Goal: Task Accomplishment & Management: Manage account settings

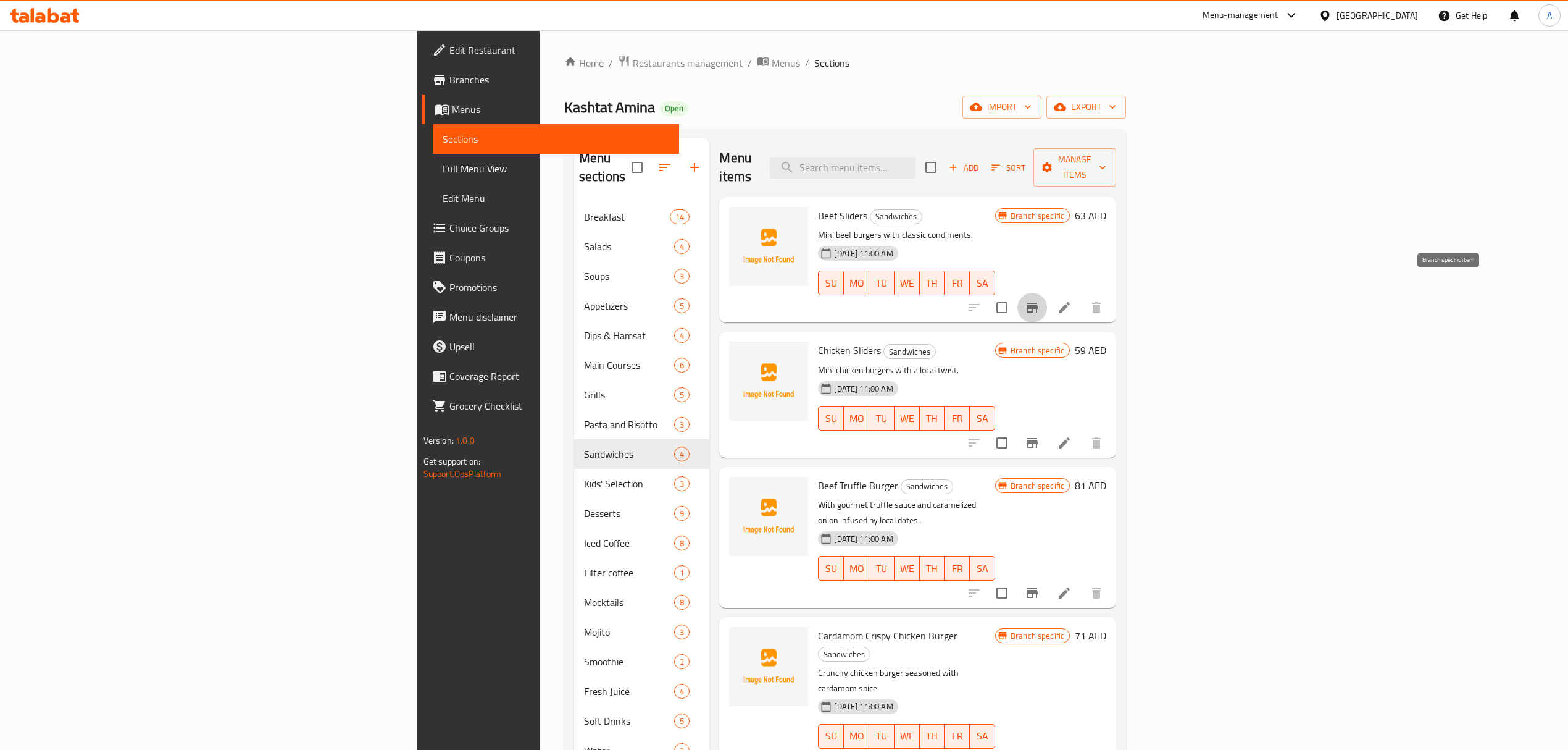
click at [1040, 300] on icon "Branch-specific-item" at bounding box center [1032, 307] width 15 height 15
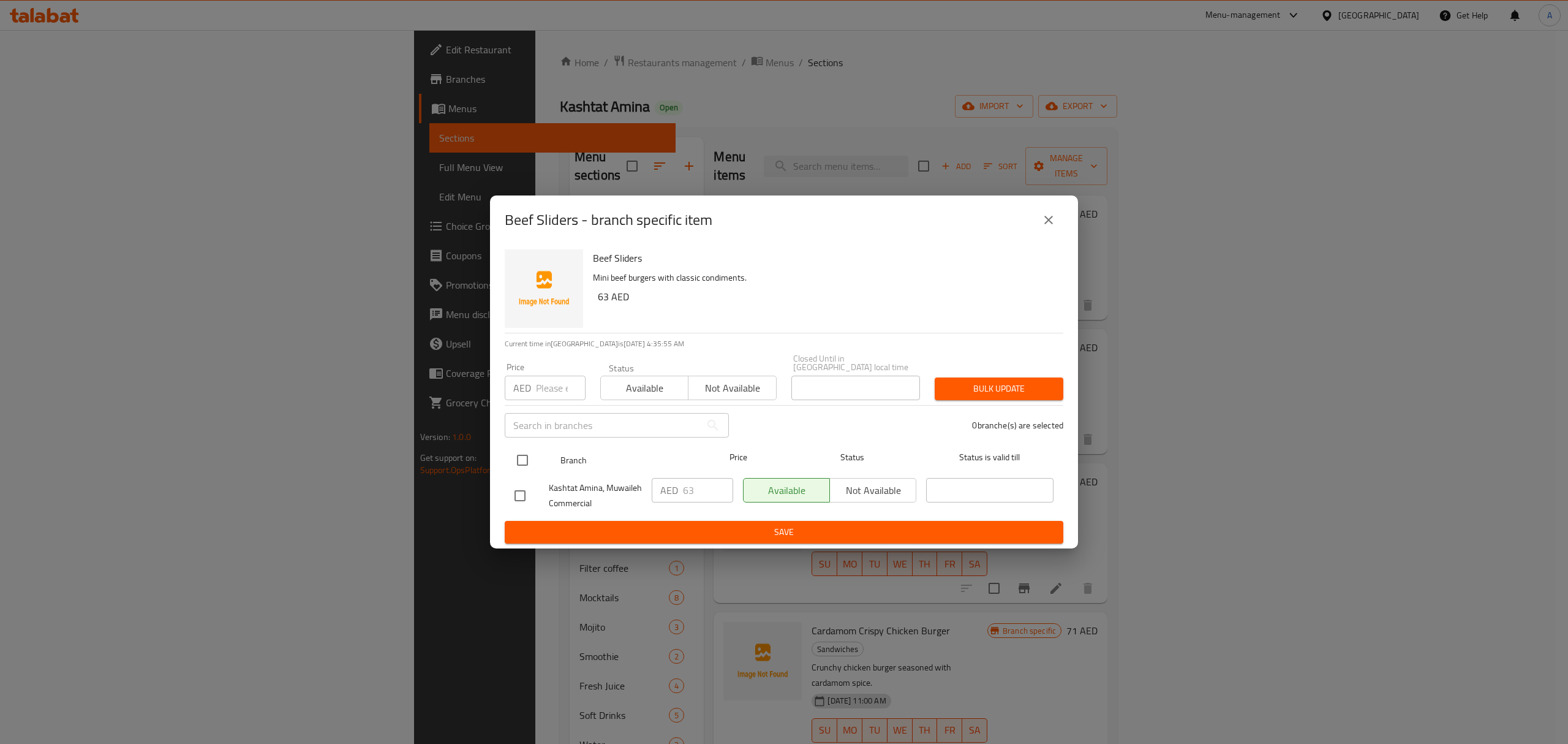
click at [520, 458] on input "checkbox" at bounding box center [522, 460] width 26 height 26
checkbox input "true"
drag, startPoint x: 695, startPoint y: 486, endPoint x: 674, endPoint y: 490, distance: 21.4
click at [674, 490] on div "AED 63 ​" at bounding box center [692, 490] width 81 height 25
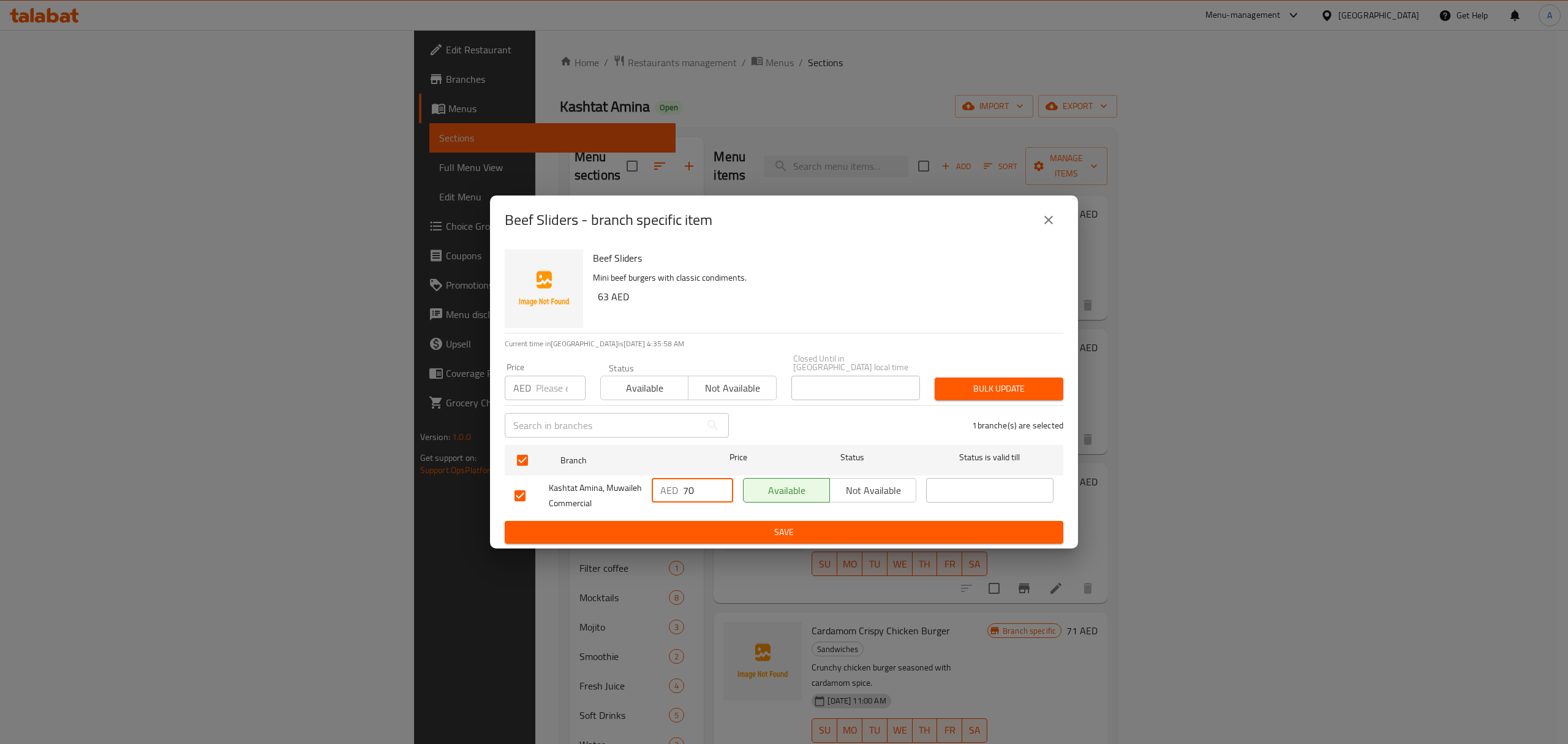
type input "70"
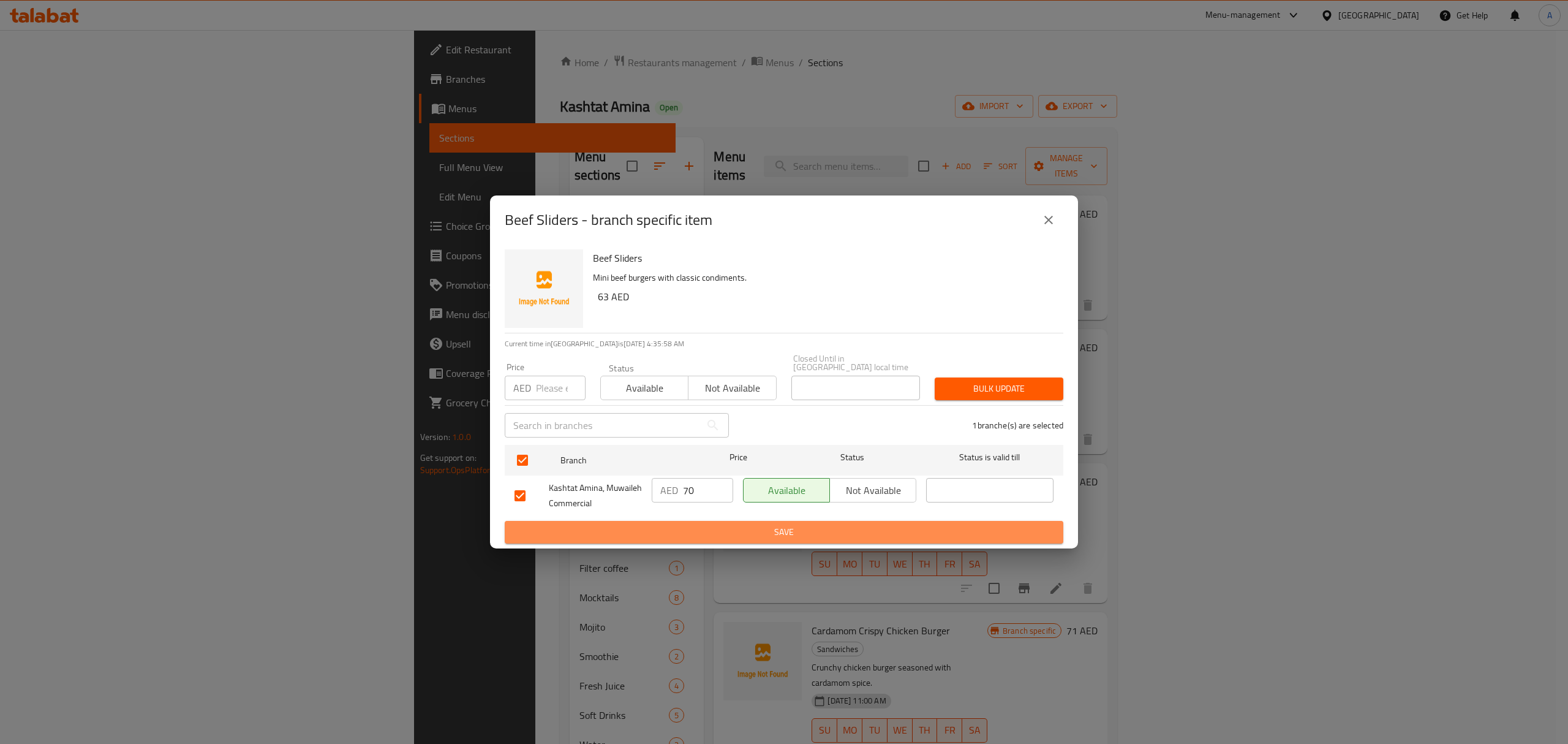
click at [686, 524] on span "Save" at bounding box center [783, 532] width 539 height 16
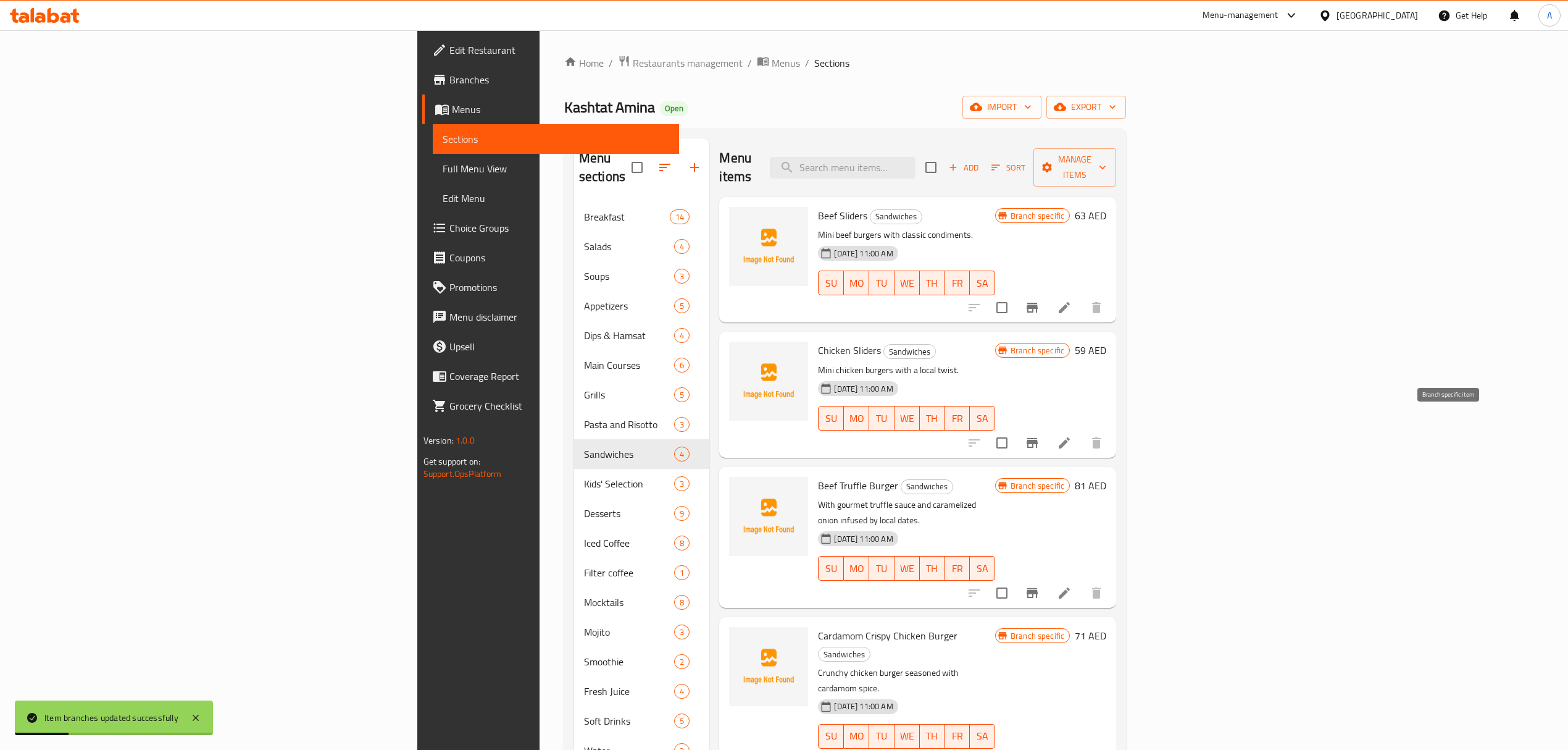
click at [1038, 438] on icon "Branch-specific-item" at bounding box center [1032, 442] width 11 height 10
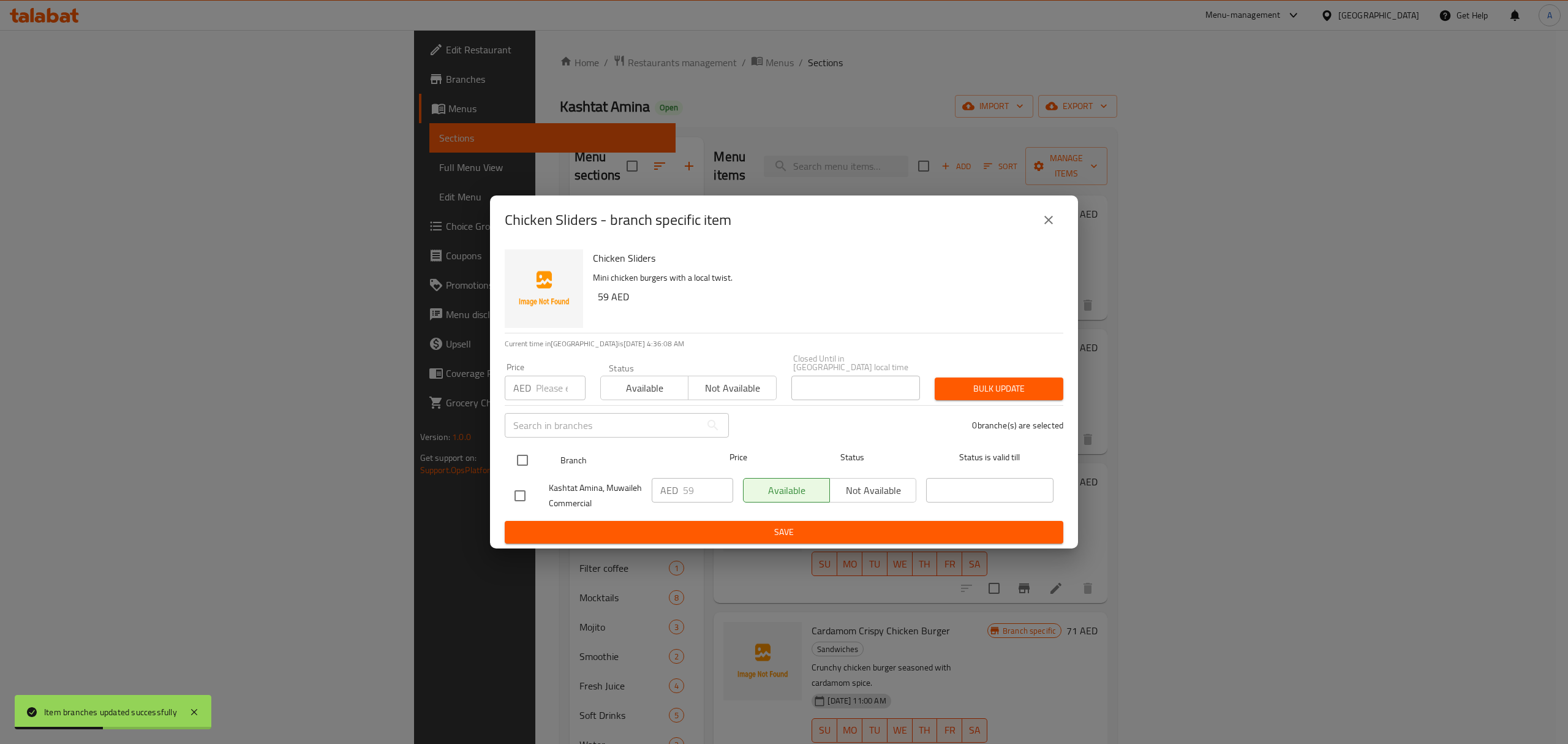
click at [525, 464] on input "checkbox" at bounding box center [522, 460] width 26 height 26
checkbox input "true"
drag, startPoint x: 711, startPoint y: 485, endPoint x: 657, endPoint y: 486, distance: 54.0
click at [657, 486] on div "AED 59 ​" at bounding box center [692, 490] width 81 height 25
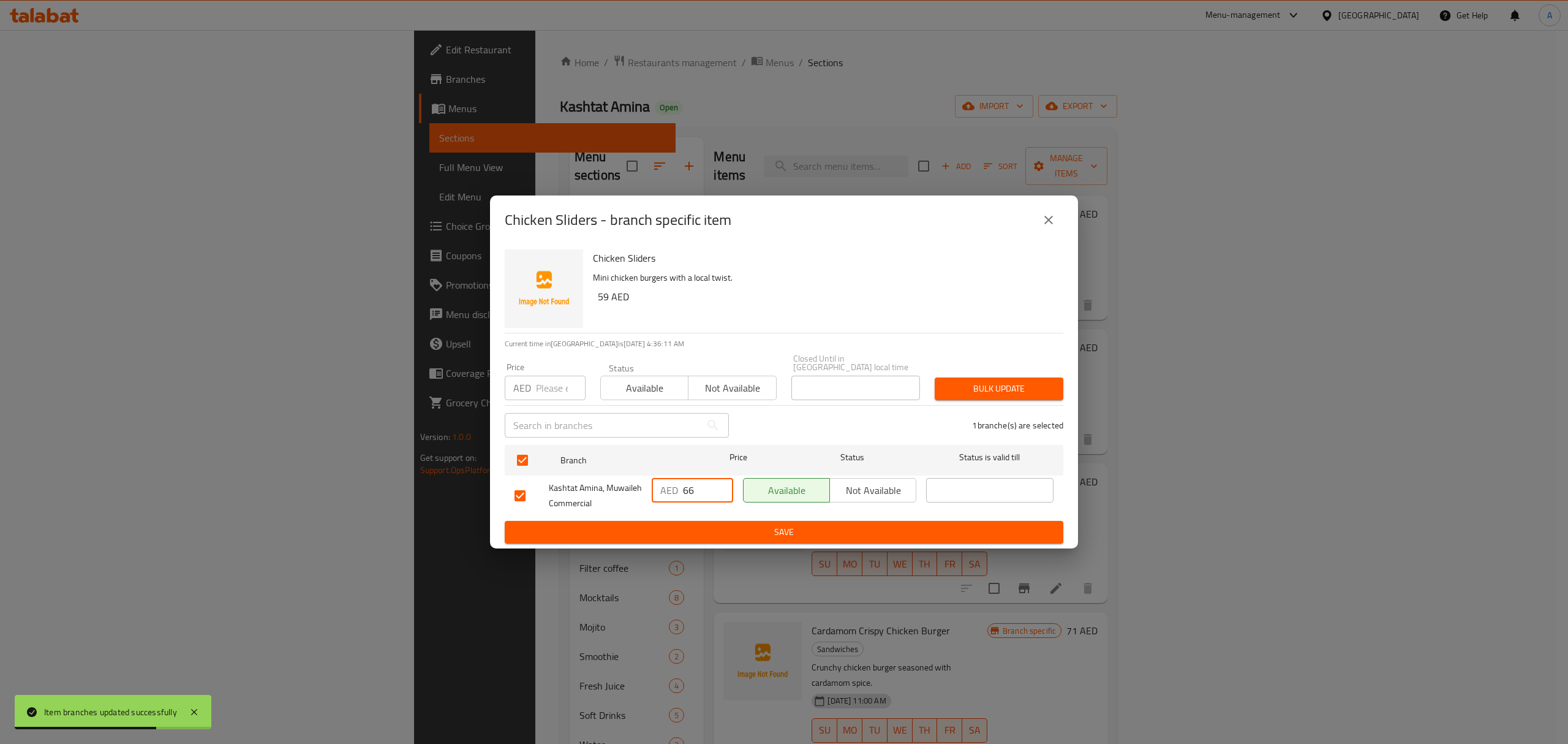
type input "66"
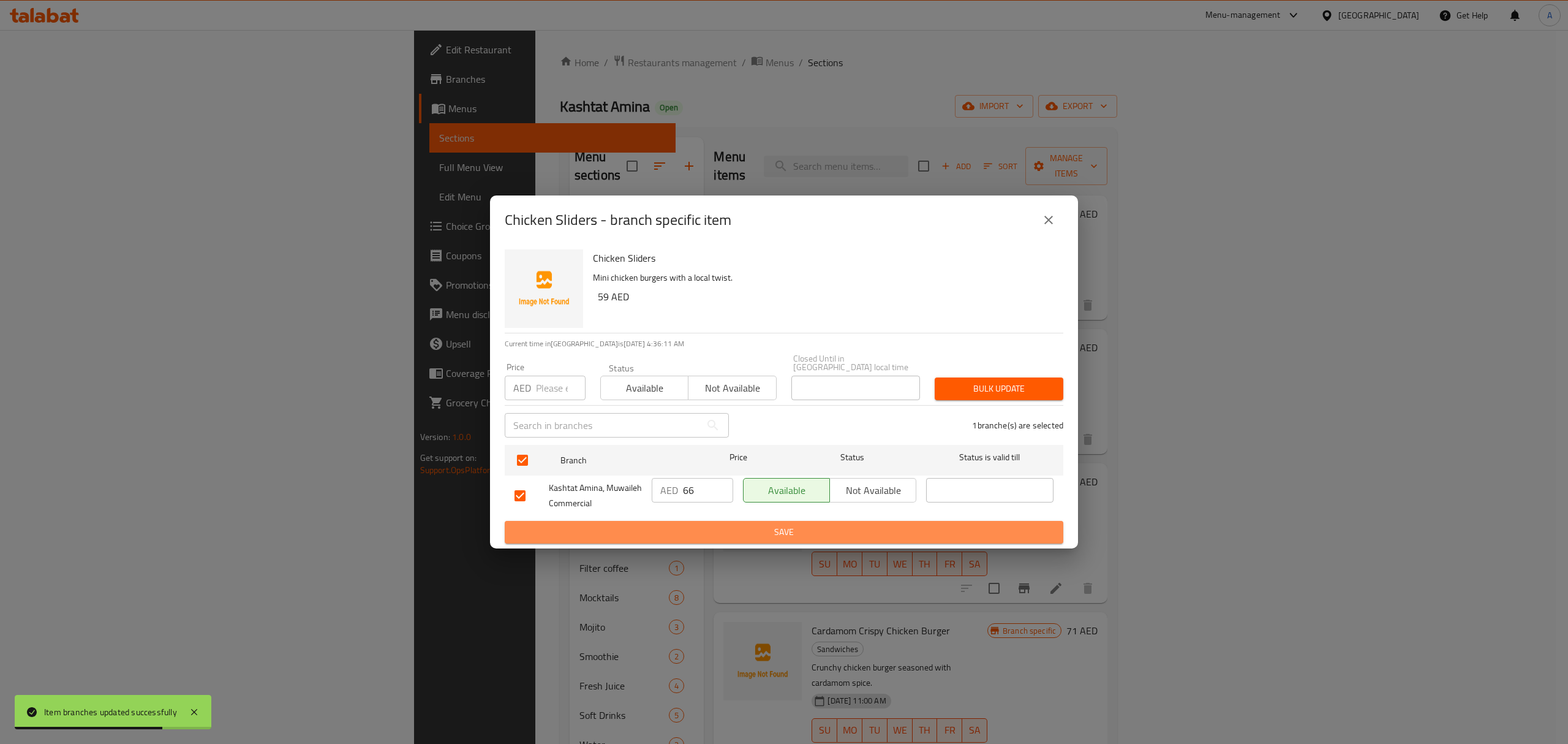
click at [713, 527] on span "Save" at bounding box center [783, 532] width 539 height 16
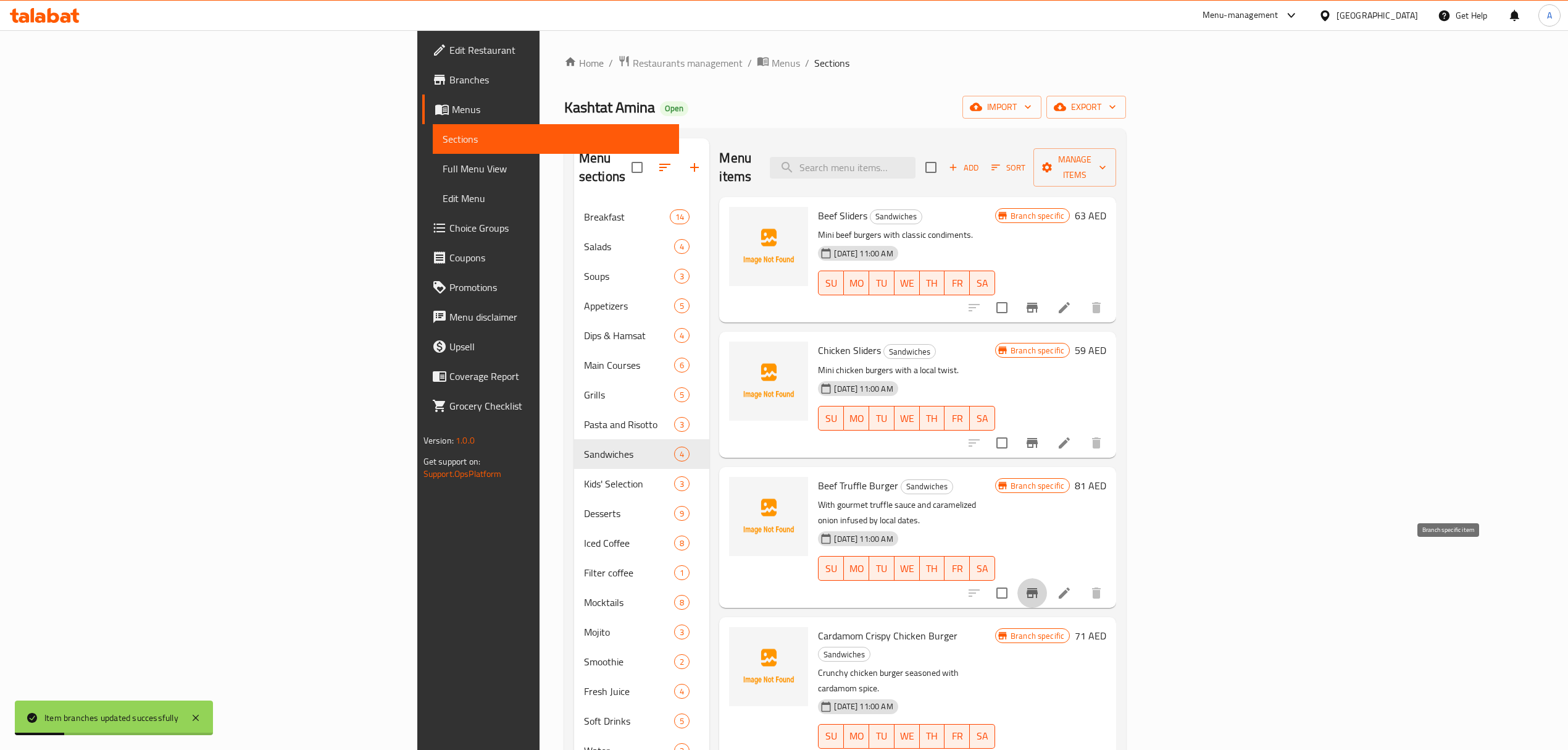
click at [1040, 585] on icon "Branch-specific-item" at bounding box center [1032, 593] width 15 height 15
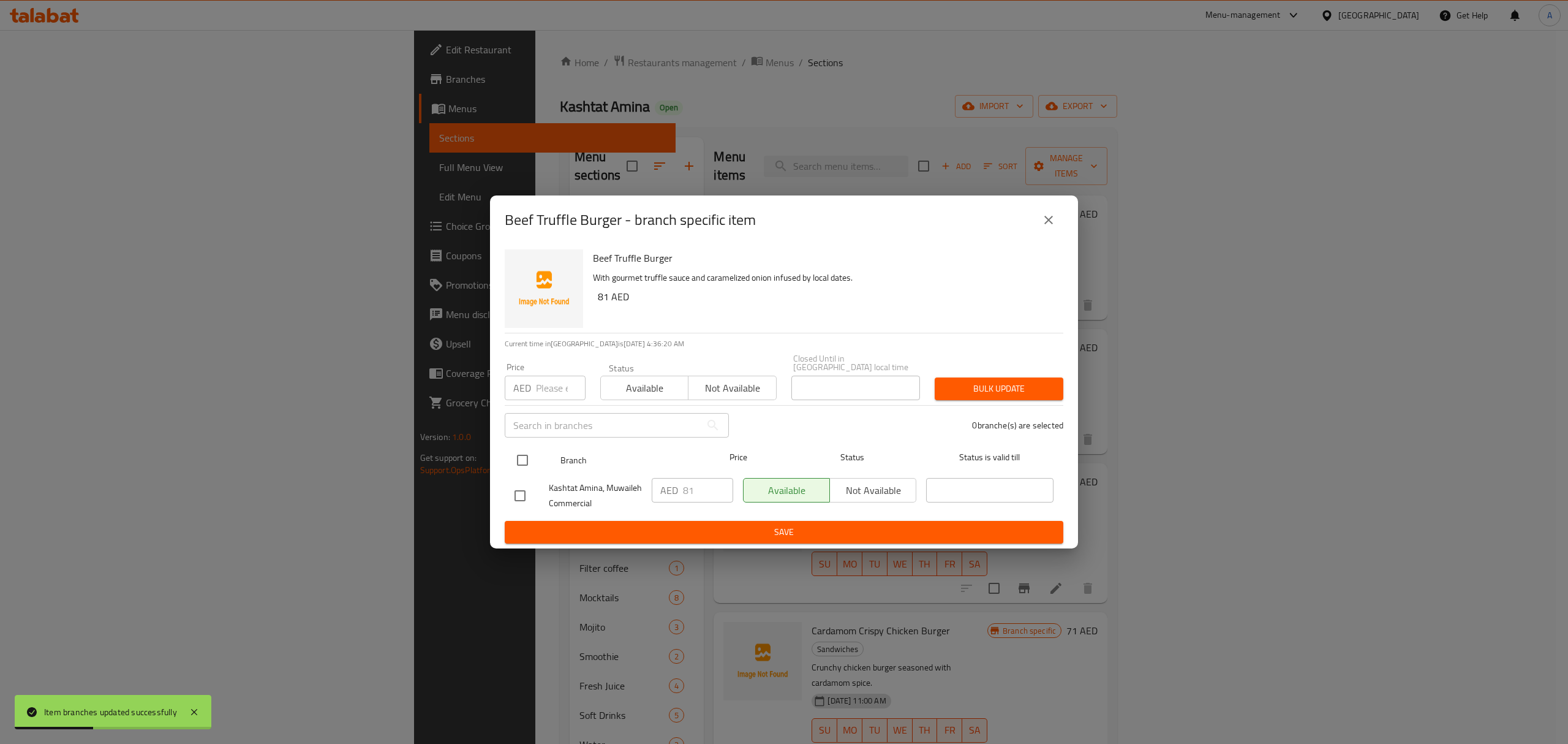
click at [523, 461] on input "checkbox" at bounding box center [522, 460] width 26 height 26
checkbox input "true"
drag, startPoint x: 680, startPoint y: 492, endPoint x: 634, endPoint y: 489, distance: 46.1
click at [634, 489] on div "Kashtat Amina, Muwaileh Commercial AED 81 ​ Available Not available ​" at bounding box center [784, 496] width 549 height 46
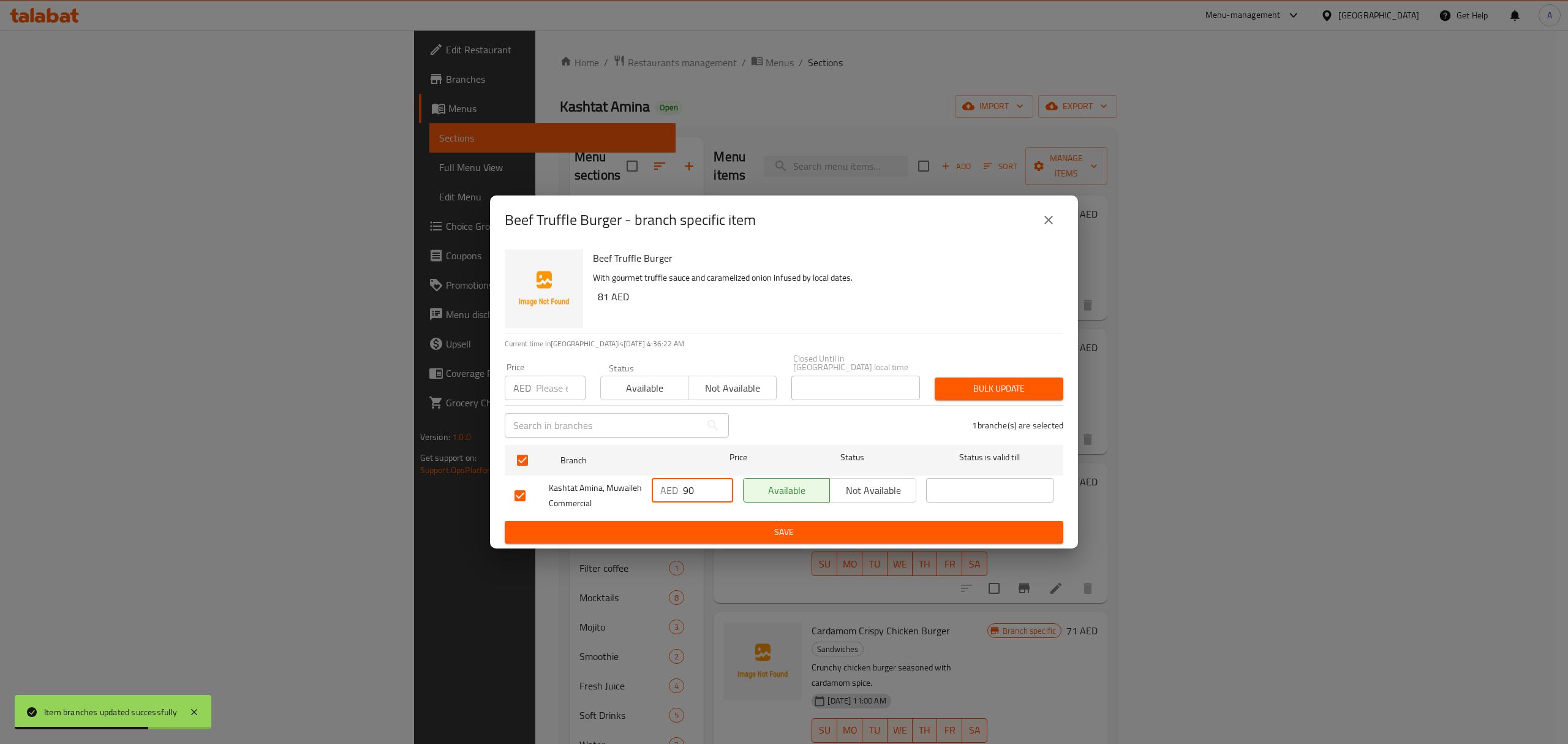
type input "90"
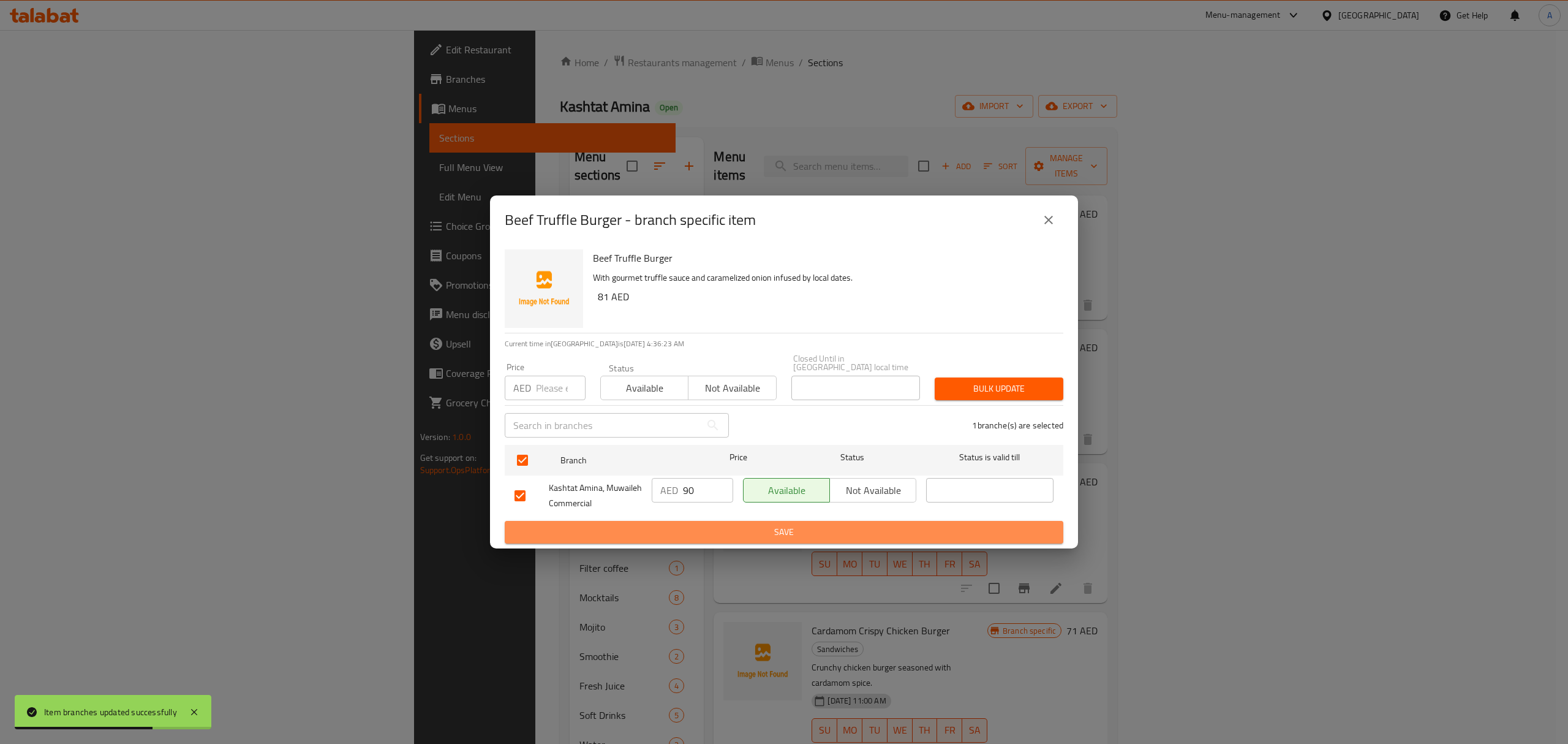
click at [669, 528] on span "Save" at bounding box center [783, 532] width 539 height 16
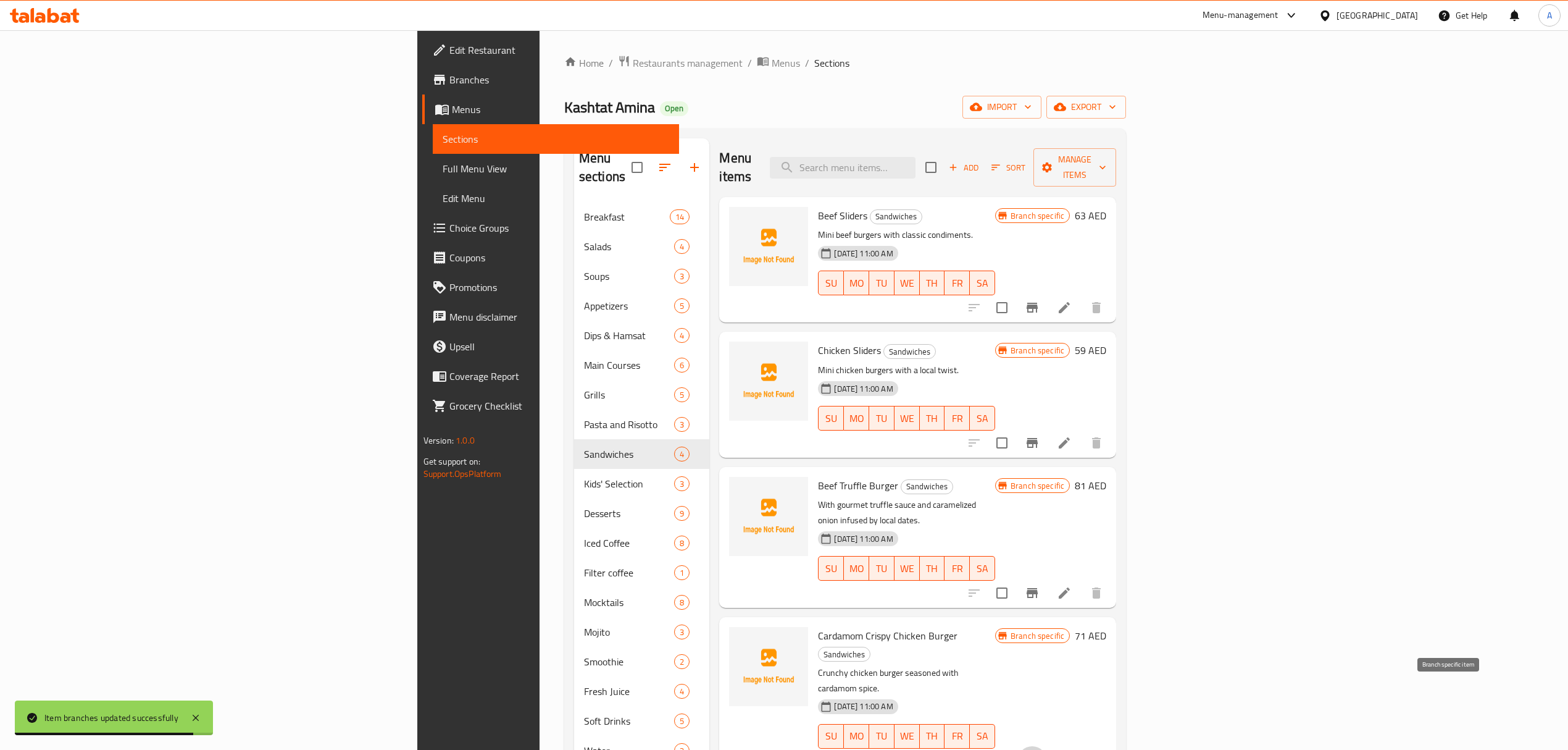
click at [1038, 749] on icon "Branch-specific-item" at bounding box center [1032, 760] width 11 height 10
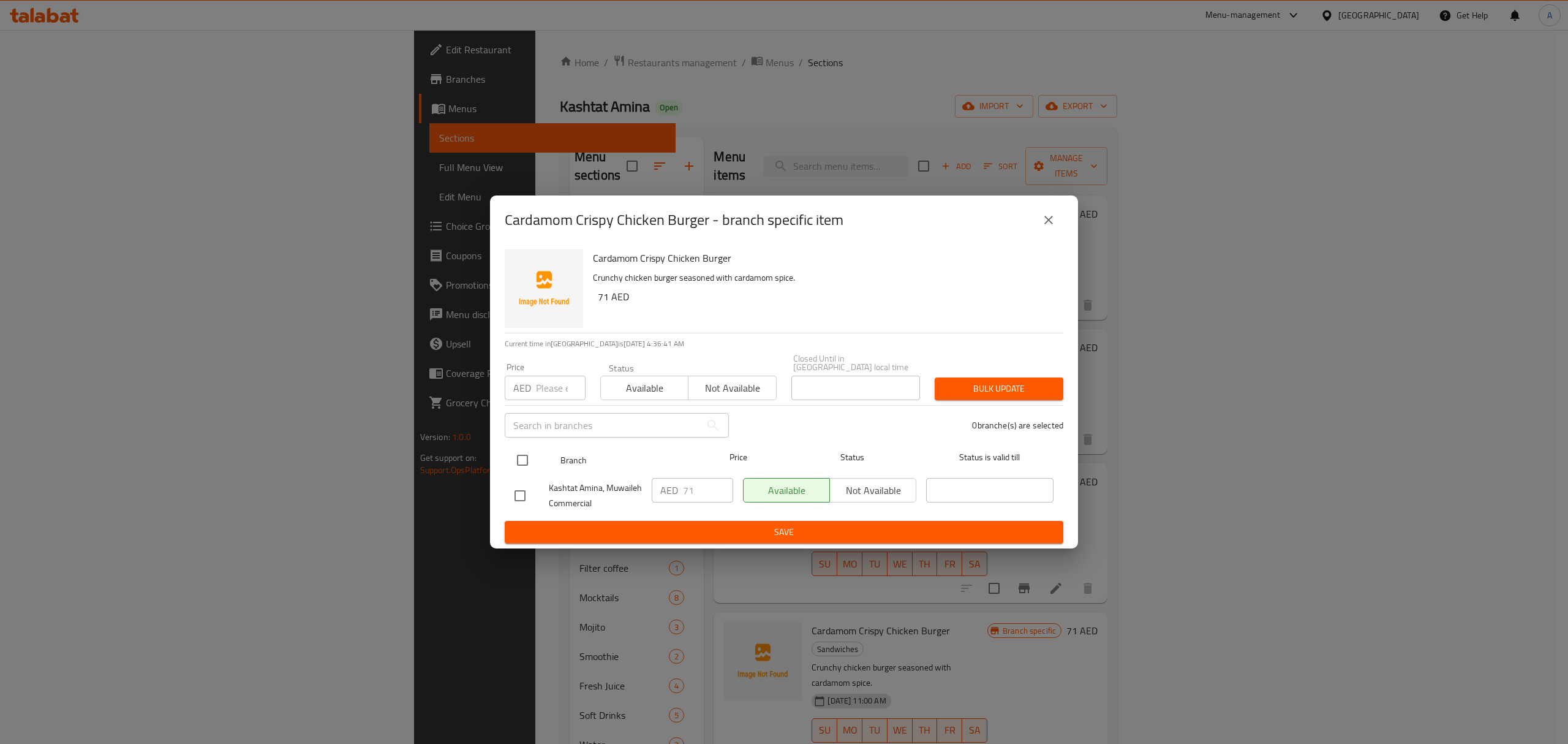
click at [528, 464] on input "checkbox" at bounding box center [522, 460] width 26 height 26
checkbox input "true"
click at [698, 485] on input "71" at bounding box center [707, 490] width 50 height 25
type input "79"
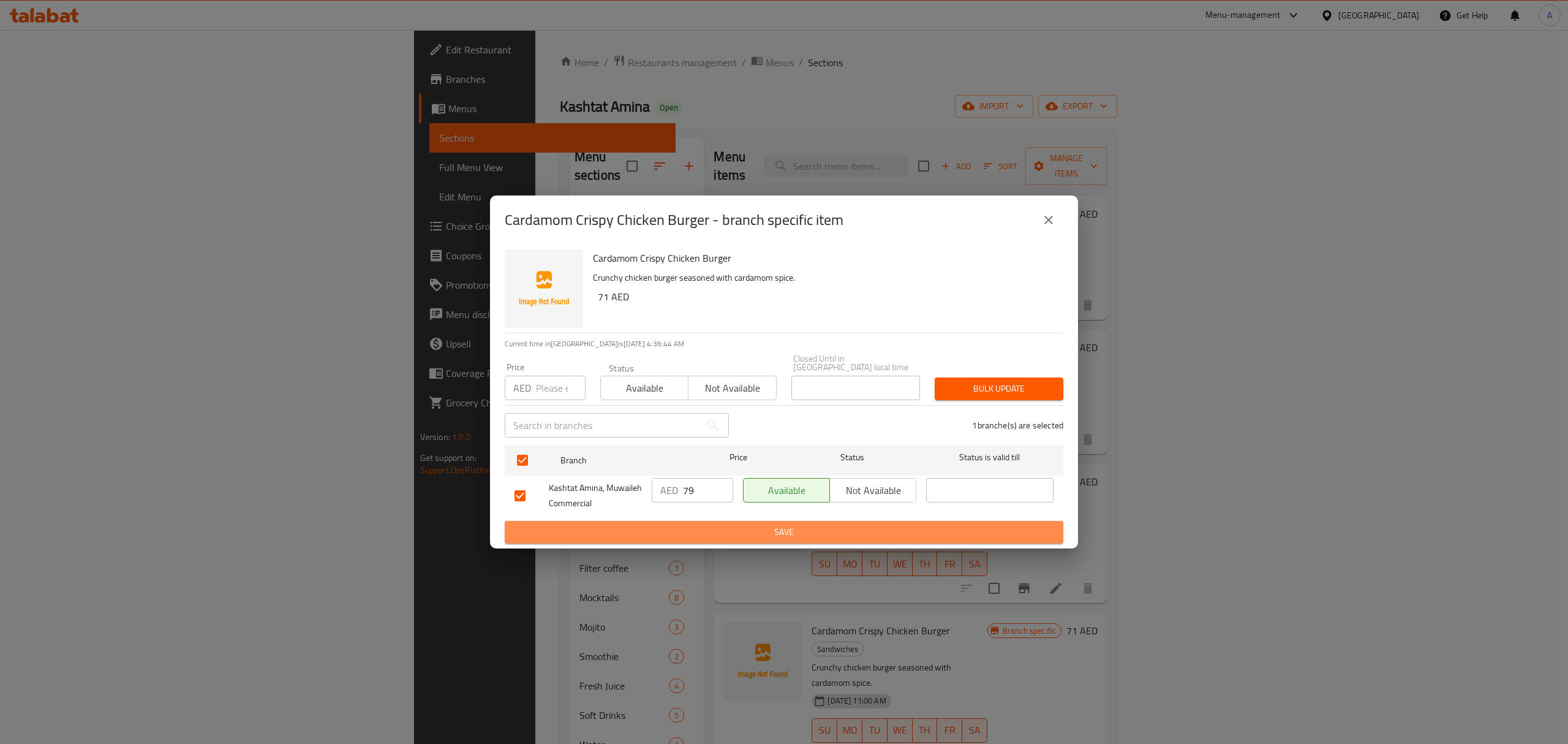
click at [723, 530] on span "Save" at bounding box center [783, 532] width 539 height 16
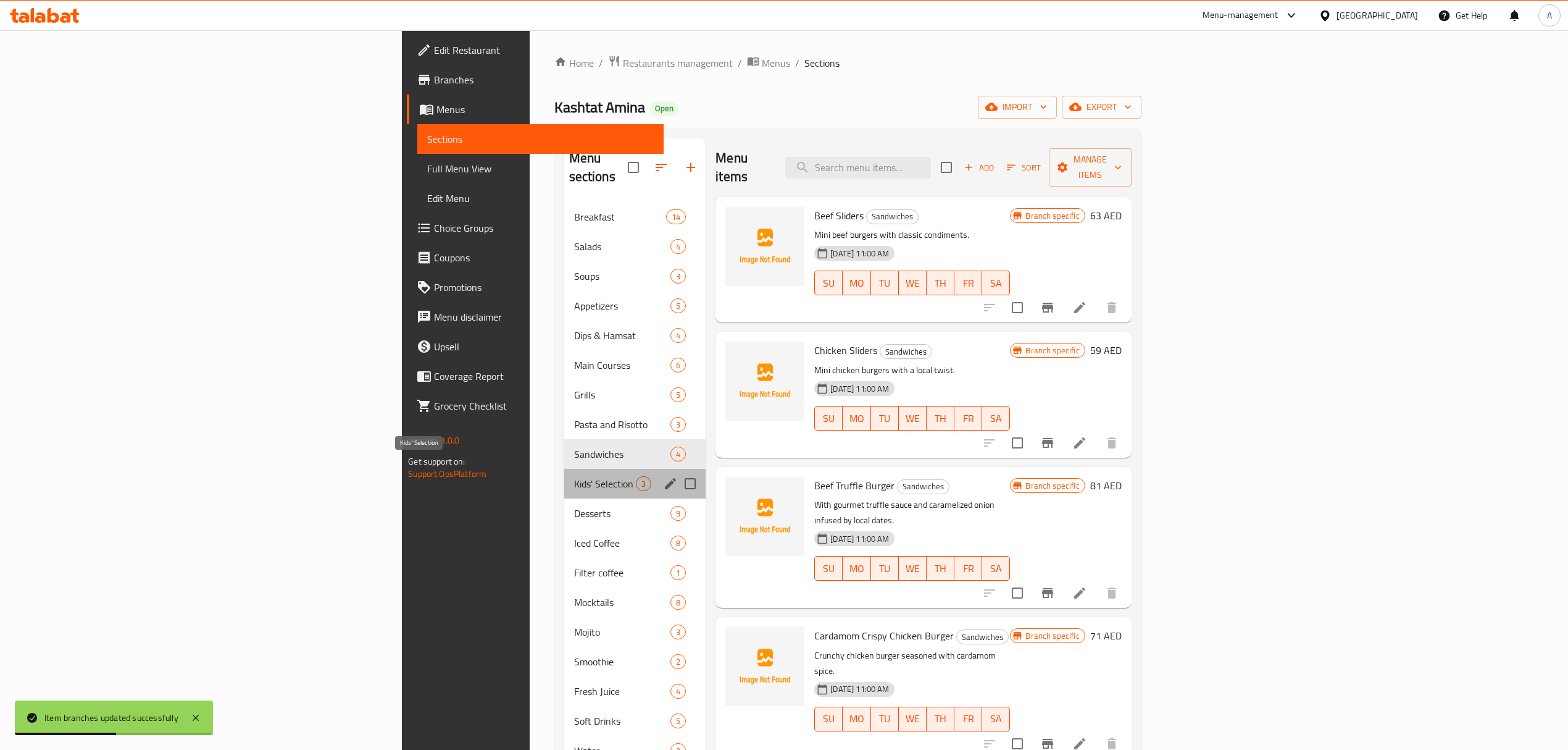
click at [574, 476] on span "Kids' Selection" at bounding box center [606, 483] width 62 height 15
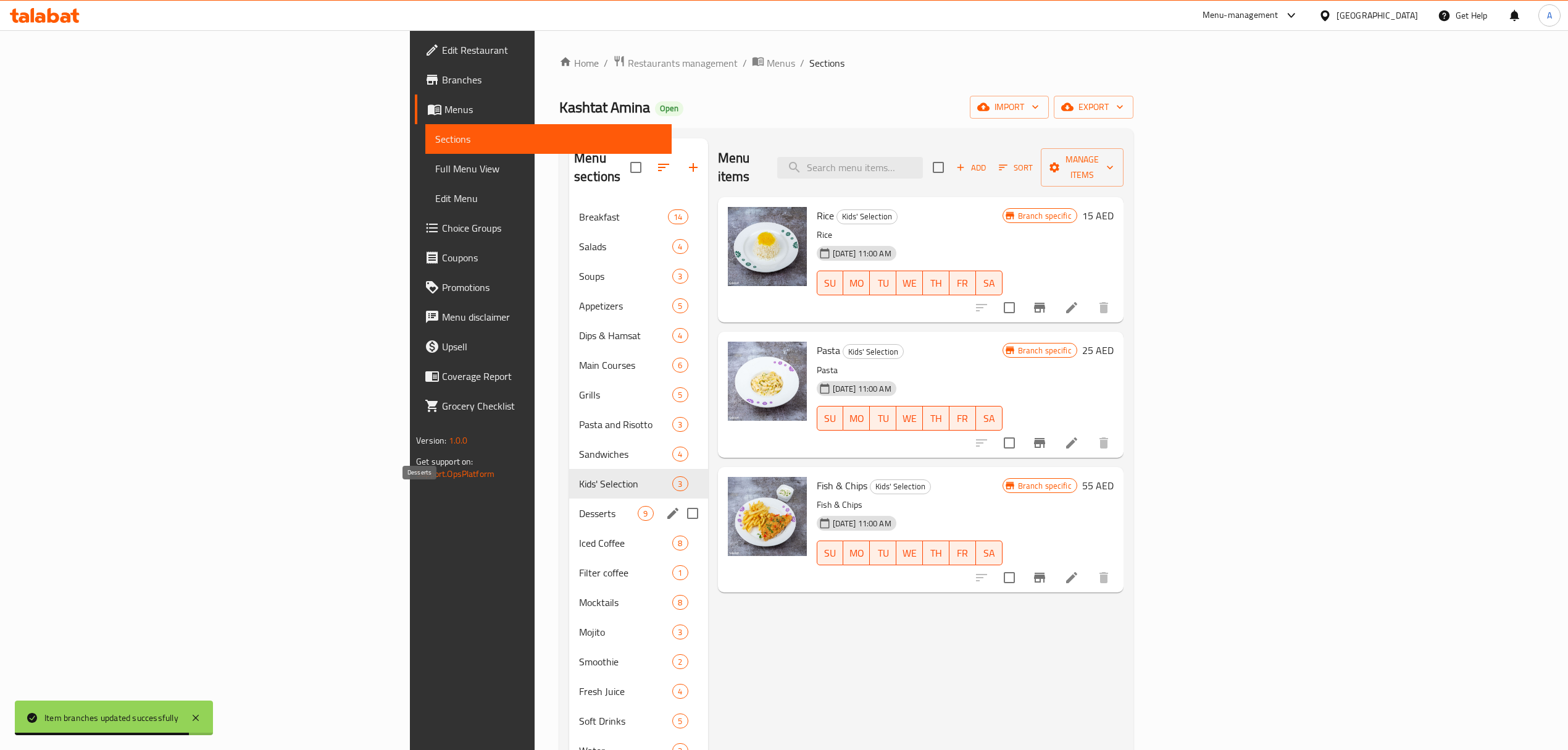
click at [579, 506] on span "Desserts" at bounding box center [608, 513] width 59 height 15
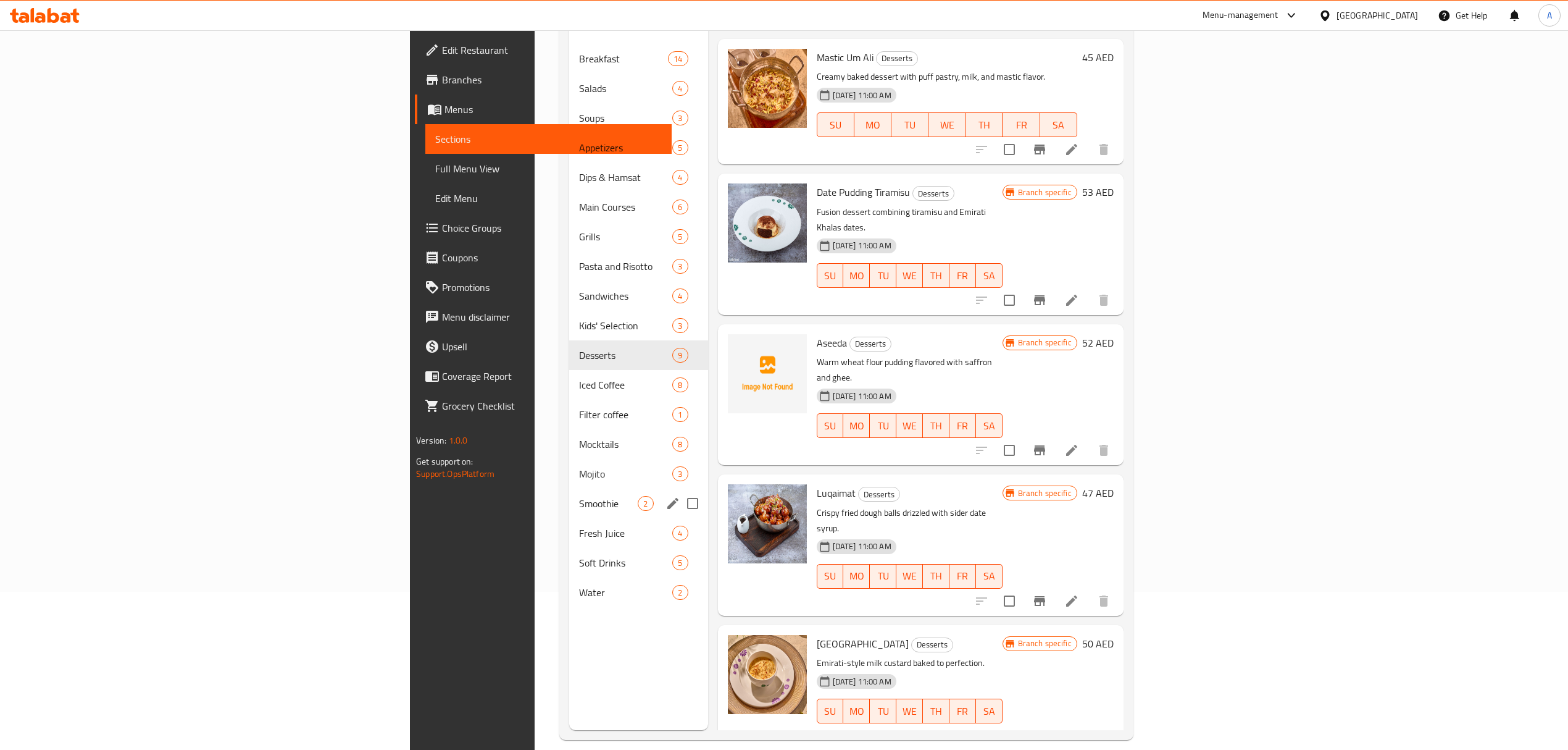
scroll to position [174, 0]
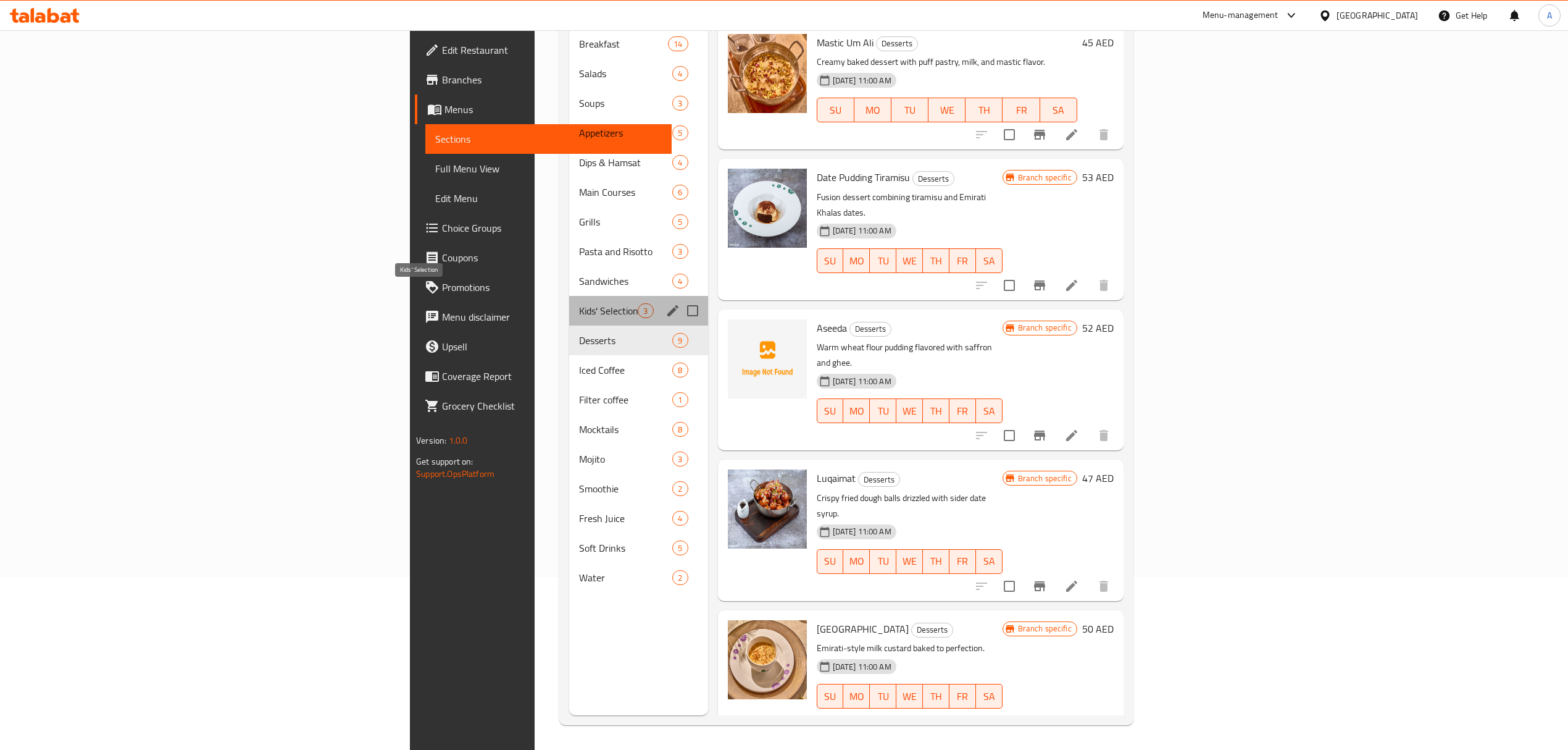
click at [579, 303] on span "Kids' Selection" at bounding box center [608, 311] width 59 height 15
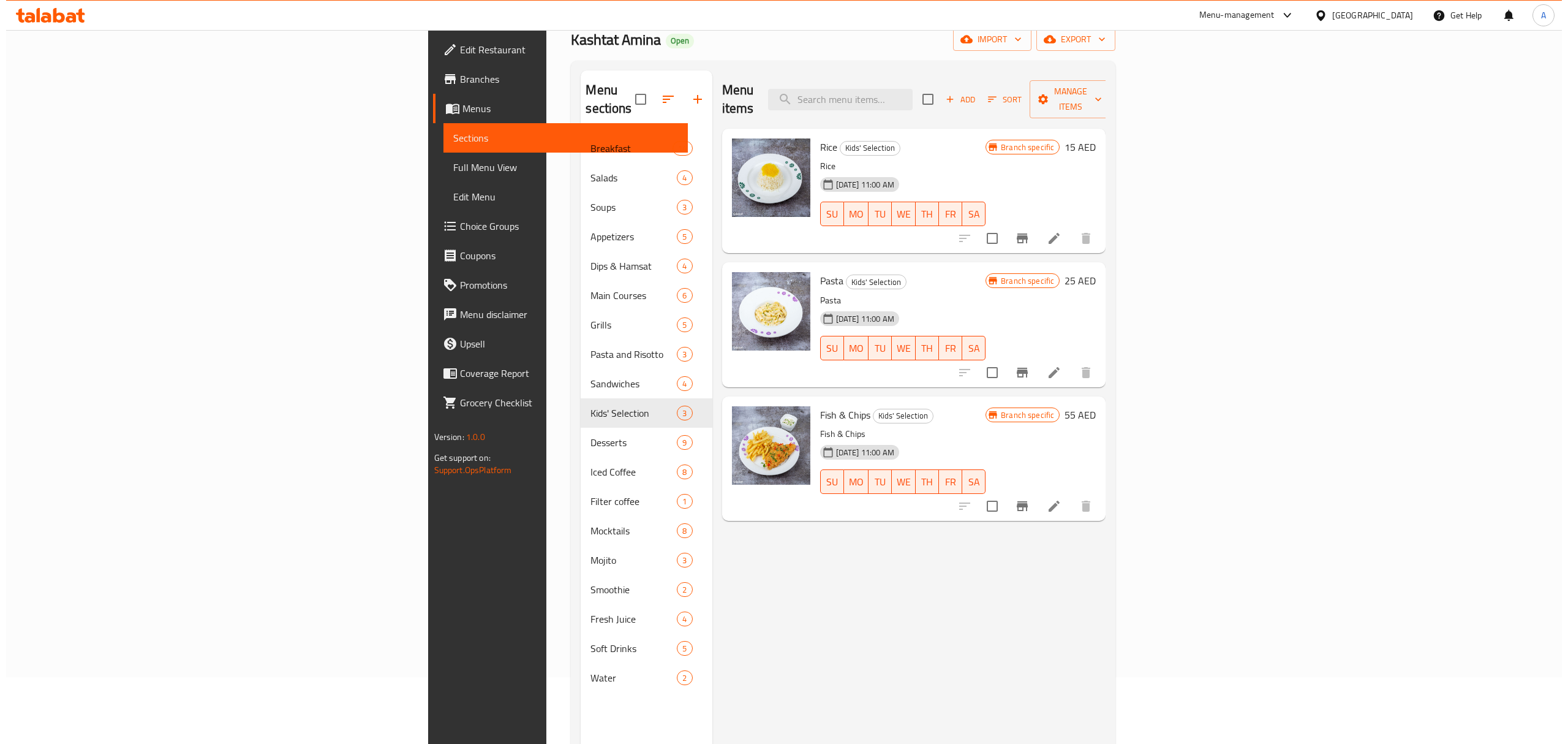
scroll to position [8, 0]
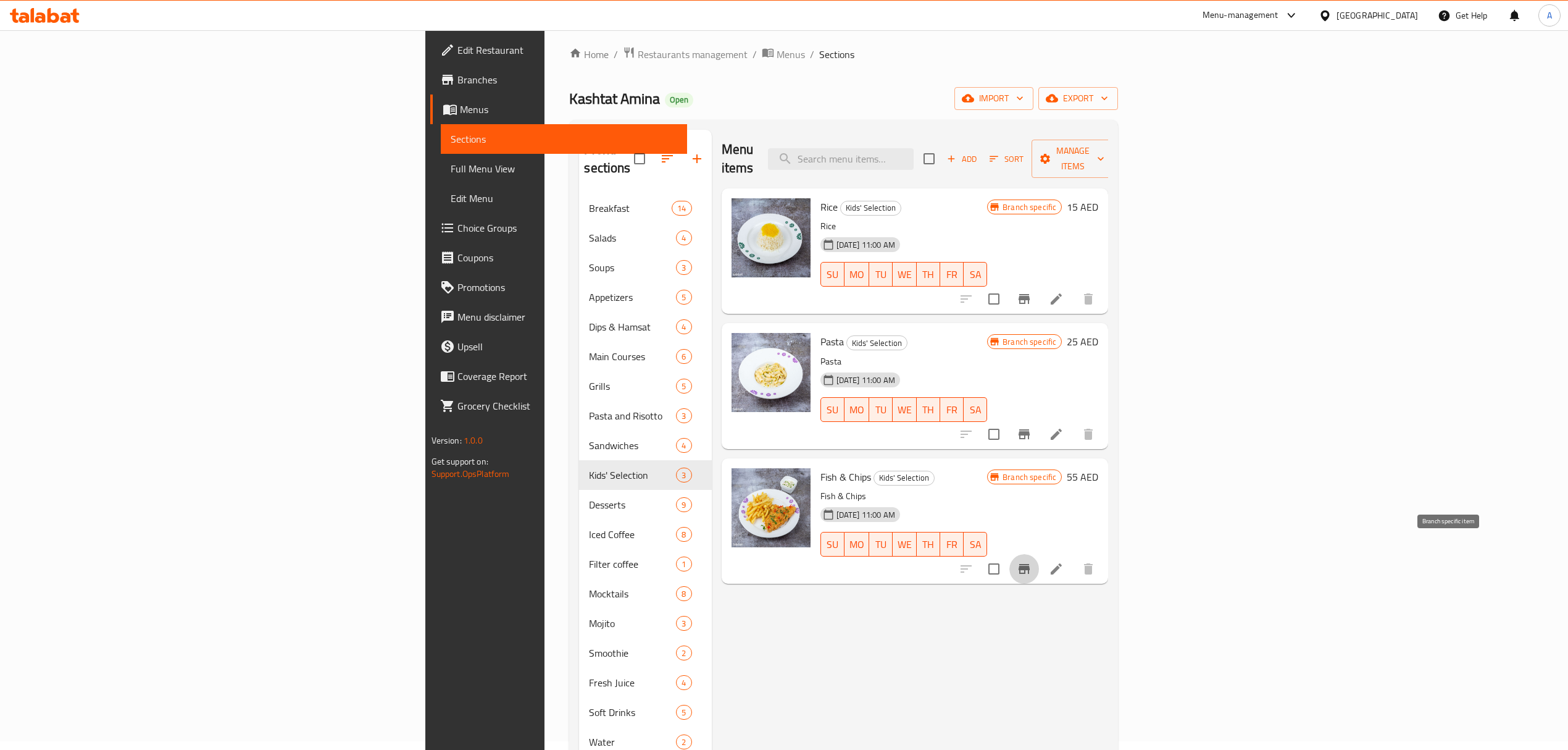
click at [1029, 563] on icon "Branch-specific-item" at bounding box center [1024, 568] width 11 height 10
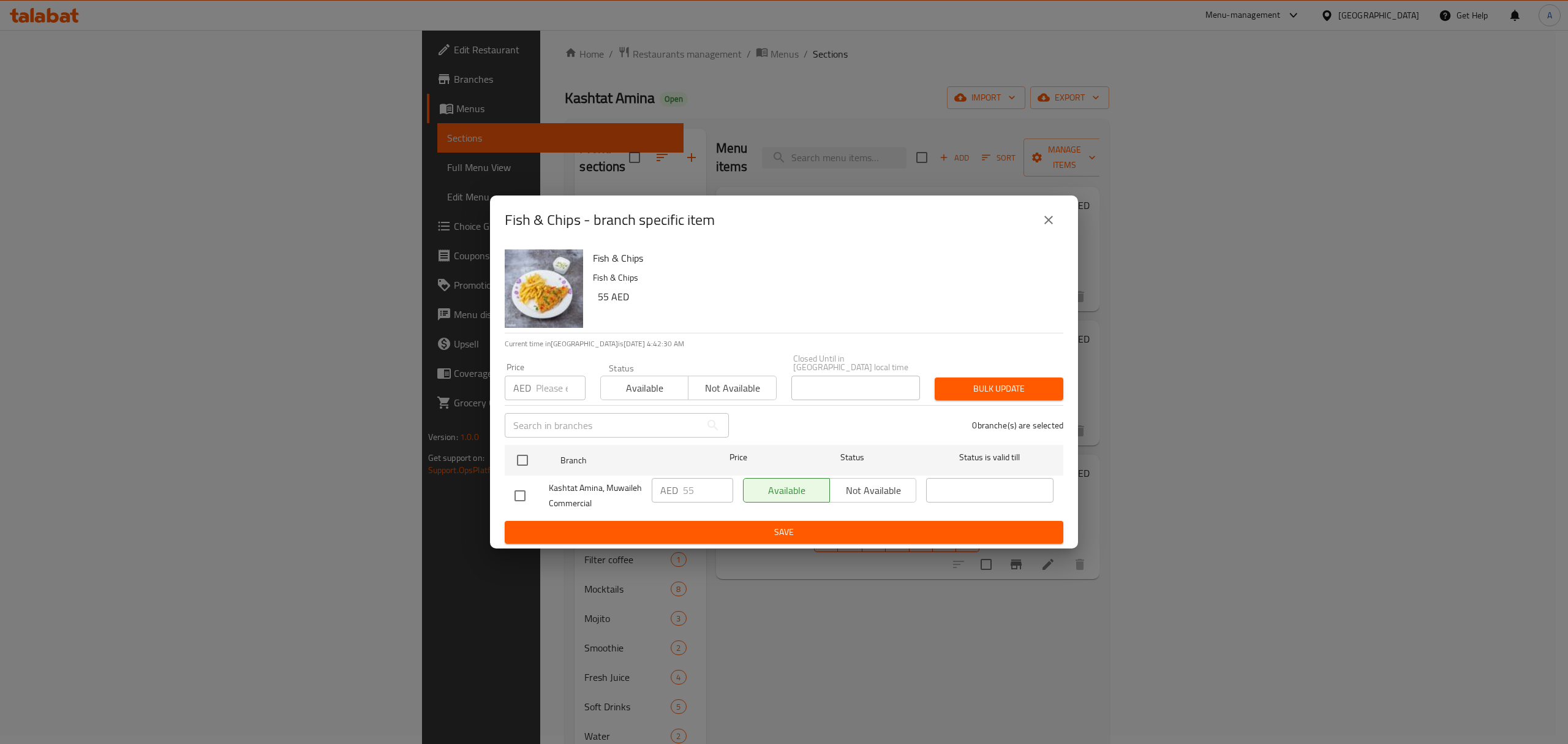
click at [1058, 217] on button "close" at bounding box center [1048, 220] width 29 height 29
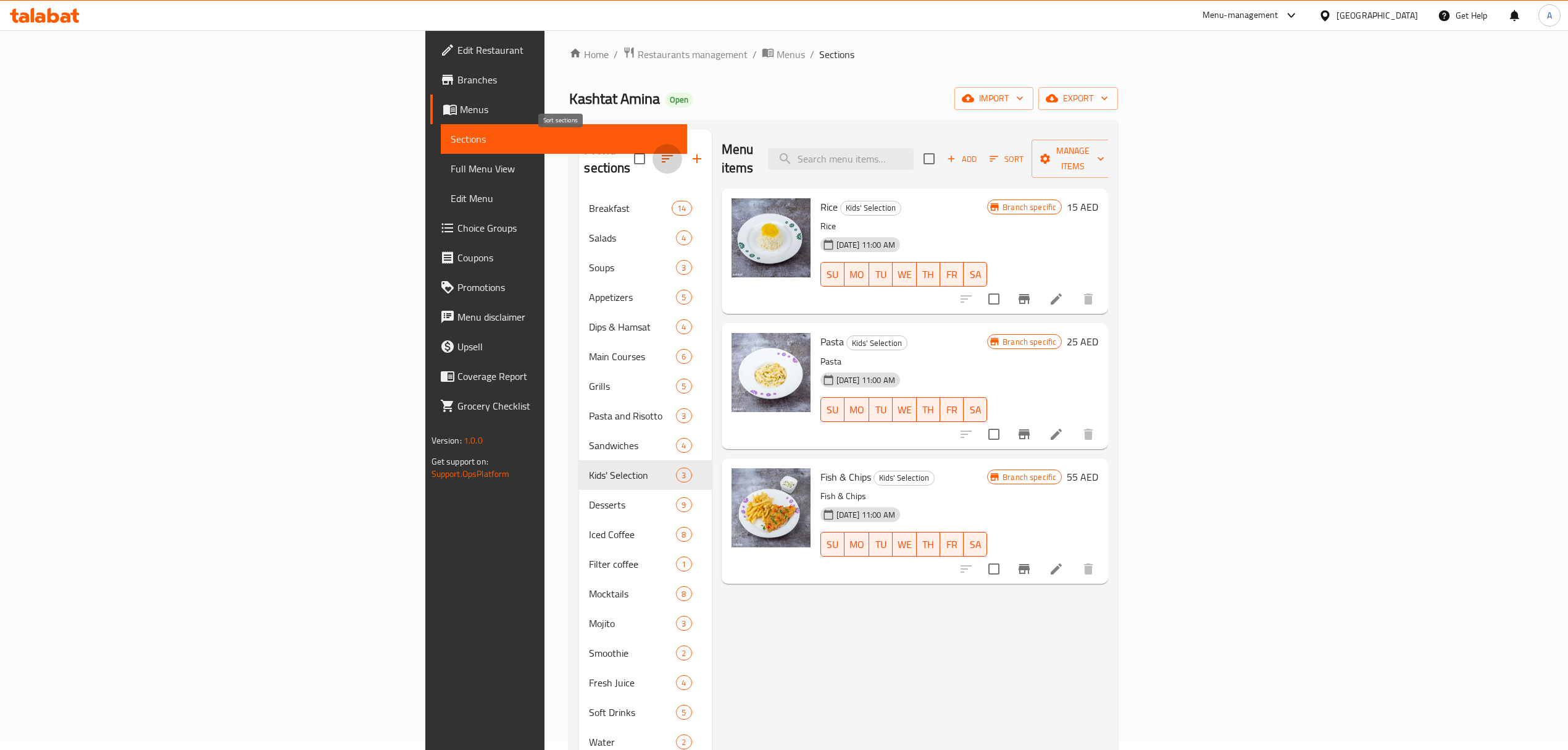
click at [660, 155] on icon "button" at bounding box center [667, 159] width 15 height 15
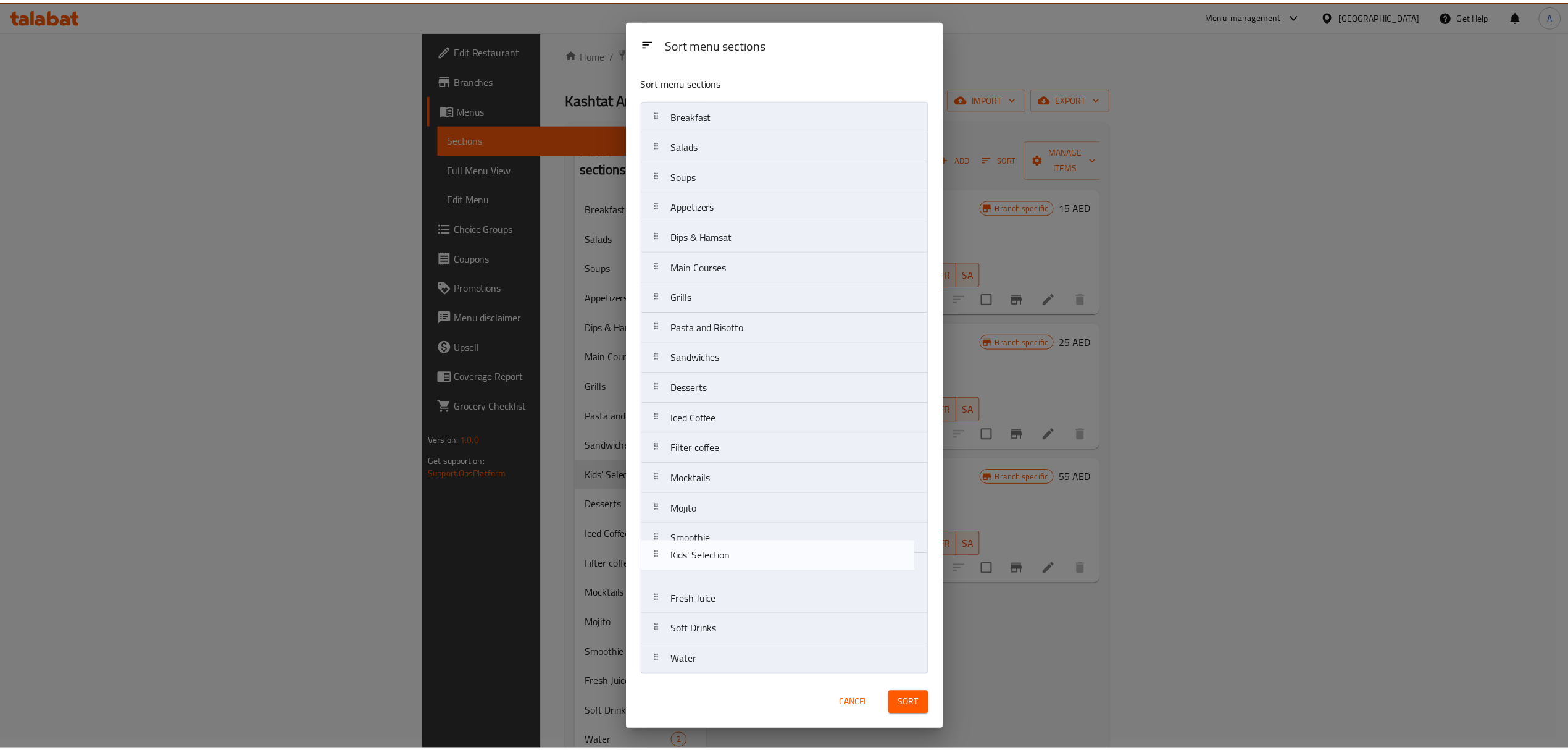
scroll to position [7, 0]
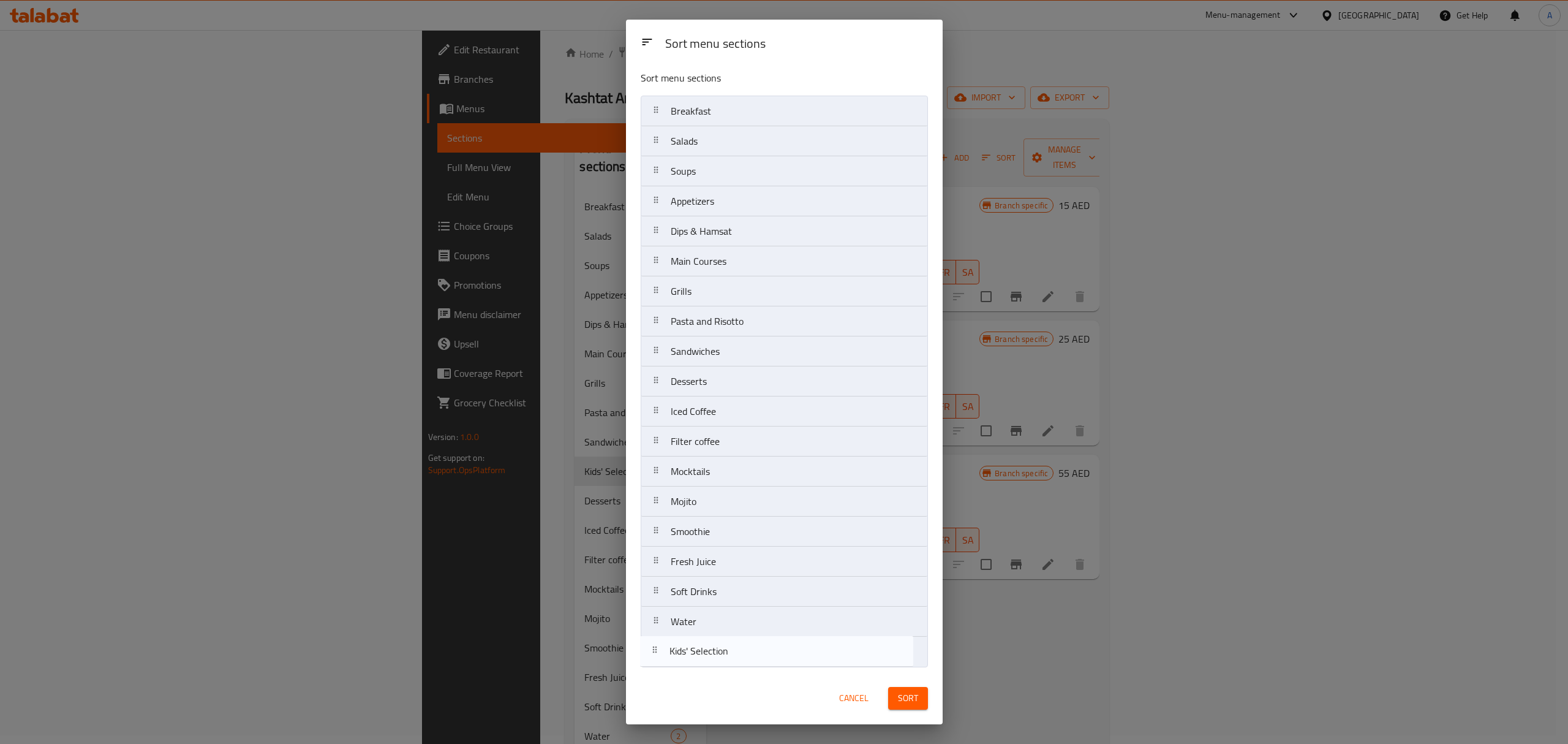
drag, startPoint x: 727, startPoint y: 391, endPoint x: 725, endPoint y: 660, distance: 269.0
click at [725, 660] on nav "Breakfast Salads Soups Appetizers Dips & Hamsat Main Courses Grills Pasta and R…" at bounding box center [784, 381] width 287 height 572
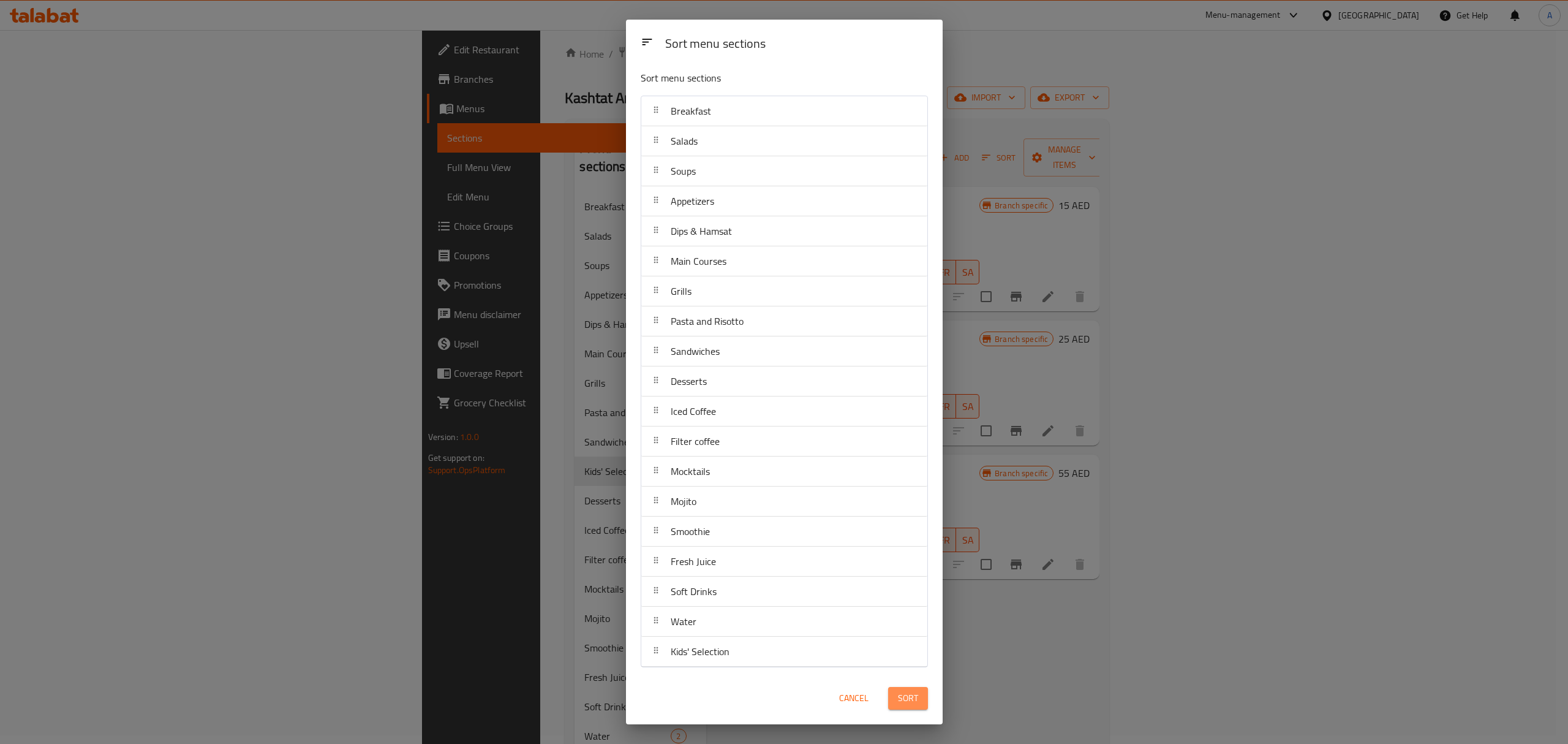
click at [906, 693] on span "Sort" at bounding box center [908, 698] width 20 height 16
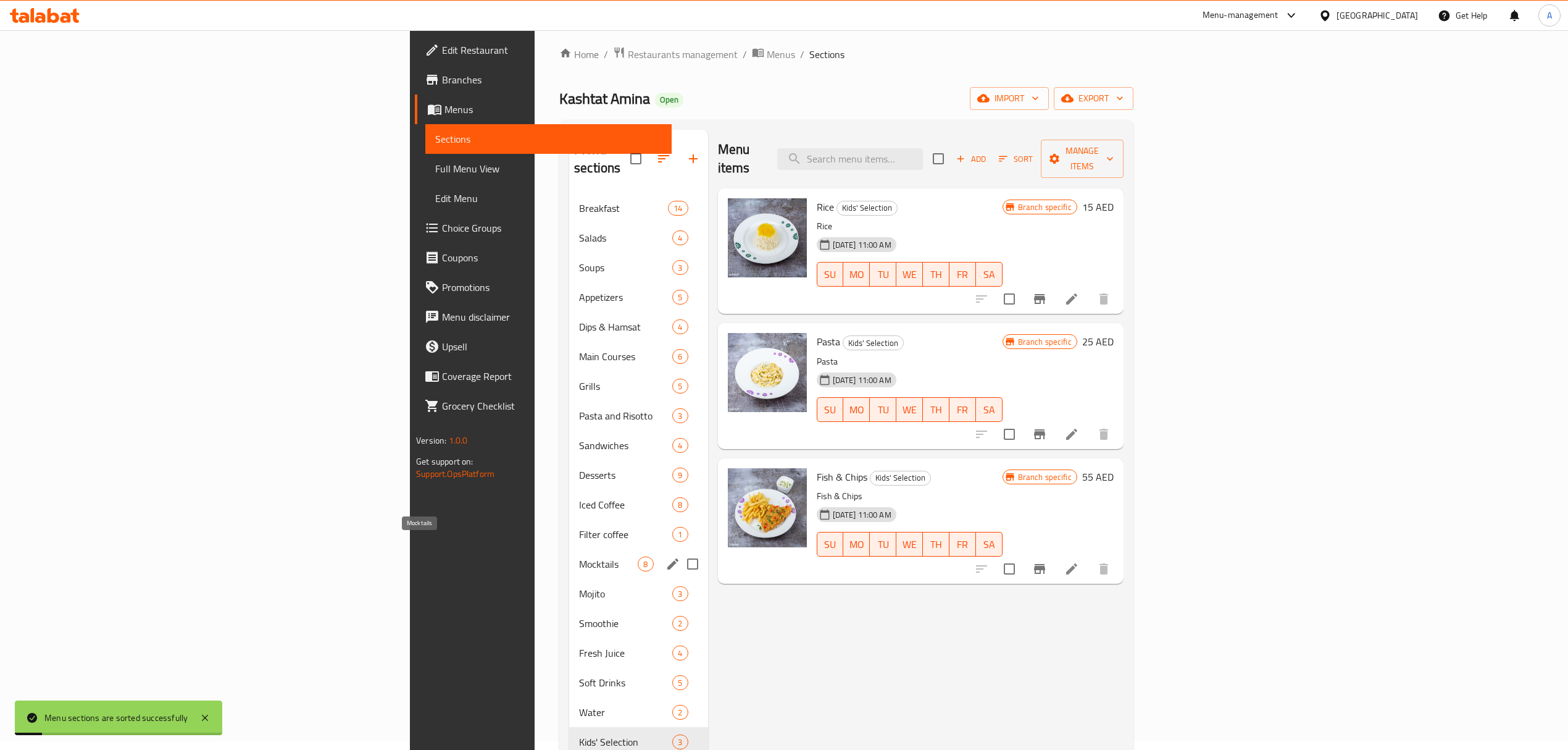
scroll to position [174, 0]
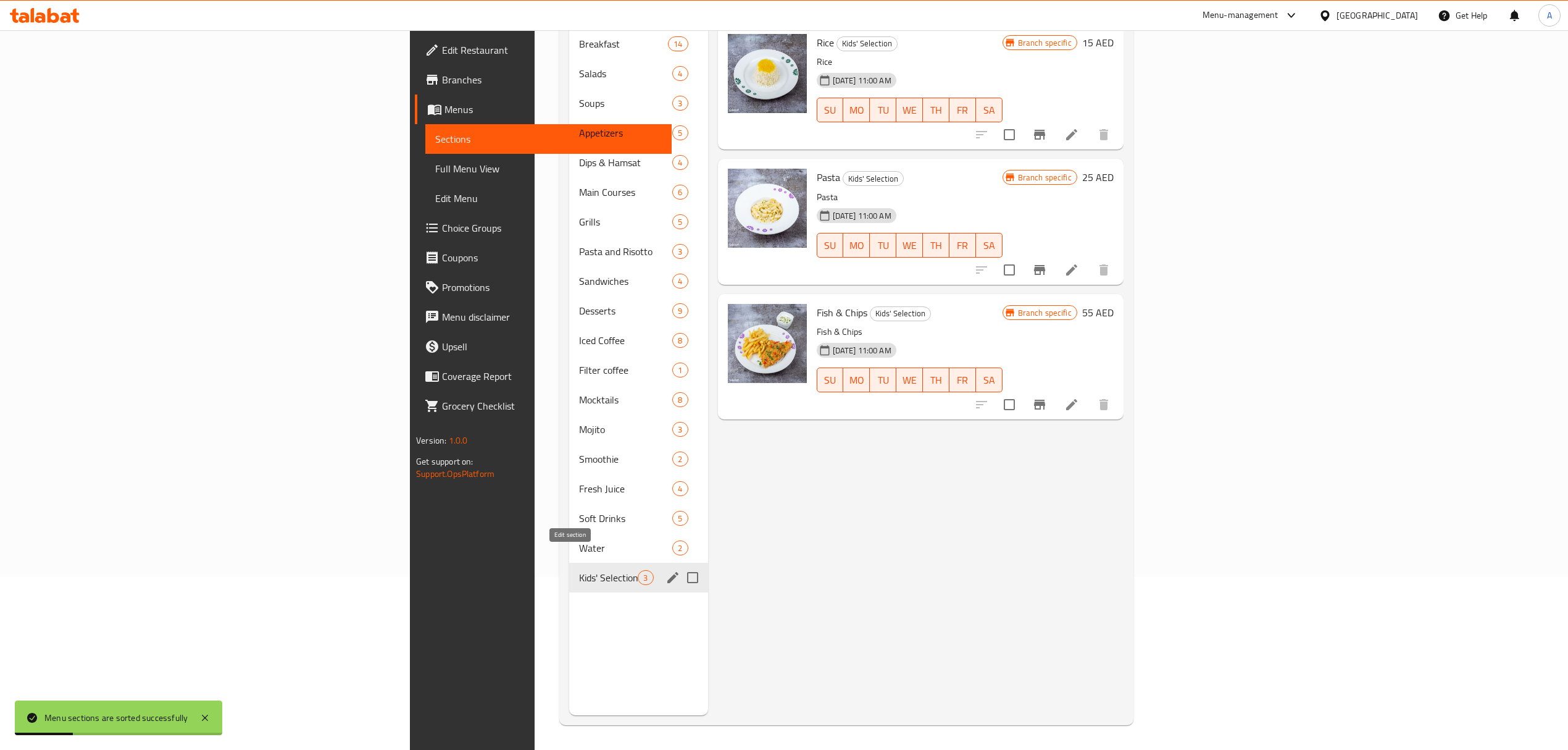
click at [667, 572] on icon "edit" at bounding box center [673, 577] width 11 height 11
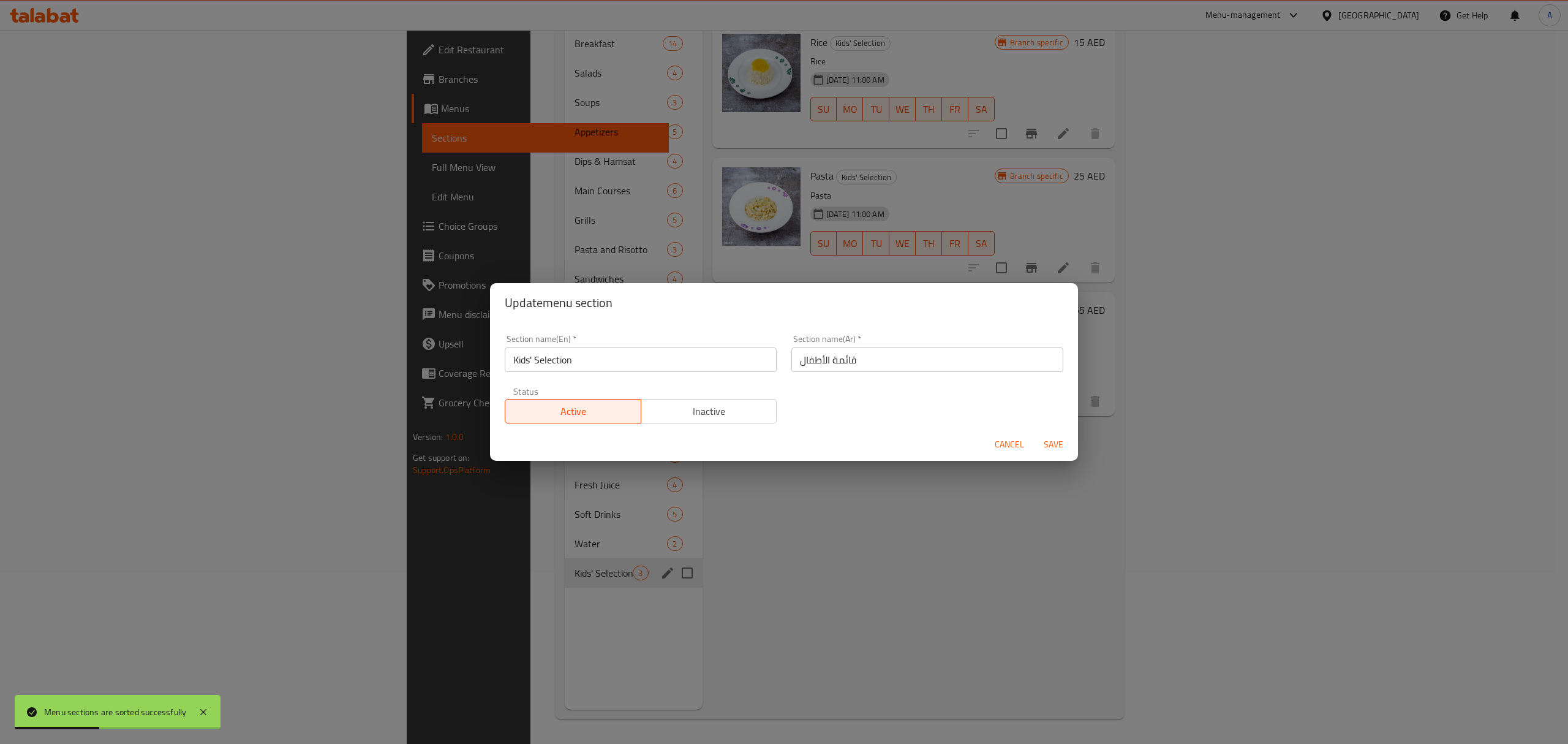
click at [725, 417] on span "Inactive" at bounding box center [709, 410] width 126 height 17
click at [1057, 439] on span "Save" at bounding box center [1053, 444] width 29 height 16
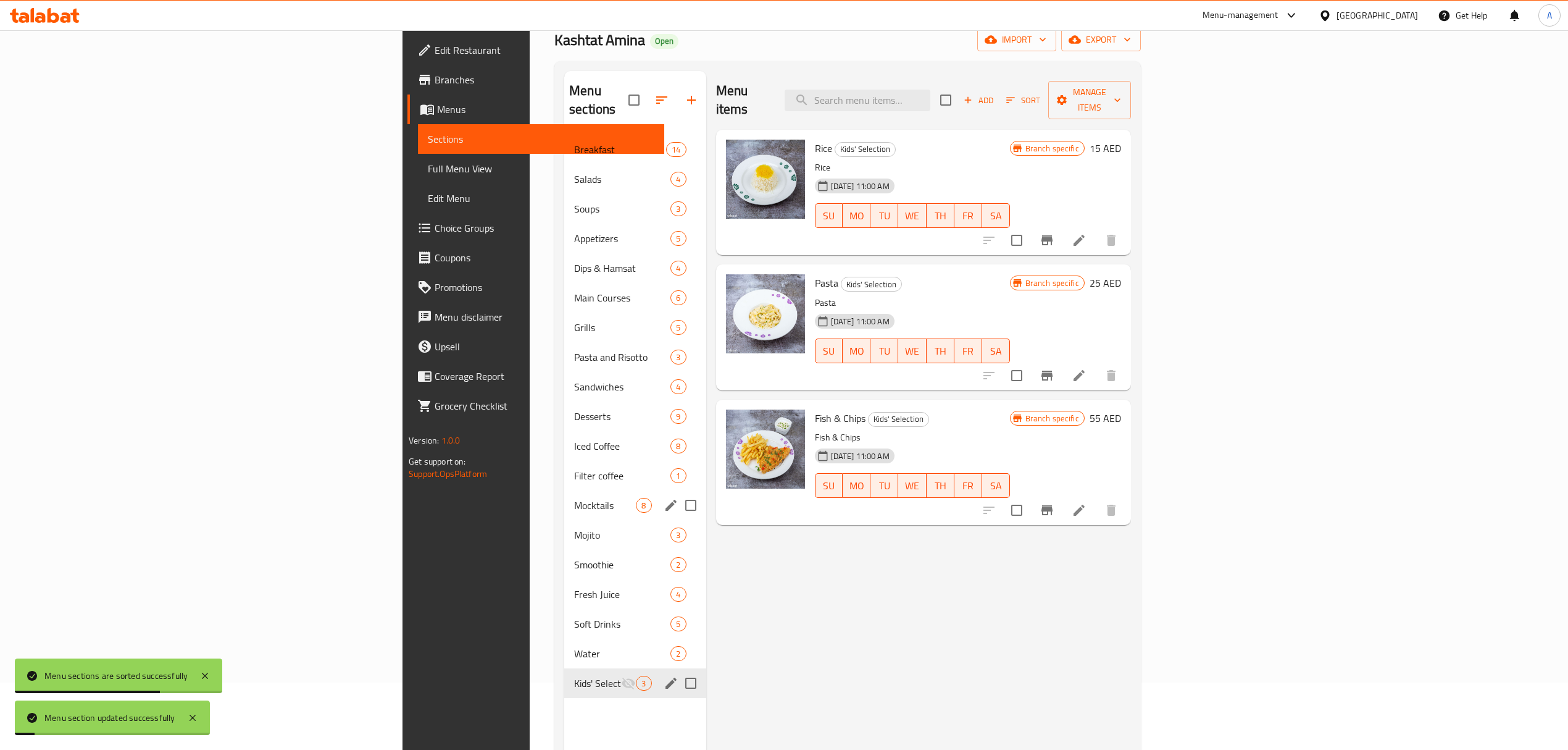
scroll to position [0, 0]
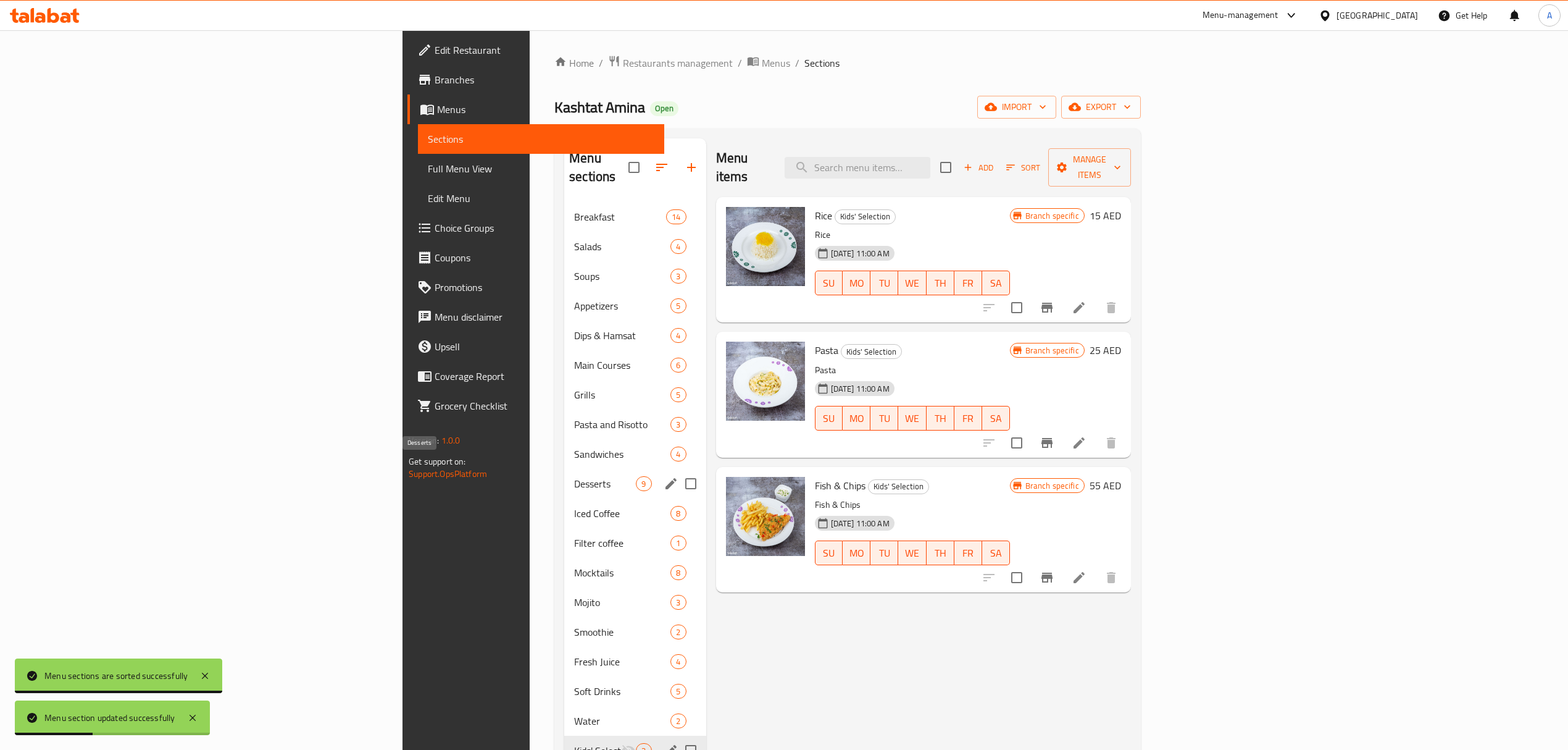
click at [574, 476] on span "Desserts" at bounding box center [605, 483] width 62 height 15
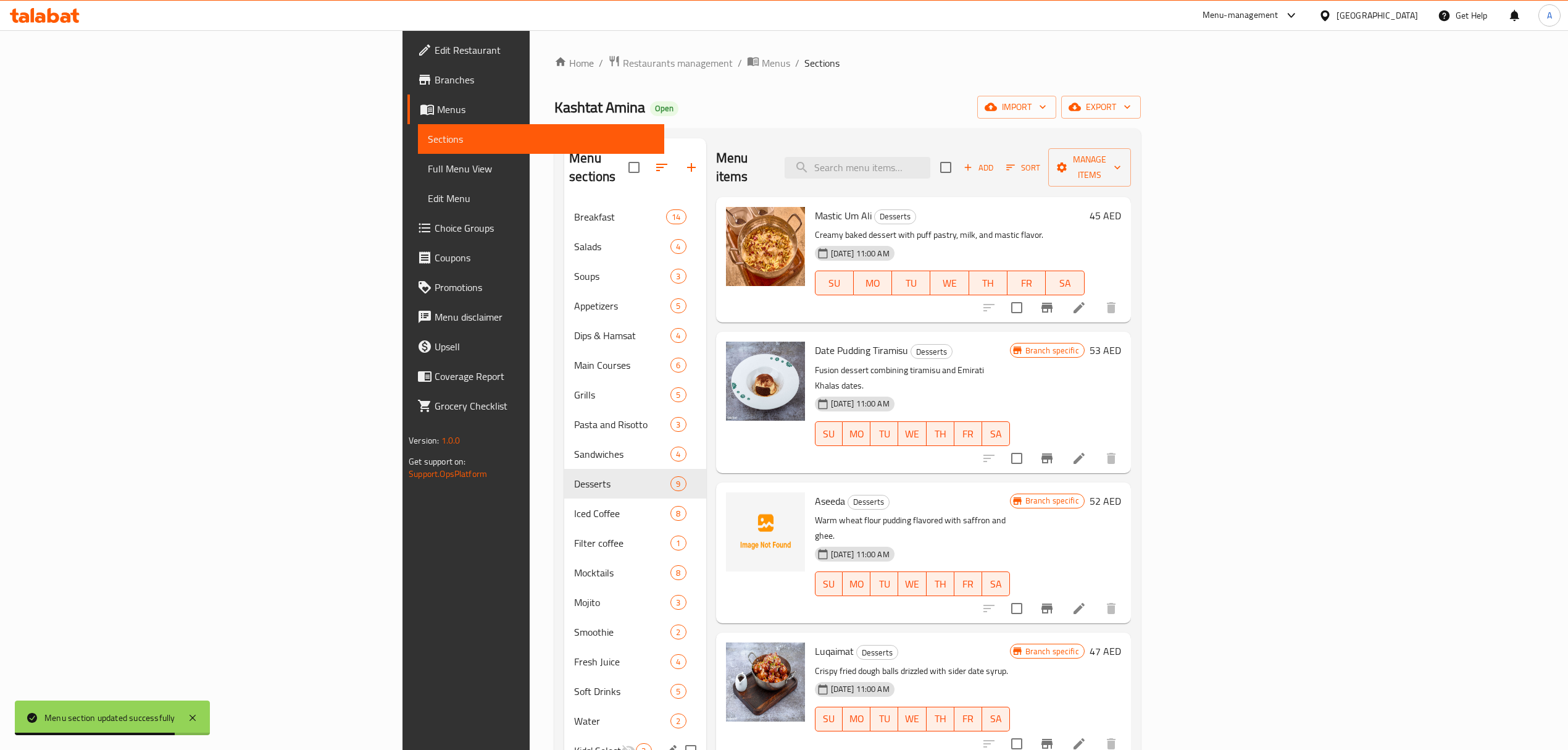
click at [1121, 207] on h6 "45 AED" at bounding box center [1106, 215] width 31 height 17
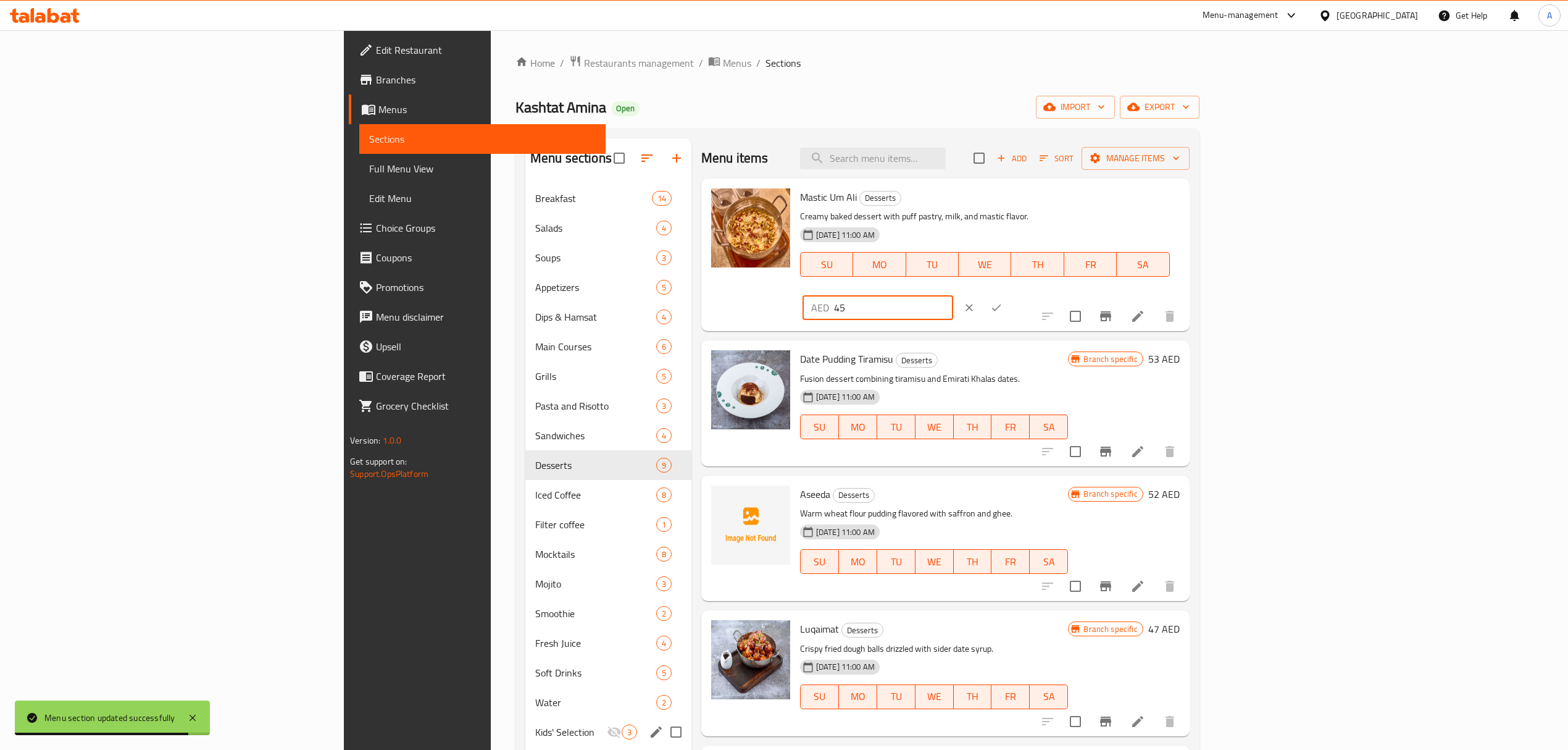
drag, startPoint x: 1364, startPoint y: 213, endPoint x: 1288, endPoint y: 200, distance: 77.1
click at [1185, 200] on div "Mastic Um Ali Desserts Creamy baked dessert with puff pastry, milk, and mastic …" at bounding box center [990, 255] width 390 height 142
type input "50"
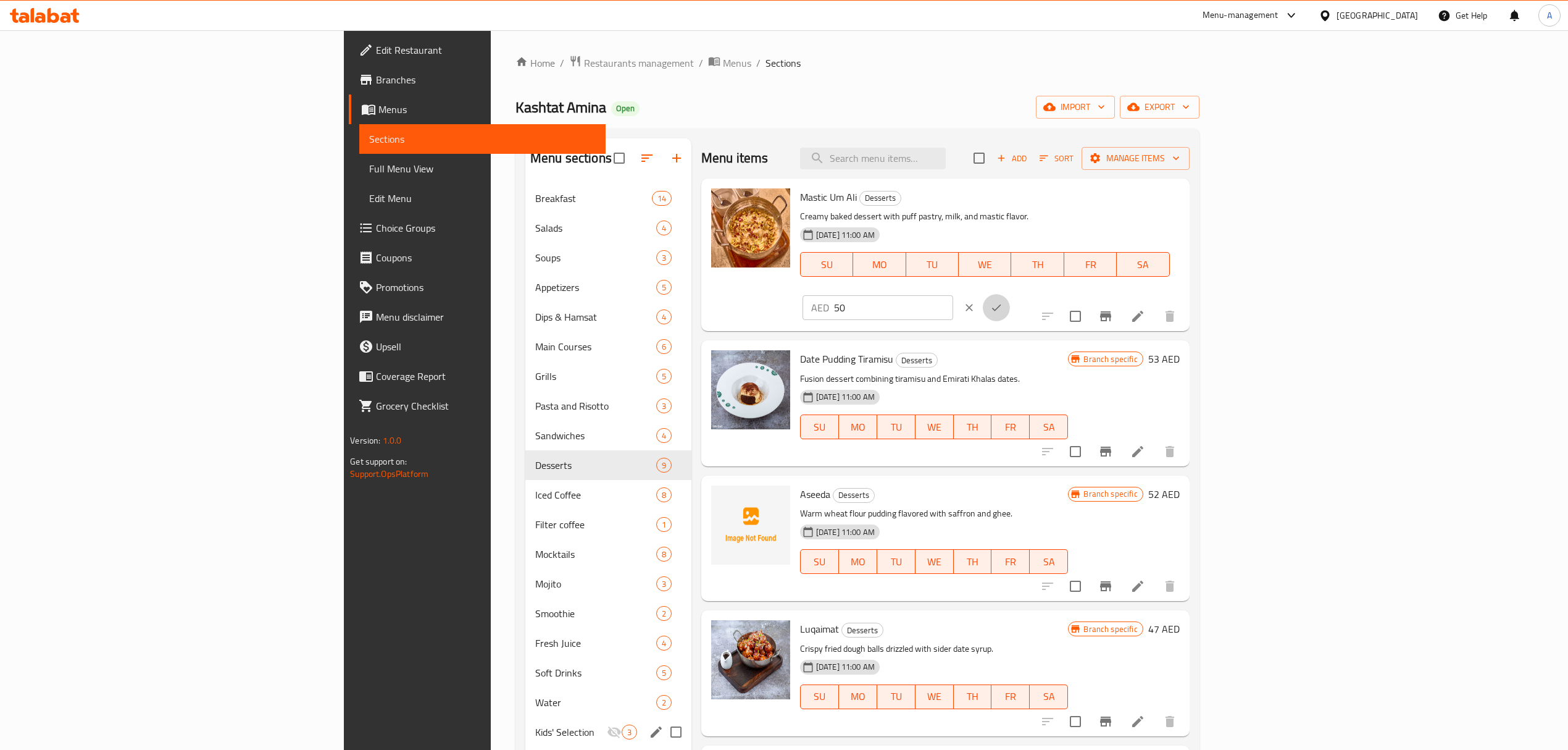
click at [1003, 301] on icon "ok" at bounding box center [995, 307] width 12 height 12
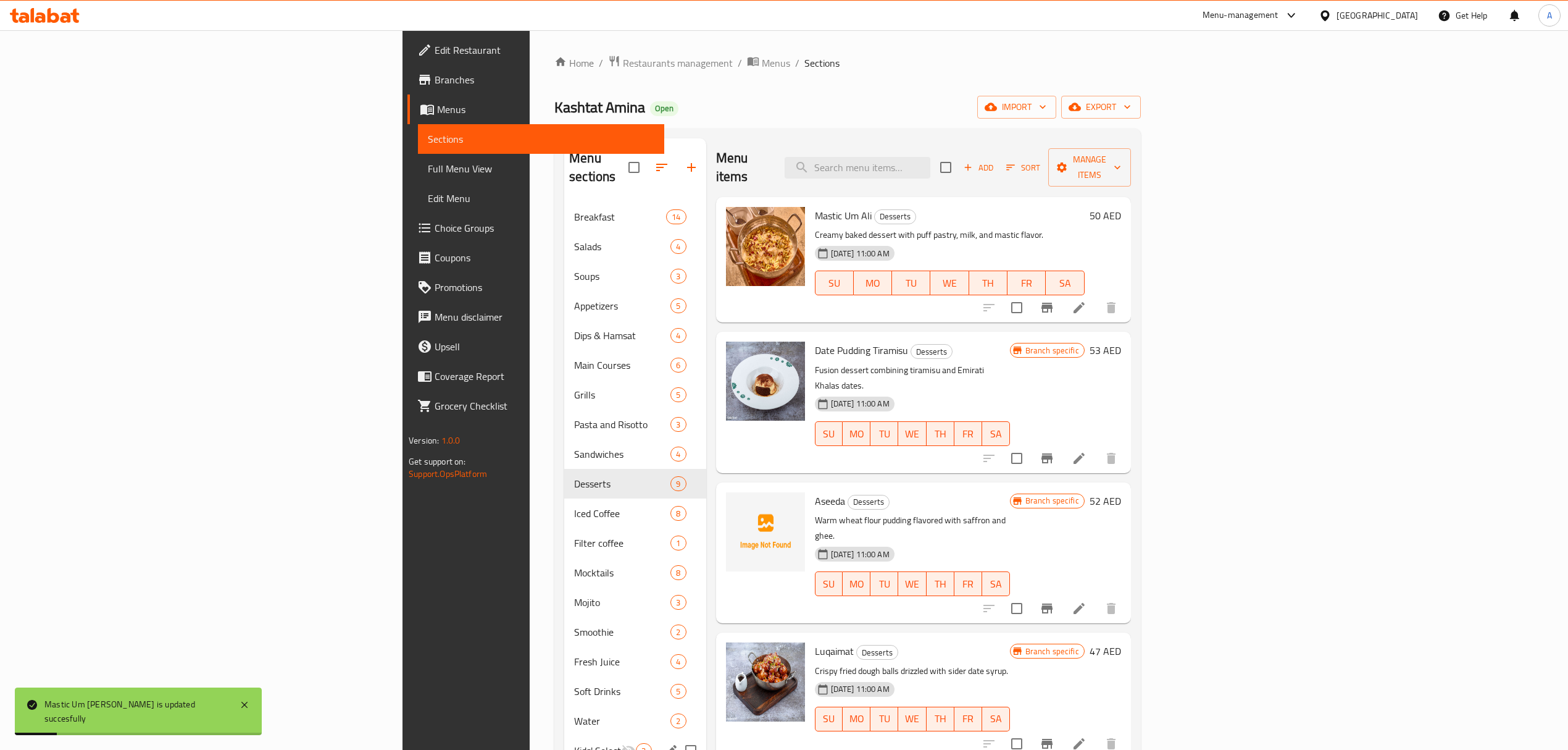
click at [1054, 450] on icon "Branch-specific-item" at bounding box center [1047, 458] width 15 height 15
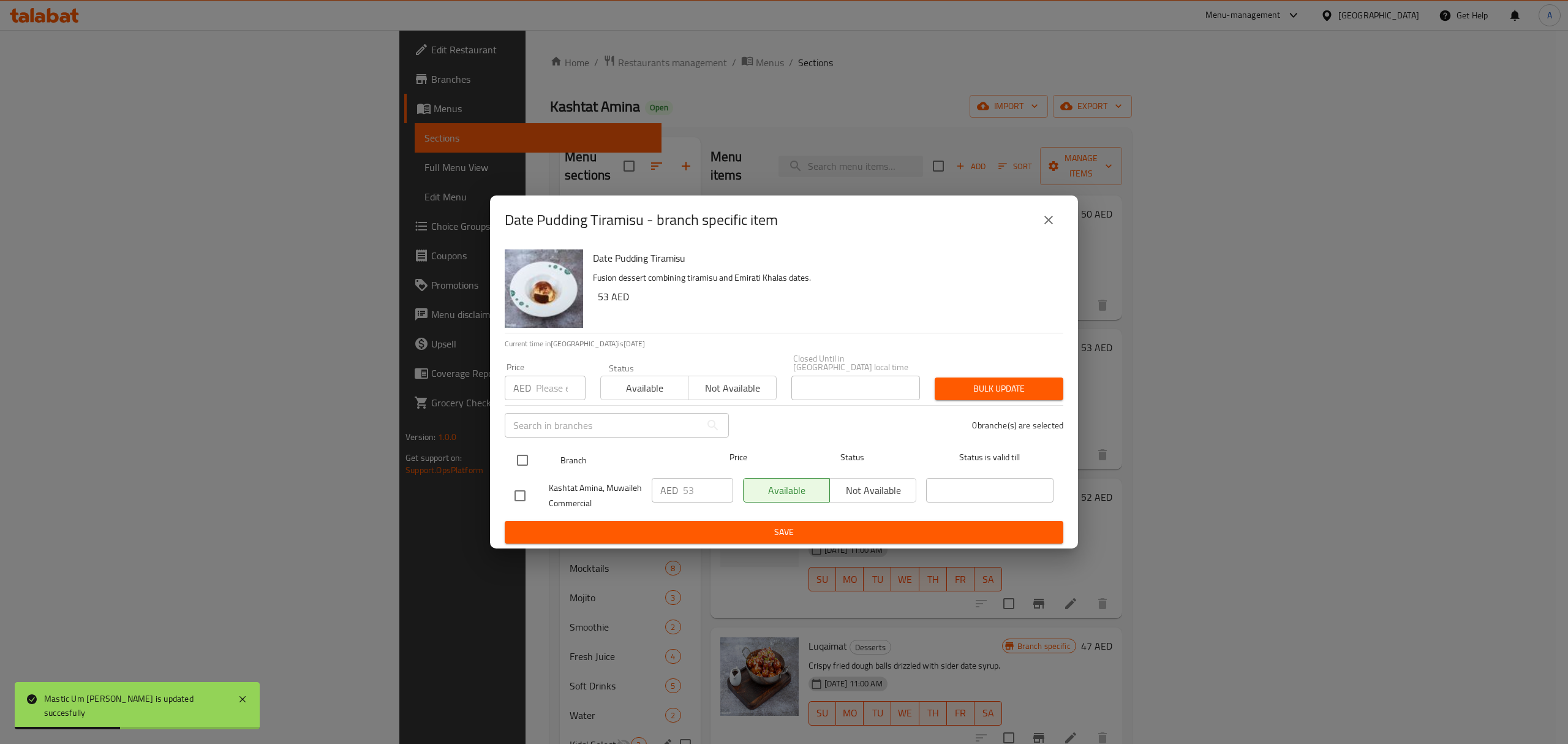
click at [530, 462] on input "checkbox" at bounding box center [522, 460] width 26 height 26
checkbox input "true"
click at [696, 485] on input "53" at bounding box center [707, 490] width 50 height 25
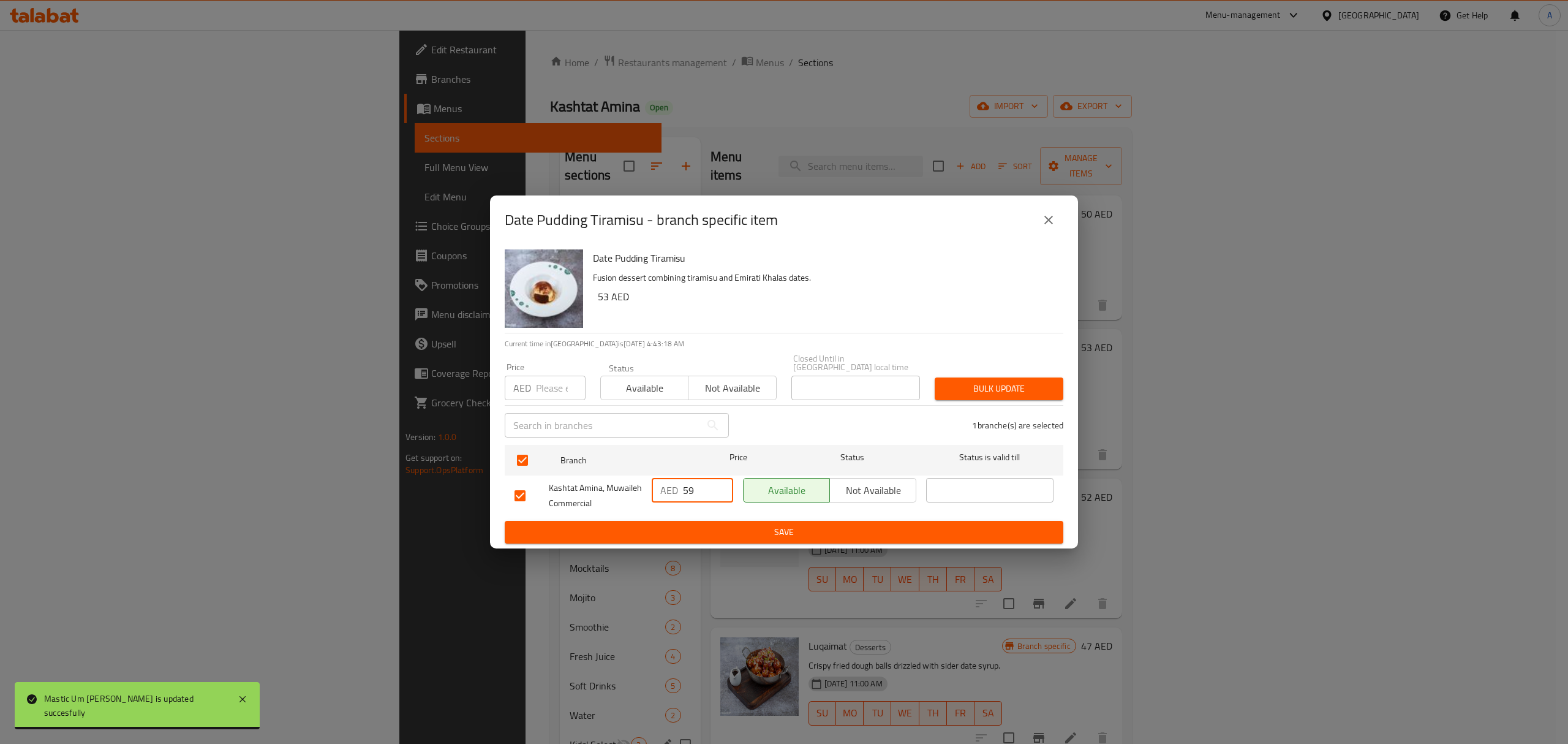
type input "59"
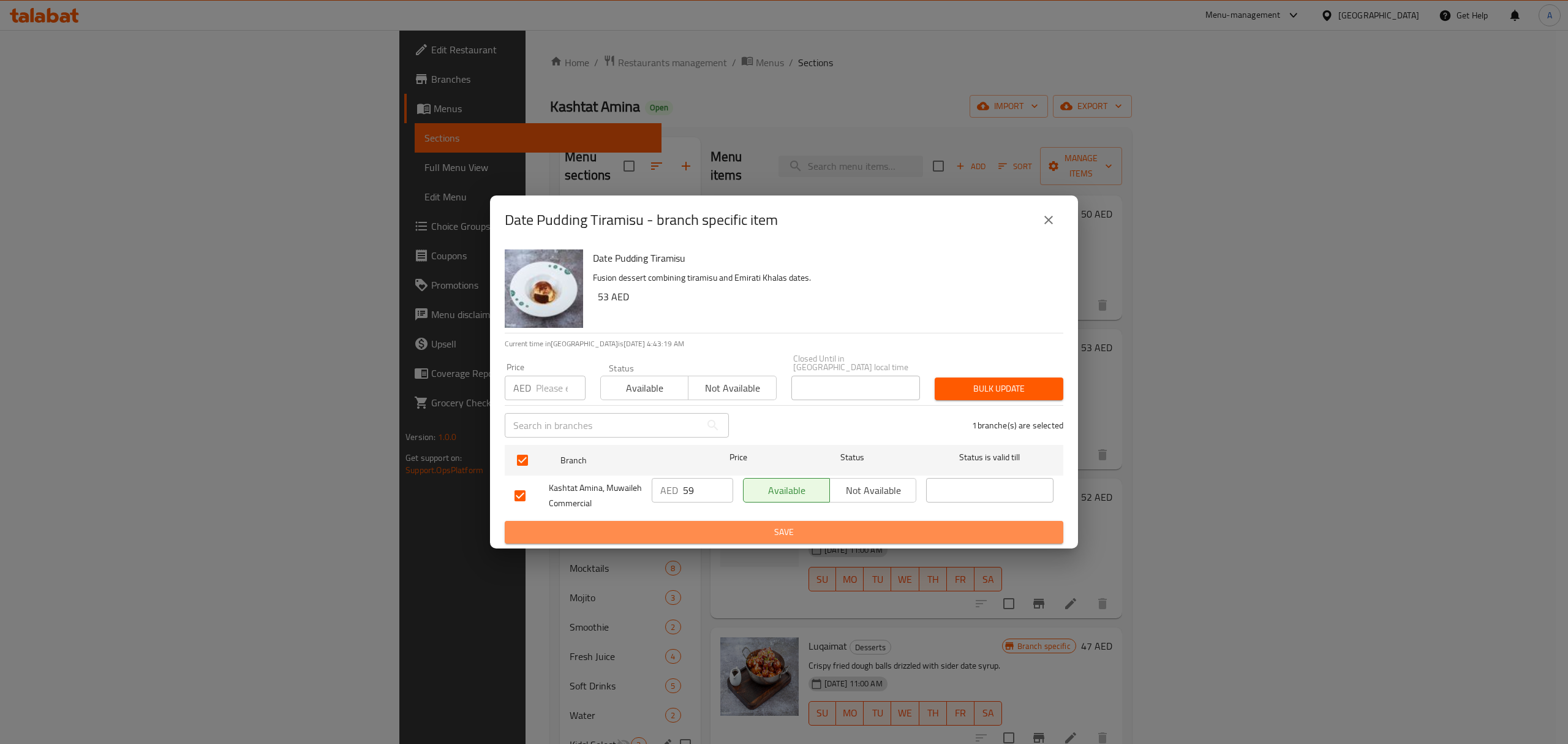
click at [706, 525] on span "Save" at bounding box center [783, 532] width 539 height 16
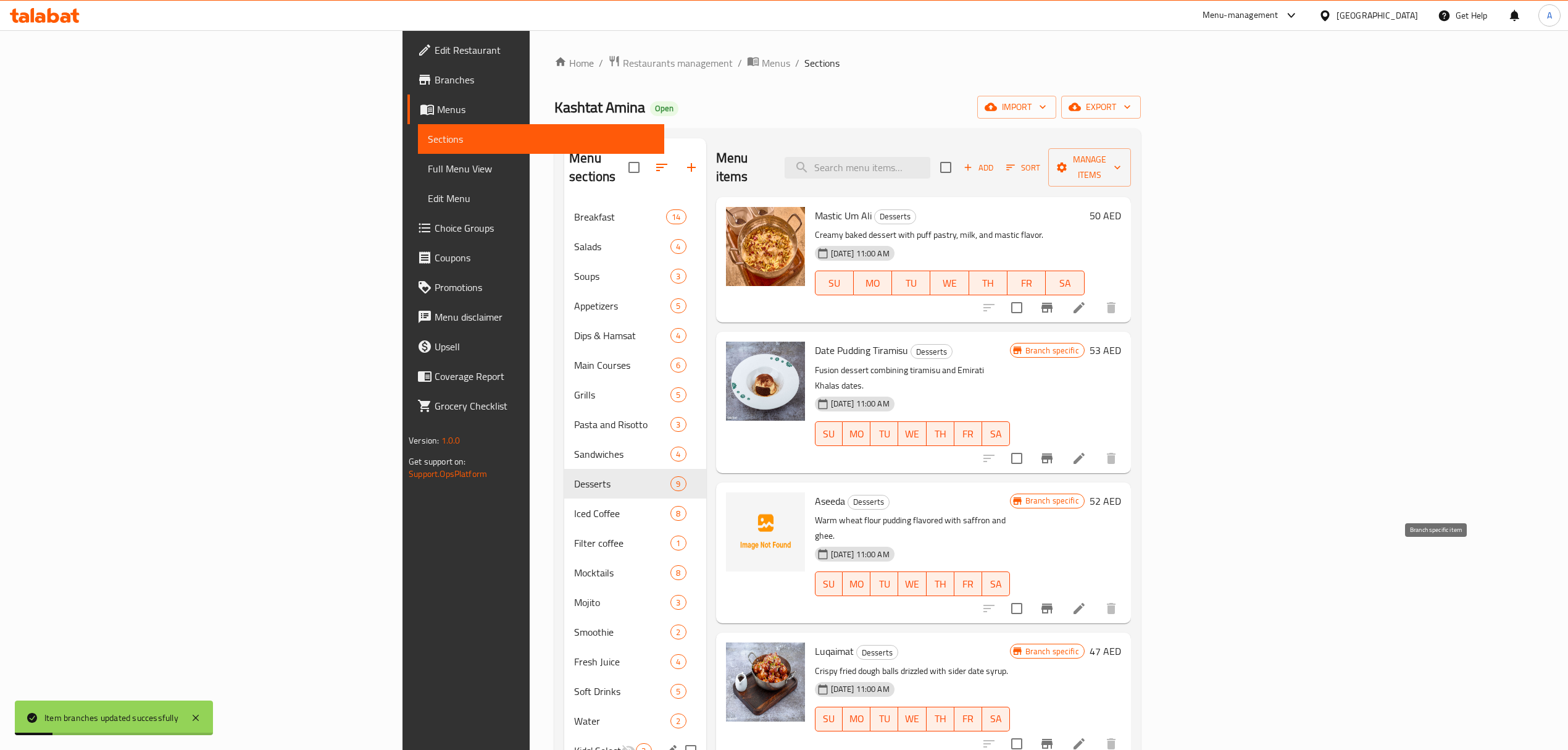
click at [1054, 601] on icon "Branch-specific-item" at bounding box center [1047, 608] width 15 height 15
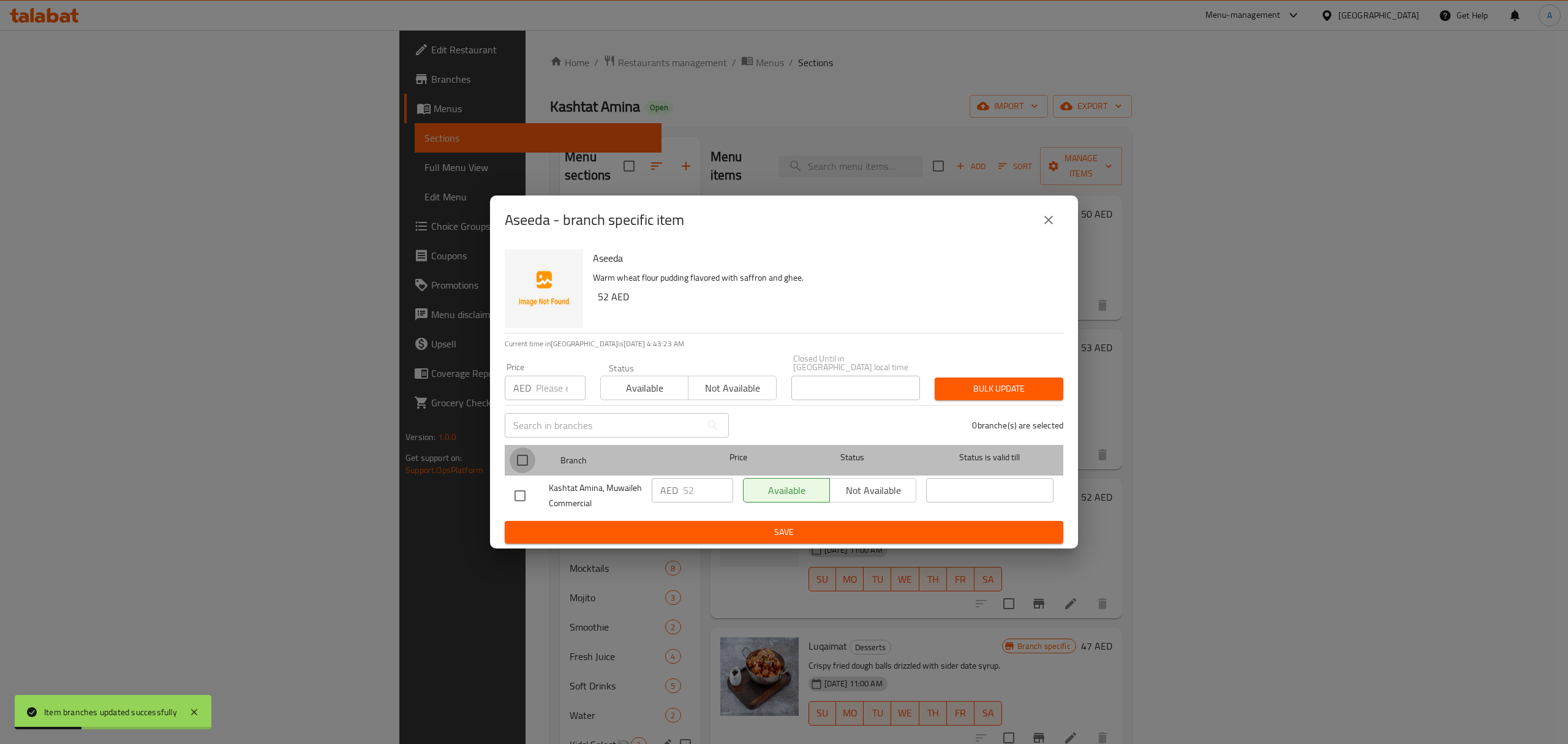
click at [527, 460] on input "checkbox" at bounding box center [522, 460] width 26 height 26
checkbox input "true"
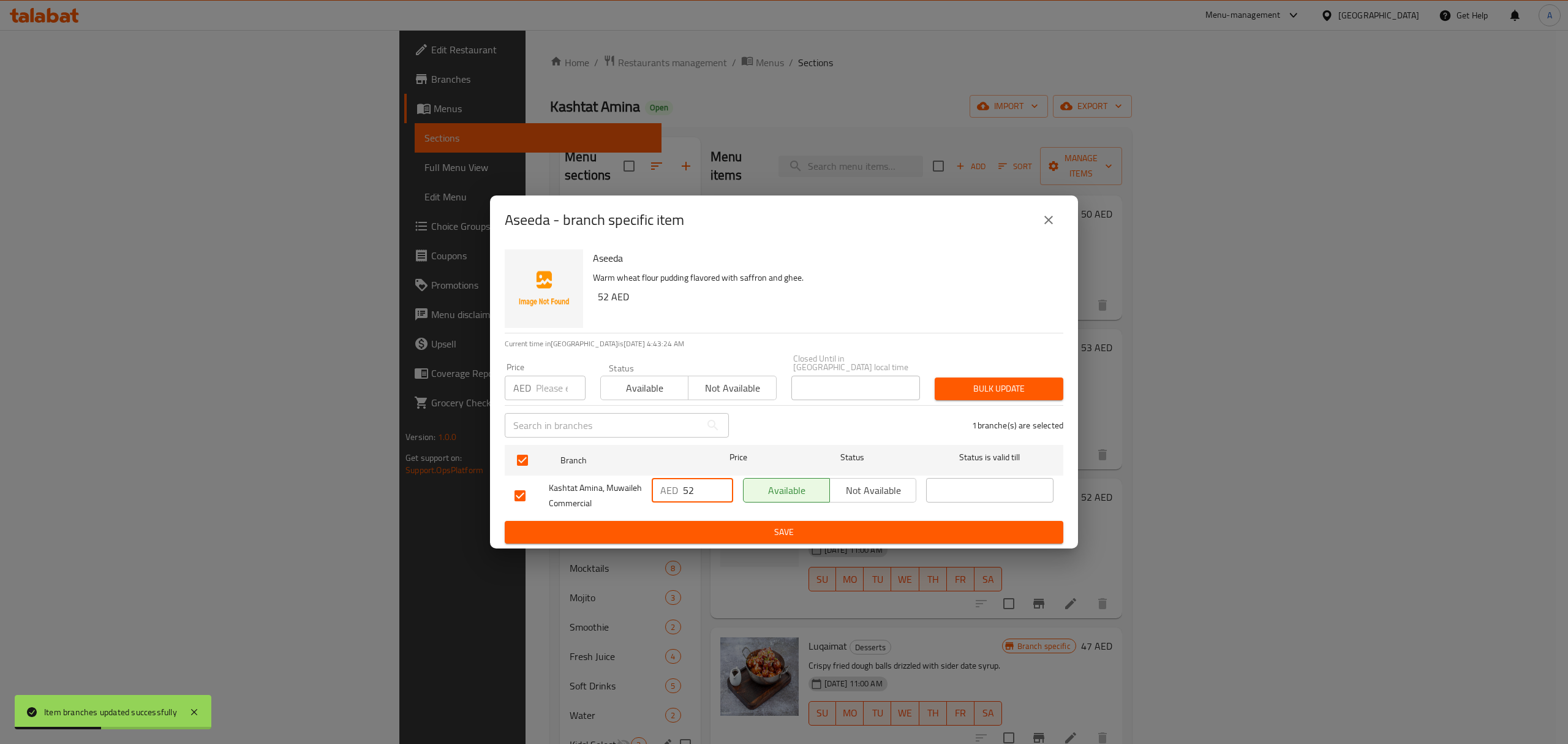
click at [695, 489] on input "52" at bounding box center [707, 490] width 50 height 25
type input "58"
click at [698, 520] on ul "Branch Price Status Status is valid till Kashtat Amina, Muwaileh Commercial AED…" at bounding box center [784, 480] width 559 height 81
click at [698, 527] on span "Save" at bounding box center [783, 532] width 539 height 16
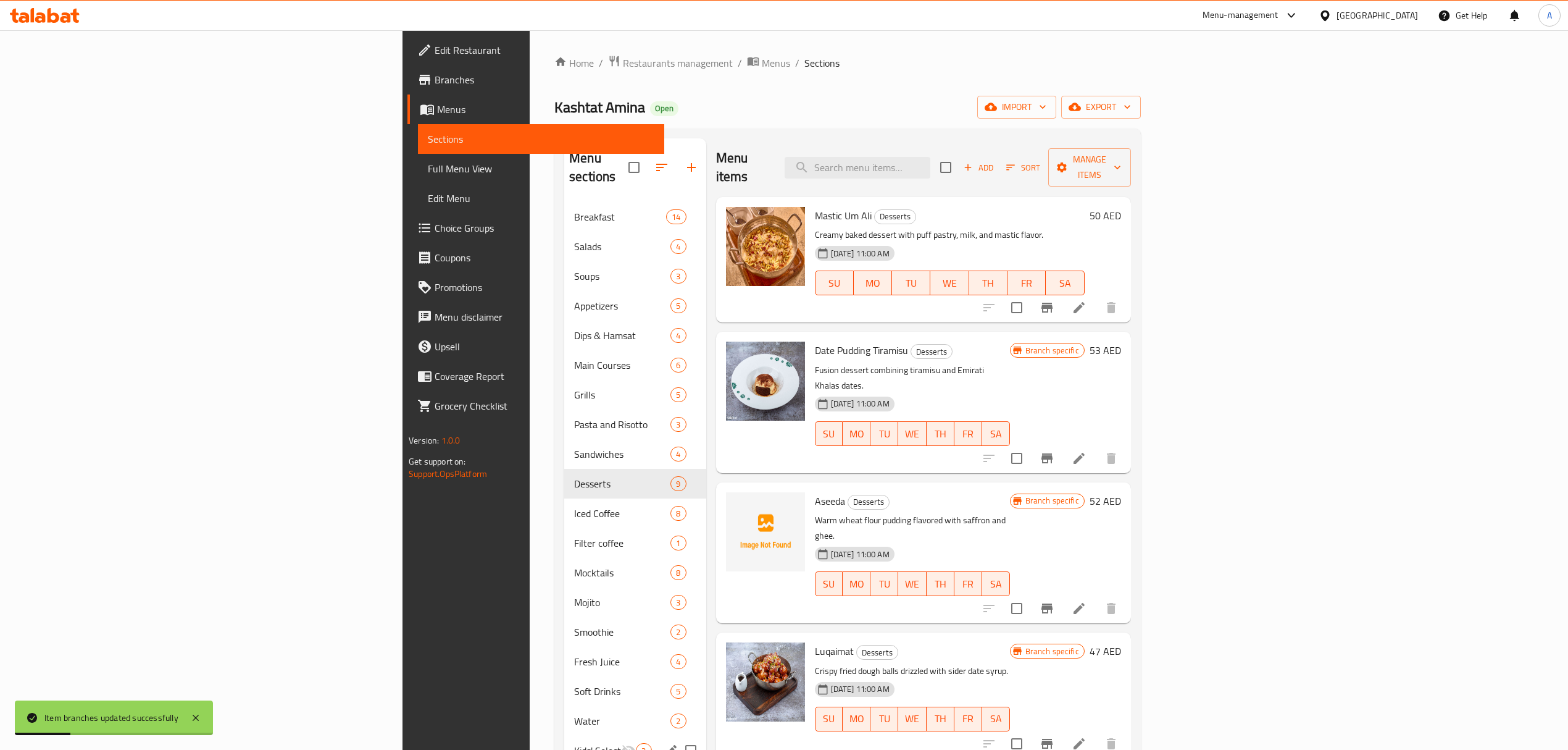
click at [1052, 738] on icon "Branch-specific-item" at bounding box center [1047, 743] width 11 height 10
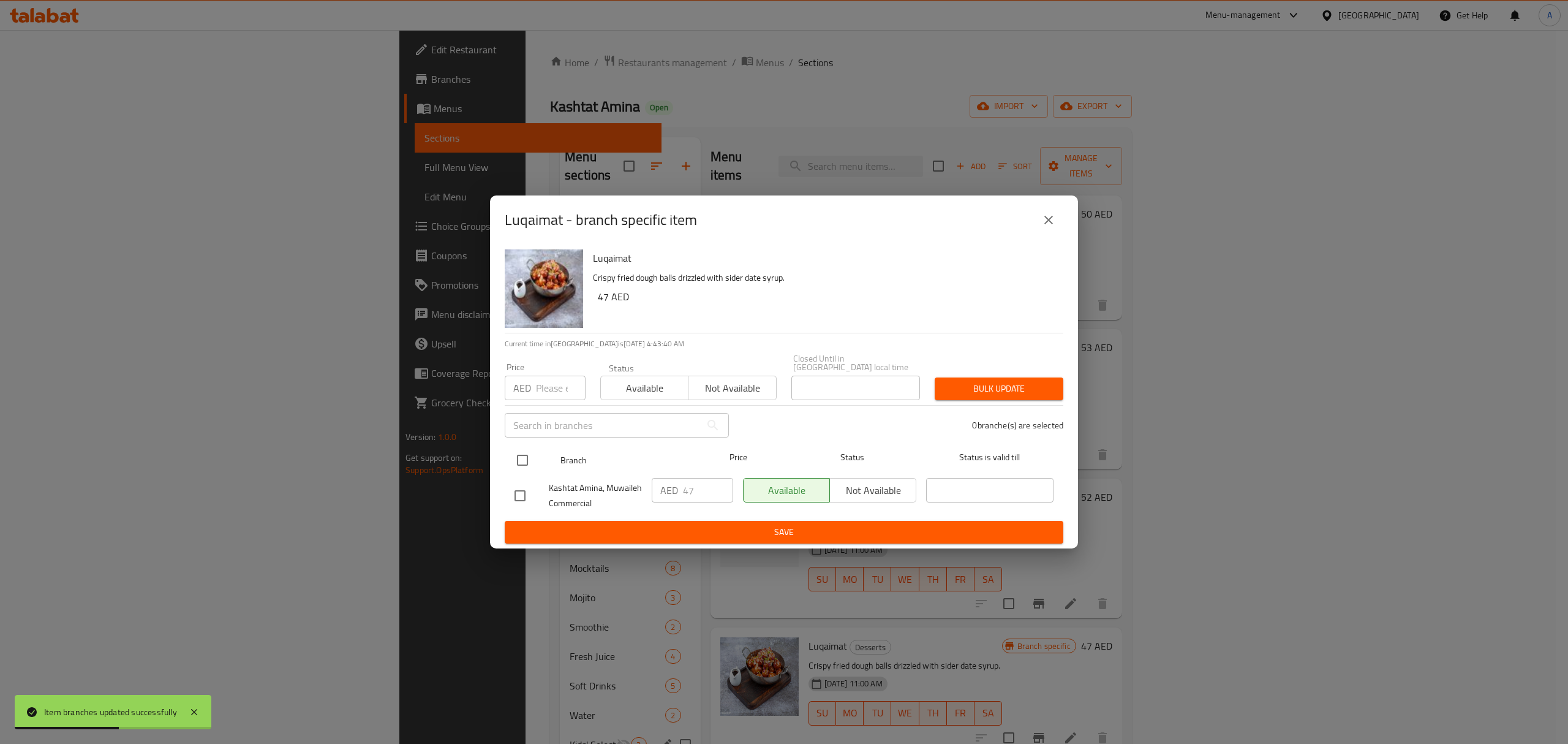
click at [525, 456] on input "checkbox" at bounding box center [522, 460] width 26 height 26
checkbox input "true"
drag, startPoint x: 693, startPoint y: 490, endPoint x: 662, endPoint y: 498, distance: 32.0
click at [665, 497] on div "AED 47 ​" at bounding box center [692, 490] width 81 height 25
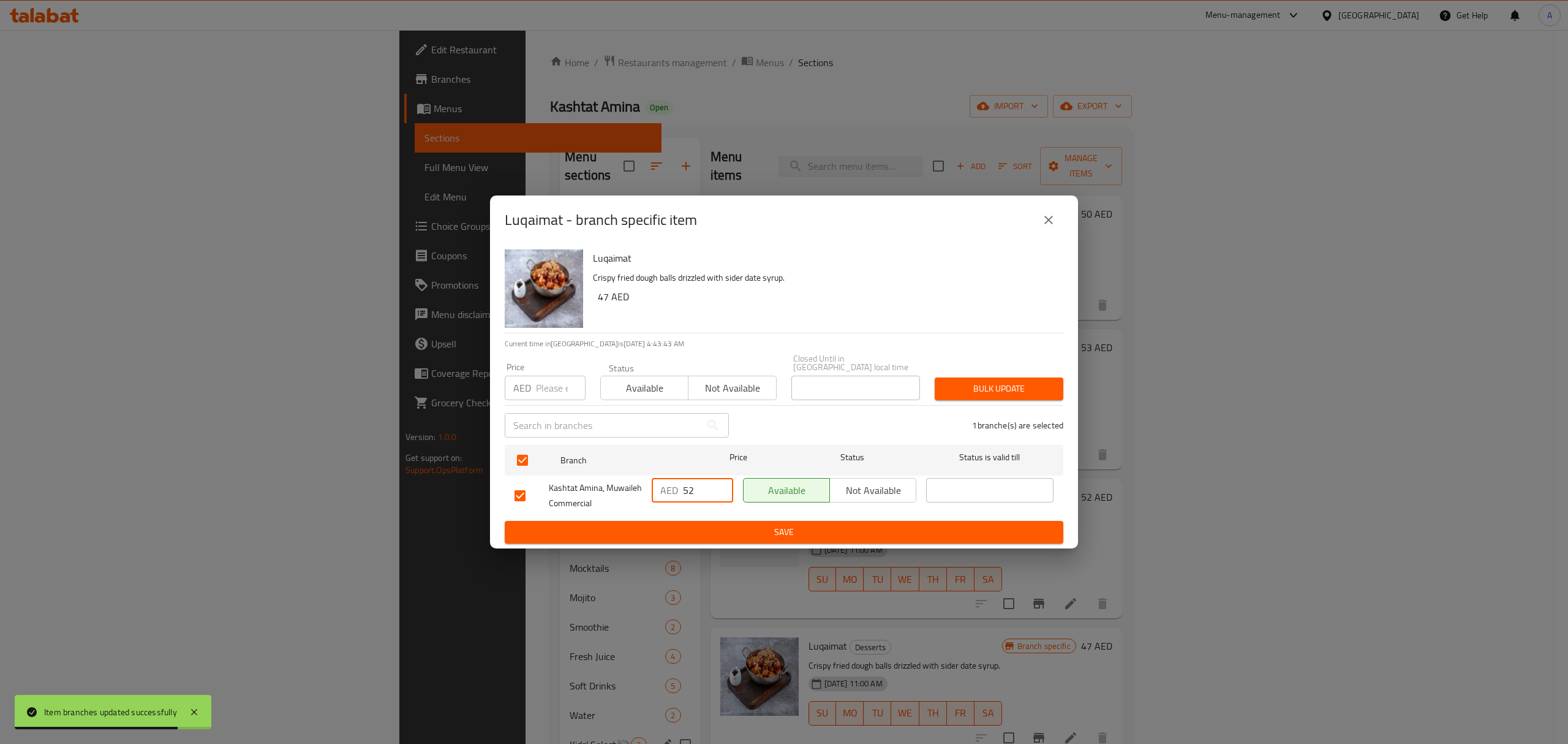
type input "52"
click at [665, 532] on span "Save" at bounding box center [783, 532] width 539 height 16
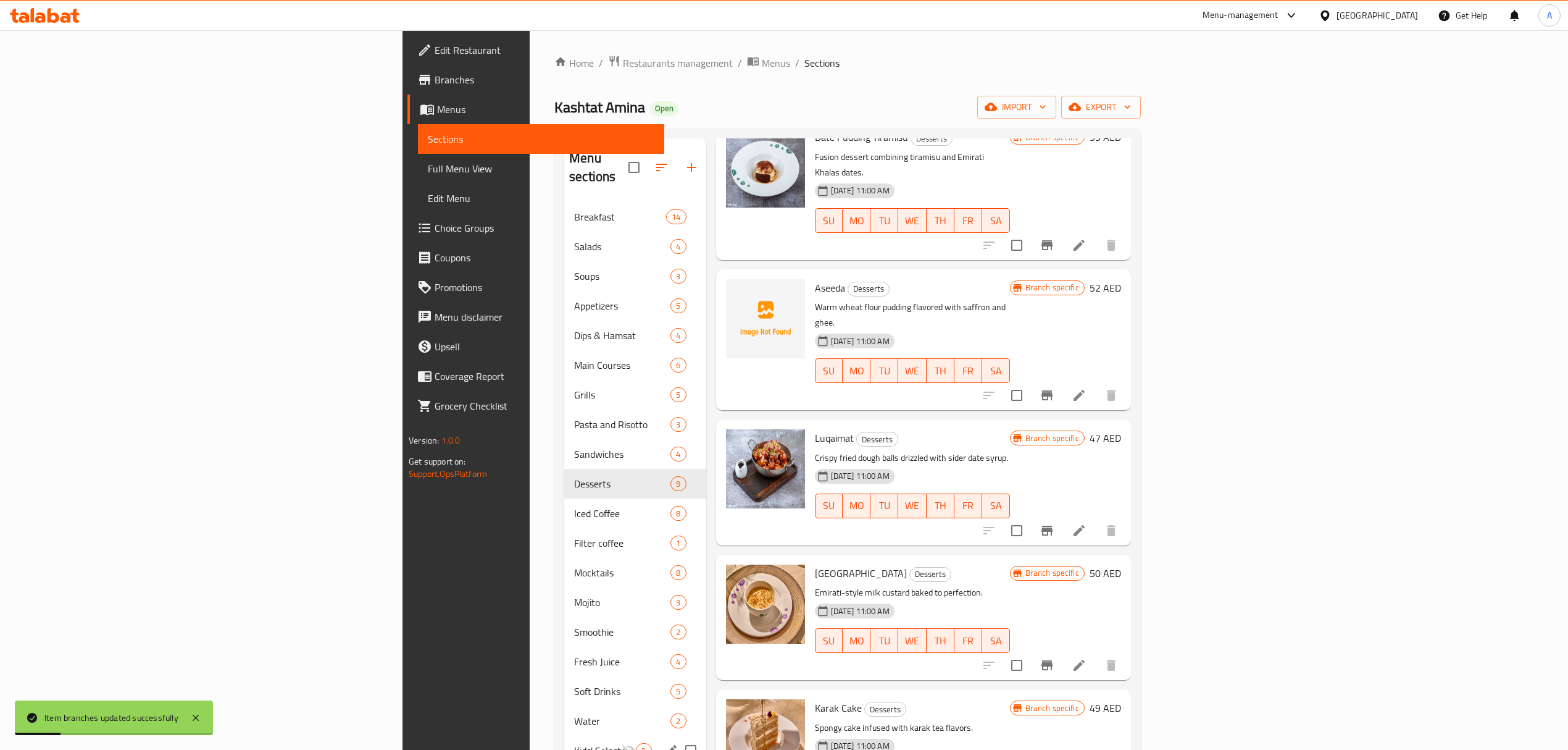
scroll to position [247, 0]
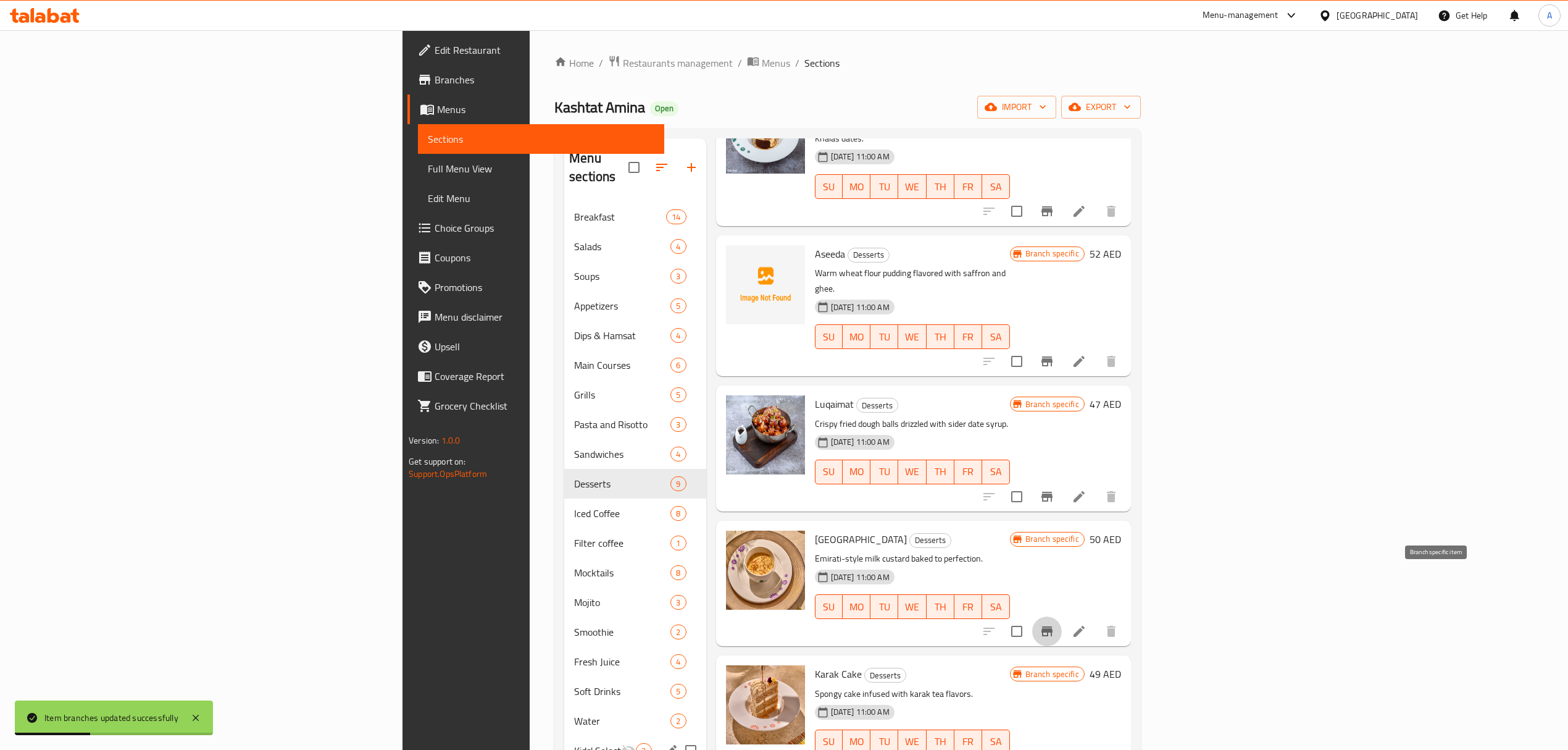
click at [1052, 626] on icon "Branch-specific-item" at bounding box center [1047, 631] width 11 height 10
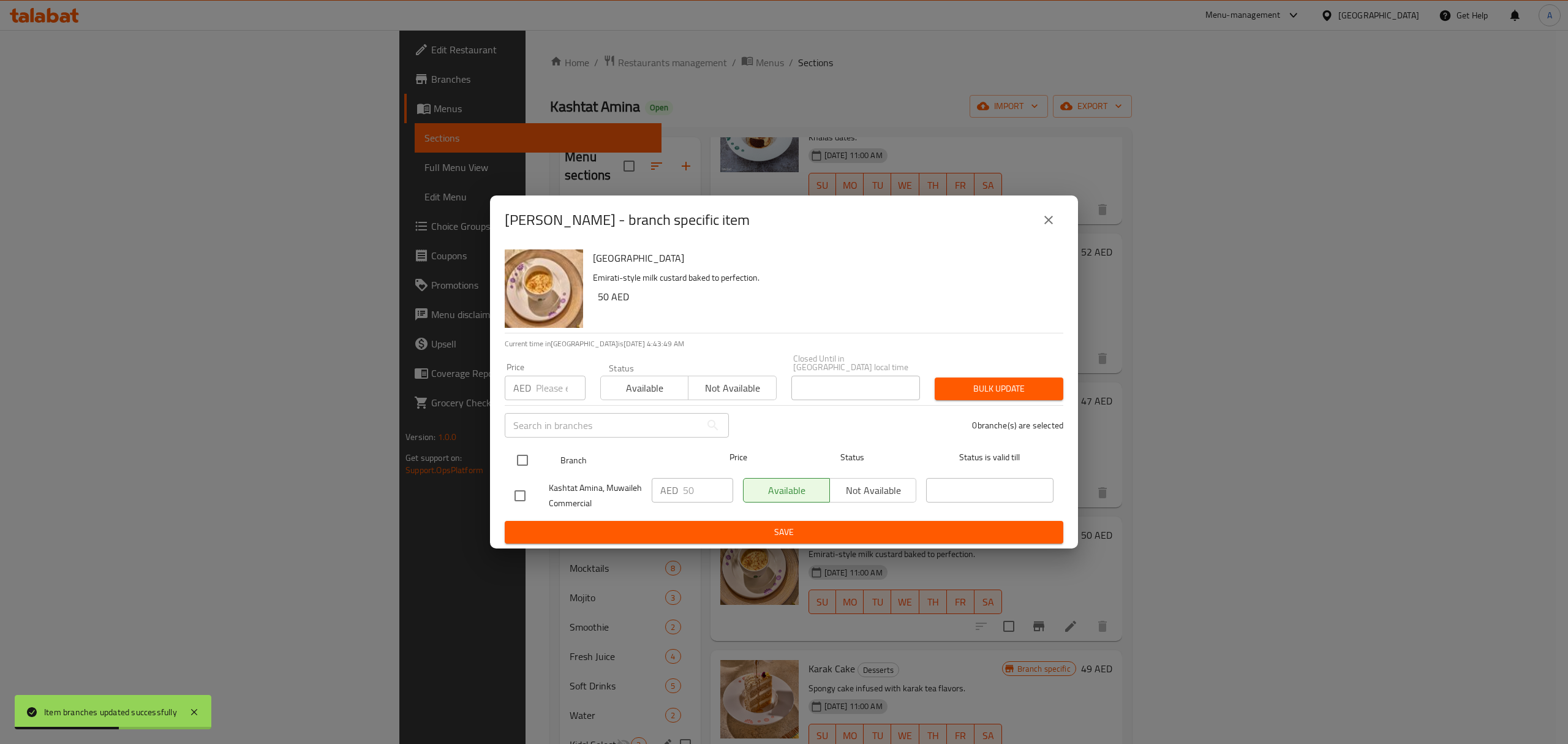
click at [529, 457] on input "checkbox" at bounding box center [522, 460] width 26 height 26
checkbox input "true"
click at [700, 493] on input "50" at bounding box center [707, 490] width 50 height 25
click at [696, 493] on input "506" at bounding box center [707, 490] width 50 height 25
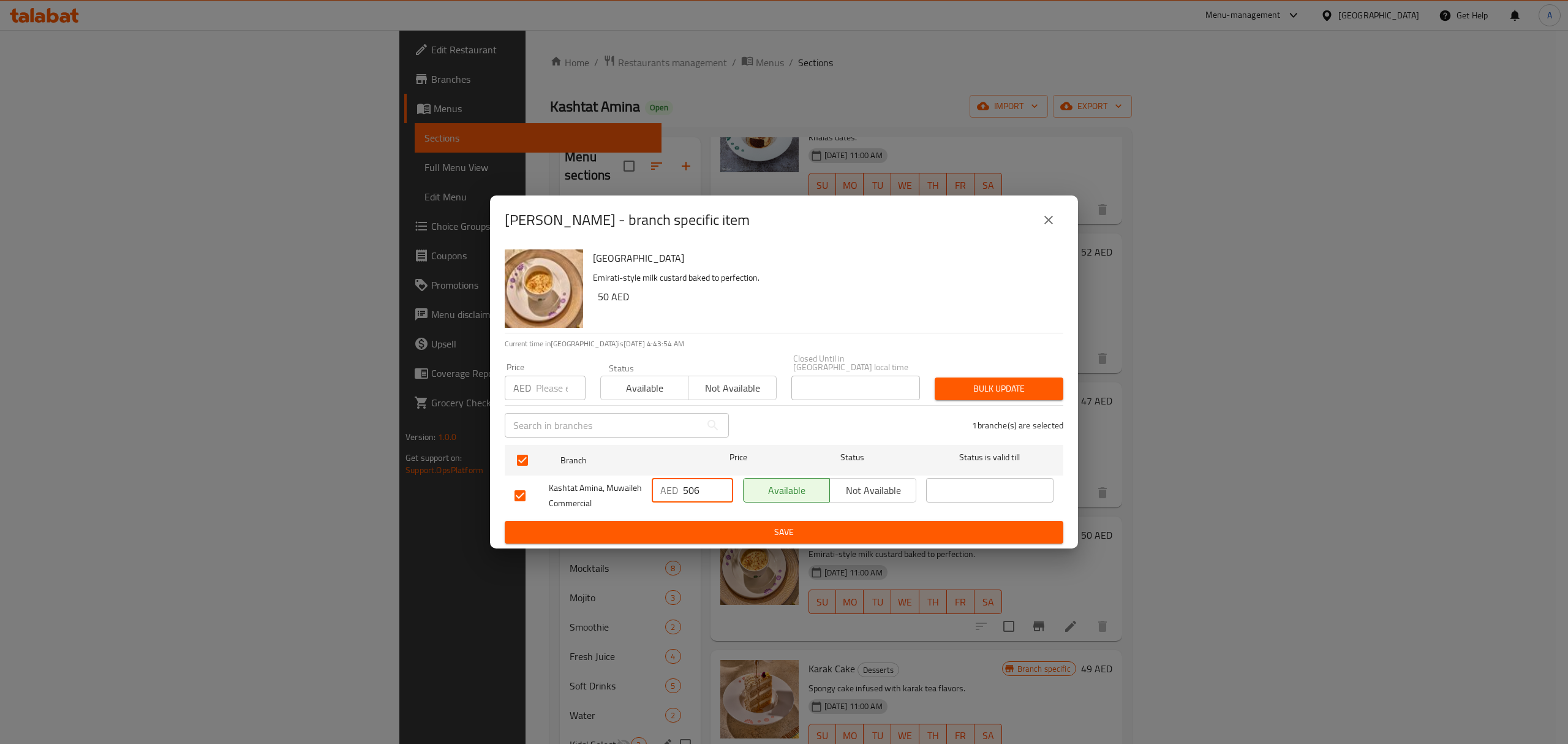
click at [695, 488] on input "506" at bounding box center [707, 490] width 50 height 25
type input "56"
click at [724, 534] on span "Save" at bounding box center [783, 532] width 539 height 16
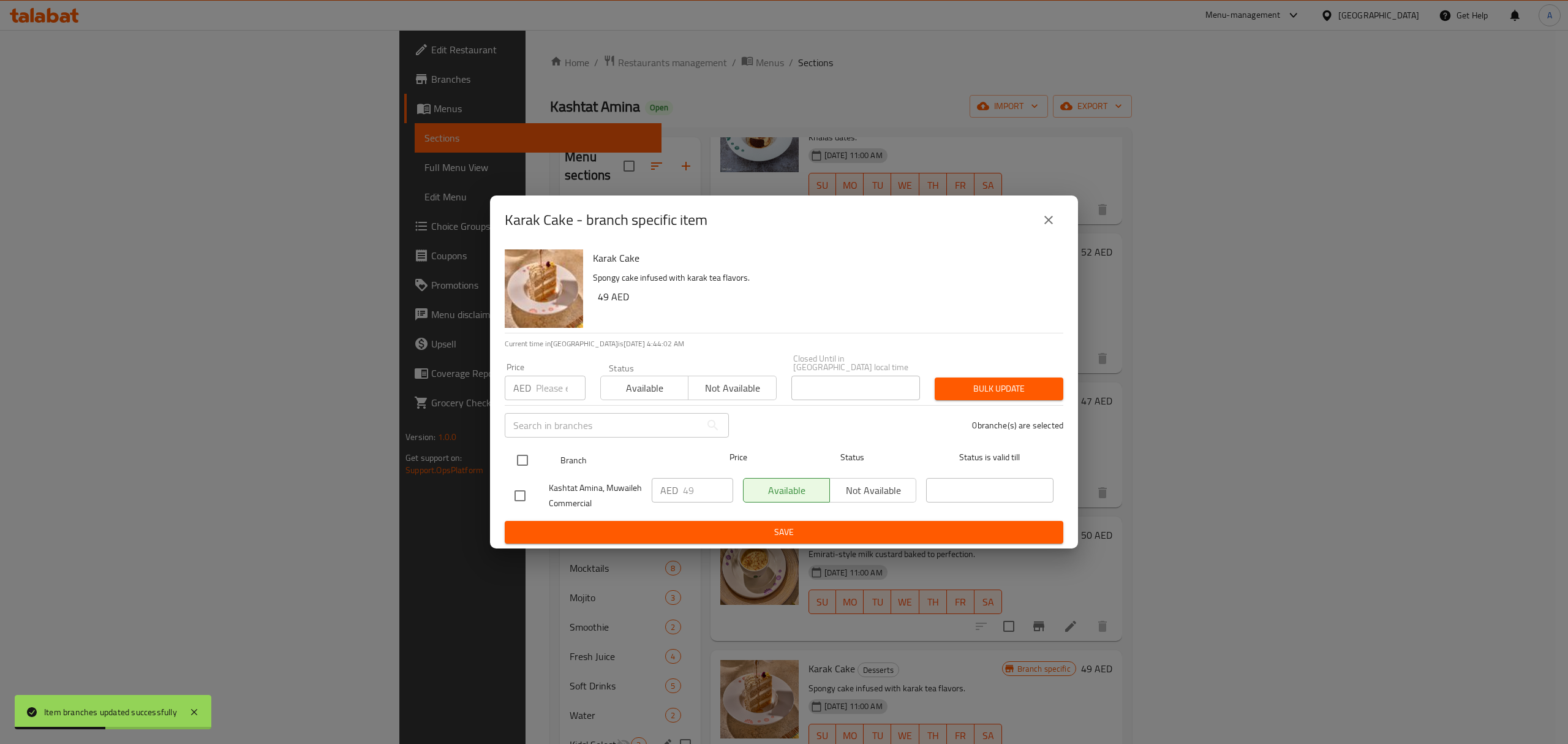
click at [522, 454] on input "checkbox" at bounding box center [522, 460] width 26 height 26
checkbox input "true"
drag, startPoint x: 700, startPoint y: 490, endPoint x: 674, endPoint y: 496, distance: 26.7
click at [674, 496] on div "AED 49 ​" at bounding box center [692, 490] width 81 height 25
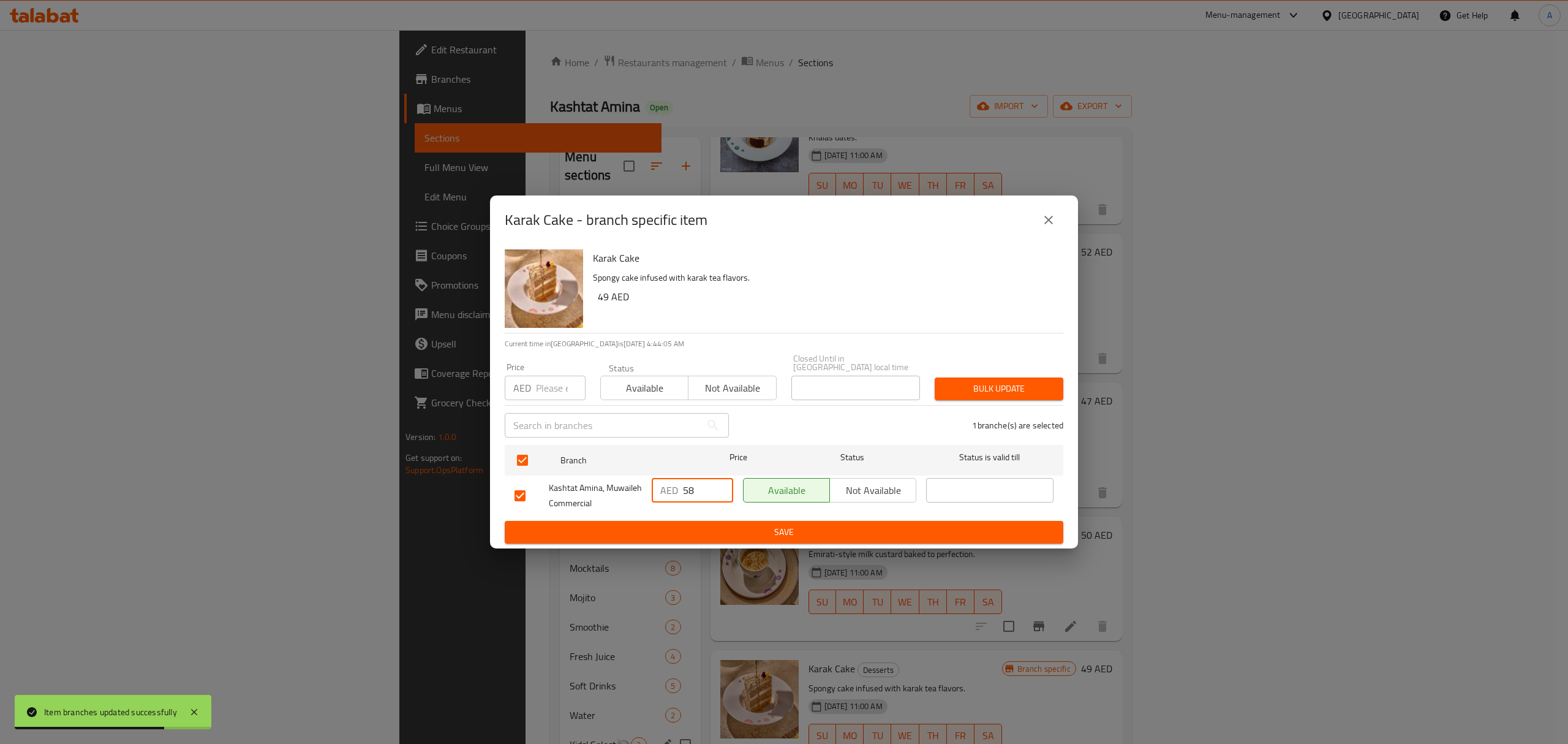
type input "58"
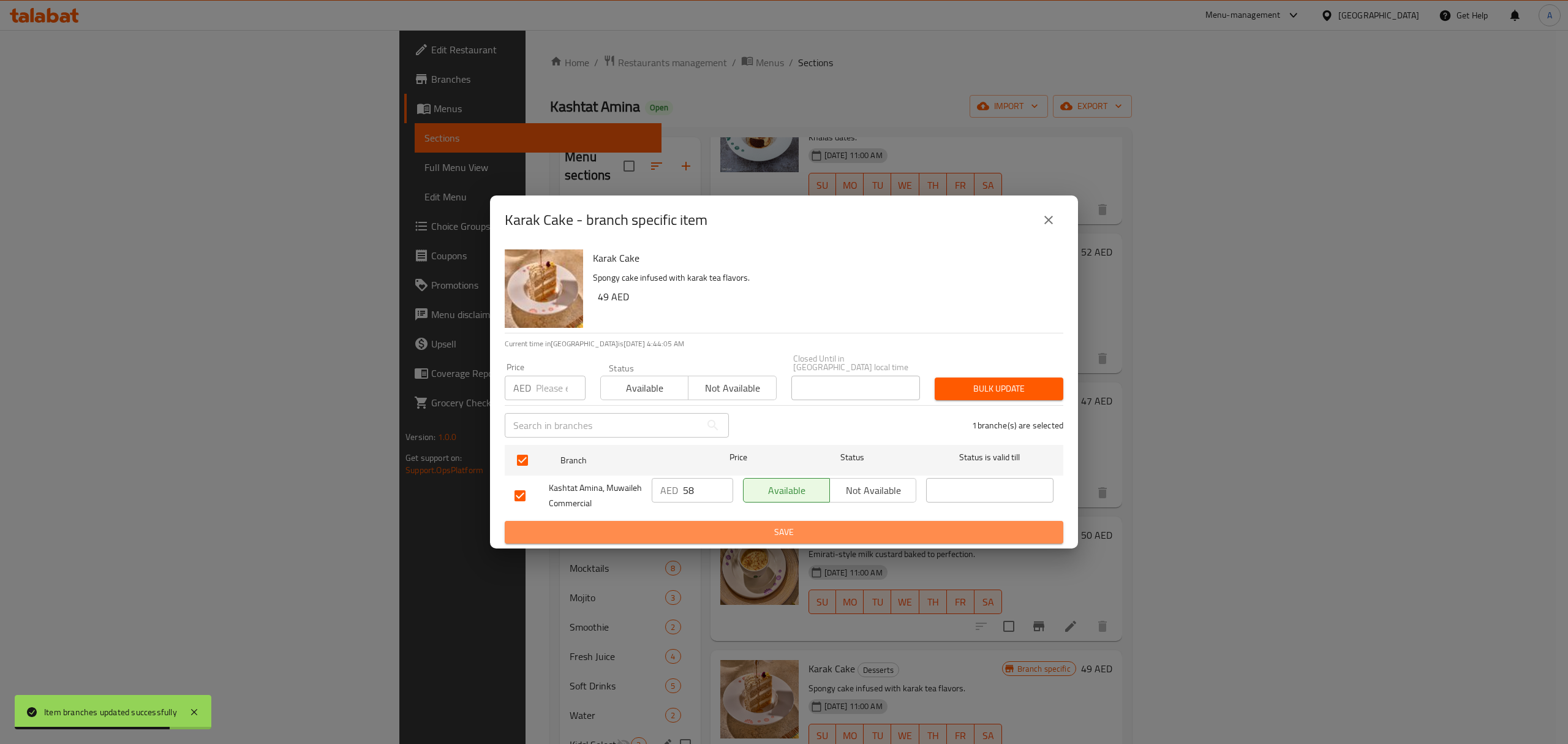
click at [708, 534] on span "Save" at bounding box center [783, 532] width 539 height 16
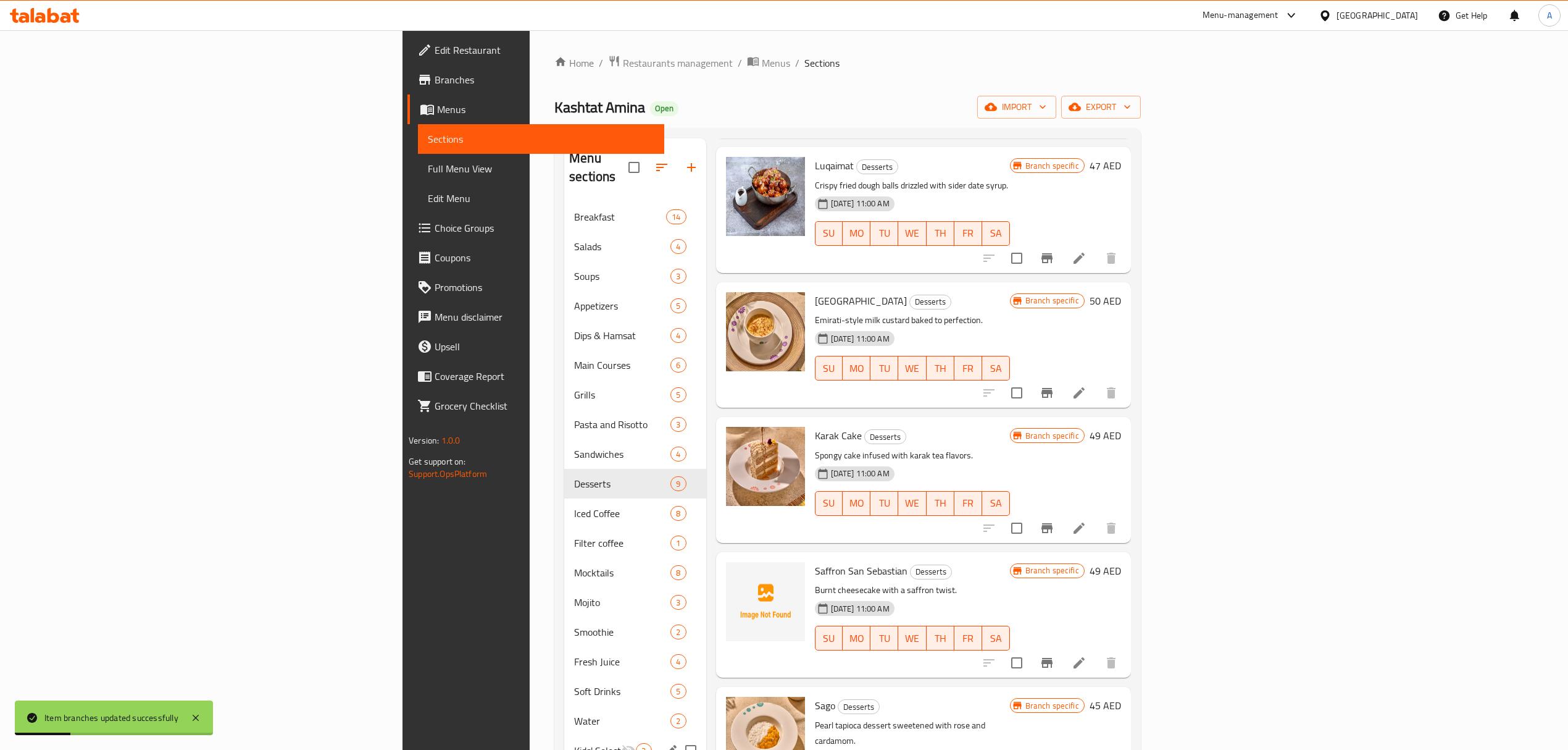
scroll to position [494, 0]
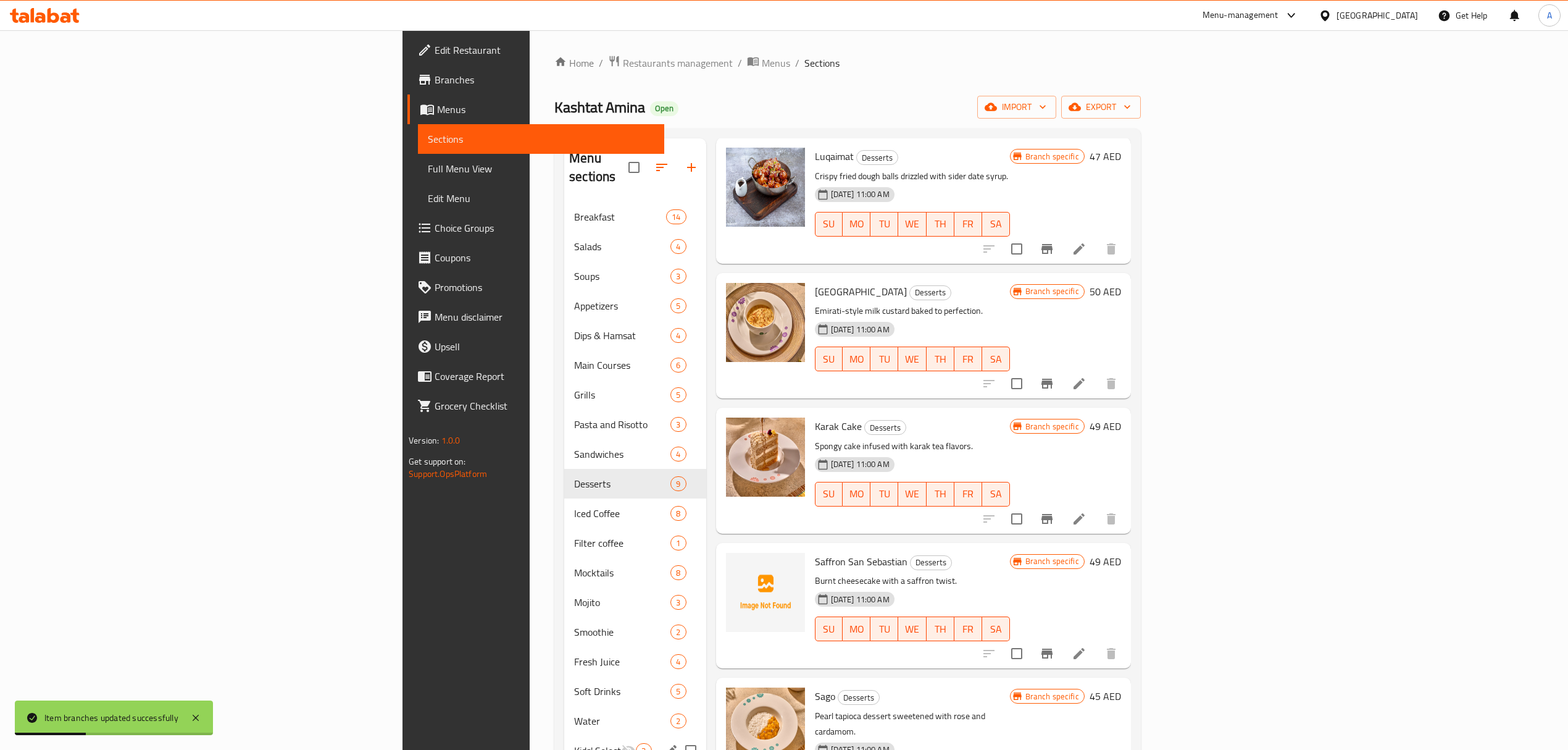
click at [1054, 511] on icon "Branch-specific-item" at bounding box center [1047, 518] width 15 height 15
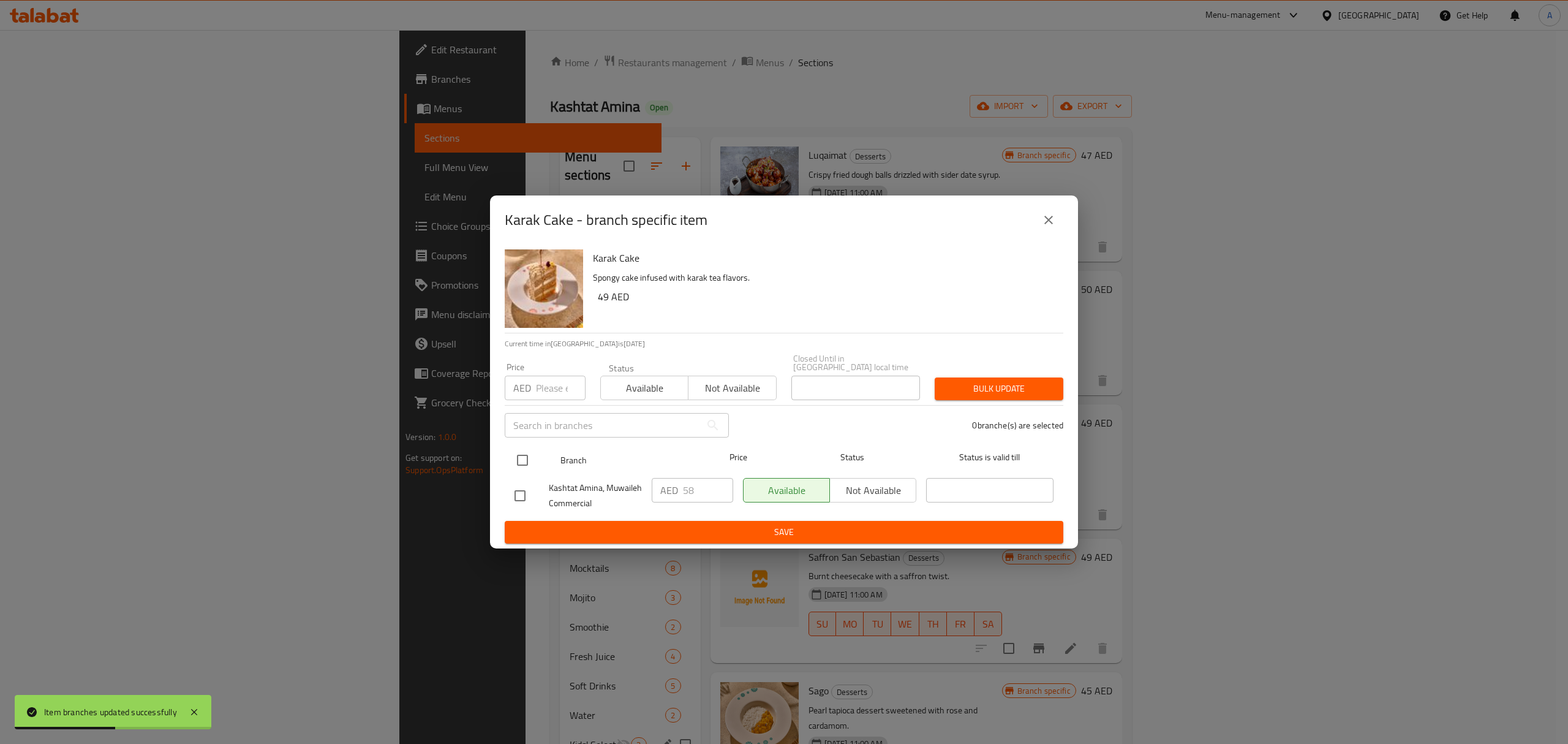
click at [520, 457] on input "checkbox" at bounding box center [522, 460] width 26 height 26
checkbox input "true"
click at [707, 495] on input "58" at bounding box center [707, 490] width 50 height 25
type input "55"
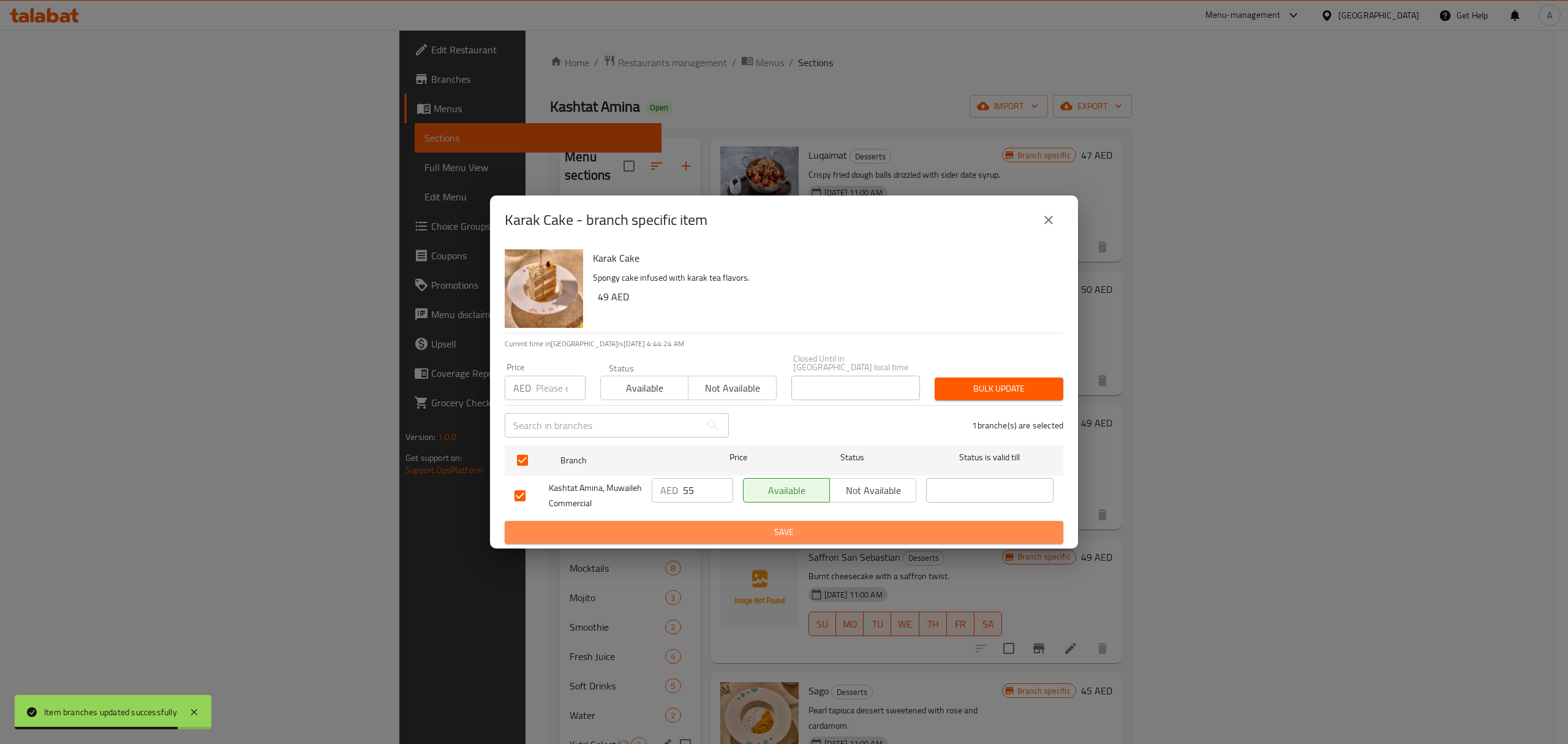
click at [717, 534] on span "Save" at bounding box center [783, 532] width 539 height 16
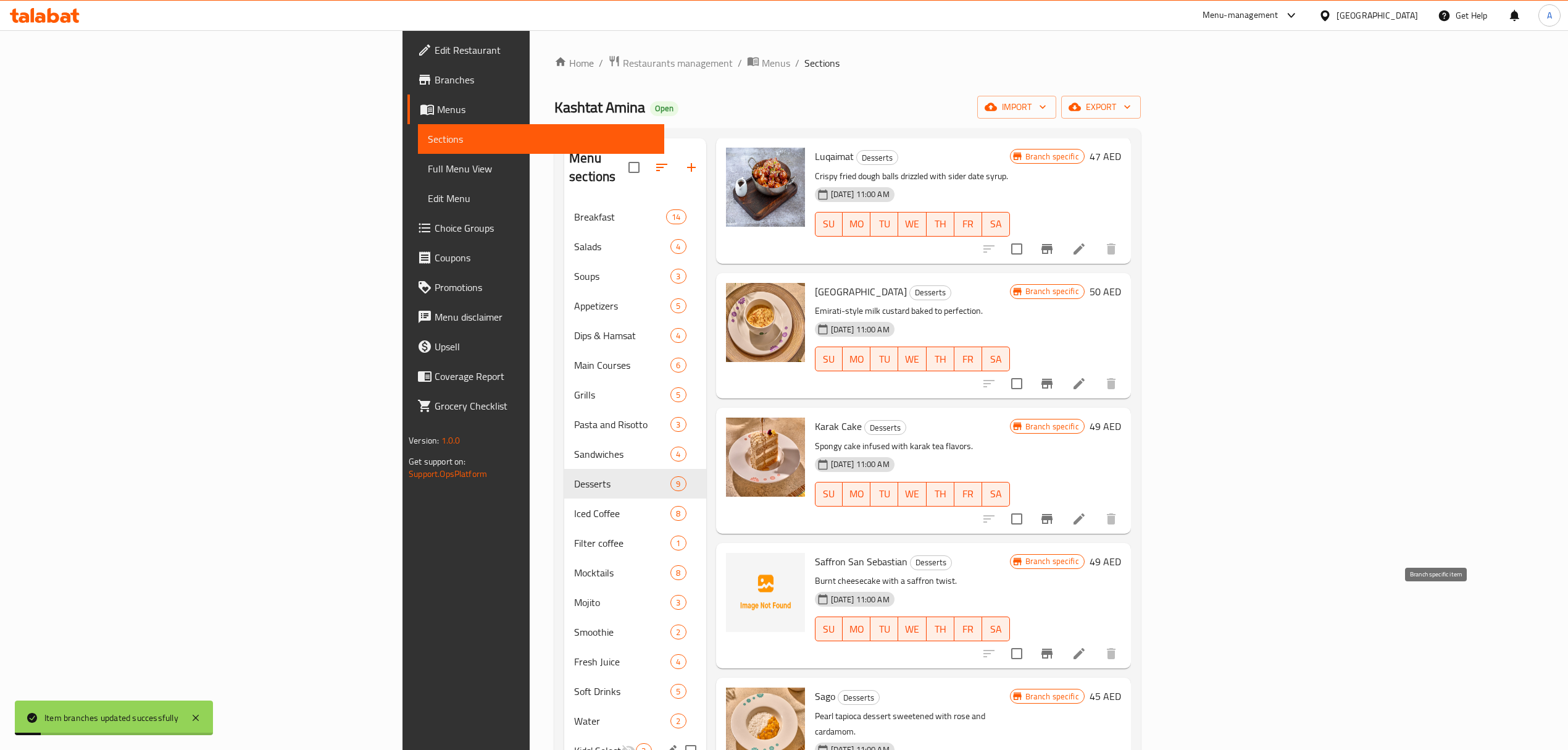
click at [1052, 648] on icon "Branch-specific-item" at bounding box center [1047, 653] width 11 height 10
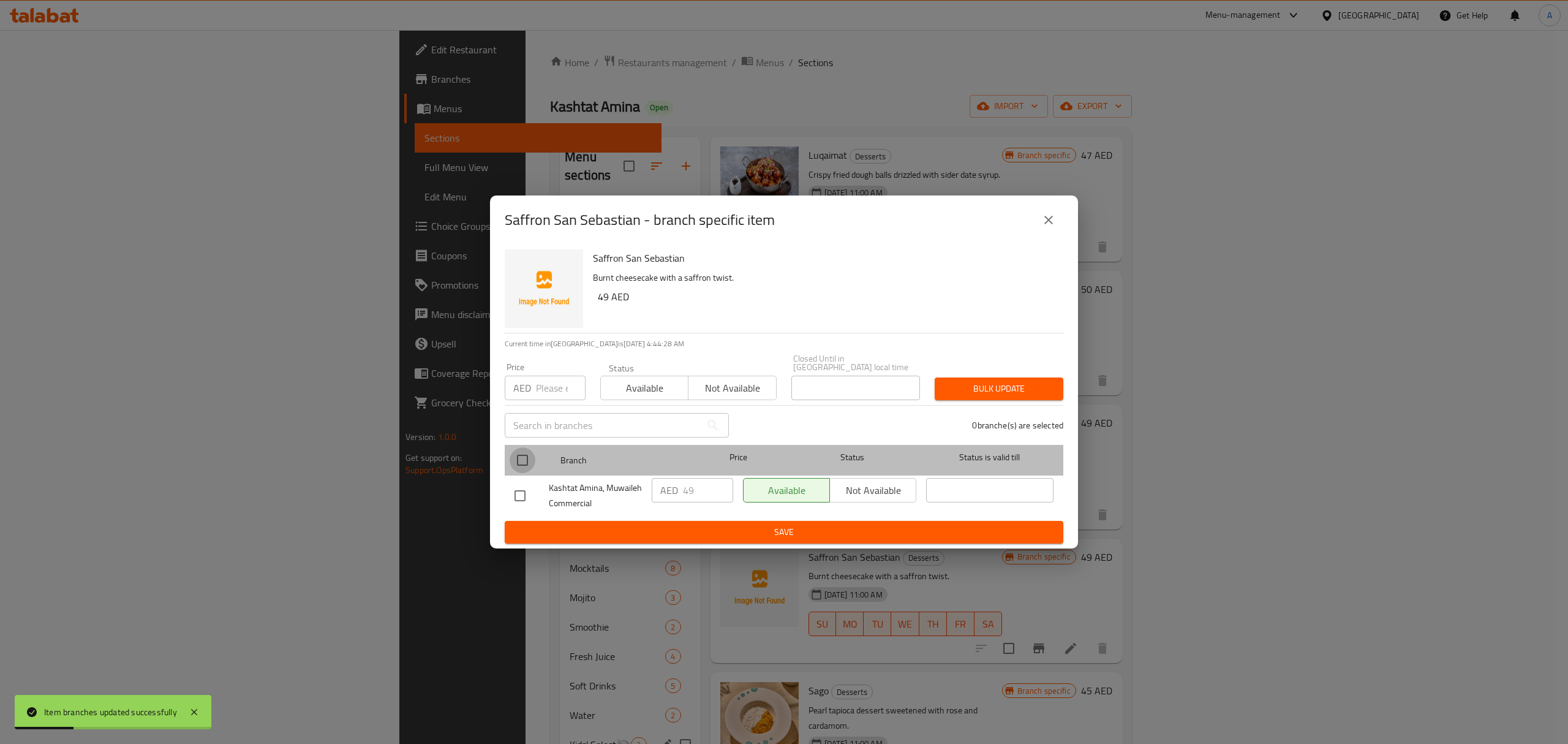
click at [522, 459] on input "checkbox" at bounding box center [522, 460] width 26 height 26
checkbox input "true"
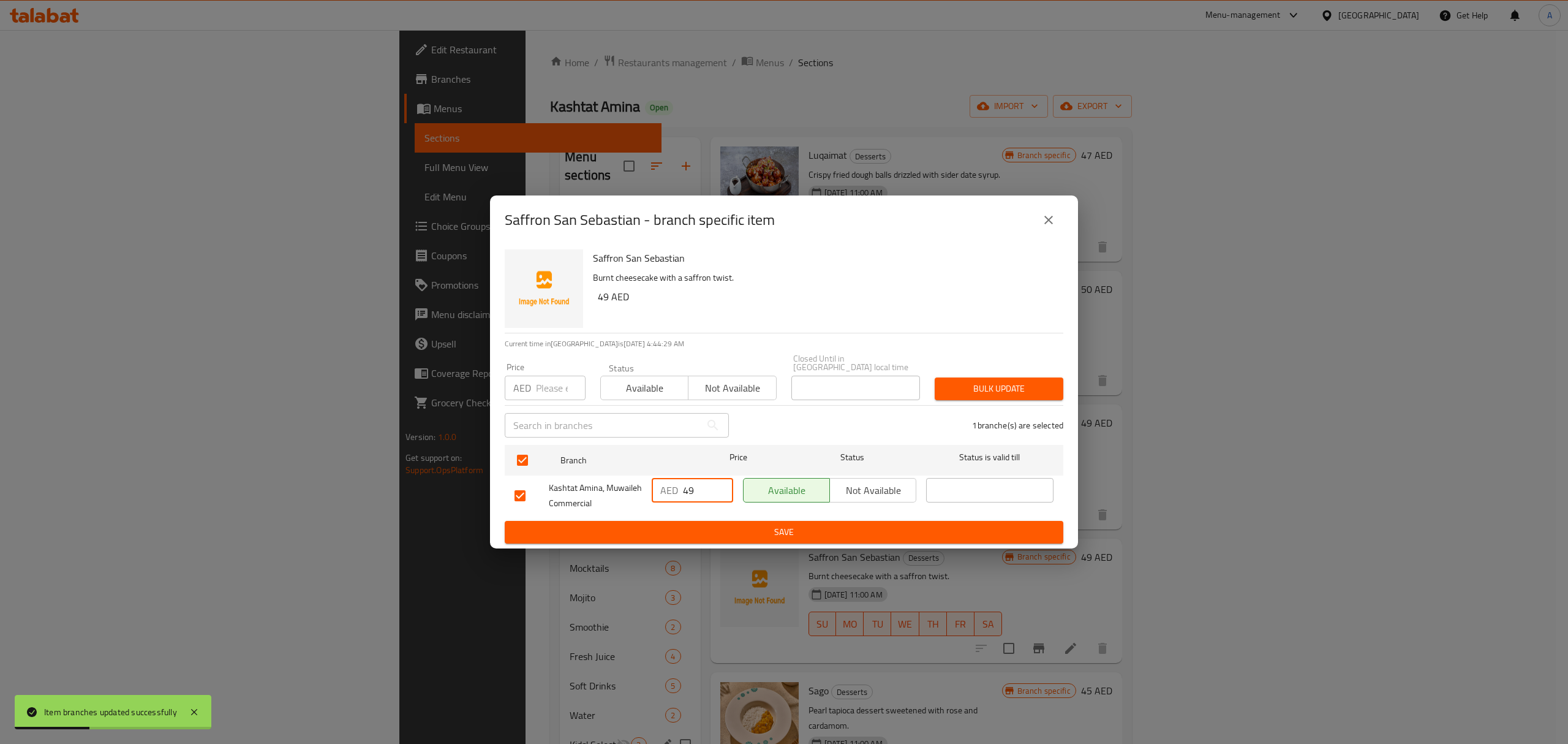
drag, startPoint x: 684, startPoint y: 491, endPoint x: 663, endPoint y: 492, distance: 21.0
click at [663, 492] on div "AED 49 ​" at bounding box center [692, 490] width 81 height 25
type input "55"
click at [695, 530] on span "Save" at bounding box center [783, 532] width 539 height 16
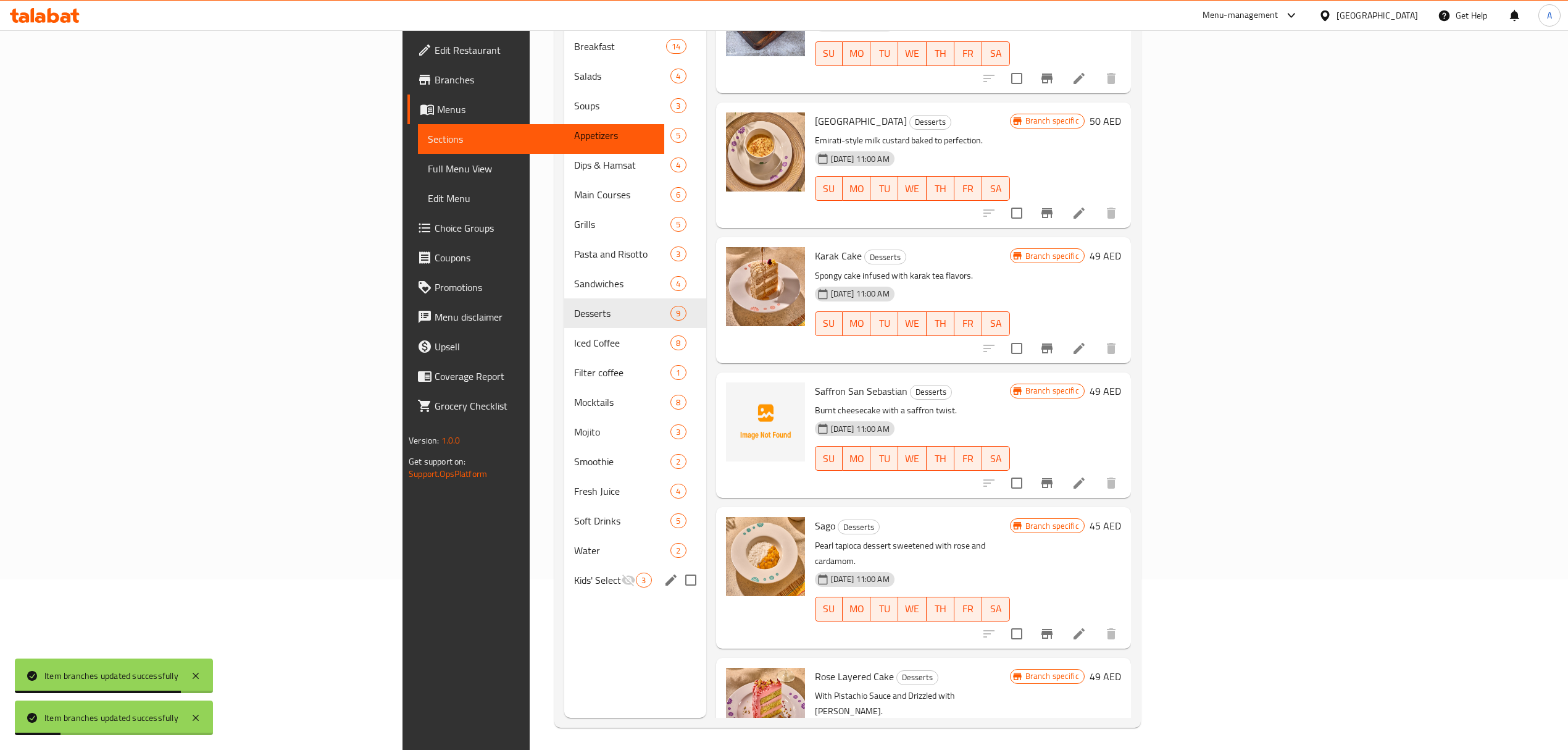
scroll to position [174, 0]
click at [1052, 626] on icon "Branch-specific-item" at bounding box center [1047, 631] width 11 height 10
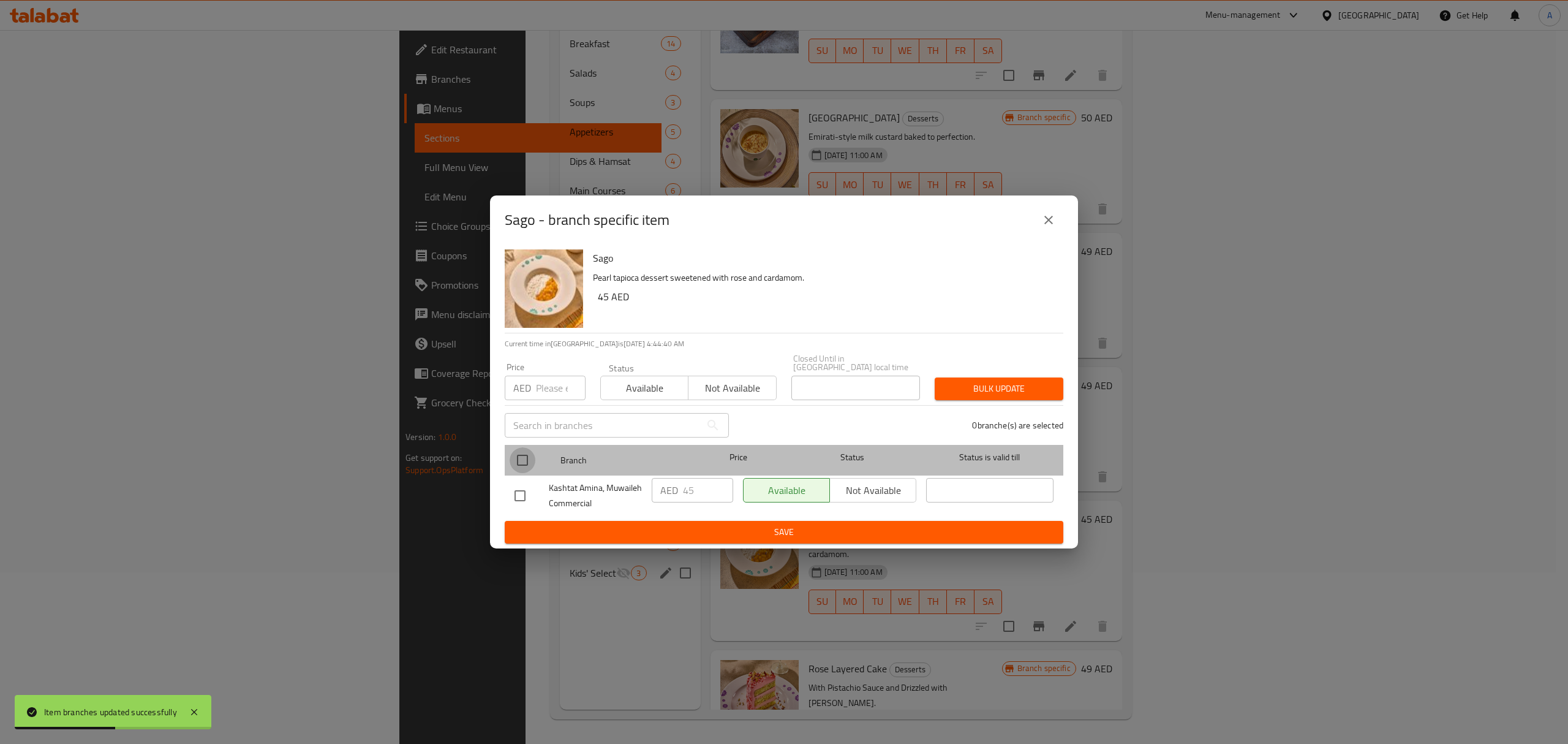
click at [525, 463] on input "checkbox" at bounding box center [522, 460] width 26 height 26
checkbox input "true"
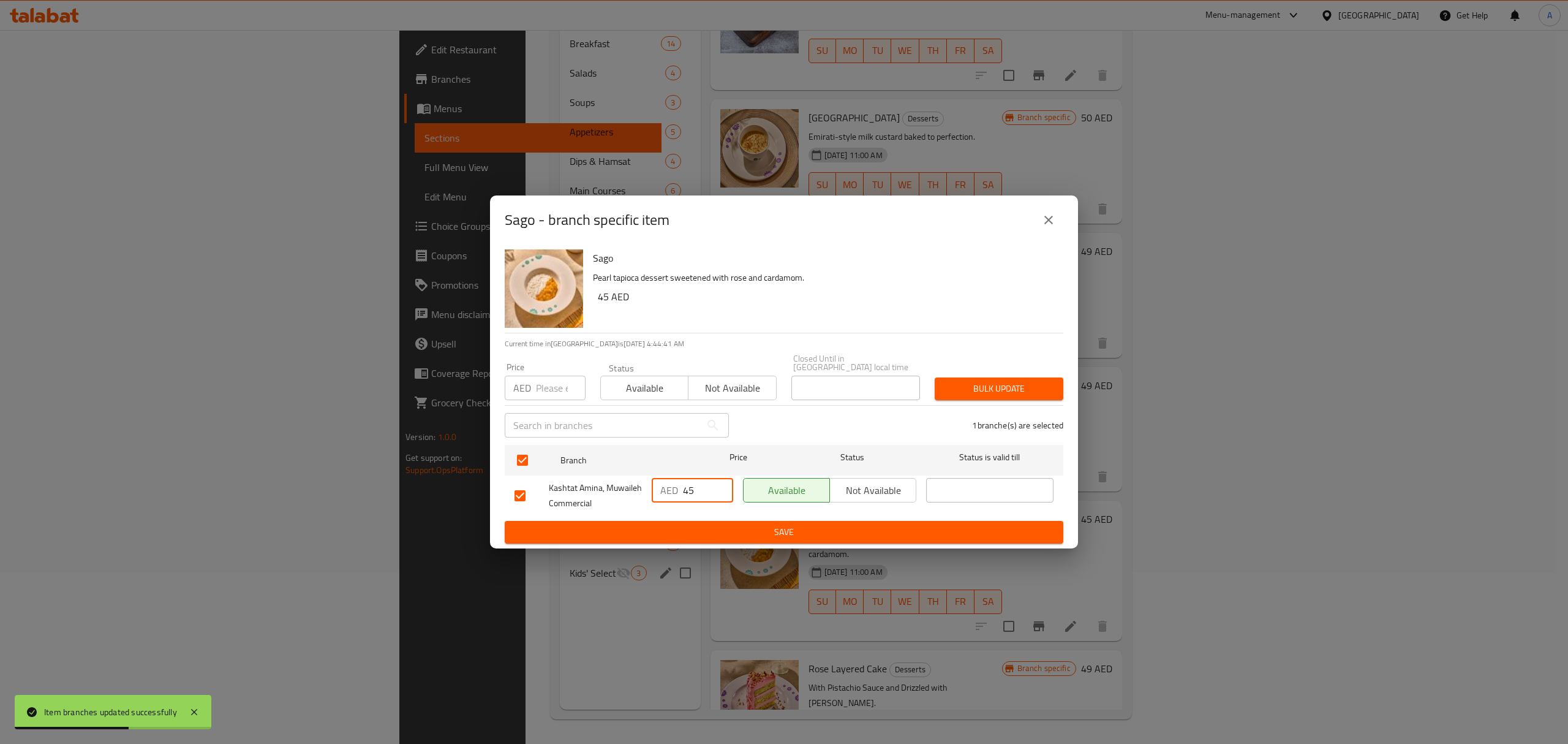
drag, startPoint x: 695, startPoint y: 486, endPoint x: 671, endPoint y: 488, distance: 24.1
click at [671, 488] on div "AED 45 ​" at bounding box center [692, 490] width 81 height 25
type input "50"
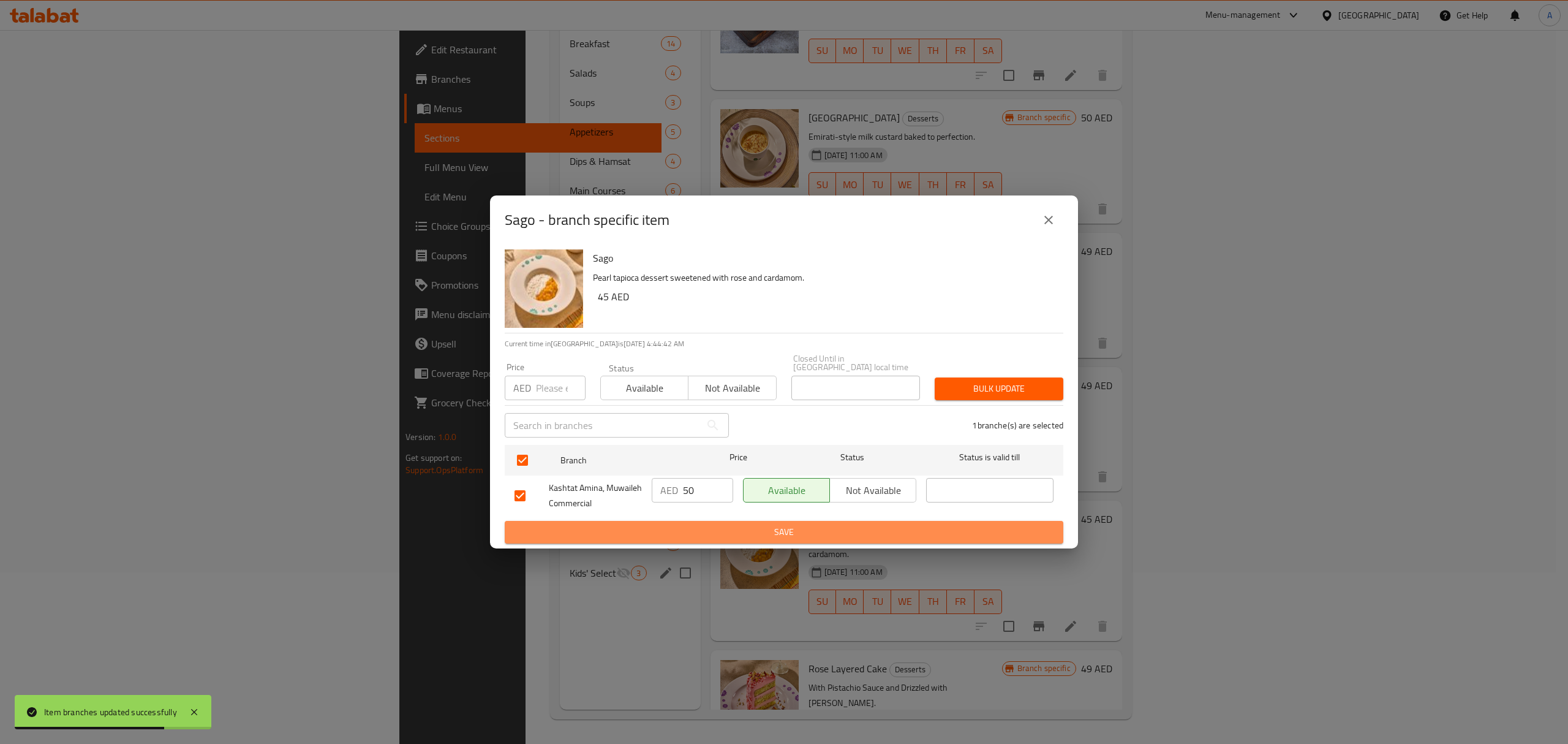
click at [689, 532] on span "Save" at bounding box center [783, 532] width 539 height 16
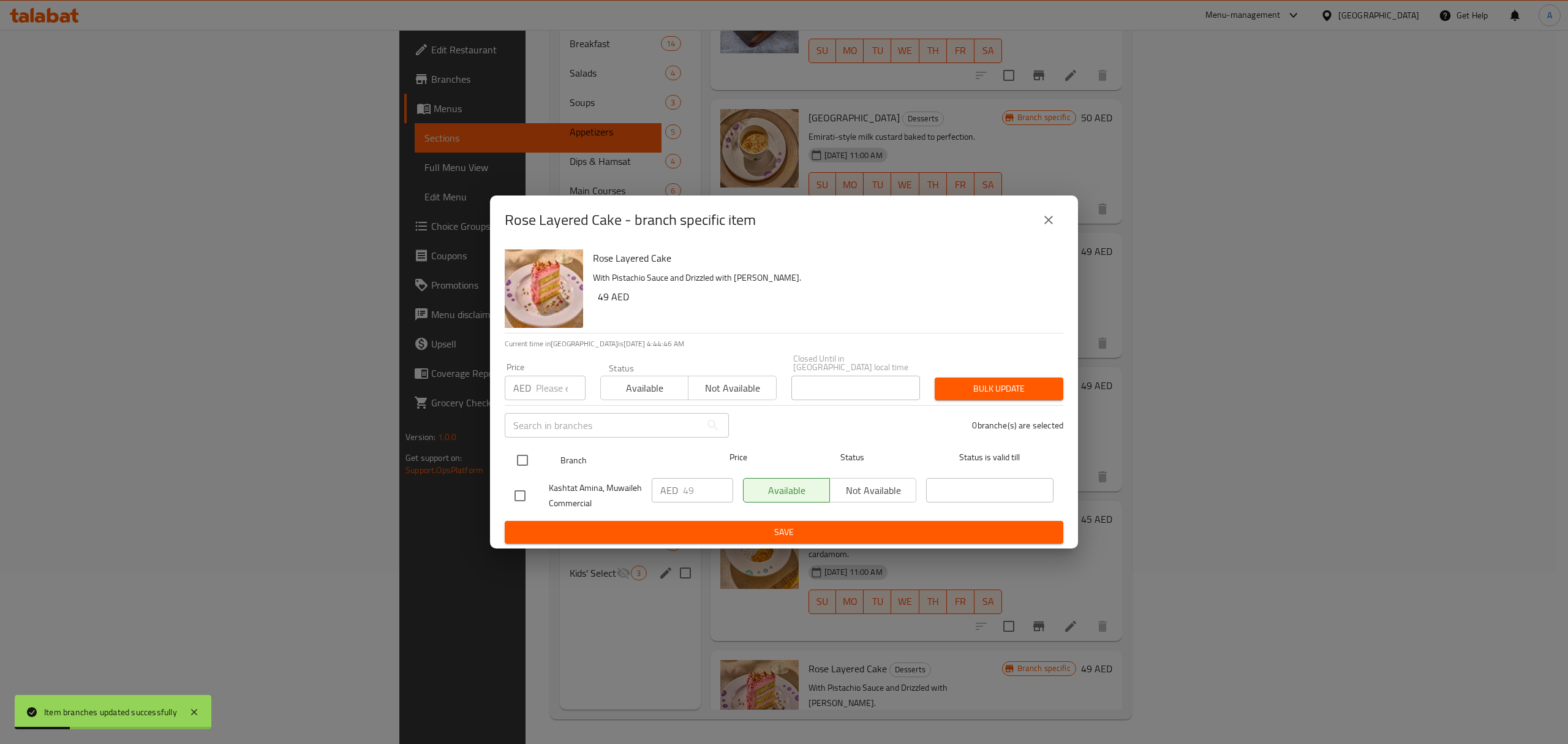
click at [518, 459] on input "checkbox" at bounding box center [522, 460] width 26 height 26
checkbox input "true"
drag, startPoint x: 693, startPoint y: 488, endPoint x: 665, endPoint y: 489, distance: 28.0
click at [665, 489] on div "AED 49 ​" at bounding box center [692, 490] width 81 height 25
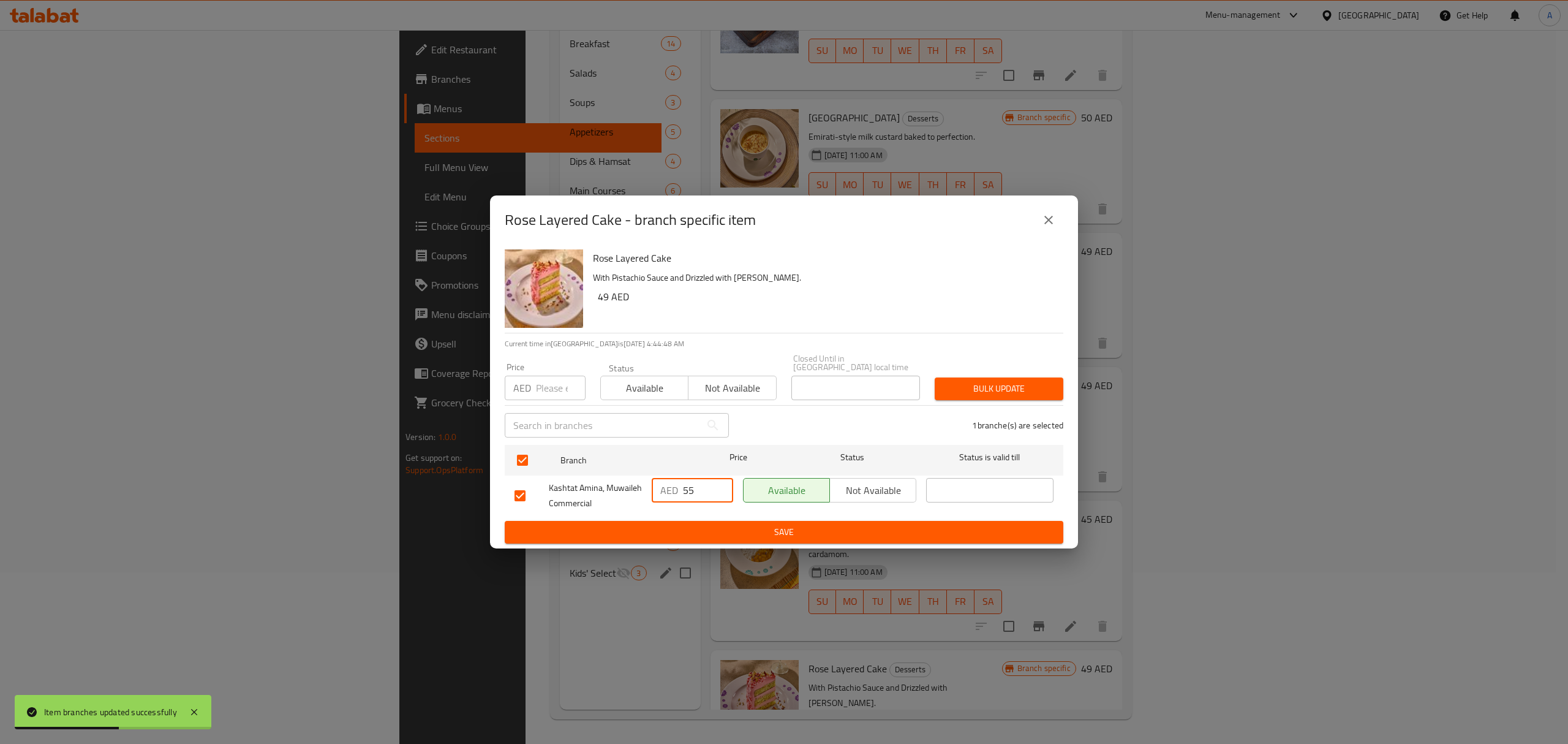
type input "55"
click at [688, 531] on span "Save" at bounding box center [783, 532] width 539 height 16
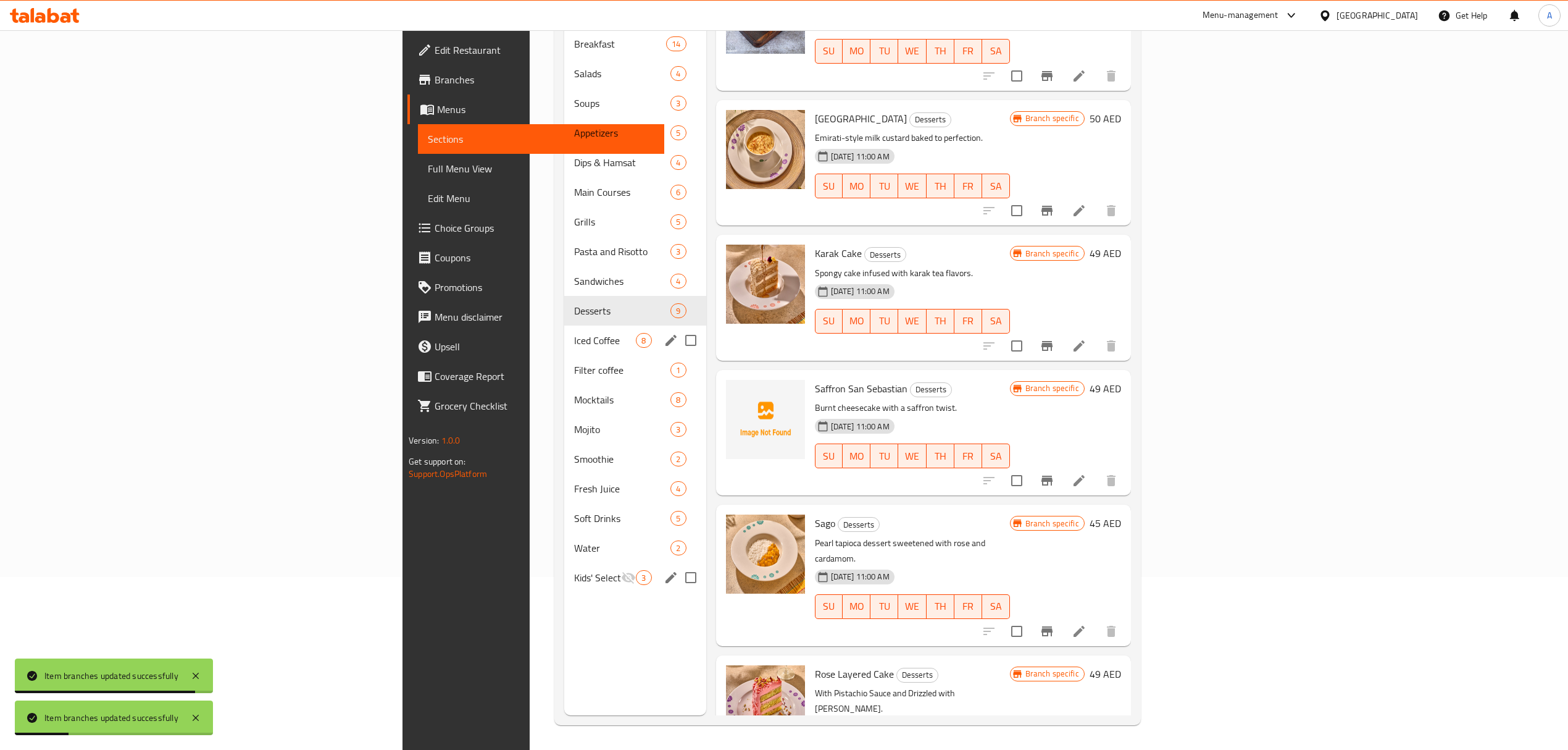
click at [574, 333] on span "Iced Coffee" at bounding box center [605, 340] width 62 height 15
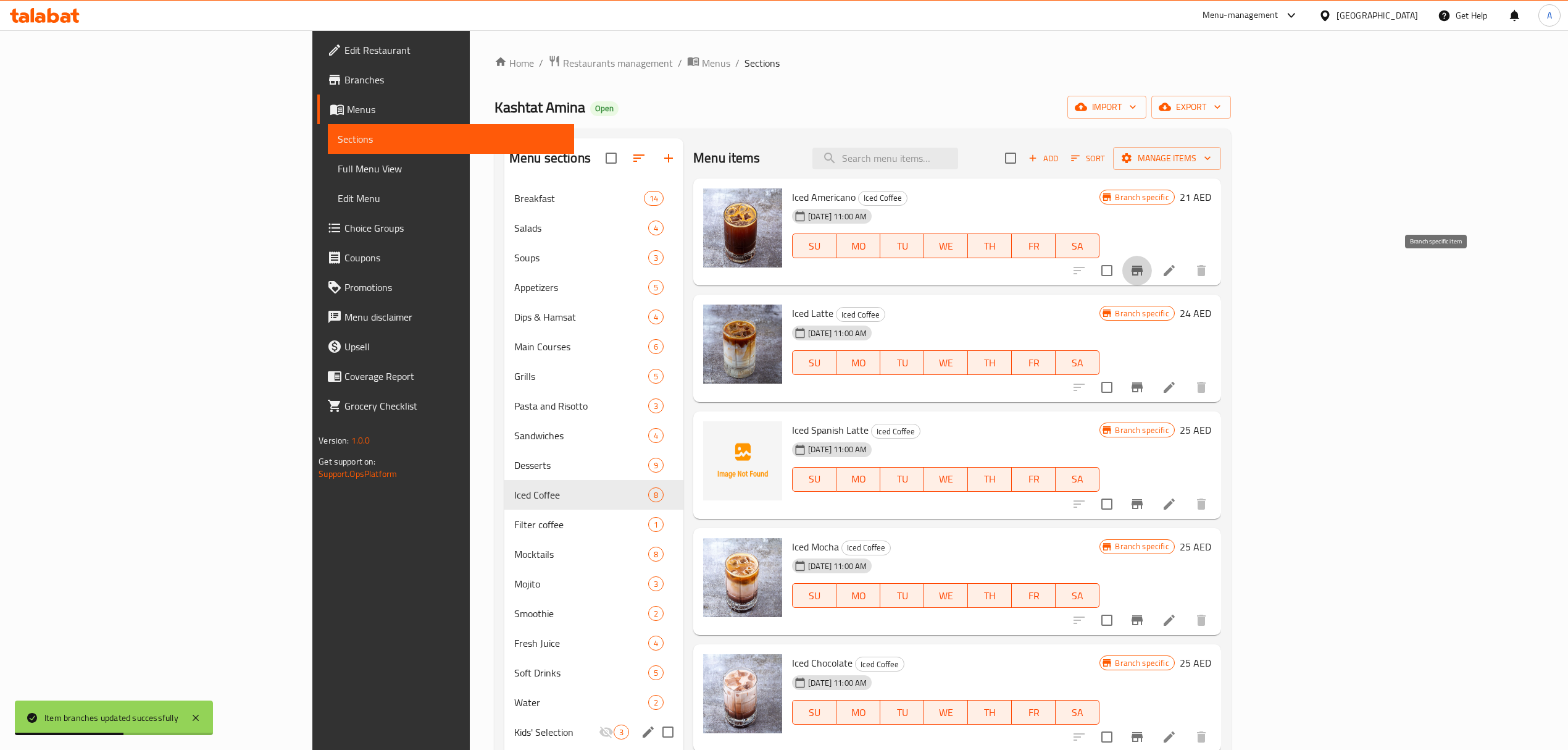
click at [1144, 273] on icon "Branch-specific-item" at bounding box center [1137, 270] width 15 height 15
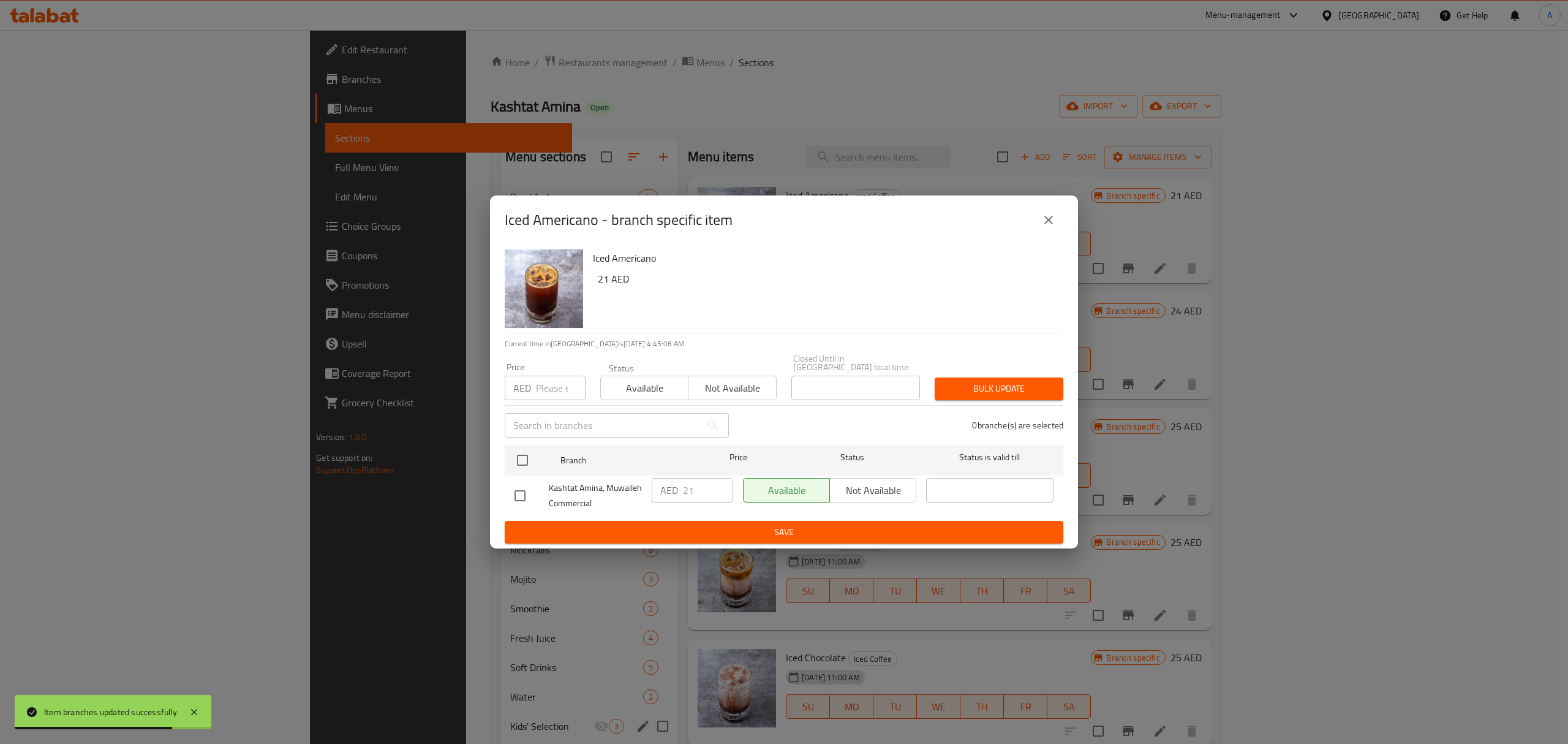
click at [1047, 228] on button "close" at bounding box center [1048, 220] width 29 height 29
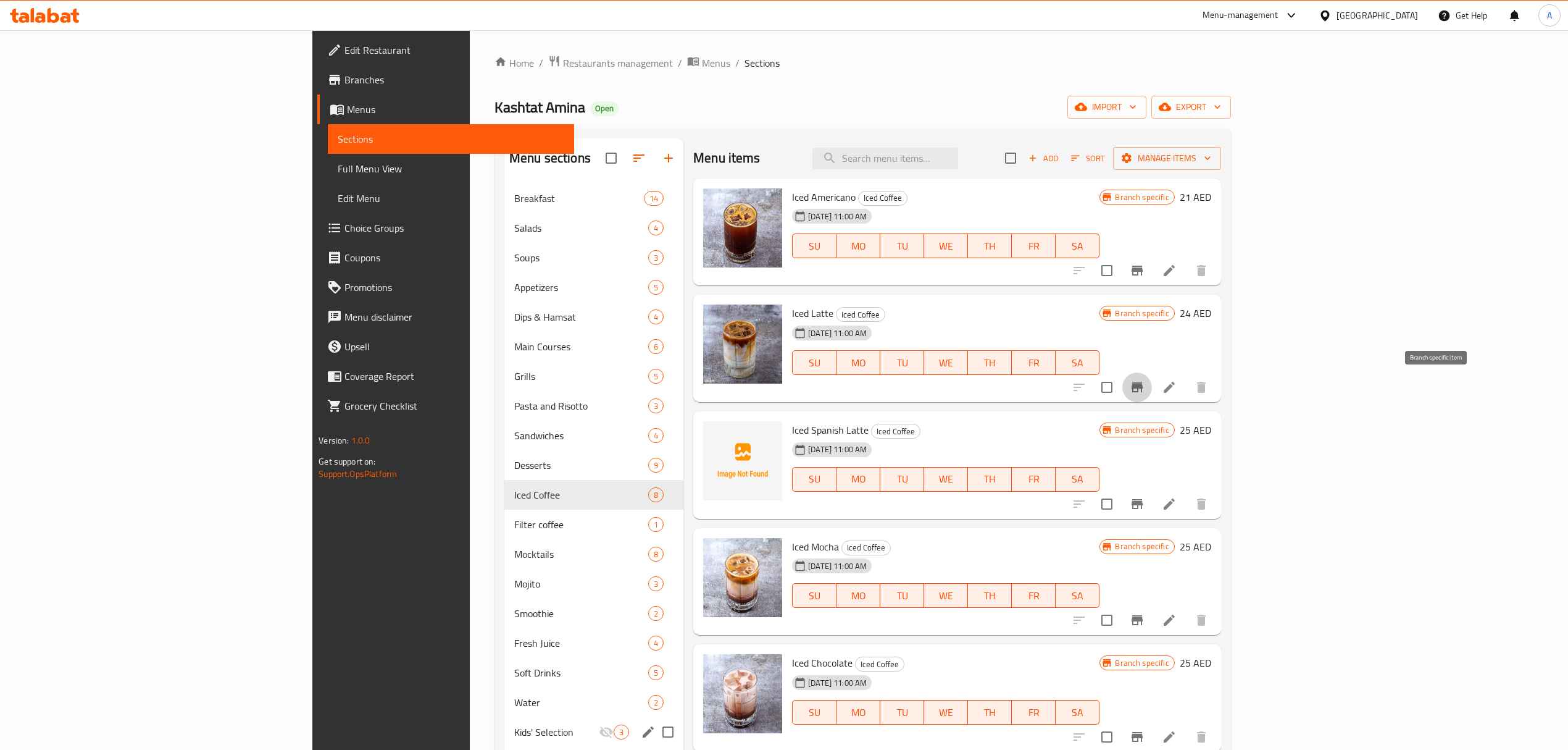
click at [1144, 382] on icon "Branch-specific-item" at bounding box center [1137, 387] width 15 height 15
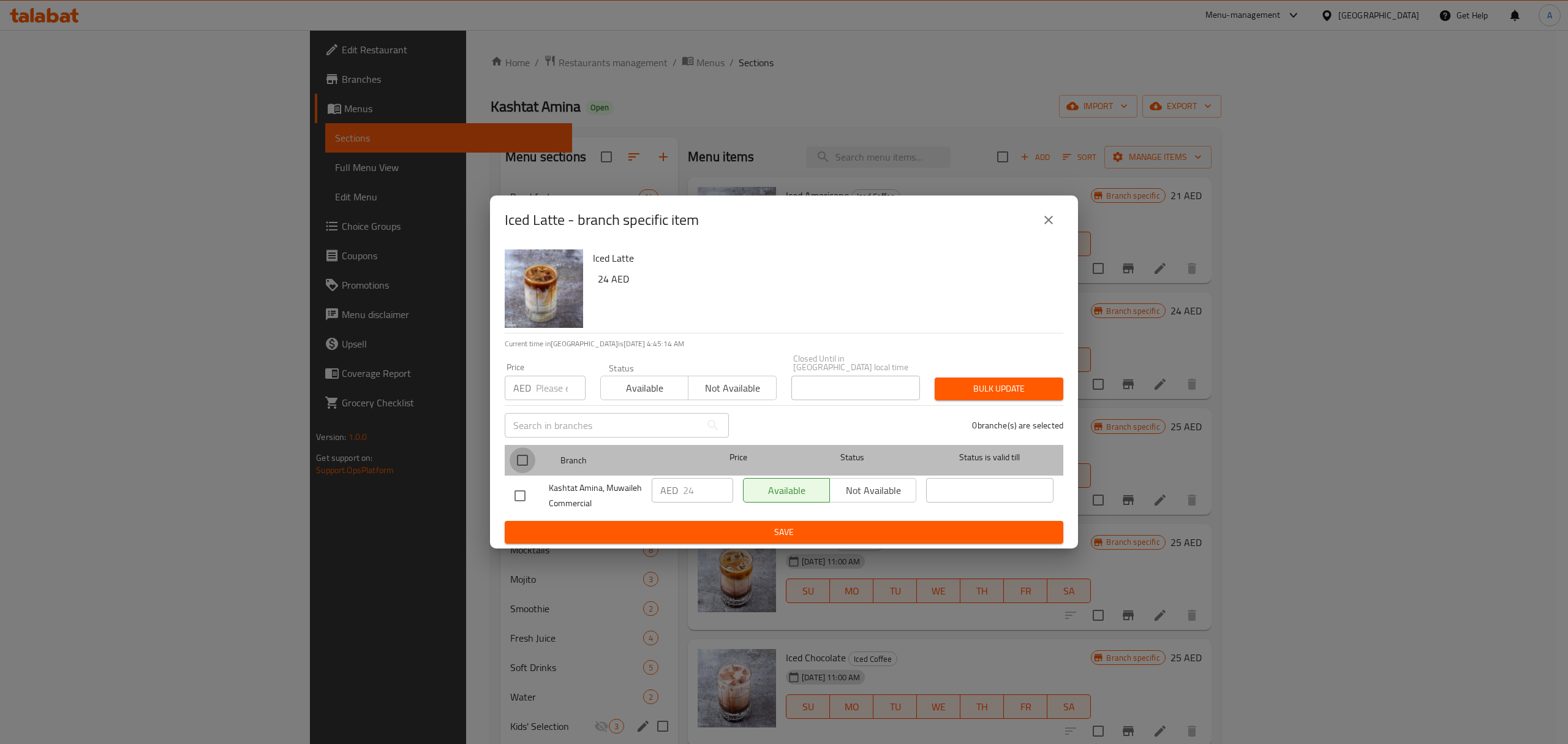
click at [531, 461] on input "checkbox" at bounding box center [522, 460] width 26 height 26
checkbox input "true"
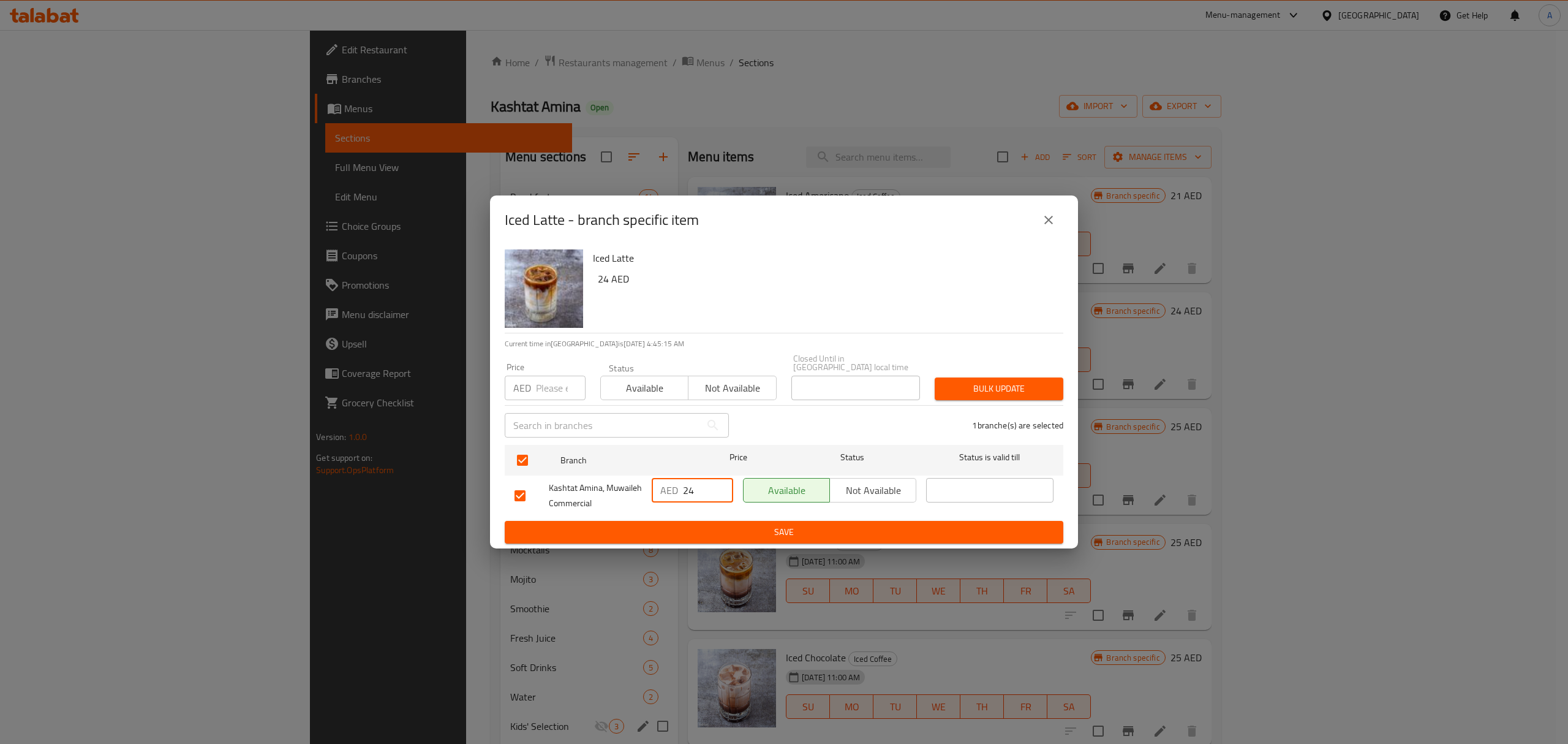
click at [714, 486] on input "24" at bounding box center [707, 490] width 50 height 25
click at [719, 486] on input "25" at bounding box center [707, 490] width 50 height 25
click at [719, 486] on input "26" at bounding box center [707, 490] width 50 height 25
type input "27"
click at [719, 486] on input "27" at bounding box center [707, 490] width 50 height 25
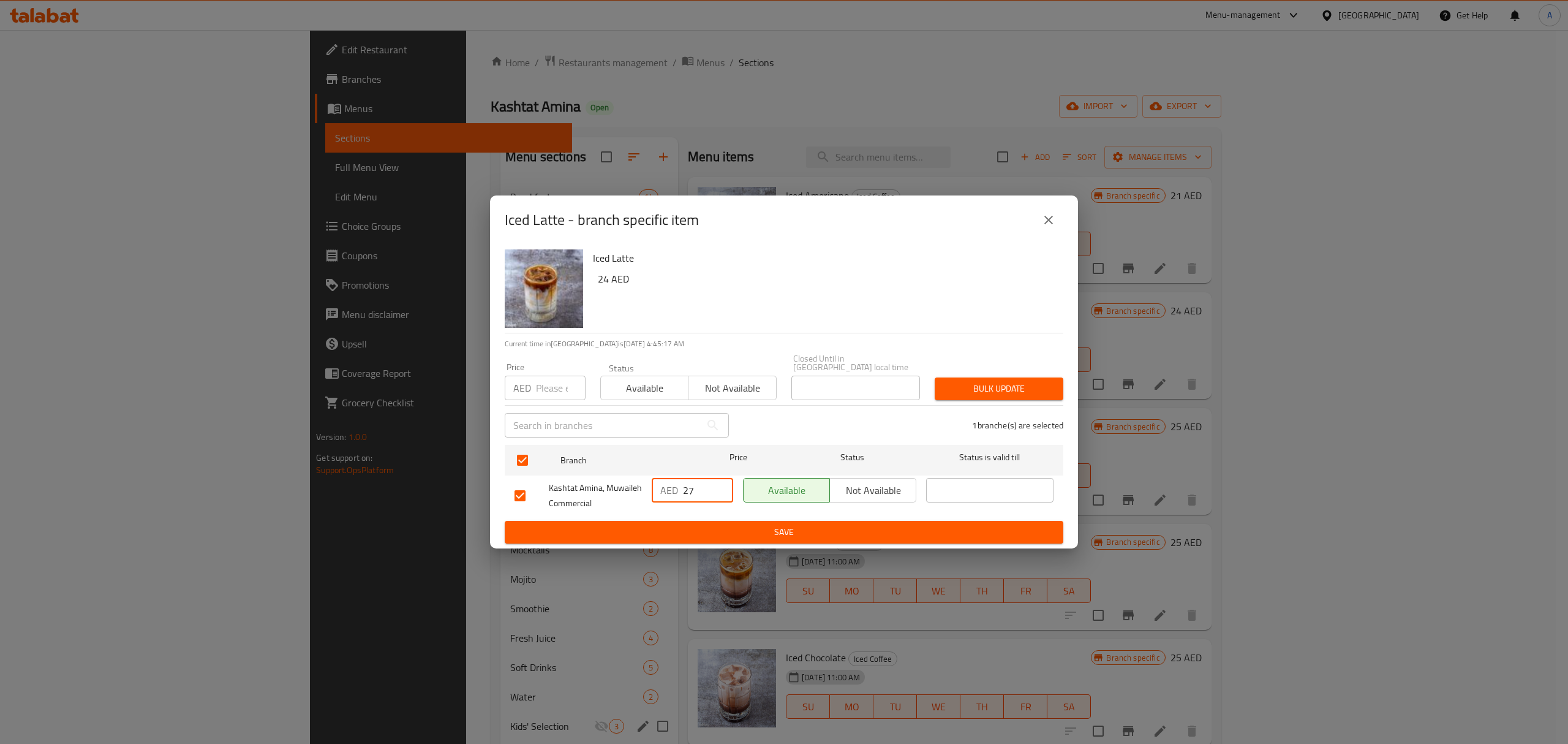
click at [709, 522] on button "Save" at bounding box center [784, 532] width 559 height 23
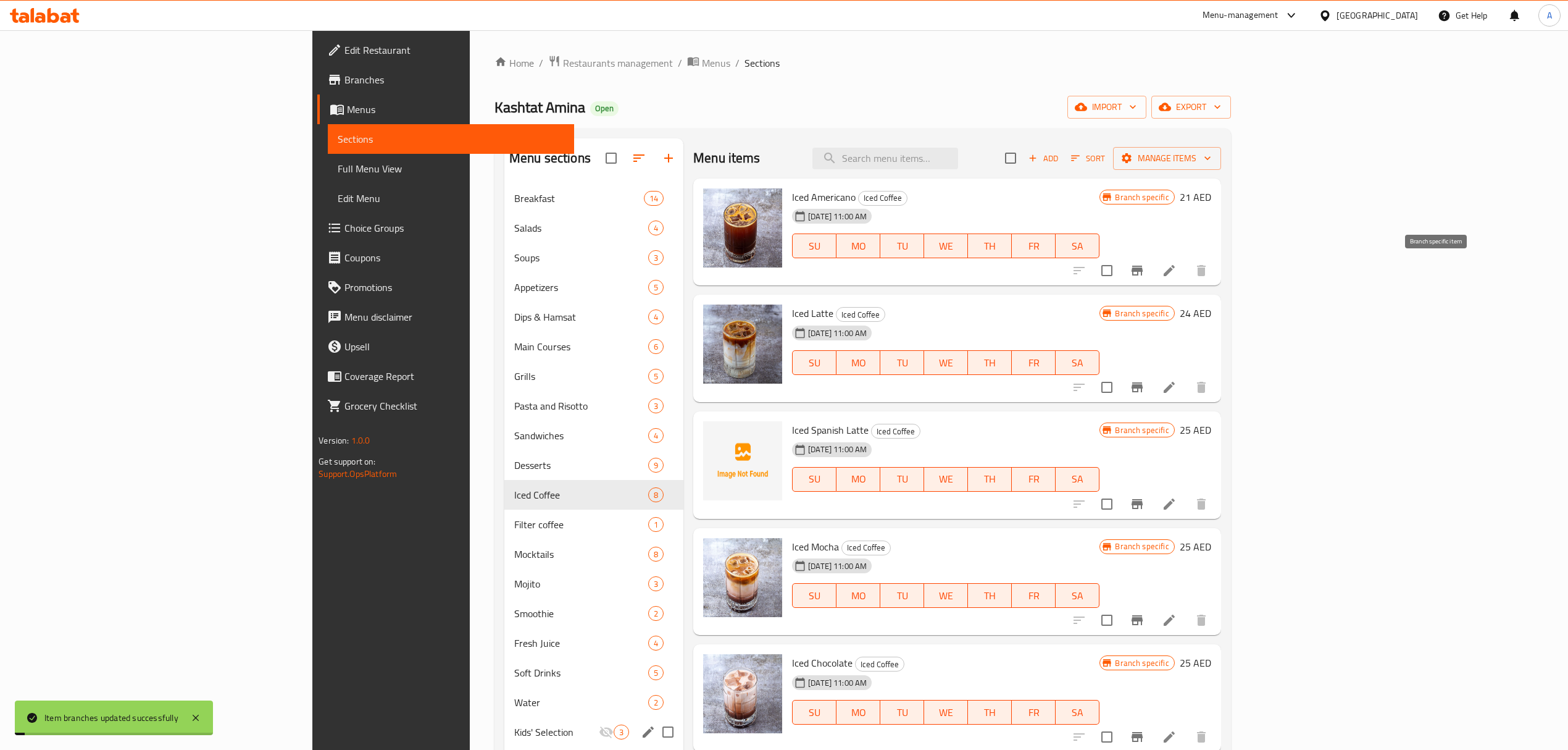
click at [1144, 278] on icon "Branch-specific-item" at bounding box center [1137, 270] width 15 height 15
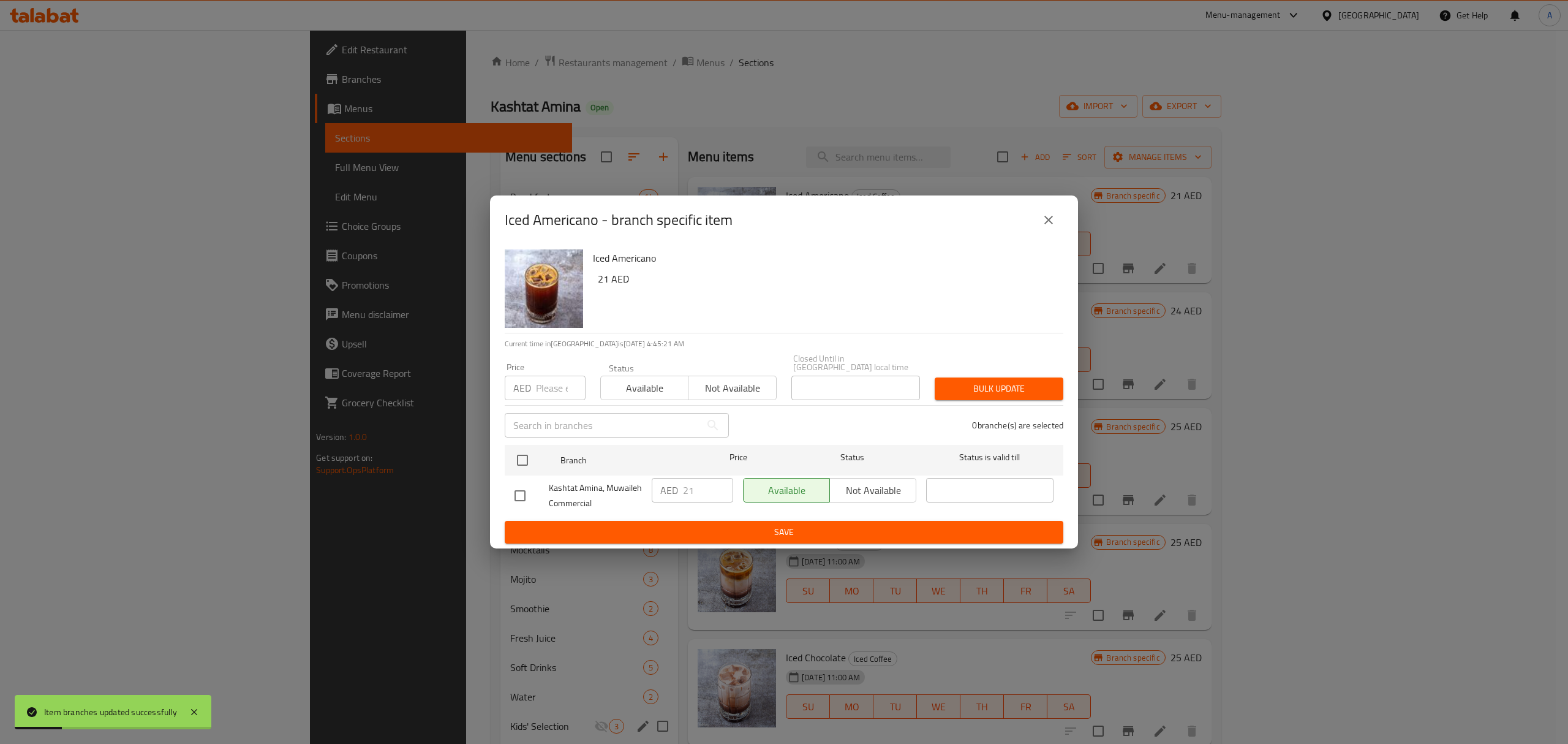
click at [1054, 227] on icon "close" at bounding box center [1048, 220] width 15 height 15
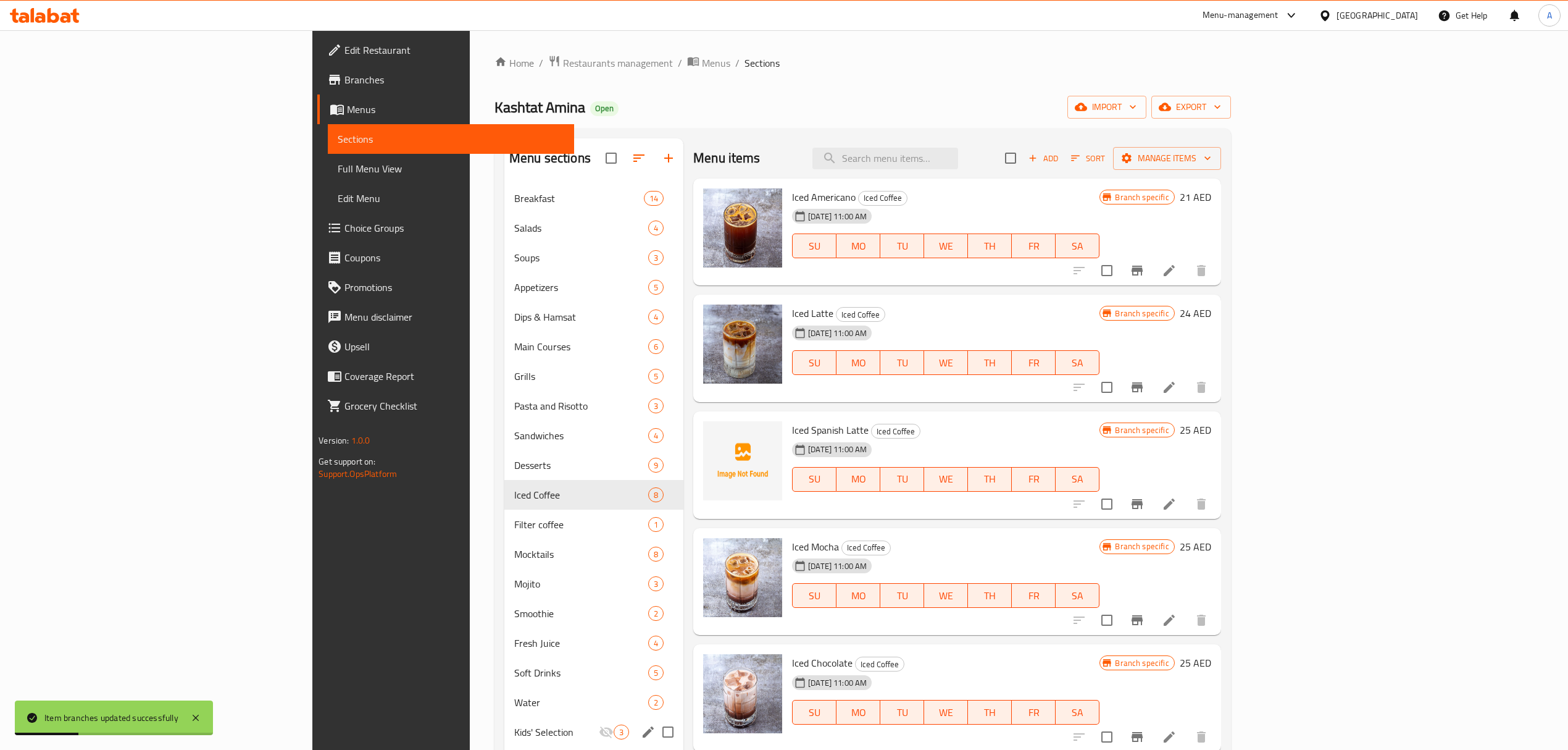
click at [966, 749] on div "Iced Chocolate Iced Coffee [DATE] 11:00 AM SU MO TU WE TH FR [PERSON_NAME] spec…" at bounding box center [957, 698] width 528 height 108
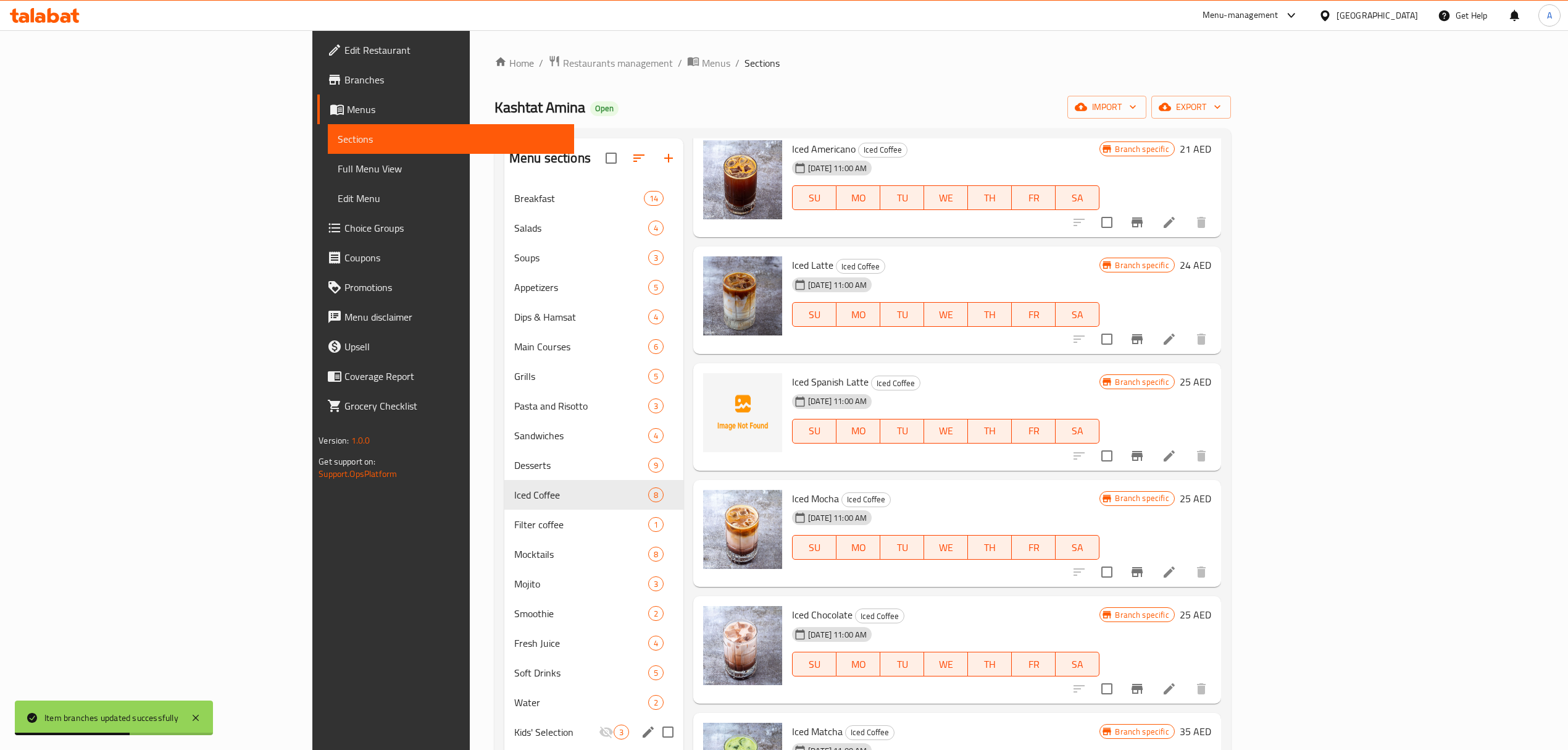
scroll to position [82, 0]
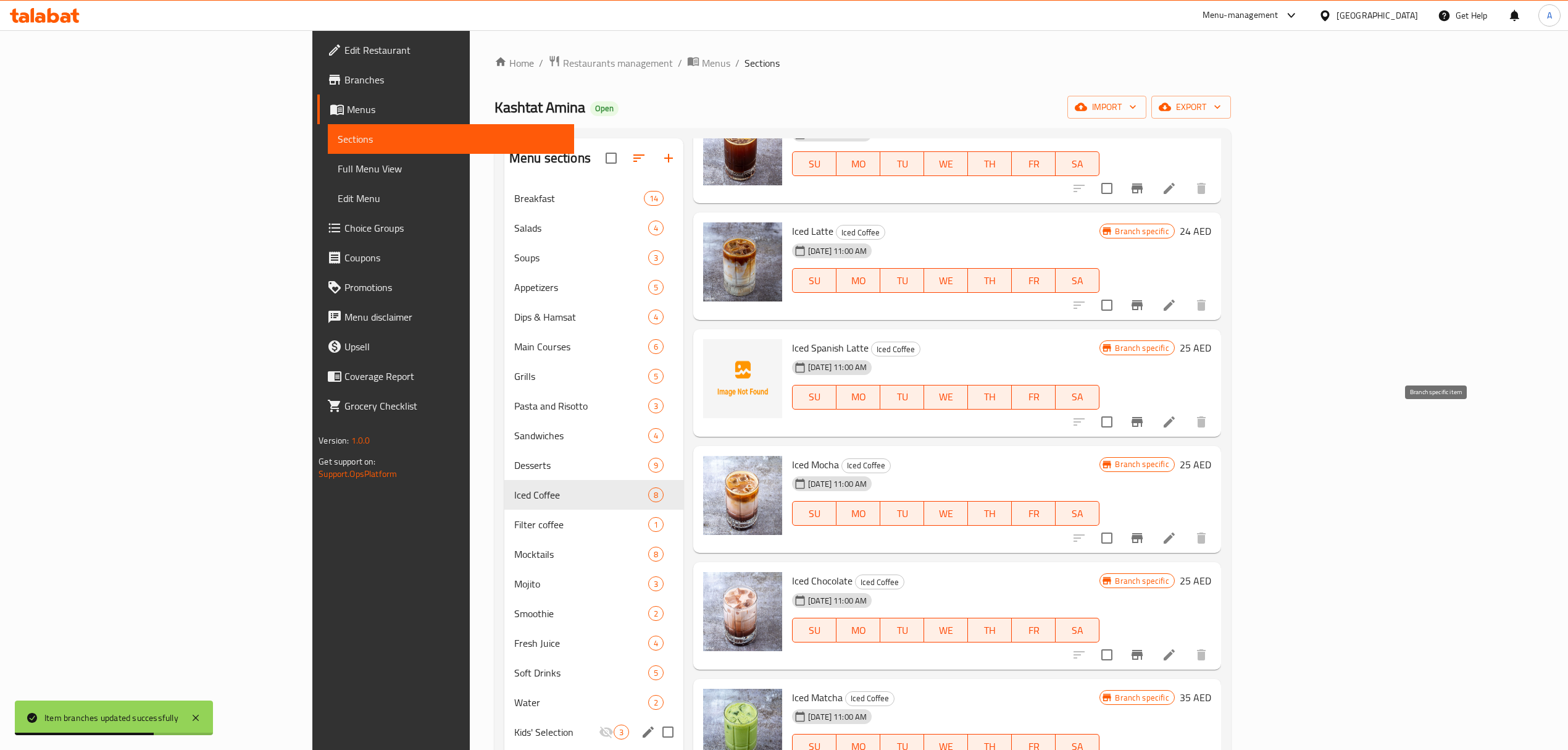
click at [1152, 420] on button "Branch-specific-item" at bounding box center [1137, 422] width 29 height 29
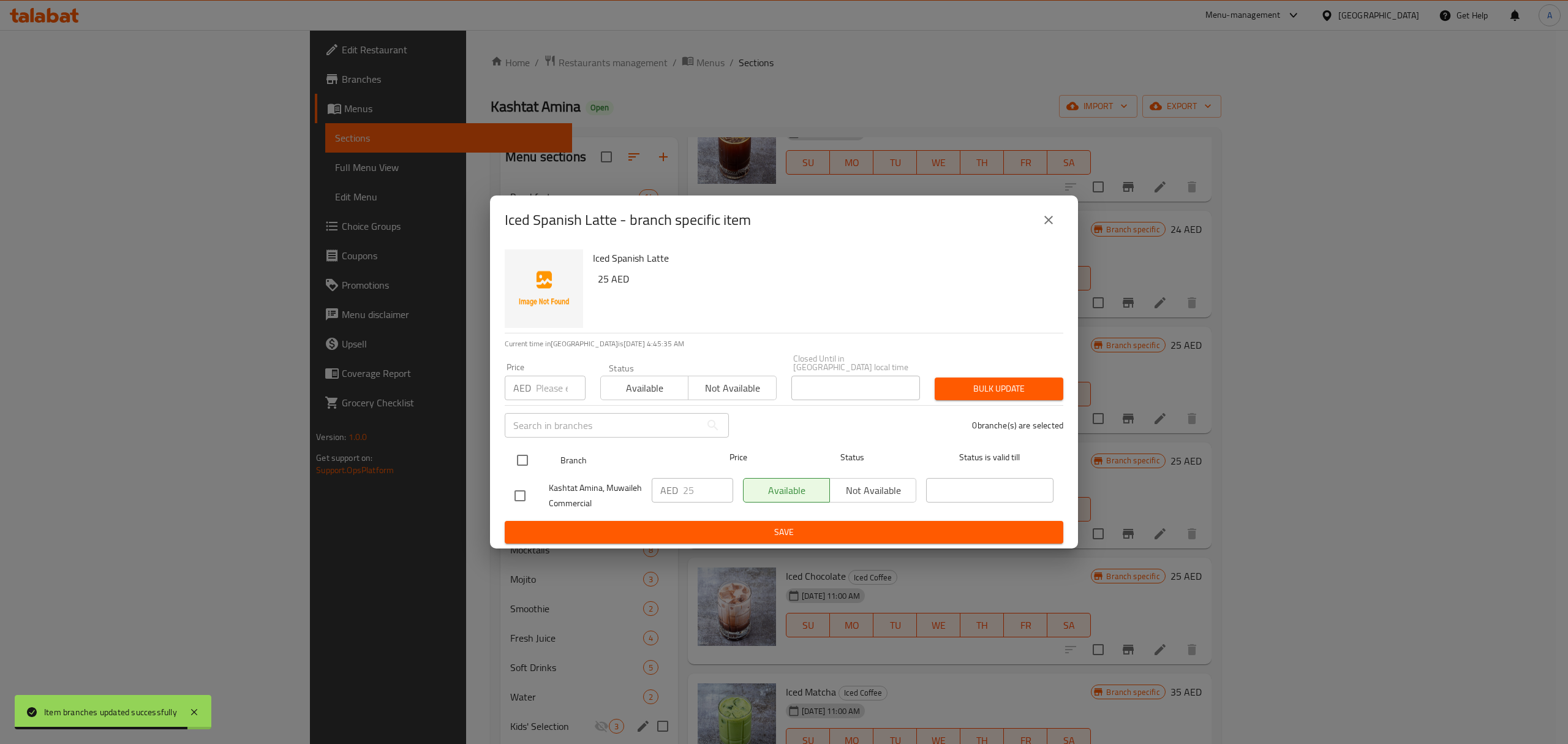
click at [521, 456] on input "checkbox" at bounding box center [522, 460] width 26 height 26
checkbox input "true"
click at [718, 490] on input "26" at bounding box center [707, 490] width 50 height 25
click at [718, 490] on input "27" at bounding box center [707, 490] width 50 height 25
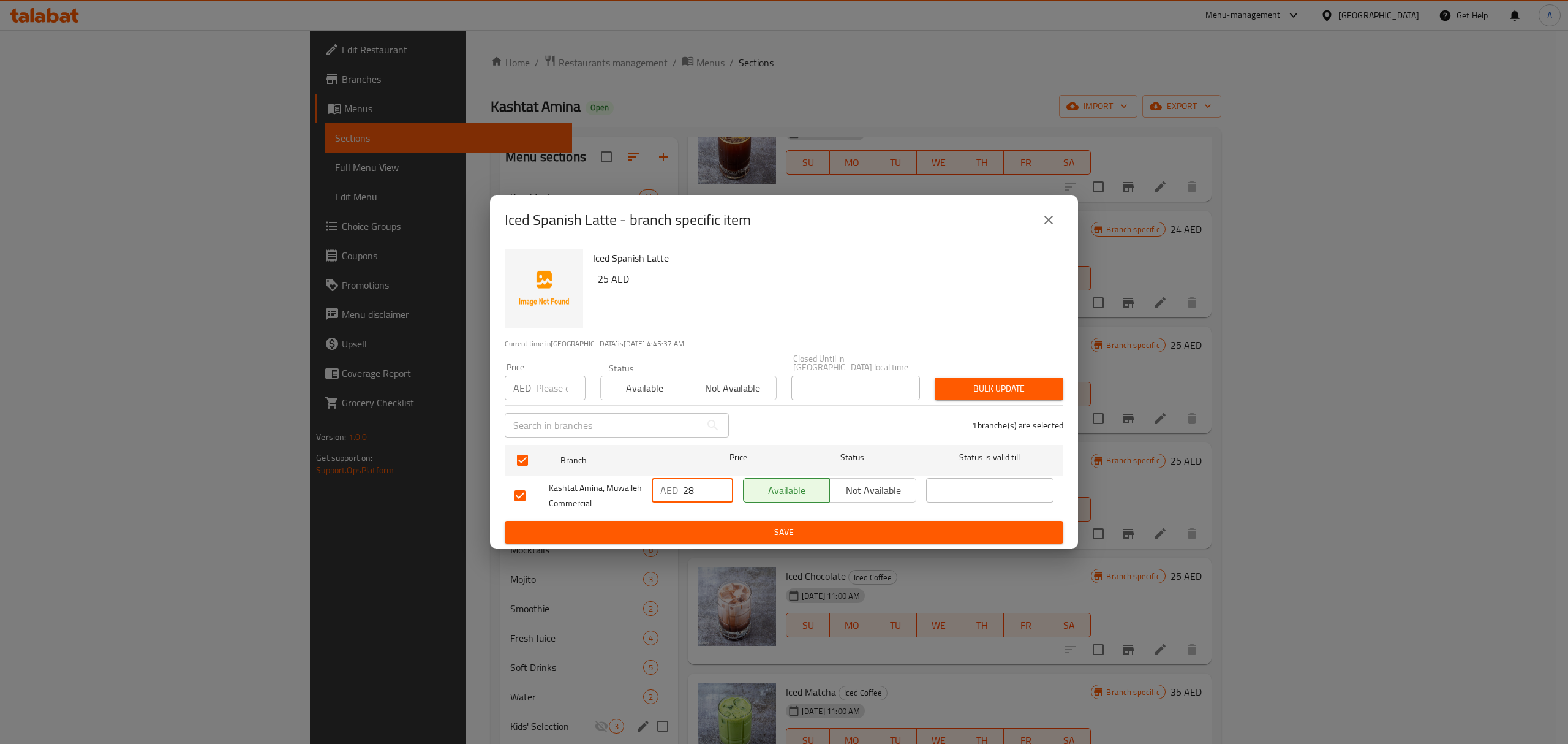
type input "28"
click at [717, 490] on input "28" at bounding box center [707, 490] width 50 height 25
click at [728, 525] on span "Save" at bounding box center [783, 532] width 539 height 16
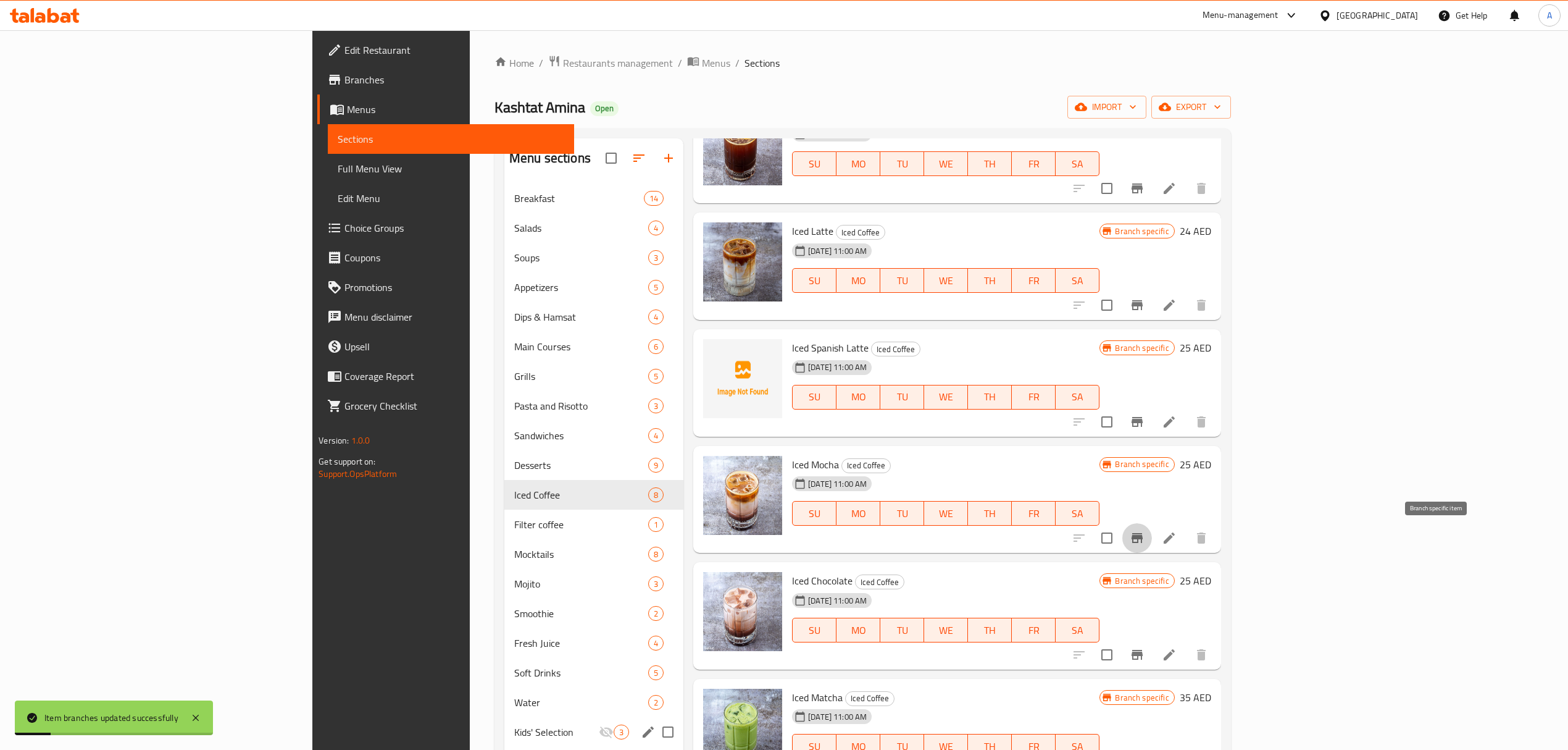
click at [1144, 540] on icon "Branch-specific-item" at bounding box center [1137, 538] width 15 height 15
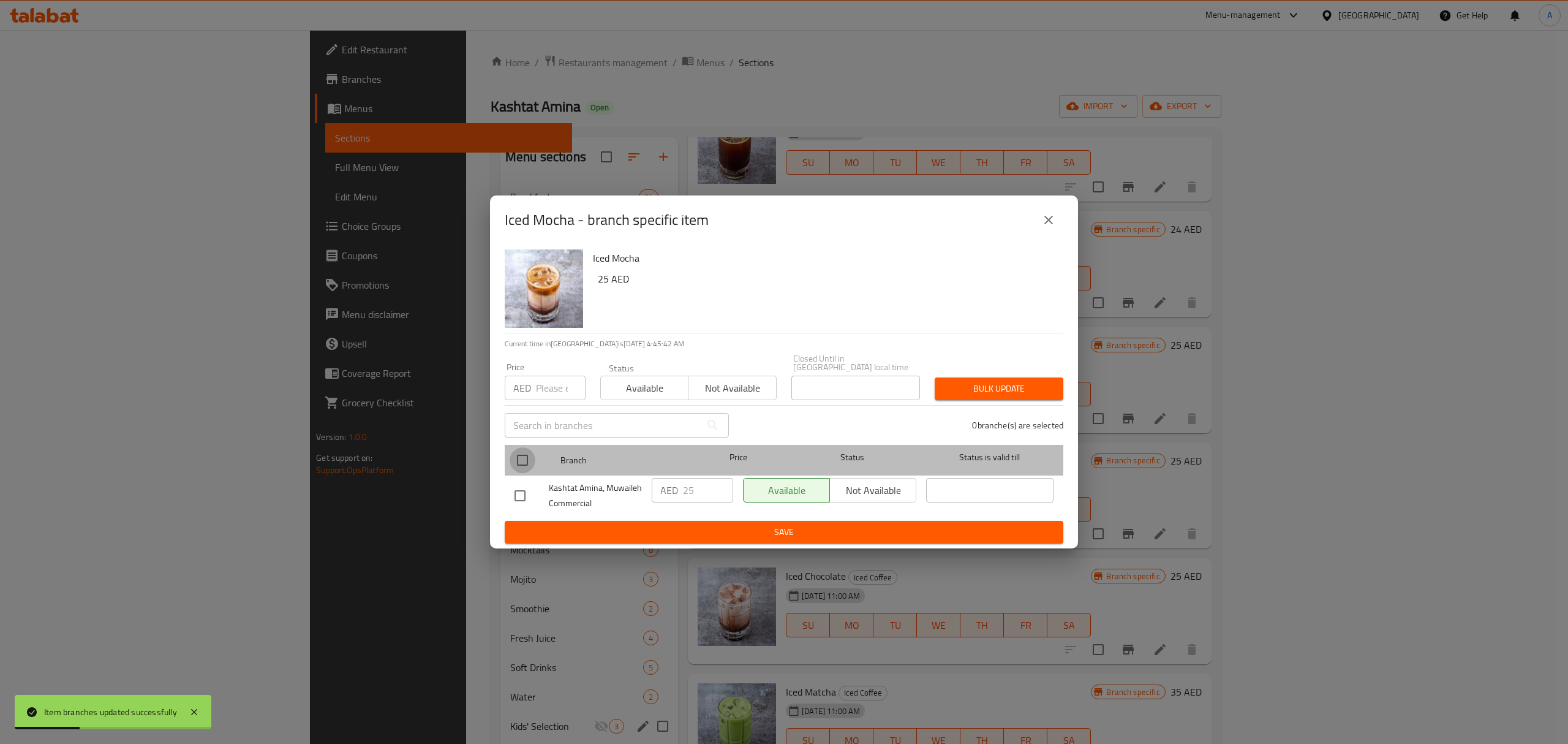
click at [525, 463] on input "checkbox" at bounding box center [522, 460] width 26 height 26
checkbox input "true"
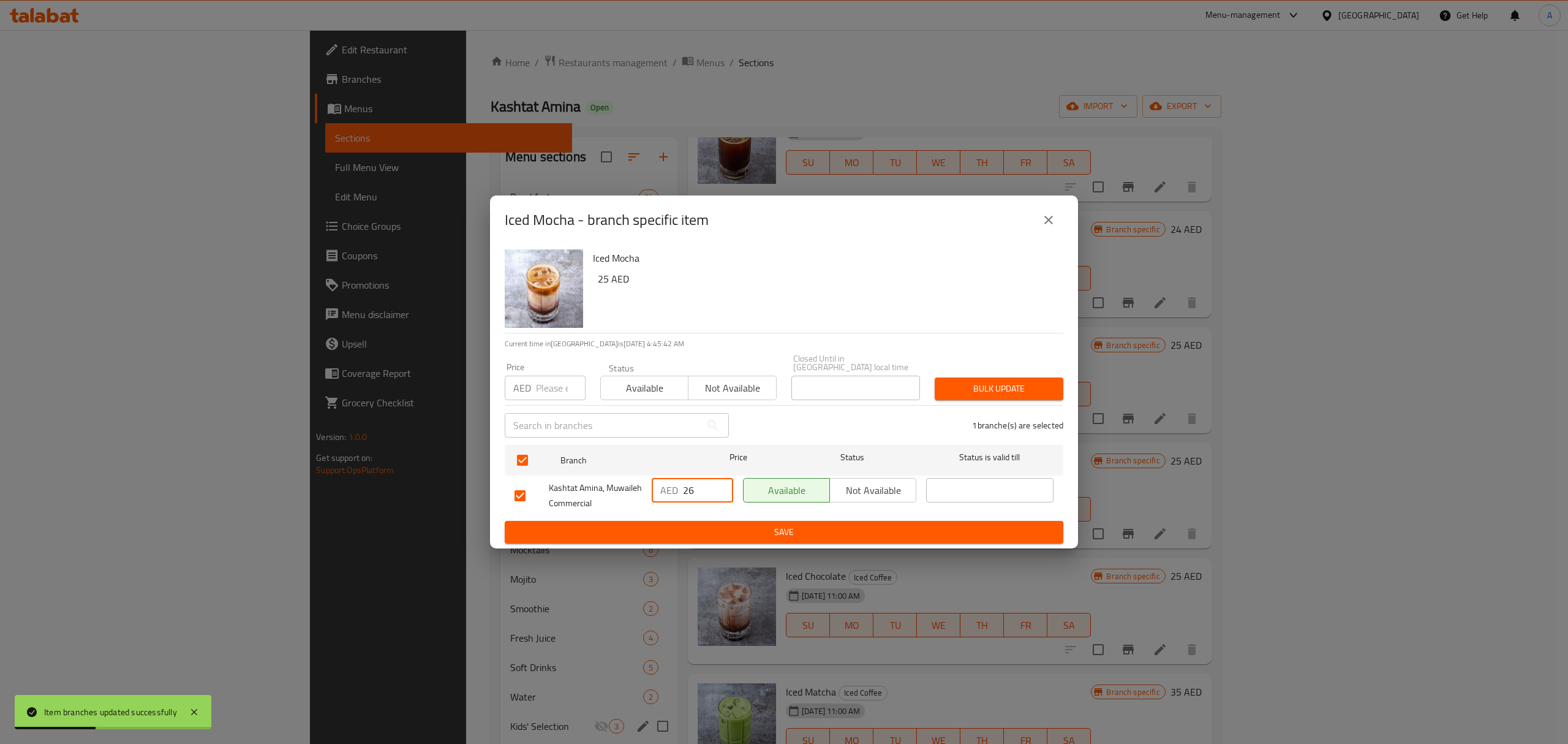
click at [719, 484] on input "26" at bounding box center [707, 490] width 50 height 25
click at [719, 484] on input "27" at bounding box center [707, 490] width 50 height 25
type input "28"
click at [719, 484] on input "28" at bounding box center [707, 490] width 50 height 25
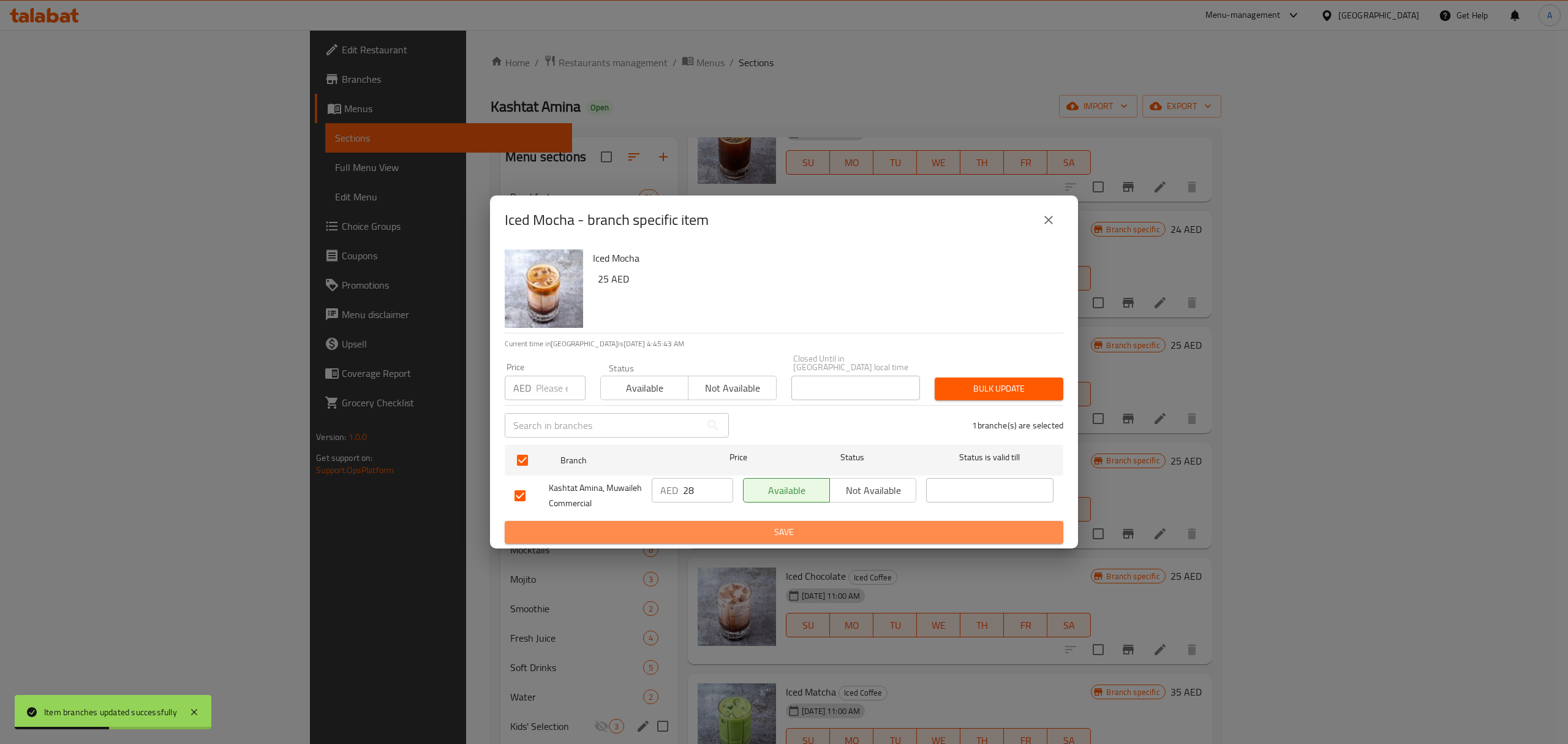
click at [717, 527] on span "Save" at bounding box center [783, 532] width 539 height 16
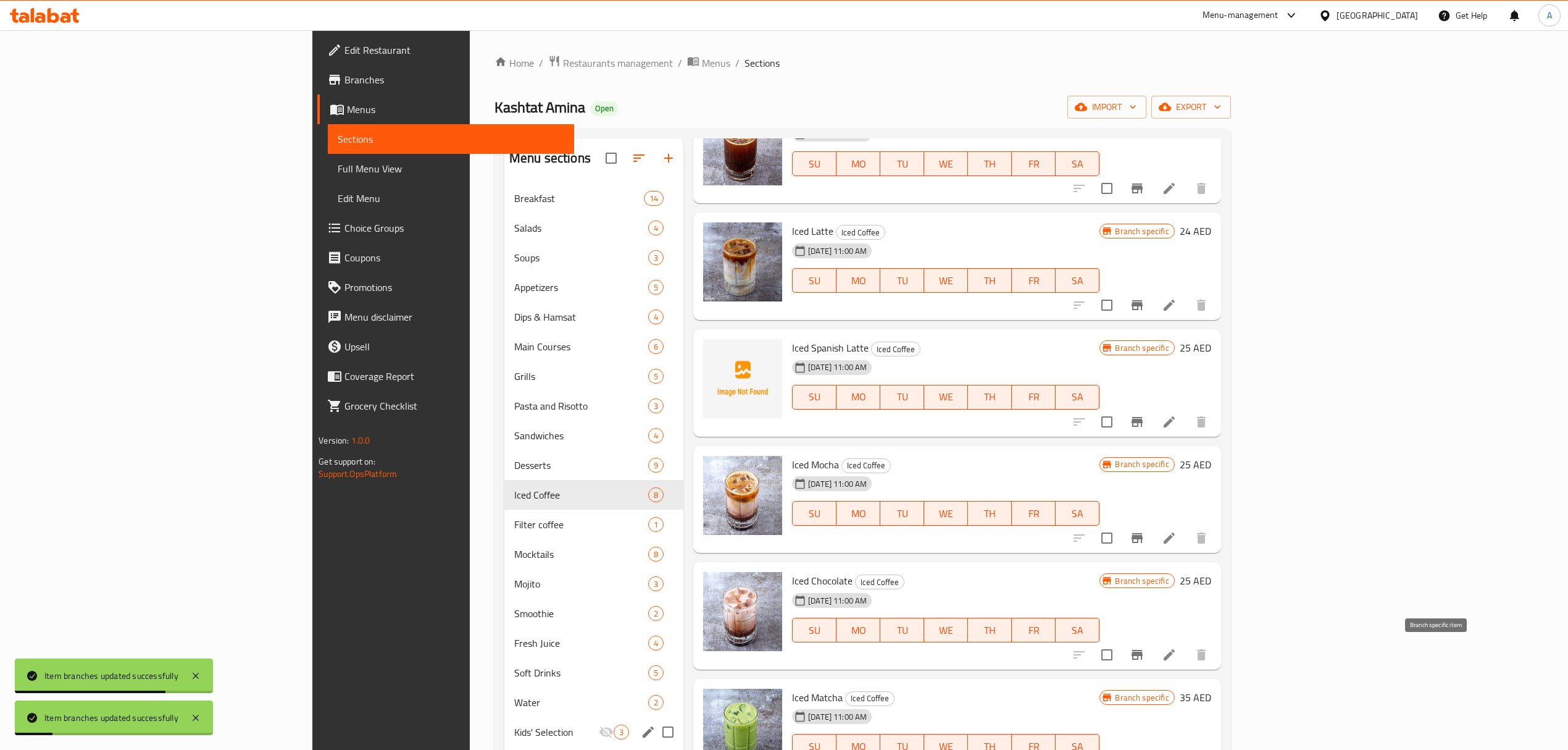
click at [1152, 654] on button "Branch-specific-item" at bounding box center [1137, 654] width 29 height 29
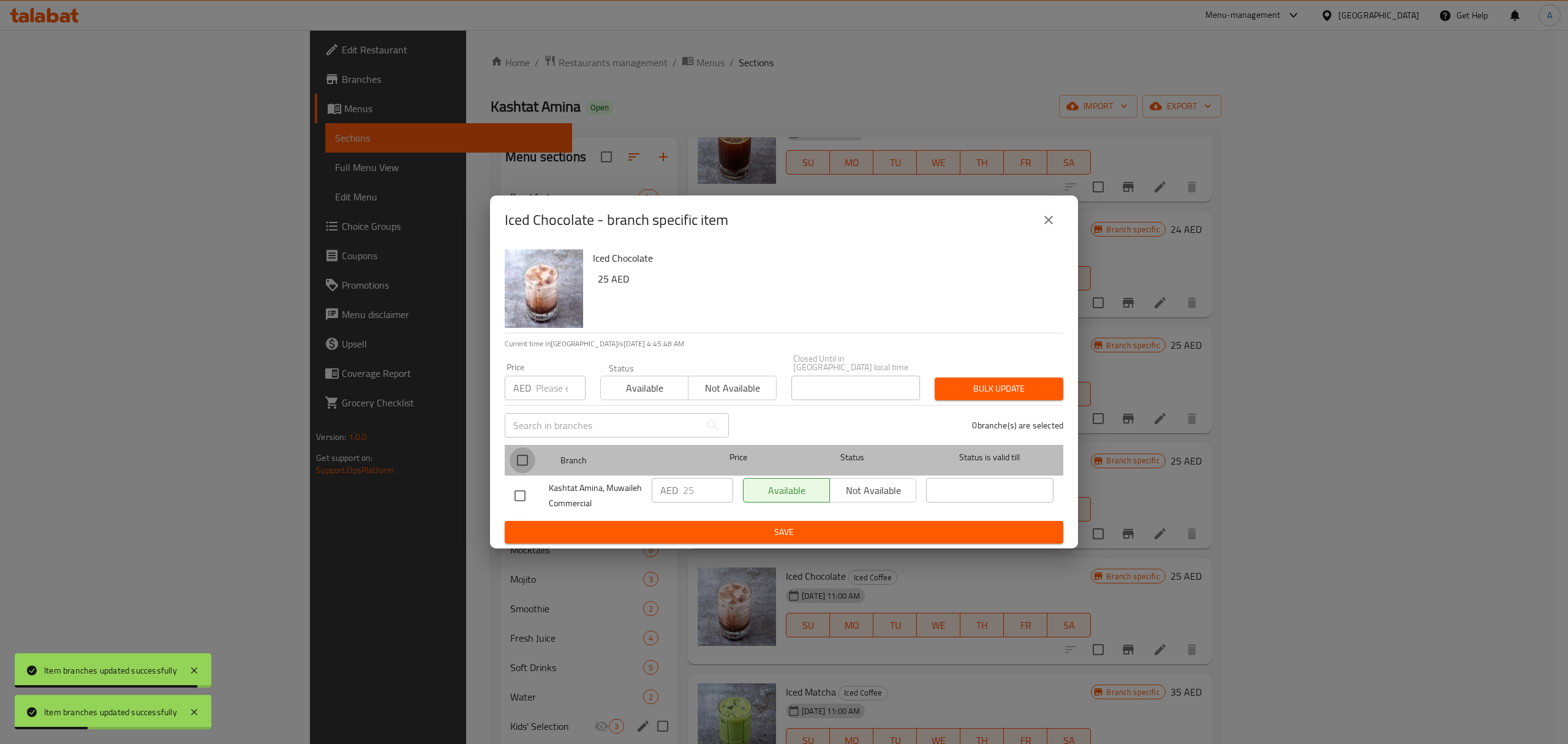
click at [525, 460] on input "checkbox" at bounding box center [522, 460] width 26 height 26
checkbox input "true"
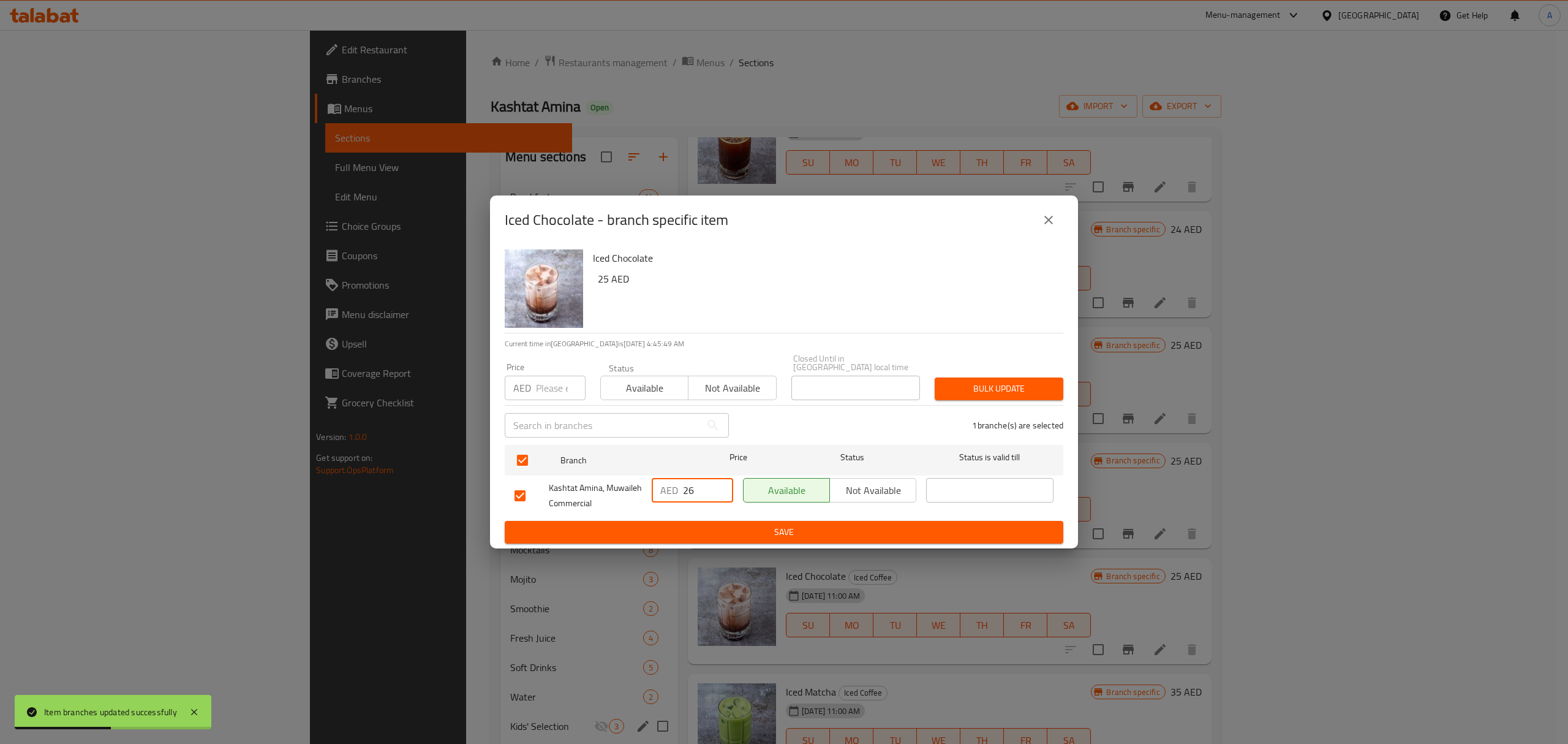
click at [721, 482] on input "26" at bounding box center [707, 490] width 50 height 25
click at [721, 482] on input "27" at bounding box center [707, 490] width 50 height 25
type input "28"
click at [721, 482] on input "28" at bounding box center [707, 490] width 50 height 25
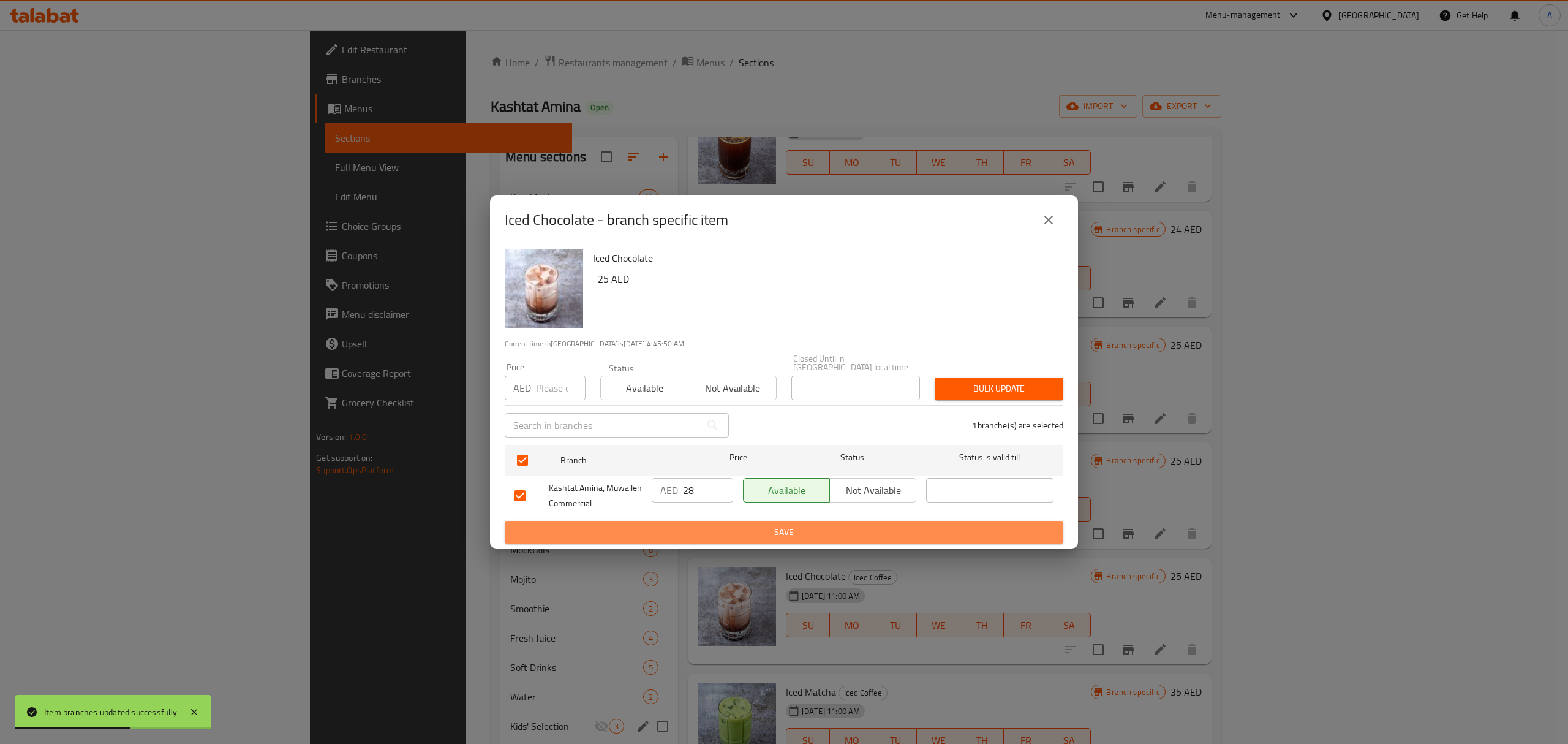
click at [731, 534] on span "Save" at bounding box center [783, 532] width 539 height 16
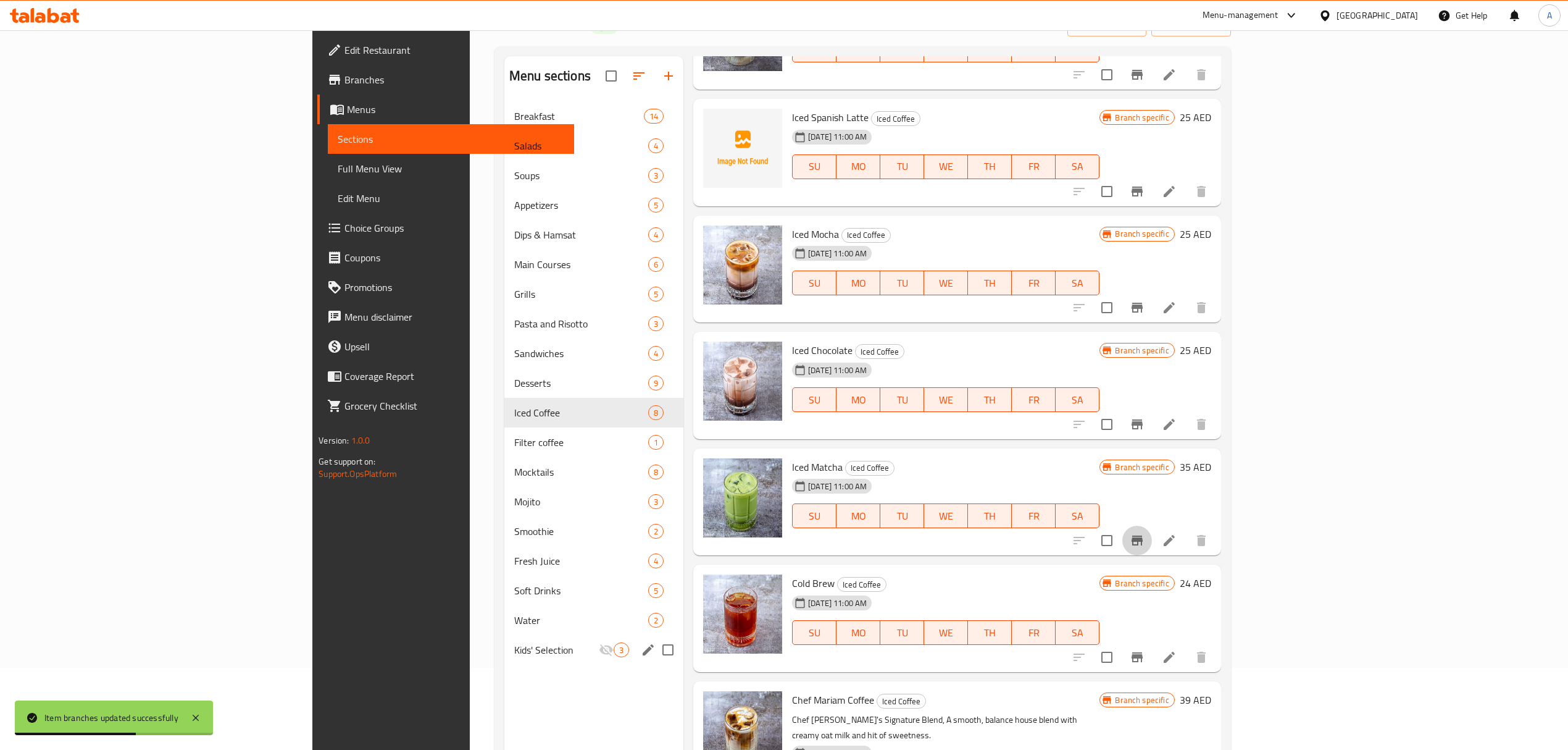
click at [1142, 540] on icon "Branch-specific-item" at bounding box center [1137, 540] width 11 height 10
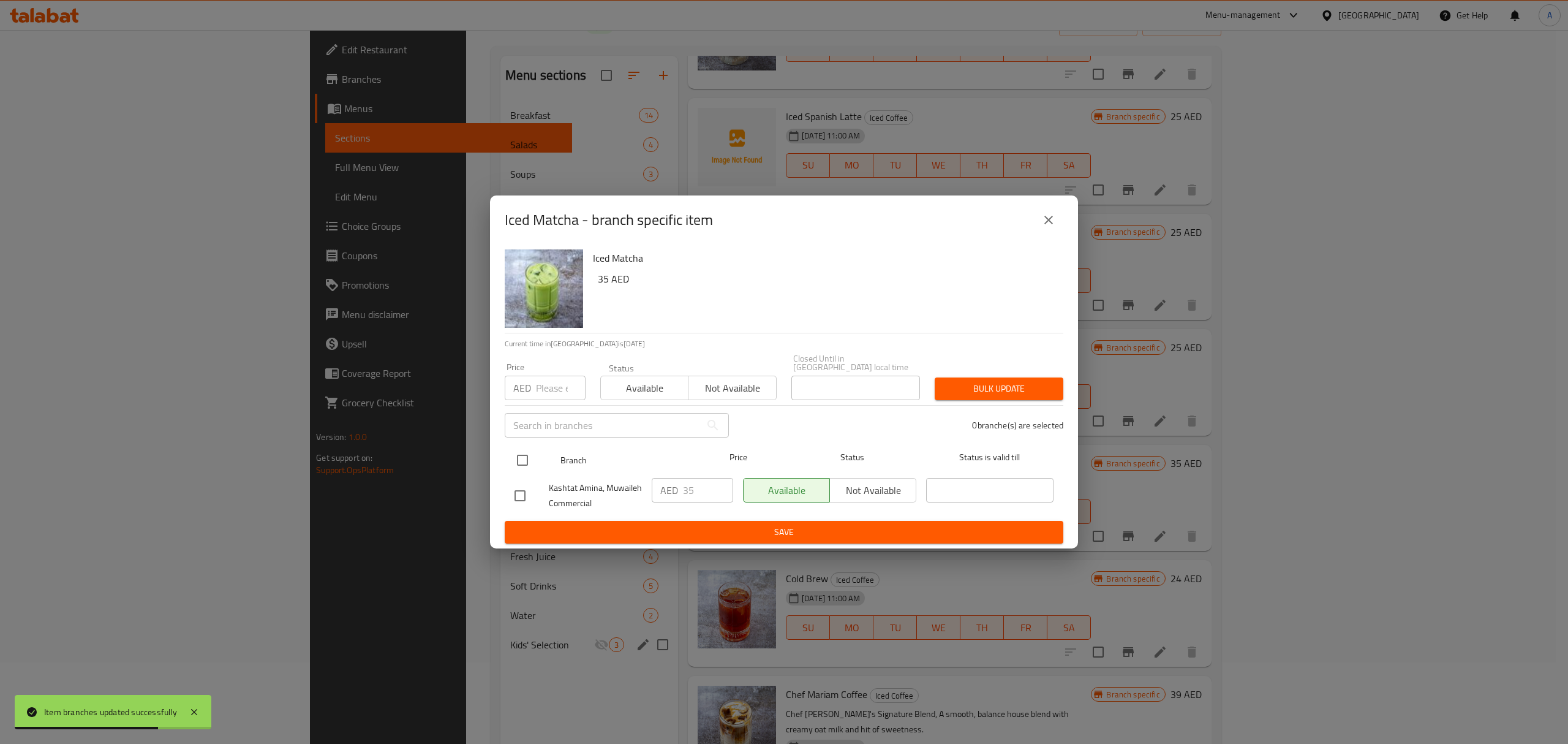
click at [521, 460] on input "checkbox" at bounding box center [522, 460] width 26 height 26
checkbox input "true"
click at [707, 491] on input "35" at bounding box center [707, 490] width 50 height 25
type input "39"
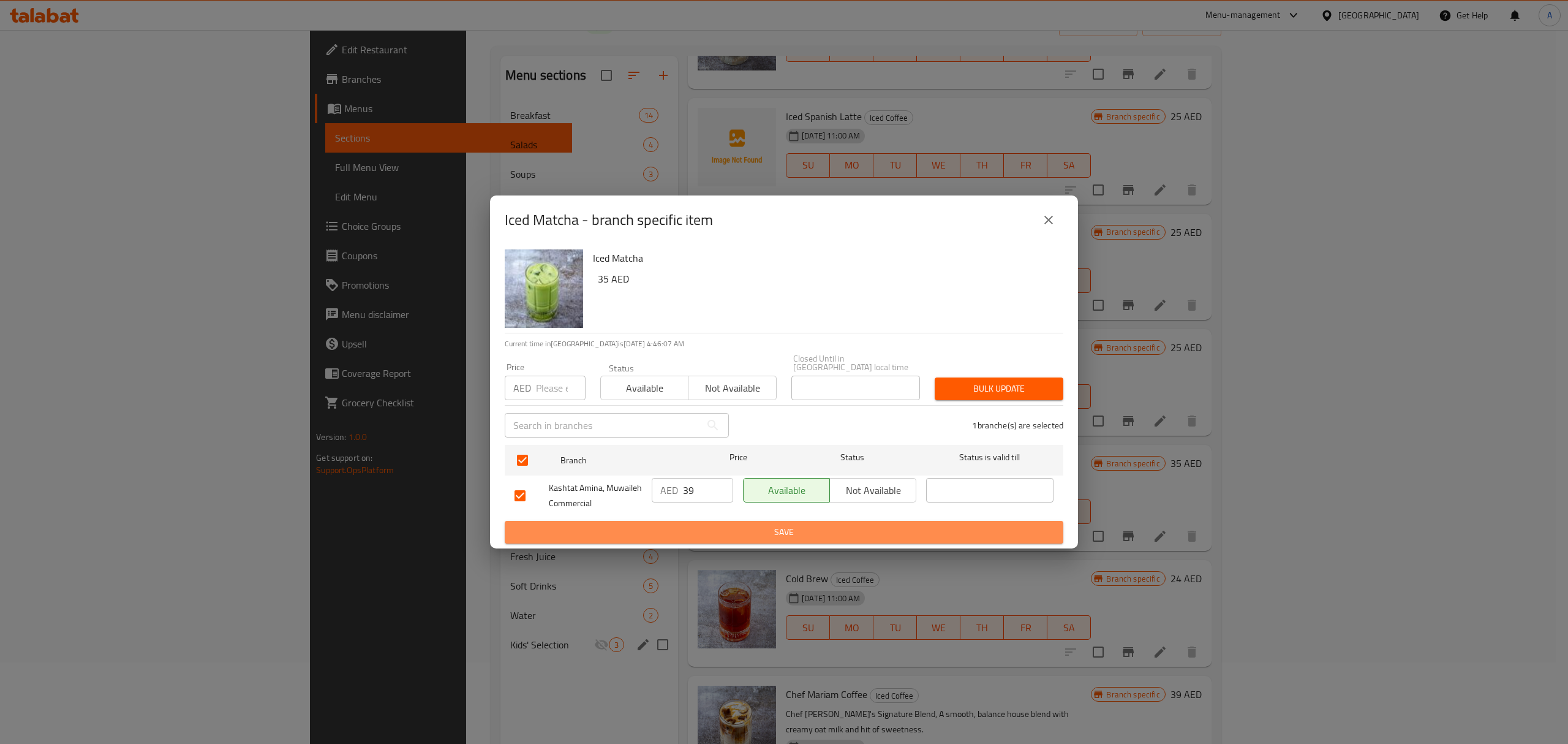
click at [723, 527] on span "Save" at bounding box center [783, 532] width 539 height 16
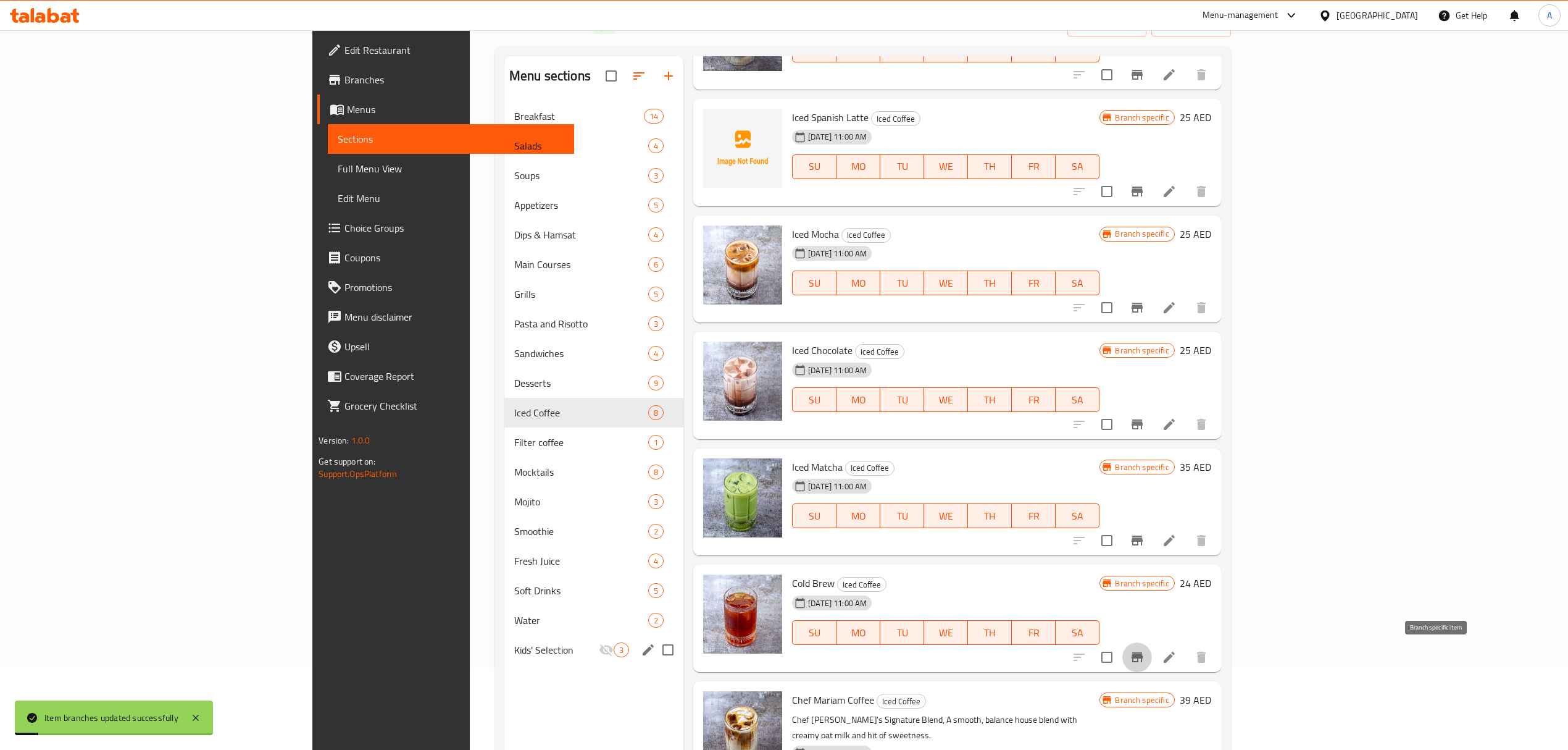
click at [1144, 653] on icon "Branch-specific-item" at bounding box center [1137, 657] width 15 height 15
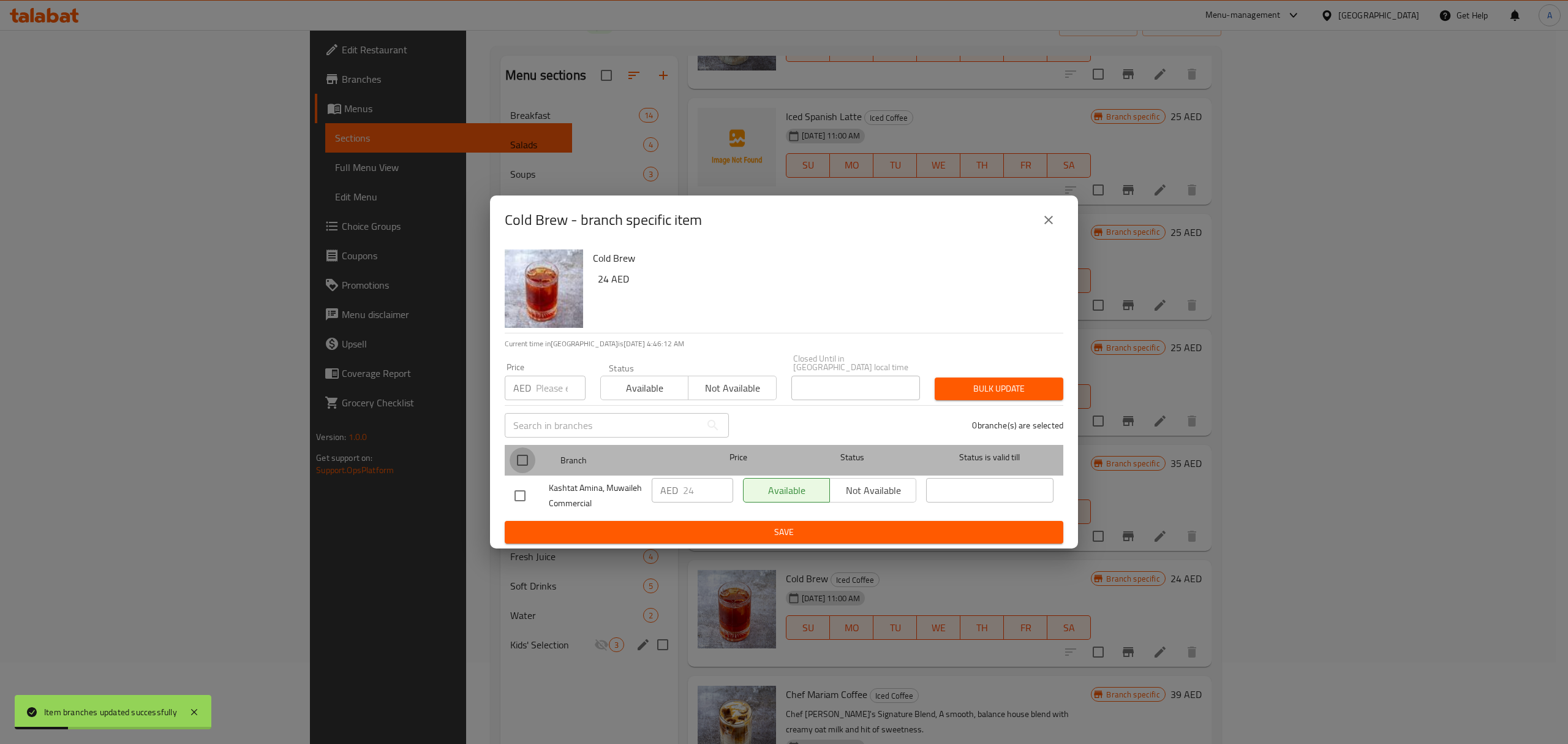
drag, startPoint x: 522, startPoint y: 460, endPoint x: 713, endPoint y: 493, distance: 193.8
click at [544, 460] on div at bounding box center [532, 460] width 46 height 36
click at [522, 460] on input "checkbox" at bounding box center [522, 460] width 26 height 26
checkbox input "true"
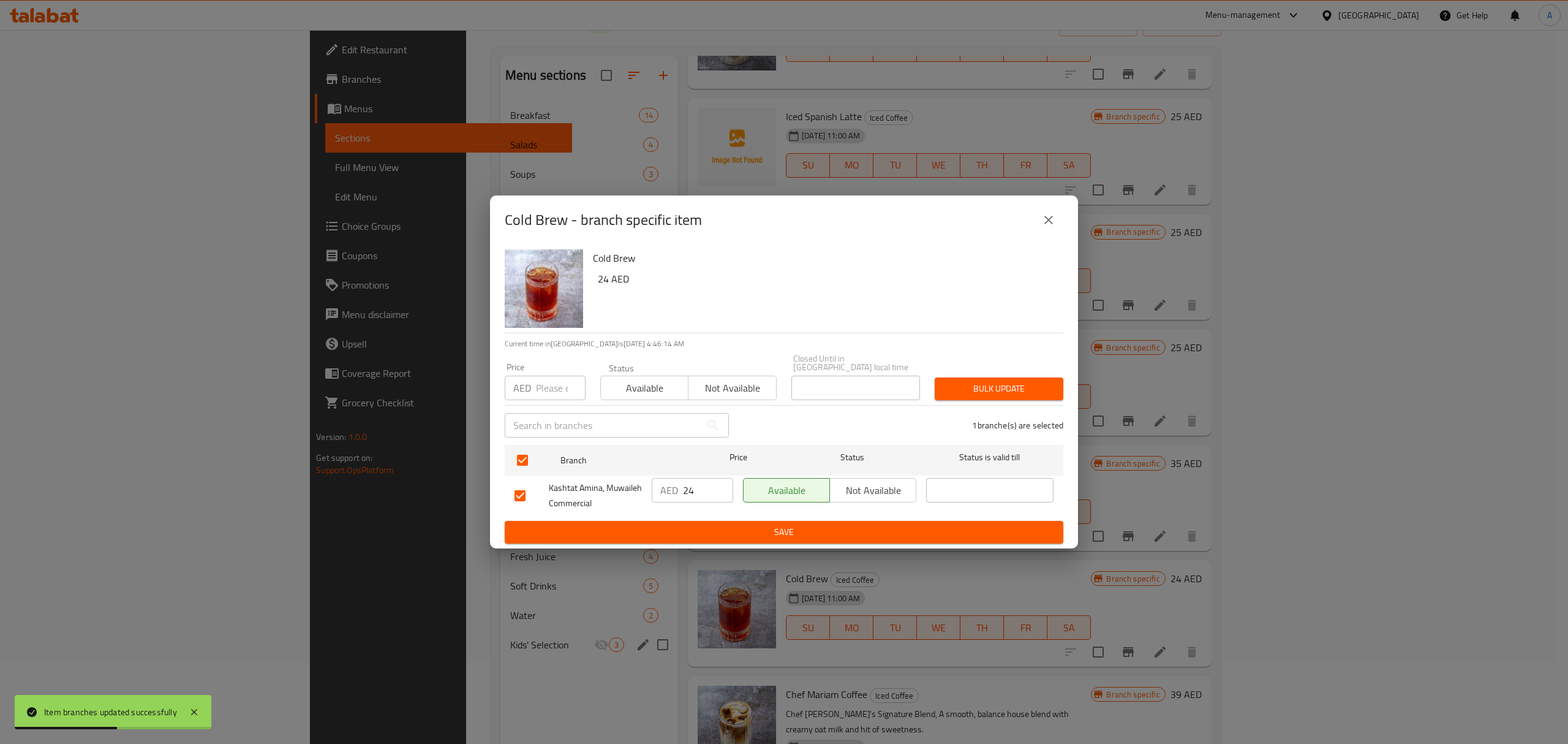
click at [696, 489] on input "24" at bounding box center [707, 490] width 50 height 25
click at [720, 485] on input "25" at bounding box center [707, 490] width 50 height 25
click at [720, 485] on input "26" at bounding box center [707, 490] width 50 height 25
type input "27"
click at [720, 485] on input "27" at bounding box center [707, 490] width 50 height 25
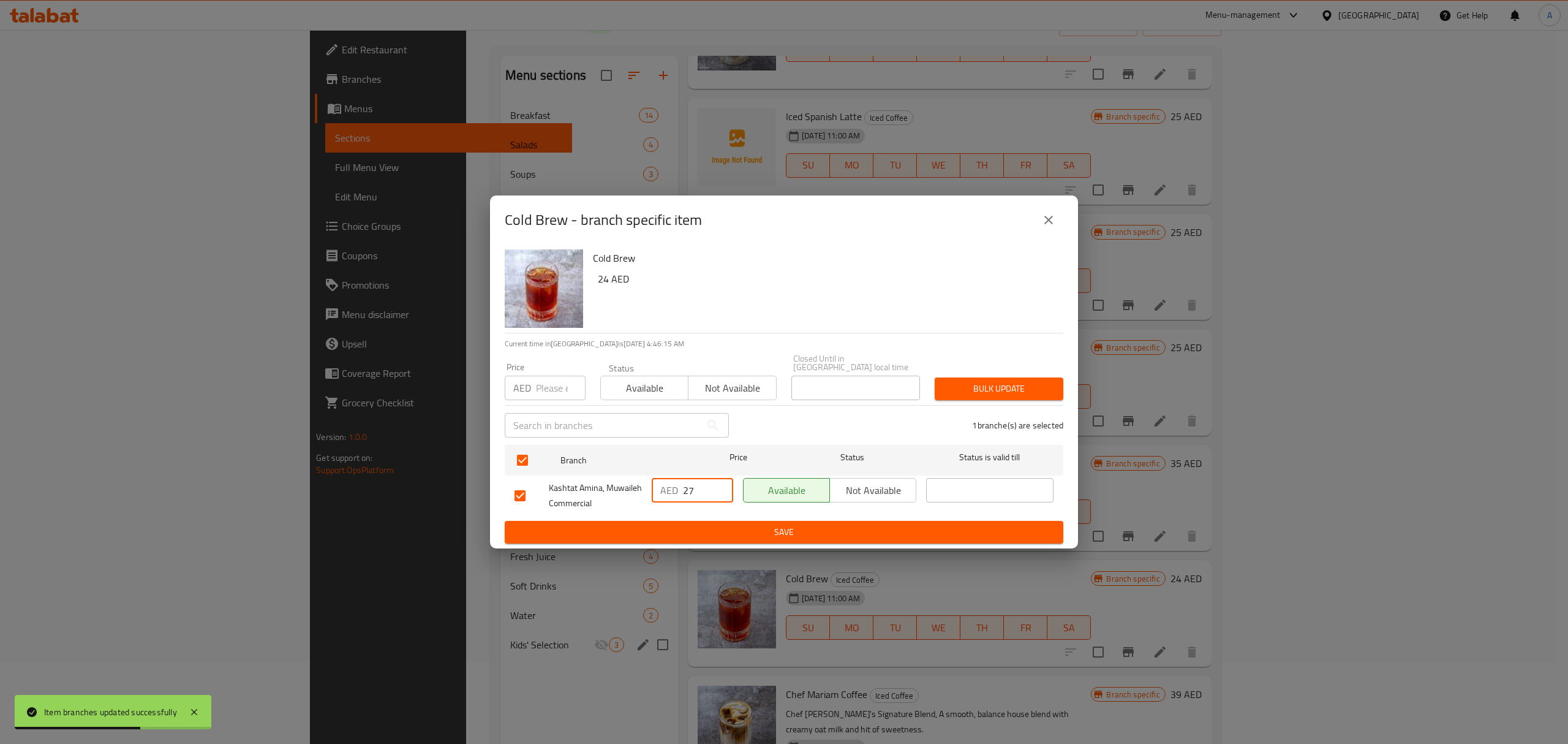
click at [720, 525] on span "Save" at bounding box center [783, 532] width 539 height 16
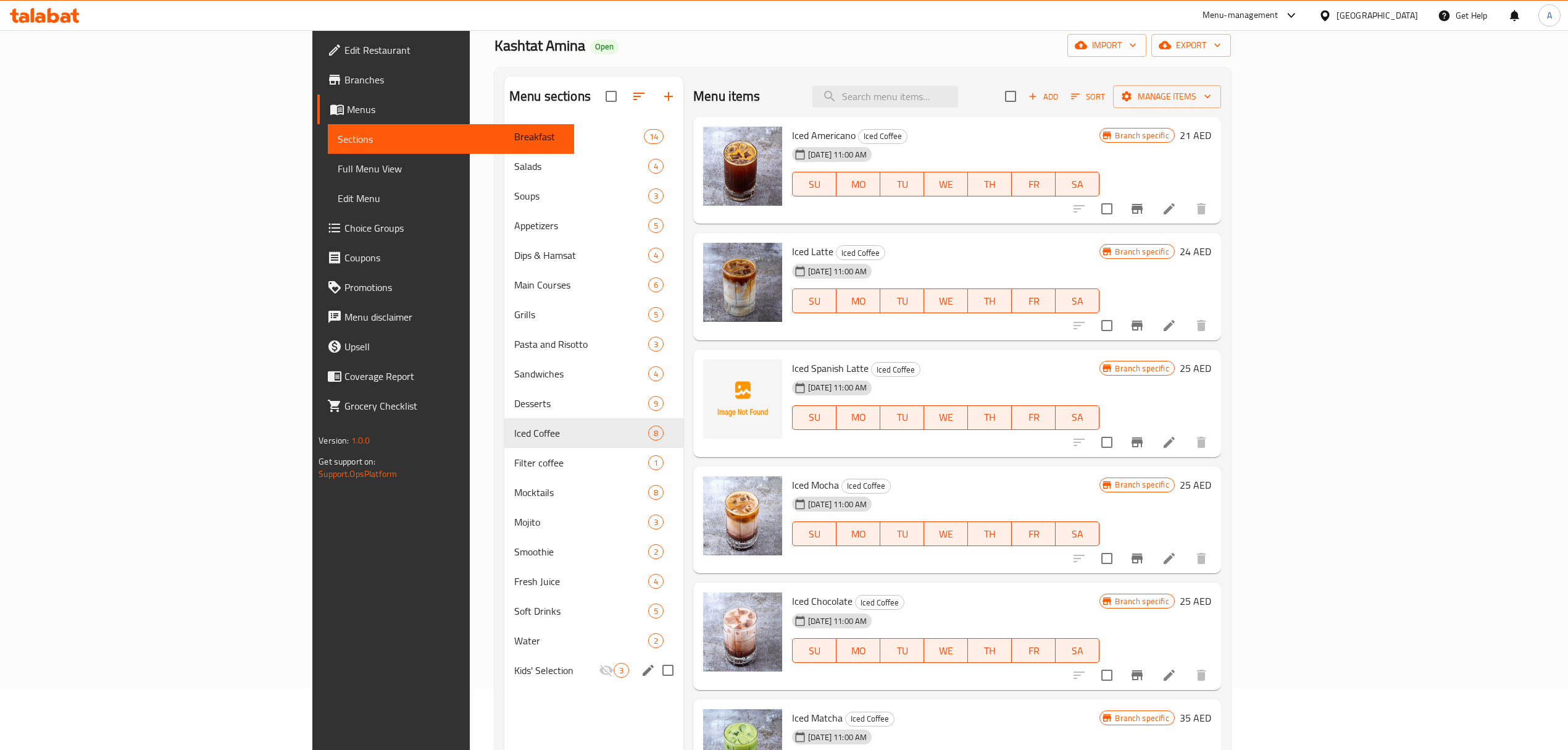
scroll to position [0, 0]
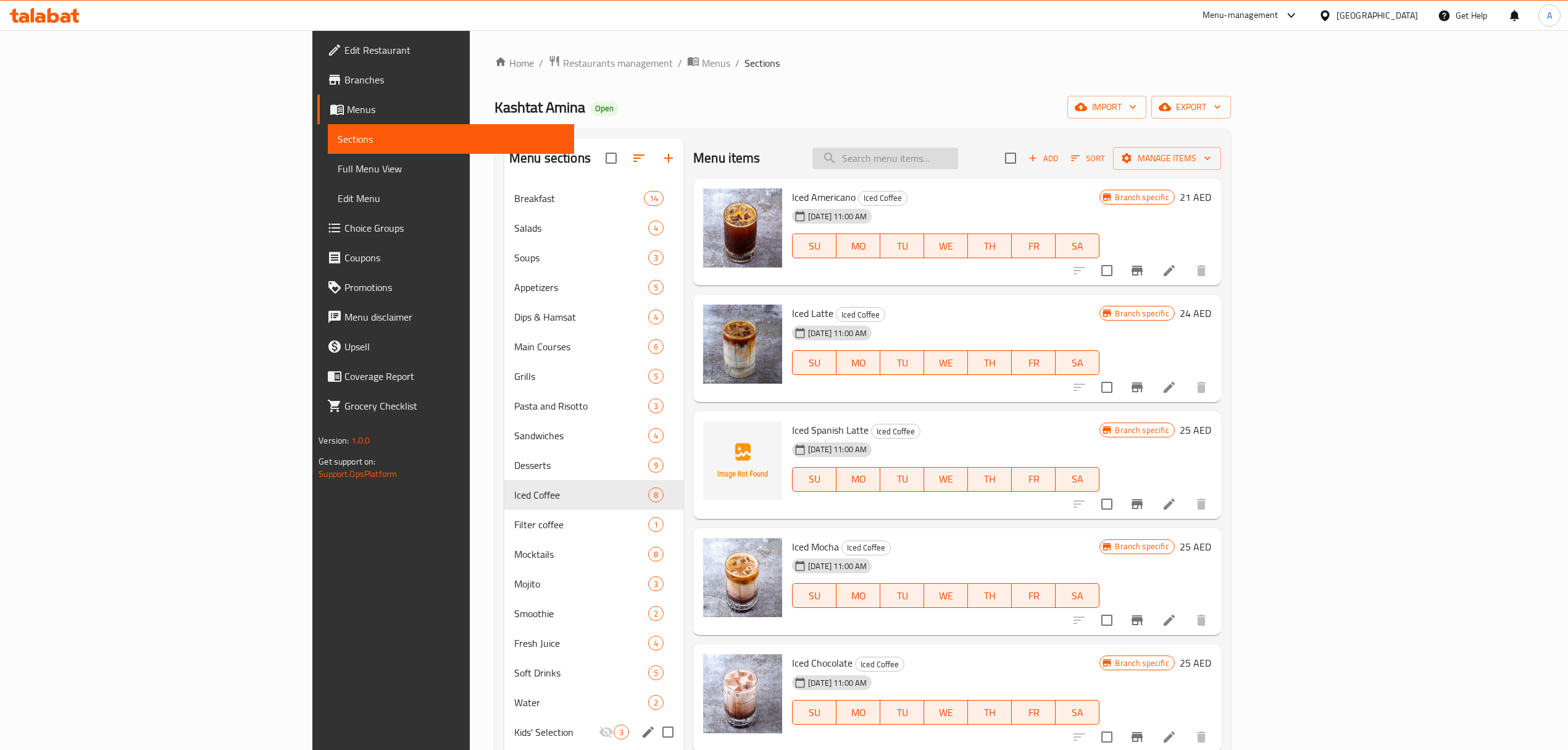
click at [959, 152] on input "search" at bounding box center [885, 159] width 146 height 22
paste input "Affogato"
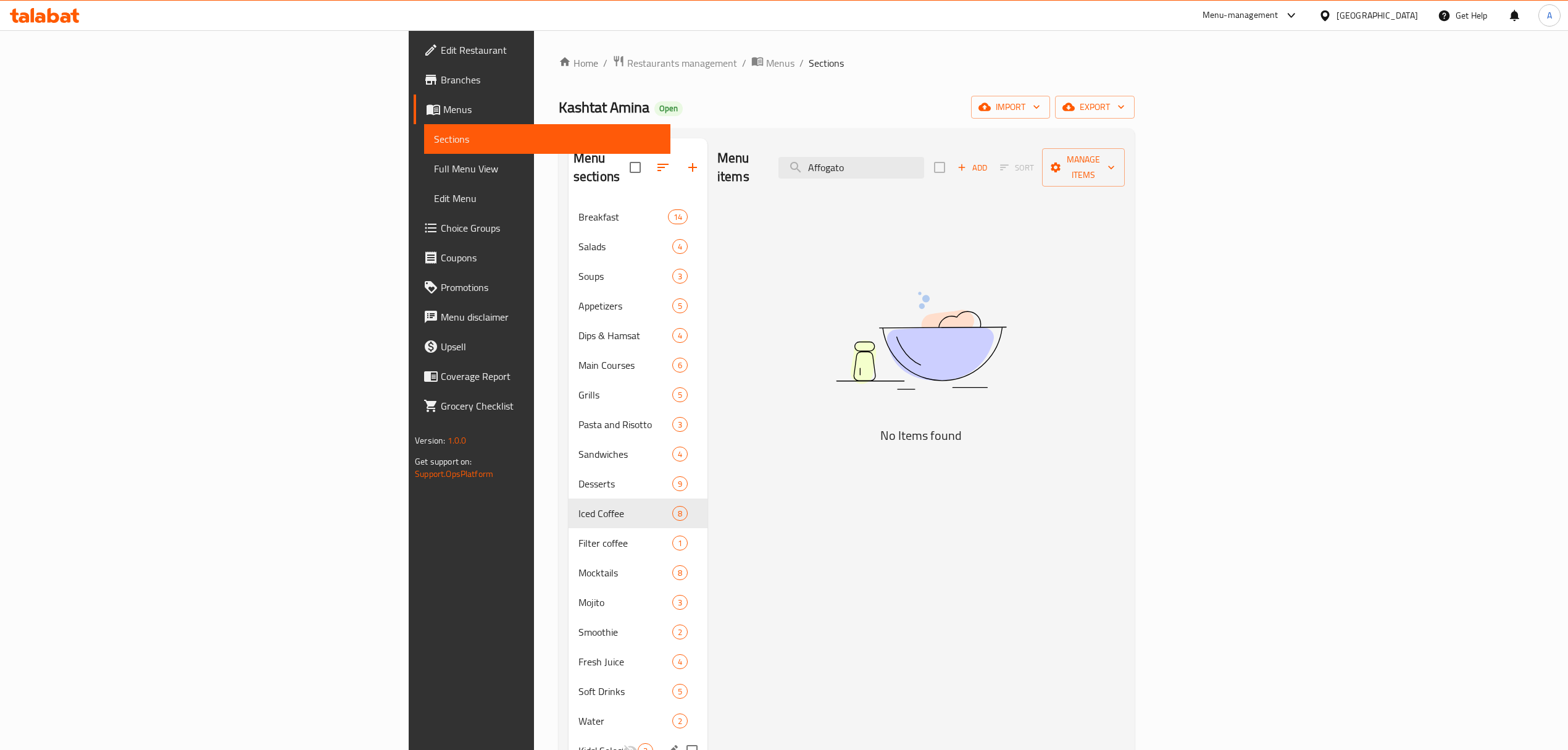
type input "Affogato"
drag, startPoint x: 1018, startPoint y: 157, endPoint x: 903, endPoint y: 157, distance: 115.0
click at [903, 157] on div "Menu items Affogato Add Sort Manage items" at bounding box center [921, 167] width 407 height 59
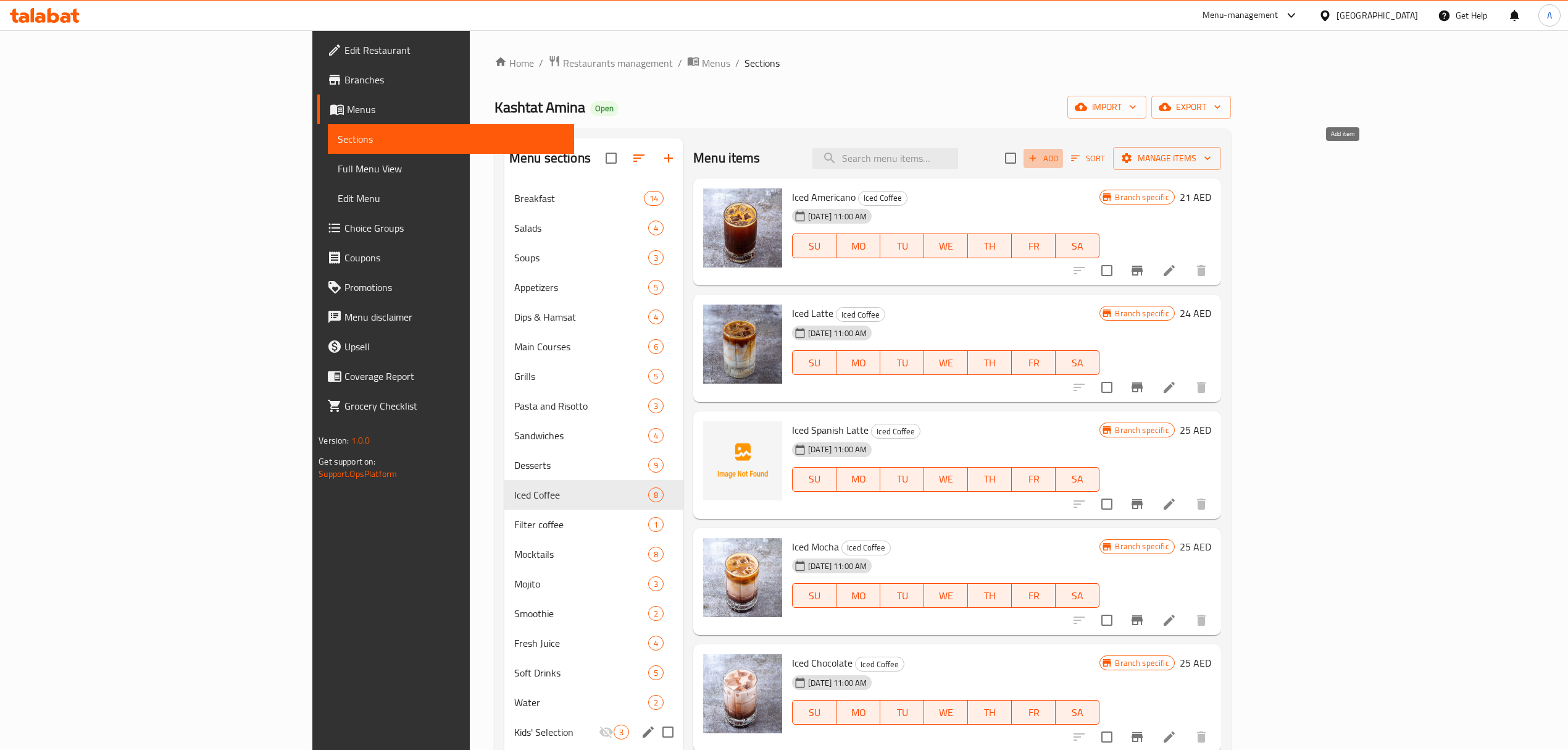
click at [1060, 165] on span "Add" at bounding box center [1043, 158] width 33 height 14
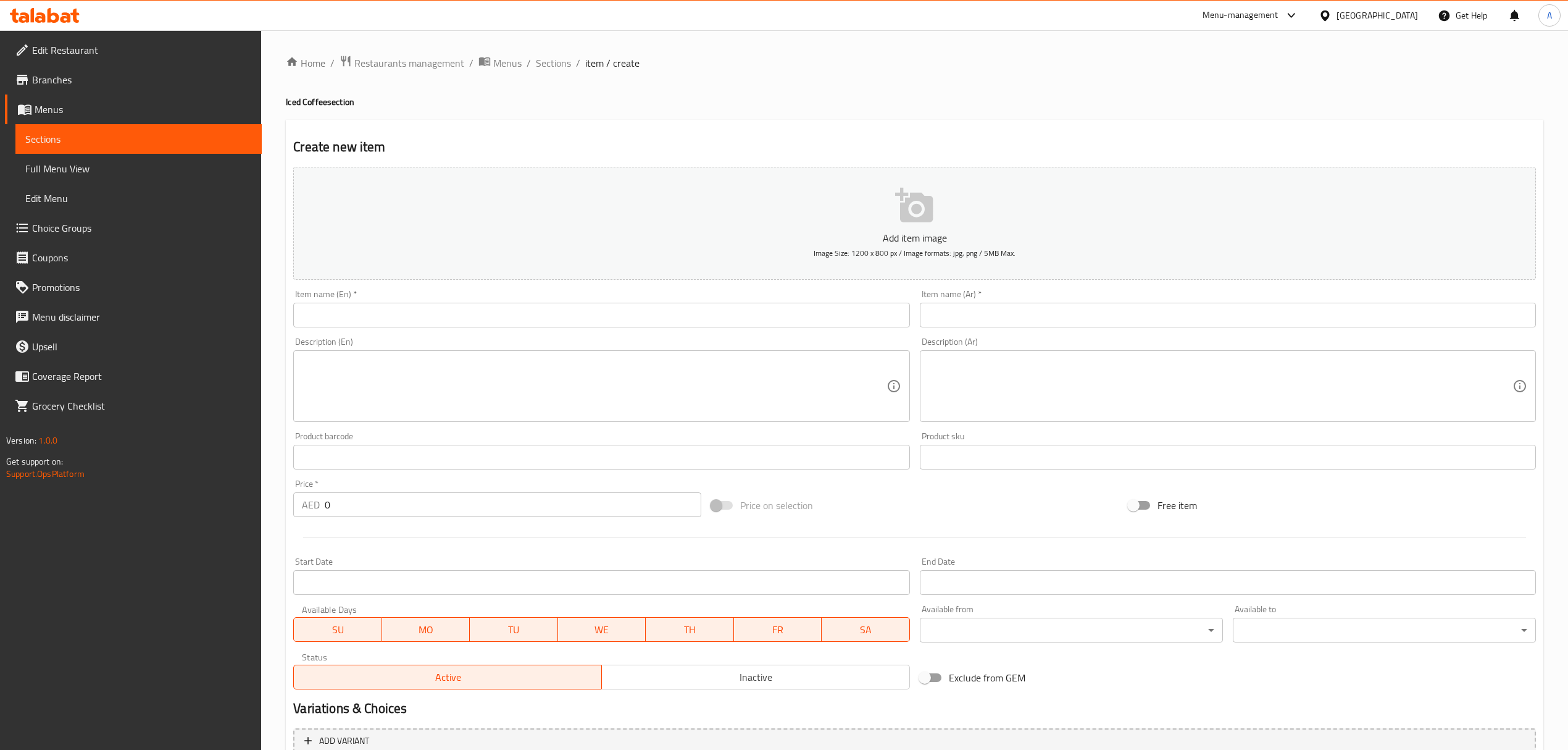
click at [562, 310] on input "text" at bounding box center [601, 314] width 616 height 25
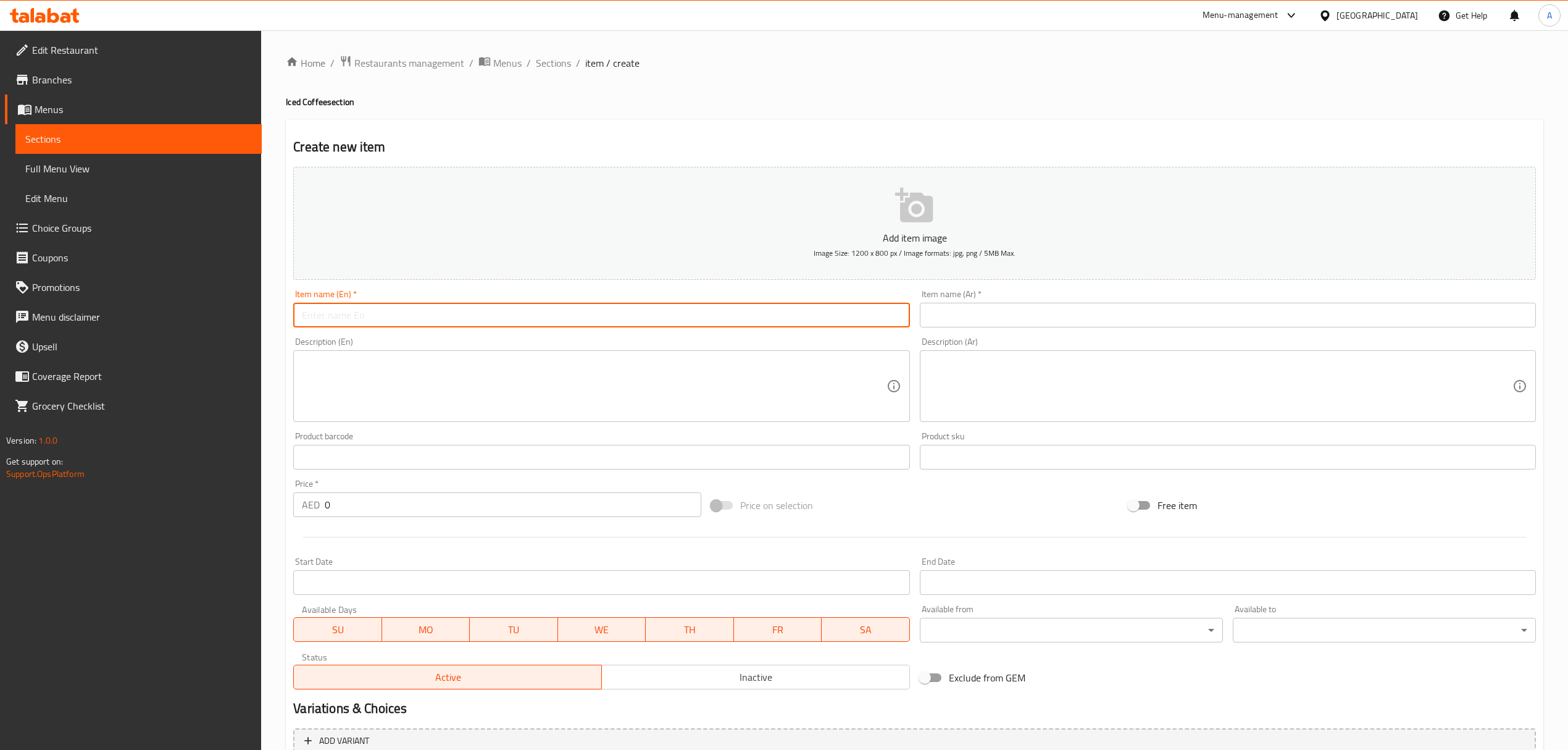
paste input "Affogato"
click at [562, 310] on input "Affogato" at bounding box center [601, 314] width 616 height 25
type input "Affogato"
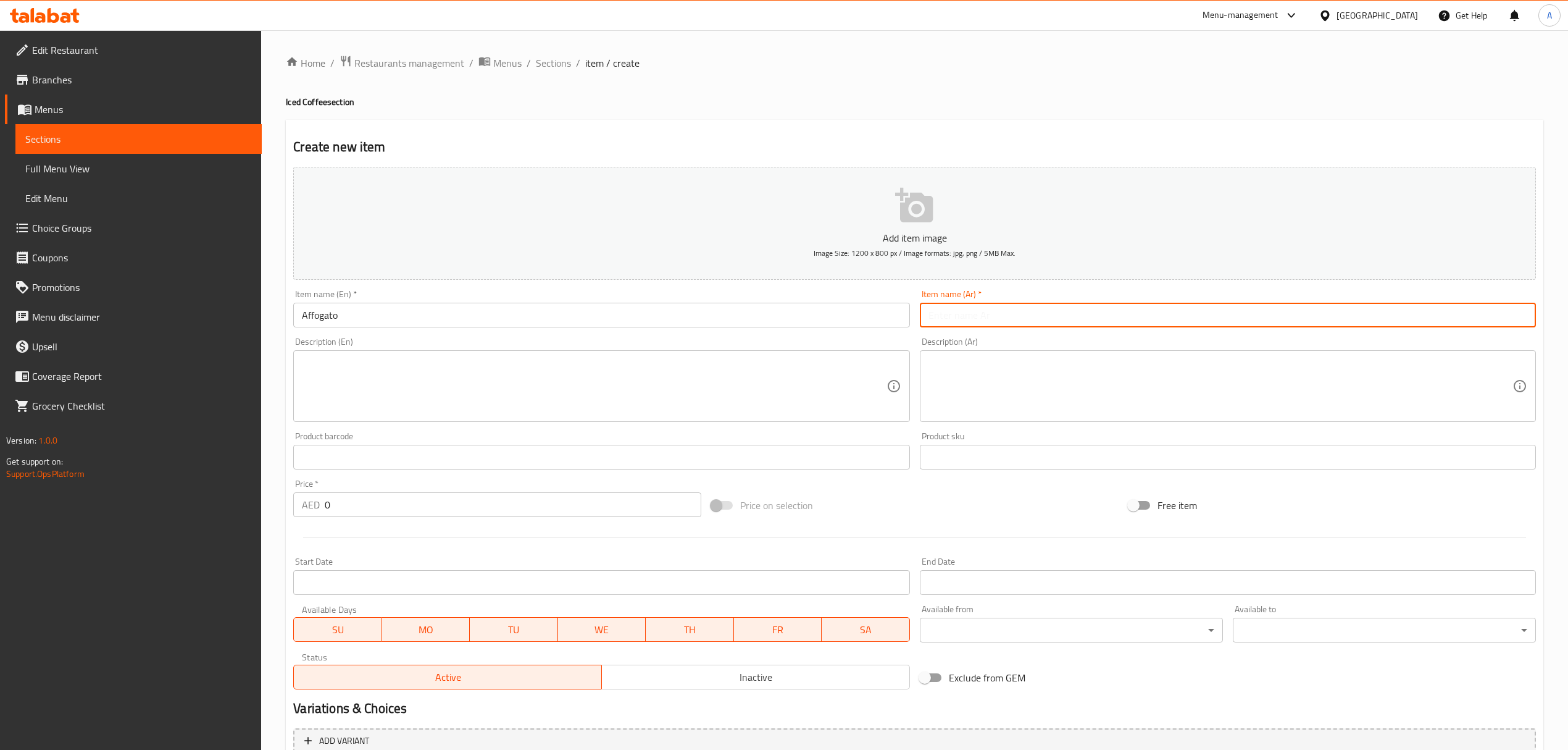
click at [1029, 315] on input "text" at bounding box center [1228, 314] width 616 height 25
type input "h"
type input "أفوجاتو"
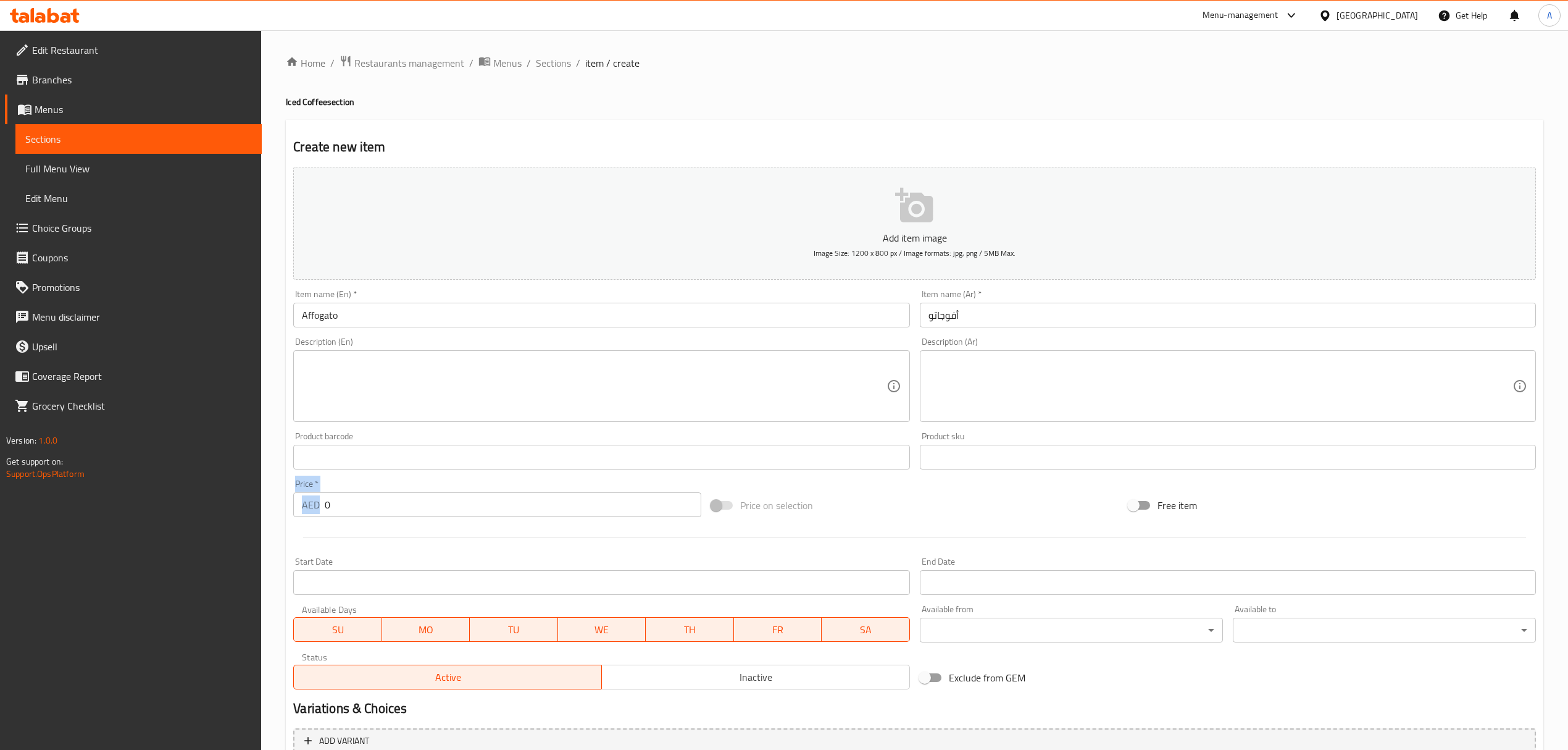
drag, startPoint x: 332, startPoint y: 511, endPoint x: 289, endPoint y: 497, distance: 45.2
click at [289, 497] on div "Price   * AED 0 Price *" at bounding box center [497, 498] width 417 height 48
click at [369, 511] on input "0" at bounding box center [512, 504] width 376 height 25
click at [354, 506] on input "0" at bounding box center [512, 504] width 376 height 25
drag, startPoint x: 351, startPoint y: 504, endPoint x: 285, endPoint y: 499, distance: 66.2
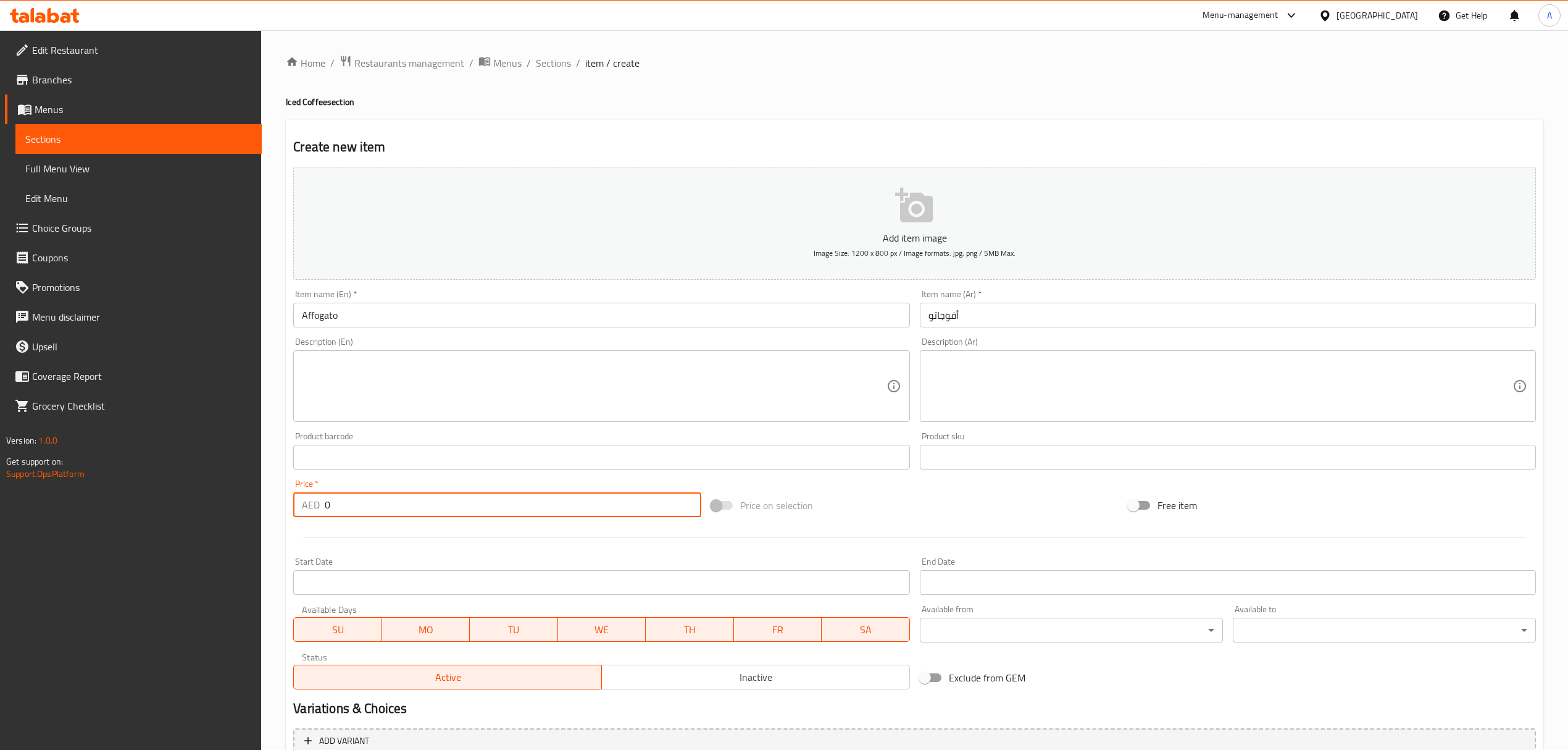
click at [286, 499] on div "Create new item Add item image Image Size: 1200 x 800 px / Image formats: jpg, …" at bounding box center [915, 479] width 1257 height 719
paste input "39."
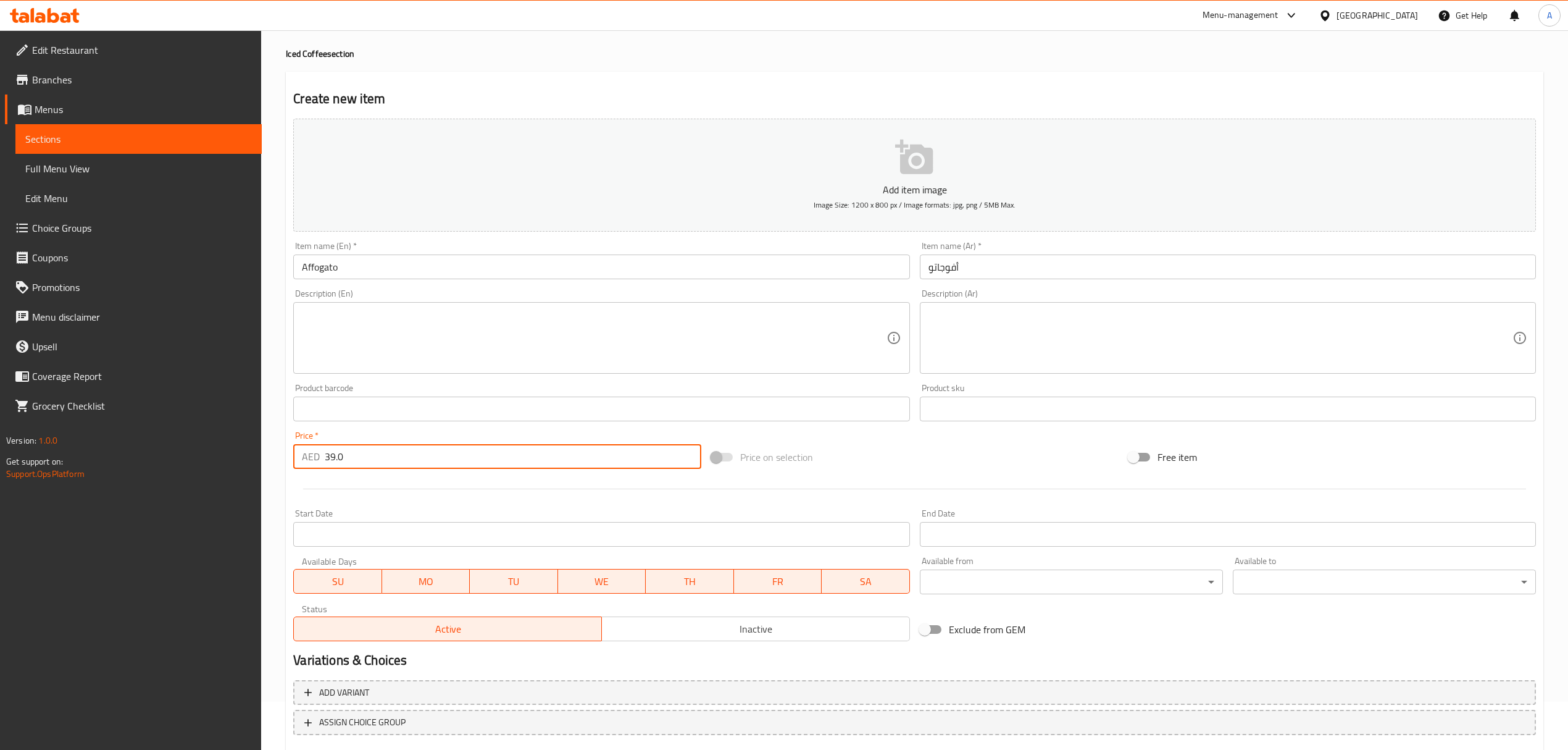
scroll to position [121, 0]
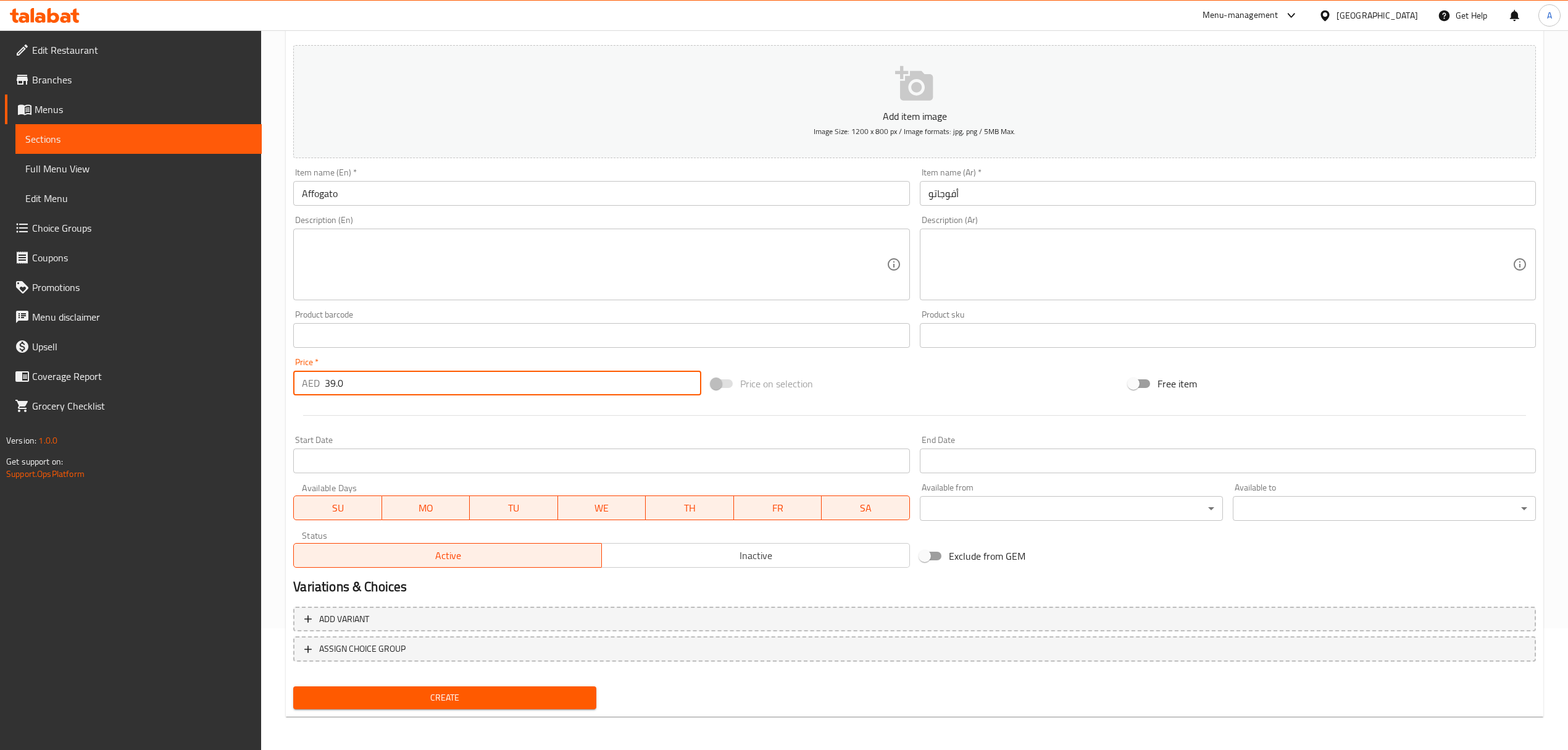
type input "39.0"
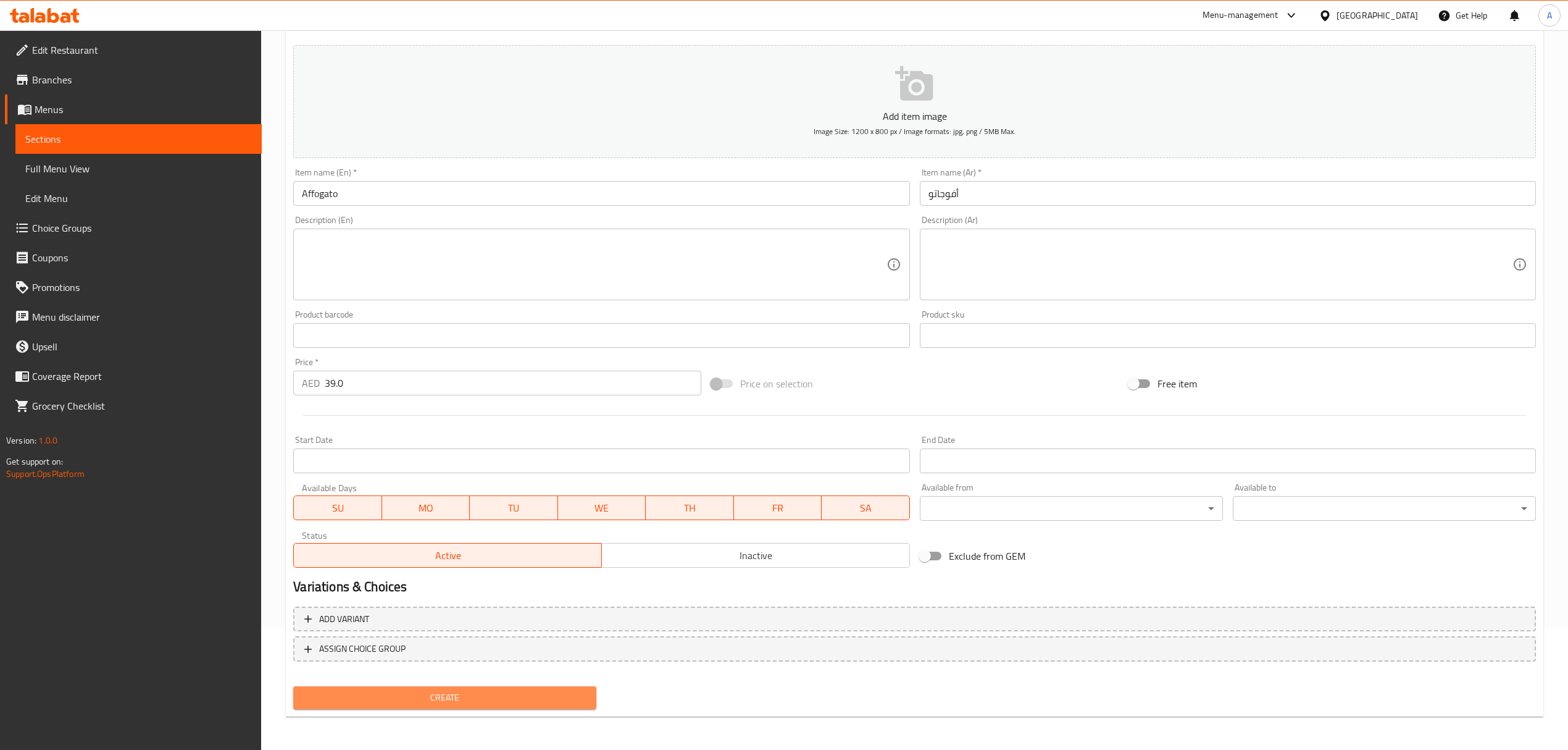
click at [560, 704] on span "Create" at bounding box center [445, 697] width 283 height 16
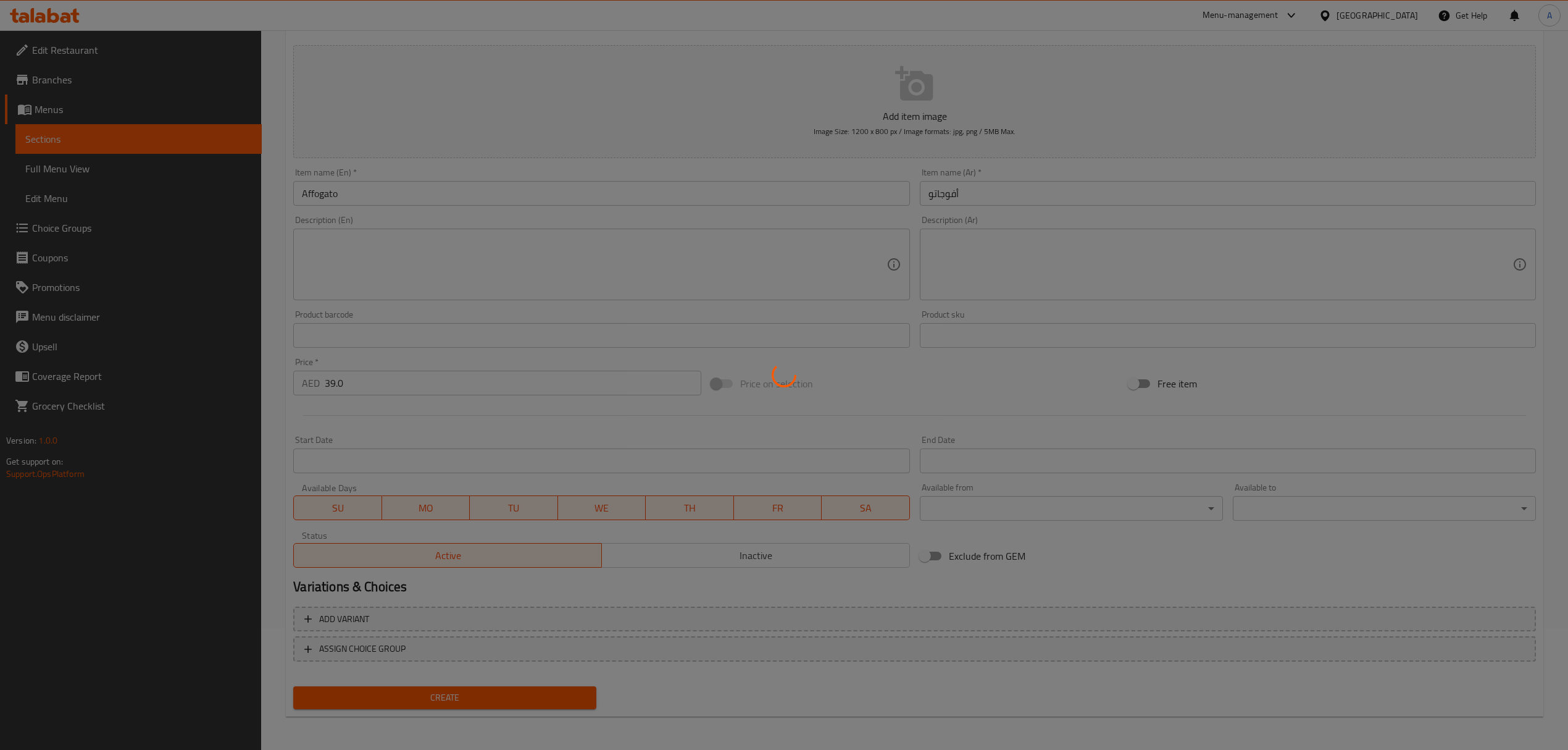
type input "0"
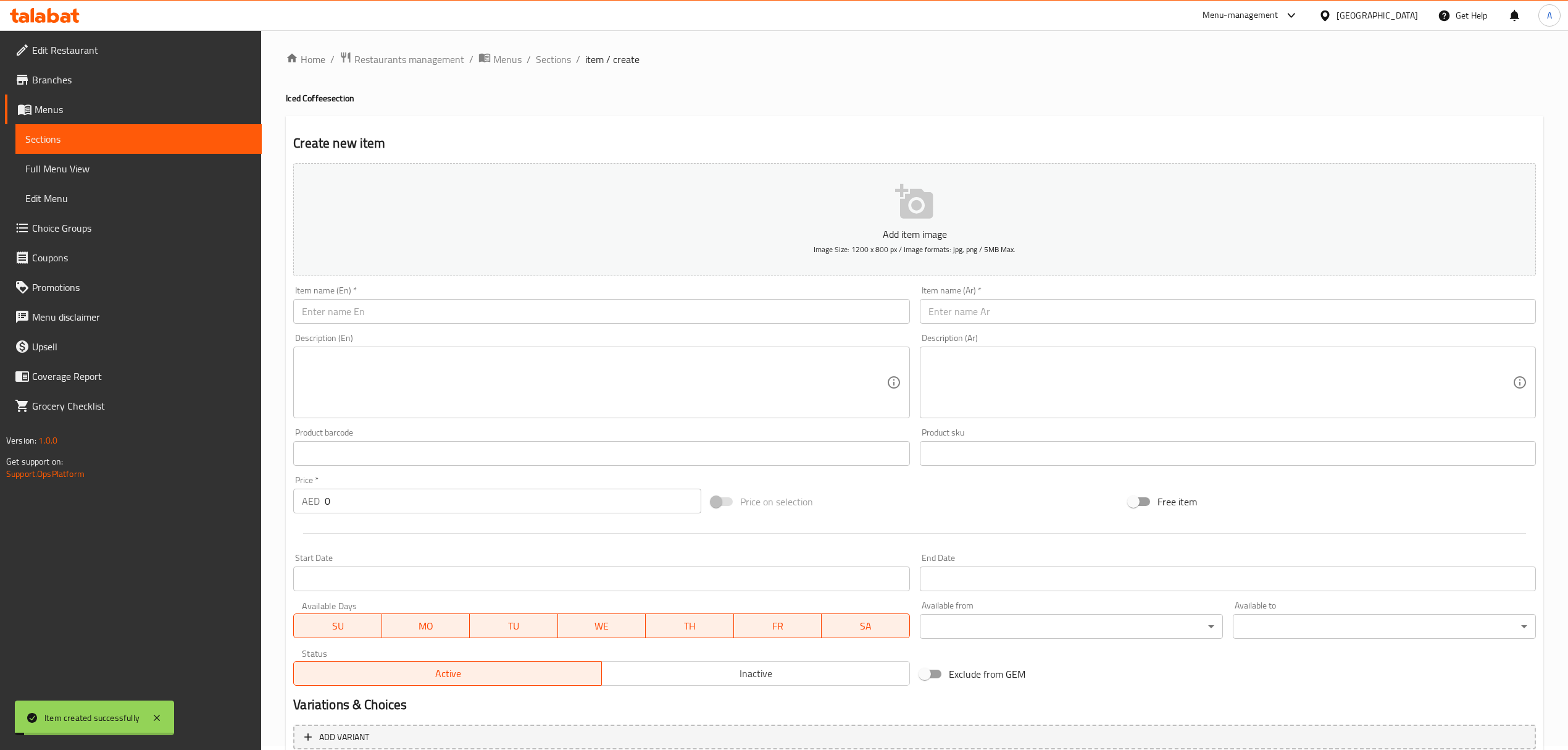
scroll to position [0, 0]
click at [556, 69] on span "Sections" at bounding box center [553, 62] width 35 height 15
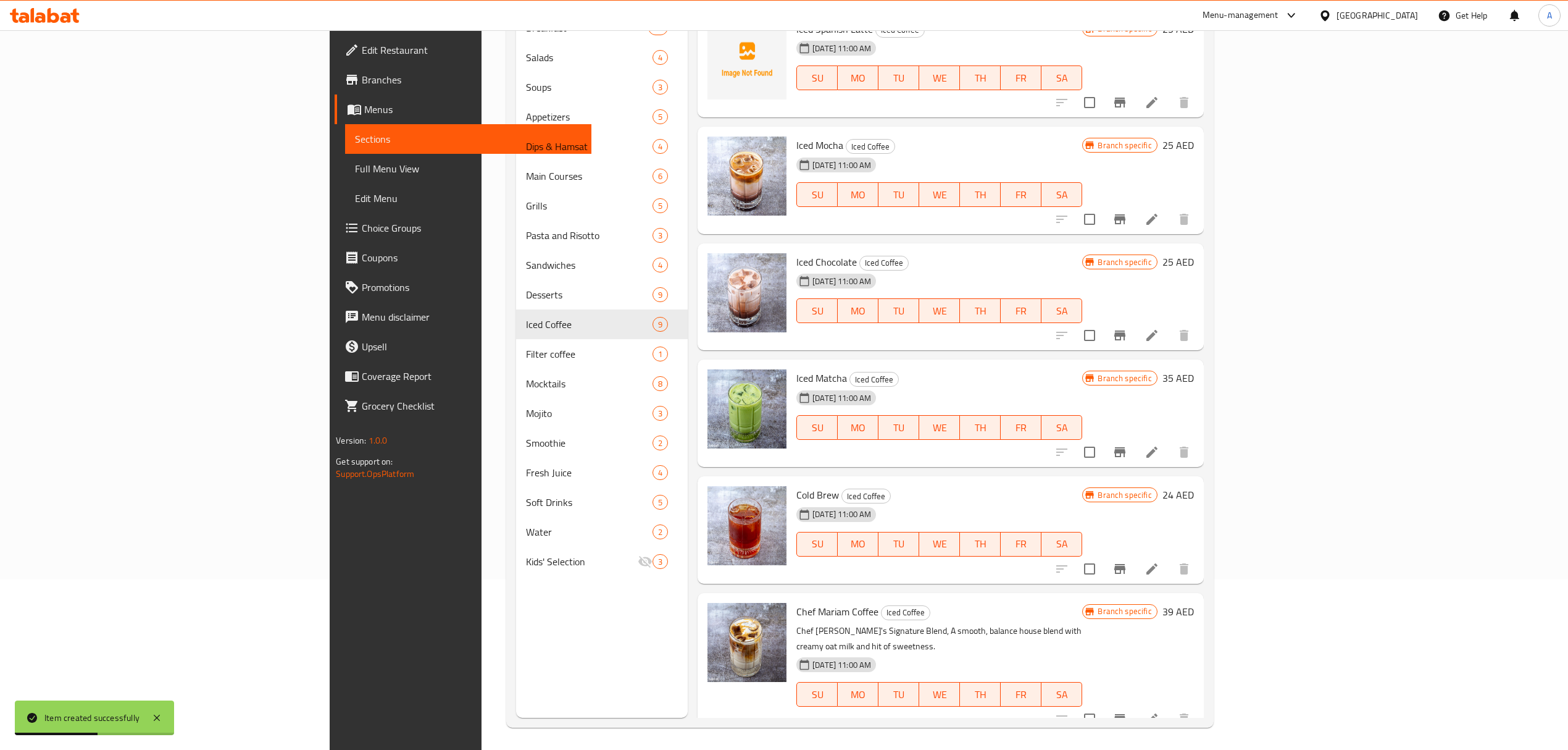
scroll to position [174, 0]
click at [1126, 711] on icon "Branch-specific-item" at bounding box center [1120, 716] width 11 height 10
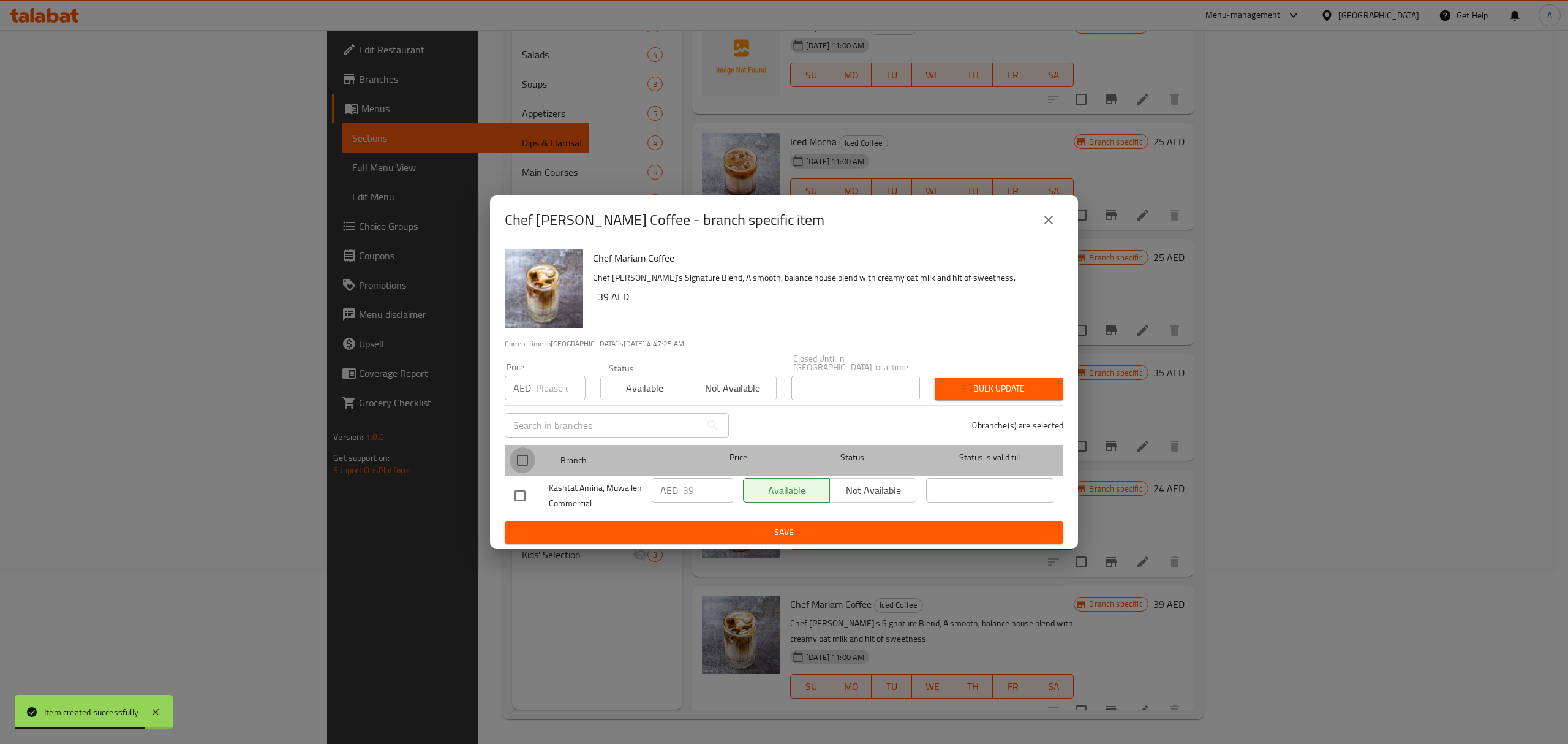
click at [524, 458] on input "checkbox" at bounding box center [522, 460] width 26 height 26
checkbox input "true"
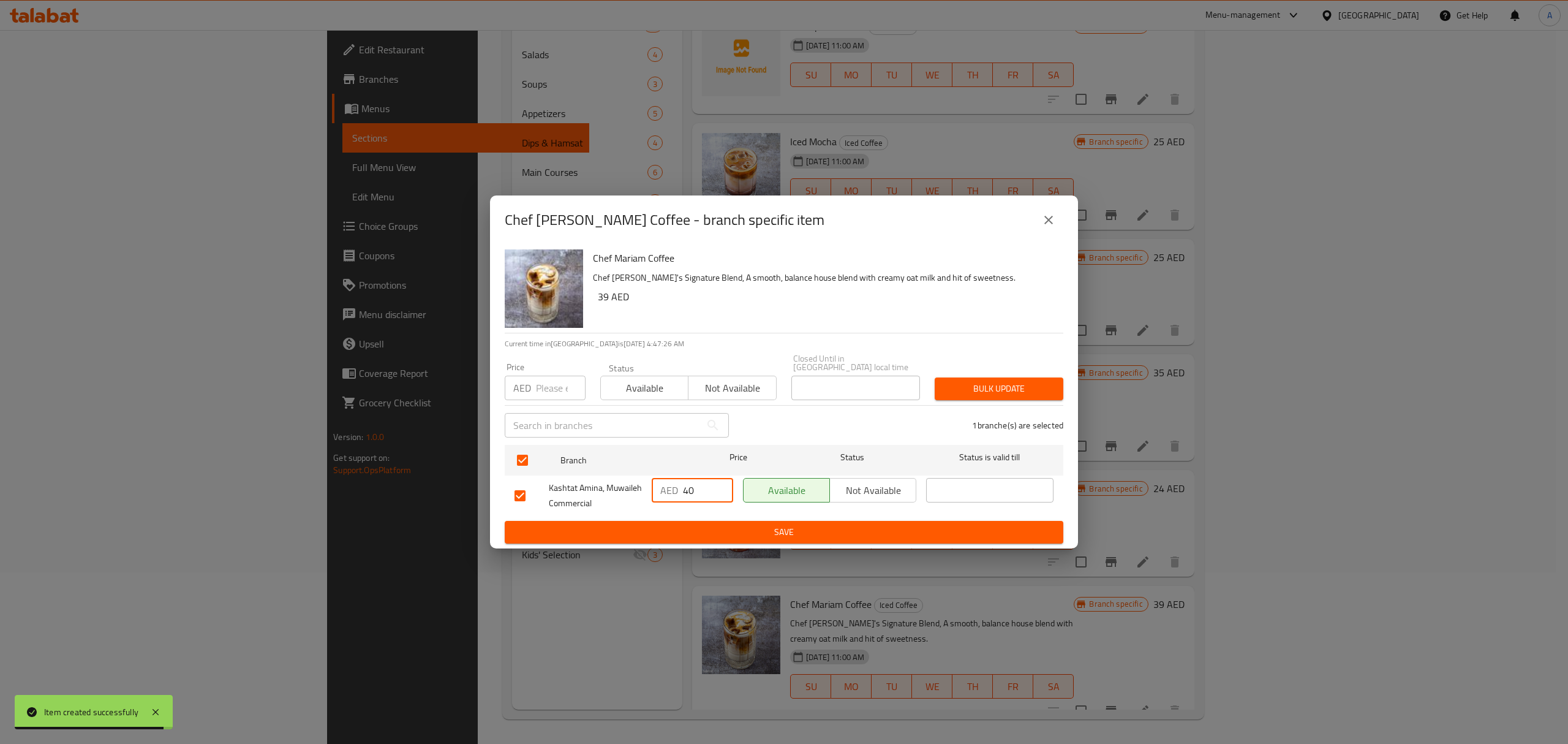
click at [718, 483] on input "40" at bounding box center [707, 490] width 50 height 25
click at [718, 483] on input "41" at bounding box center [707, 490] width 50 height 25
click at [718, 483] on input "42" at bounding box center [707, 490] width 50 height 25
type input "43"
click at [718, 483] on input "43" at bounding box center [707, 490] width 50 height 25
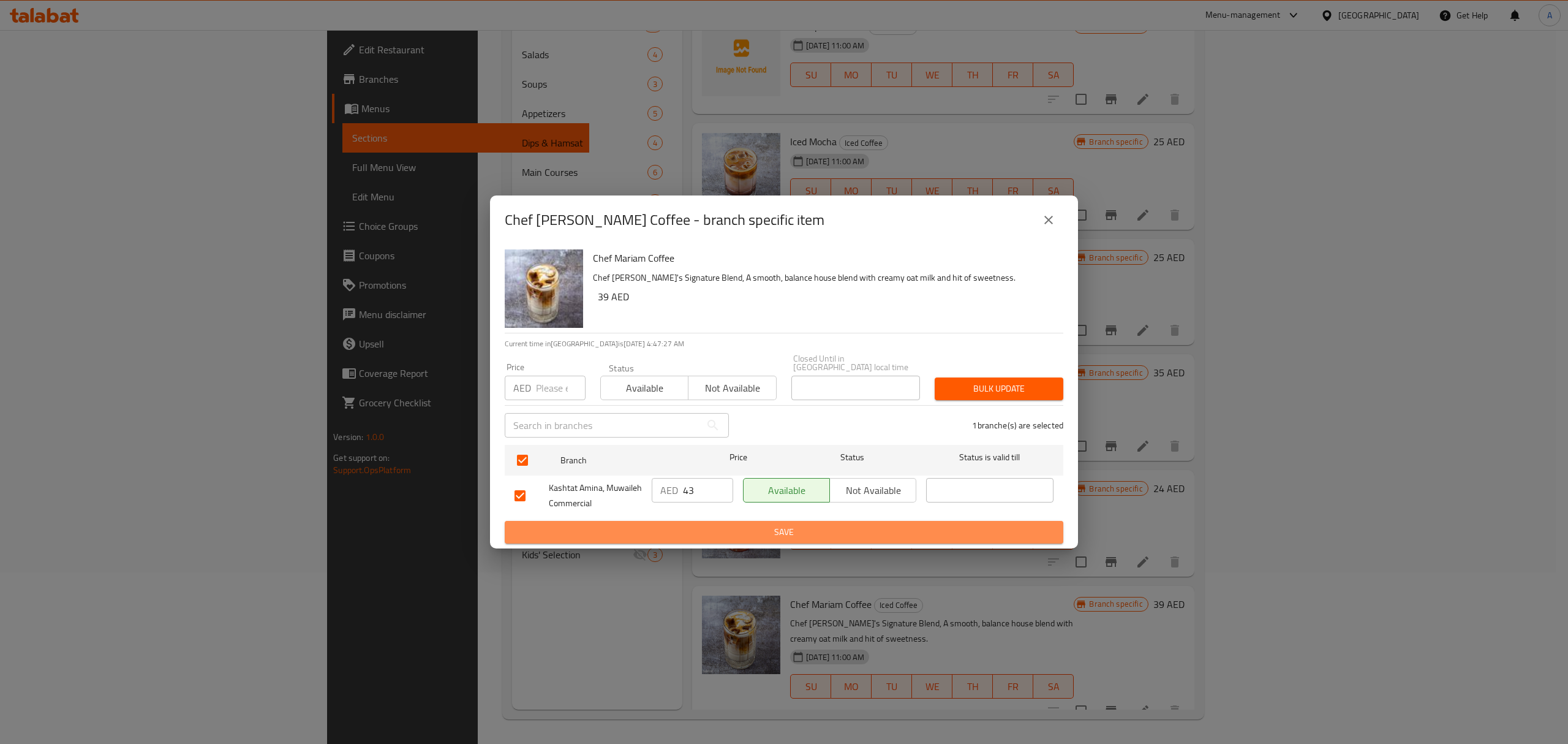
click at [723, 525] on span "Save" at bounding box center [783, 532] width 539 height 16
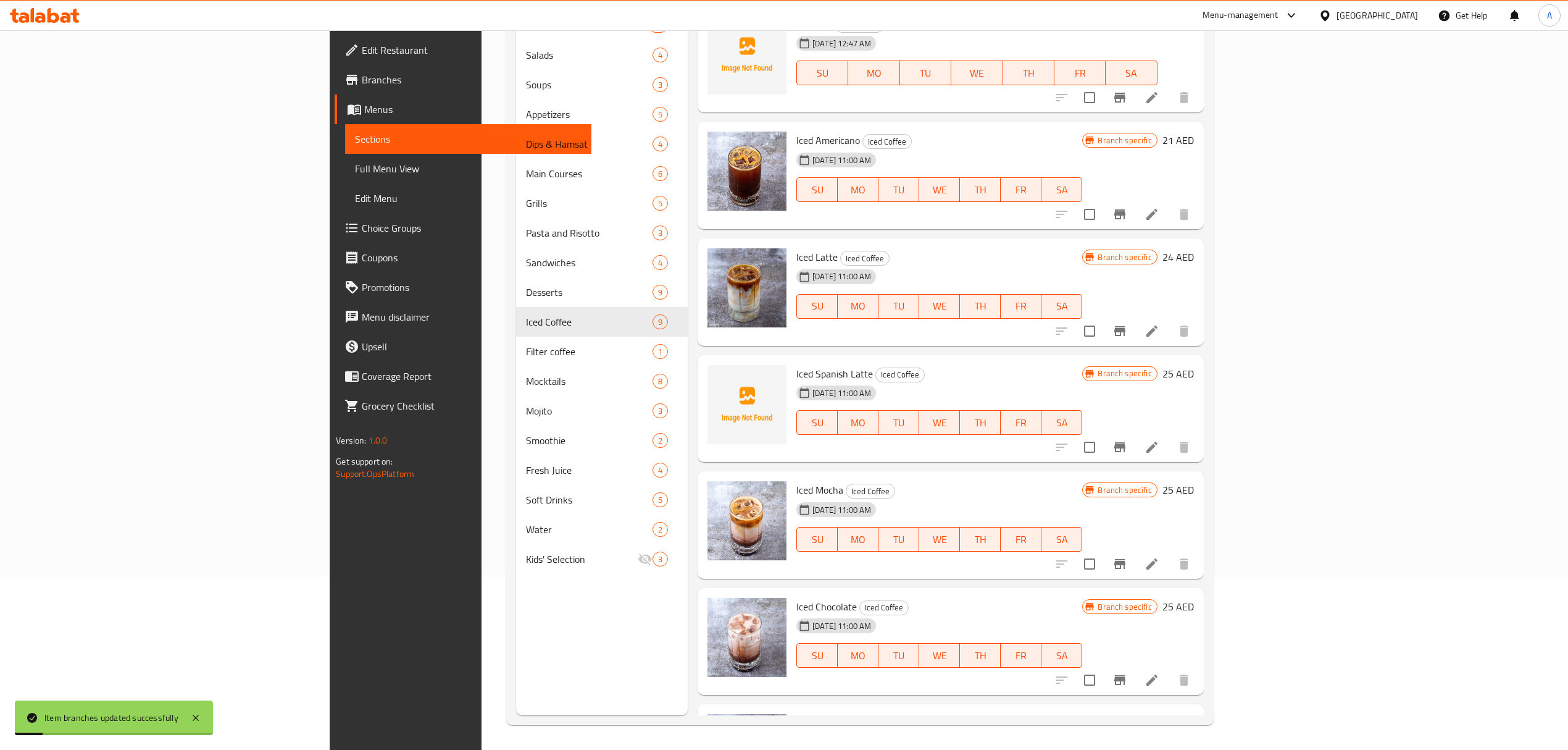
scroll to position [0, 0]
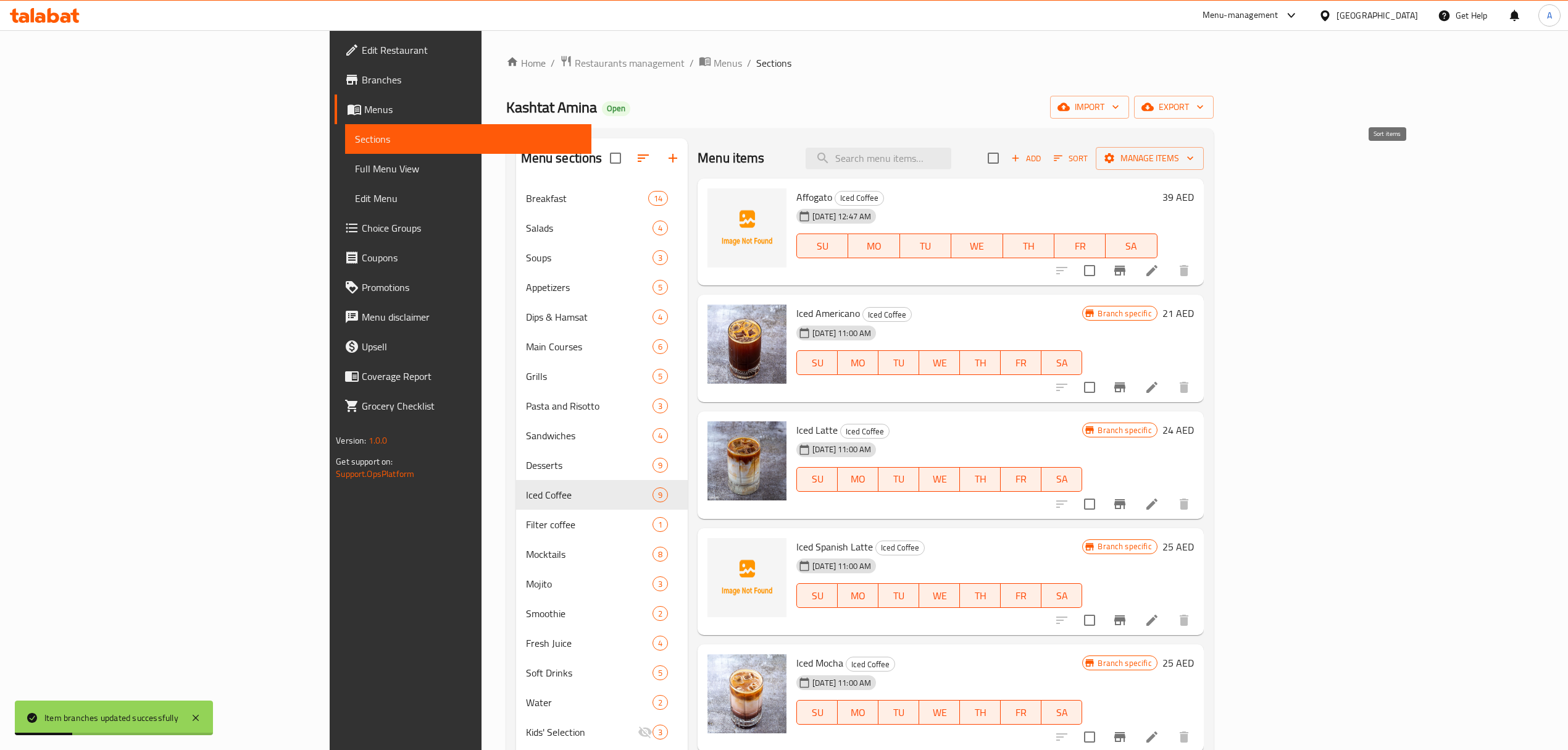
click at [1088, 153] on span "Sort" at bounding box center [1071, 158] width 34 height 14
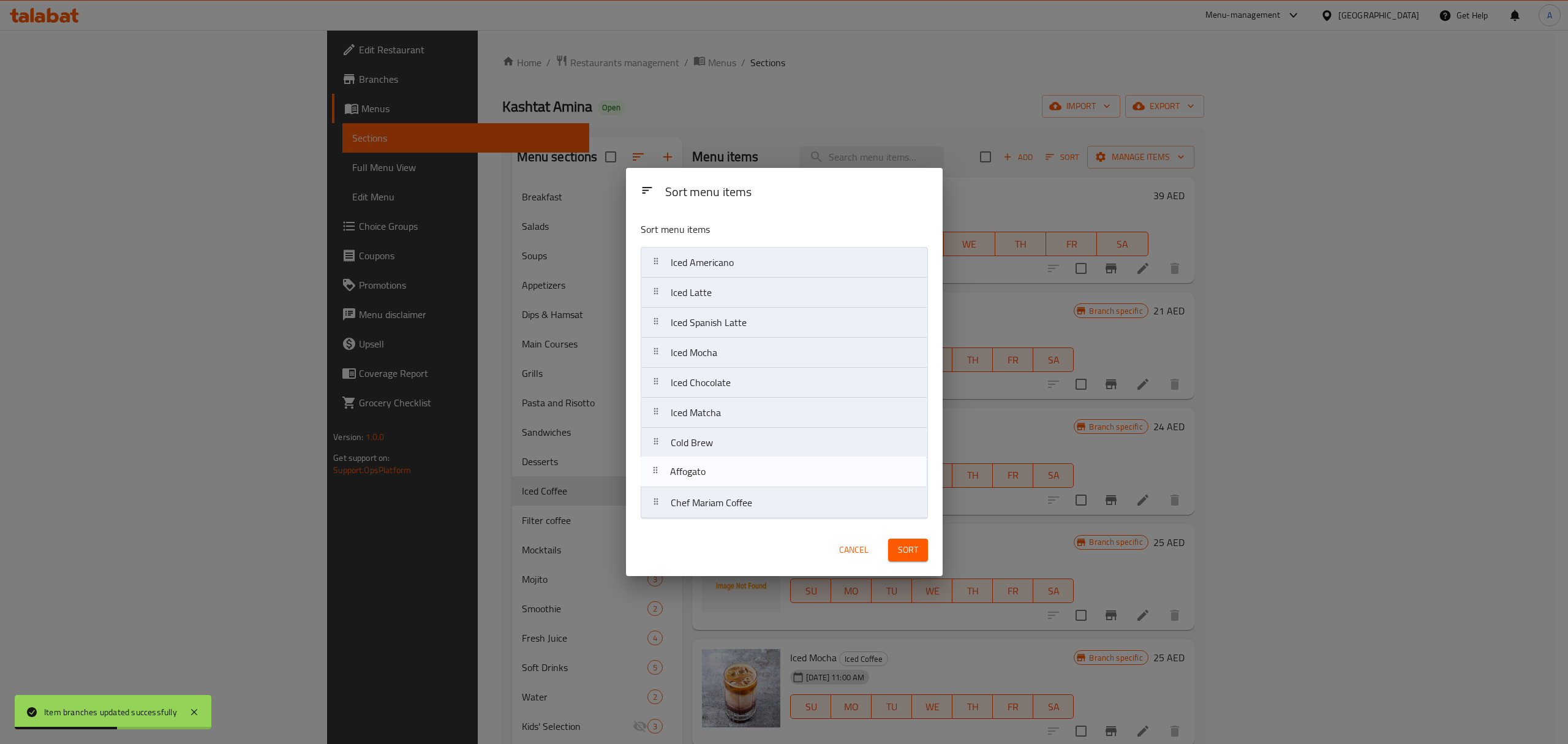
drag, startPoint x: 736, startPoint y: 254, endPoint x: 735, endPoint y: 471, distance: 217.0
click at [735, 471] on nav "Affogato Iced Americano Iced Latte Iced Spanish Latte Iced Mocha Iced Chocolate…" at bounding box center [784, 383] width 287 height 272
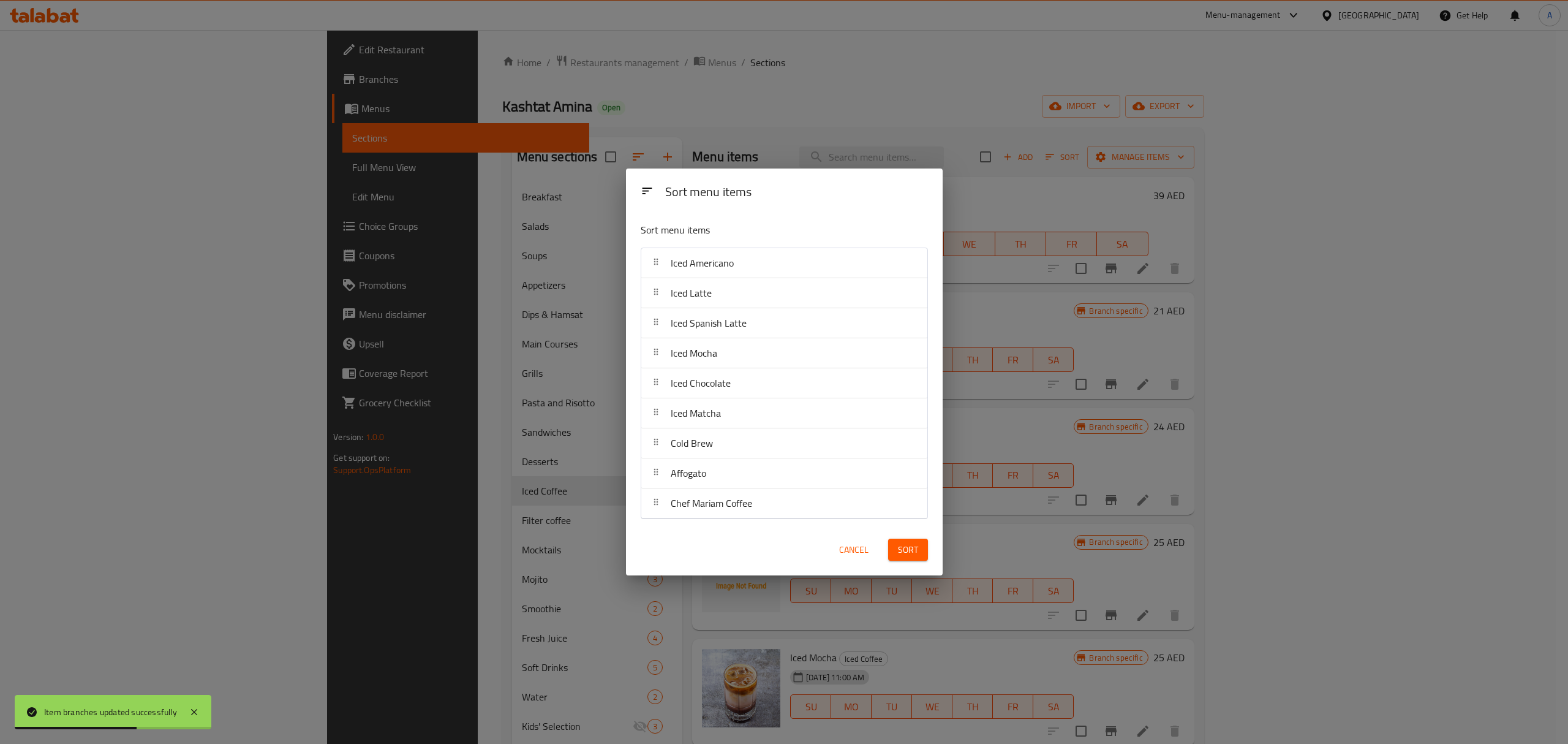
click at [905, 553] on span "Sort" at bounding box center [908, 550] width 20 height 16
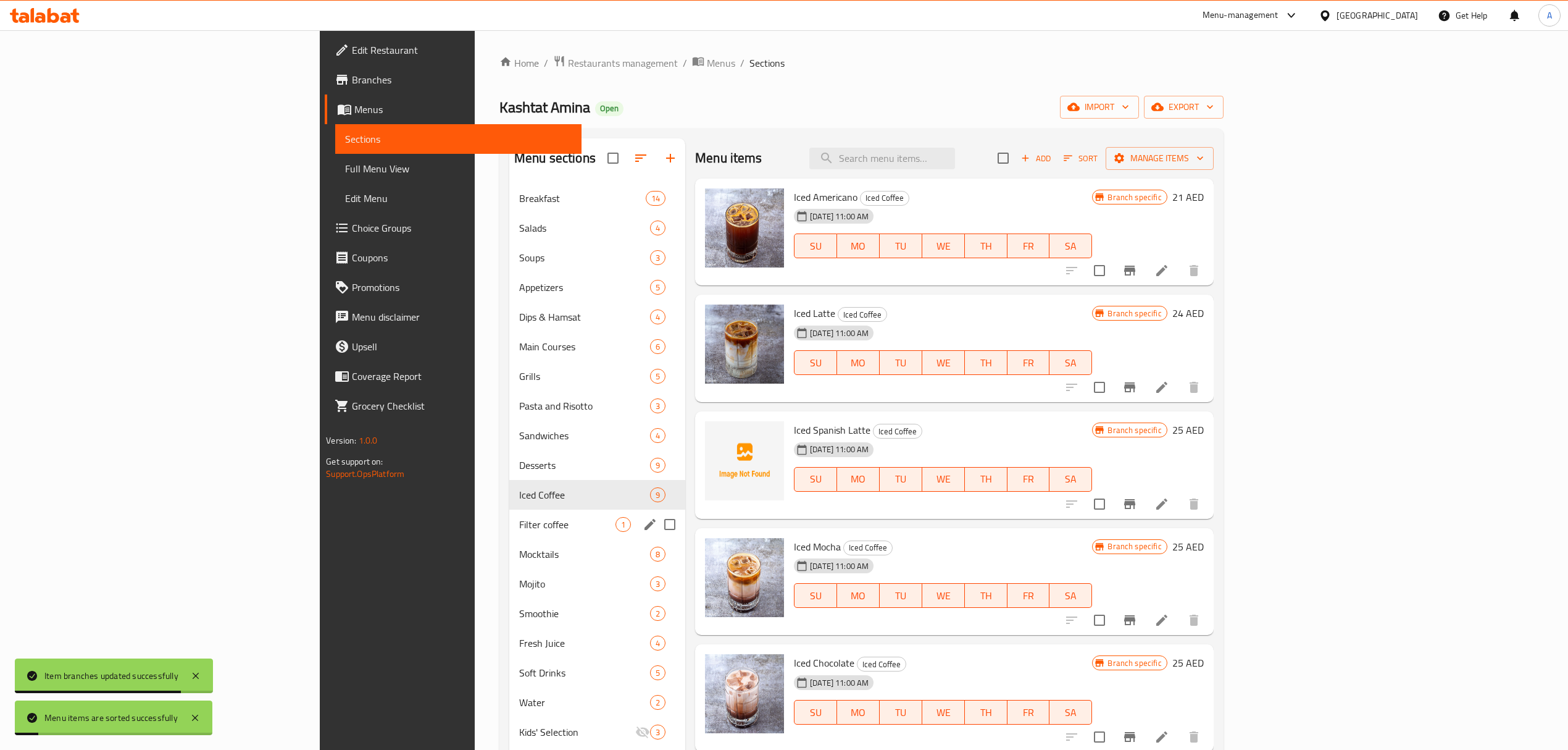
click at [519, 520] on span "Filter coffee" at bounding box center [567, 524] width 97 height 15
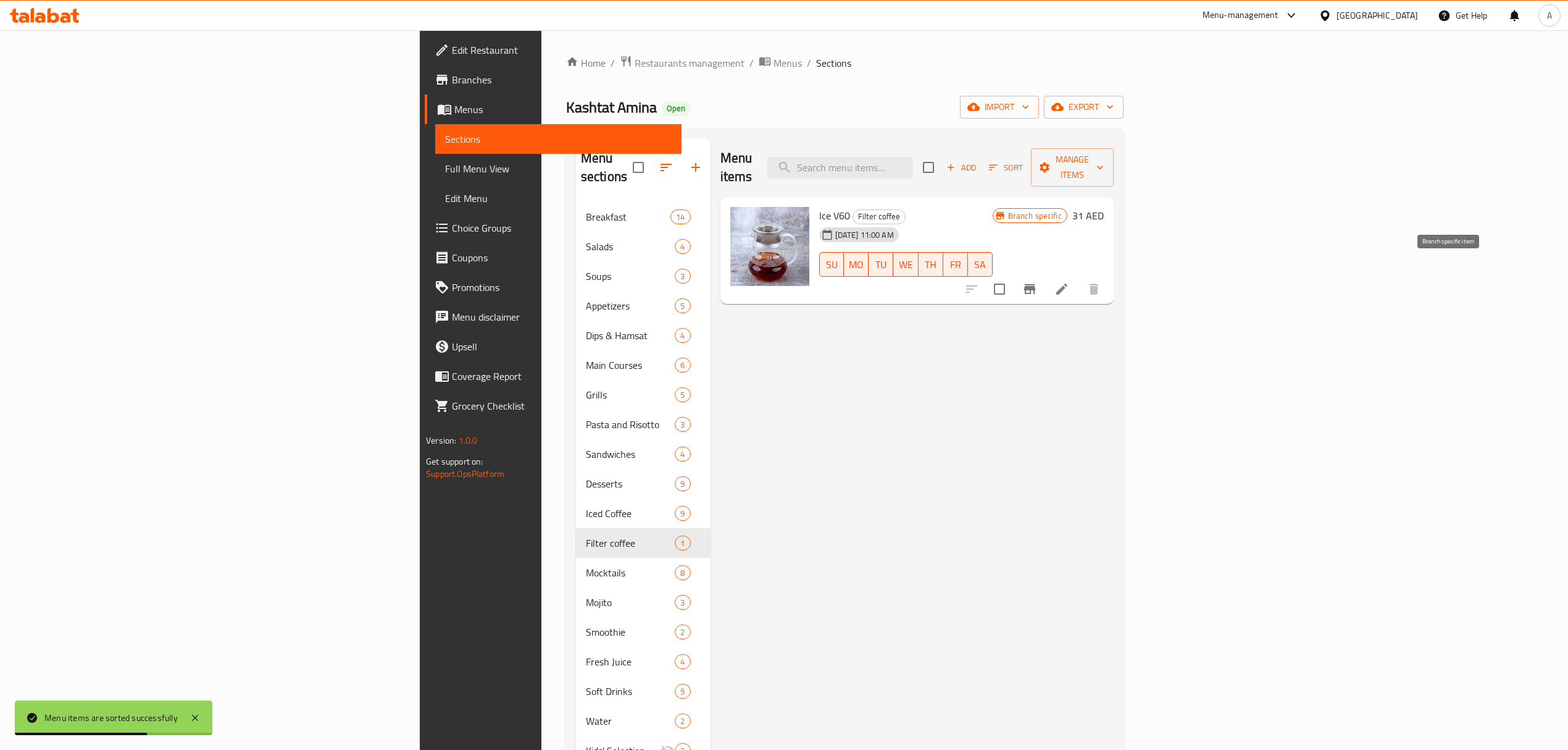
click at [1038, 281] on icon "Branch-specific-item" at bounding box center [1029, 289] width 15 height 15
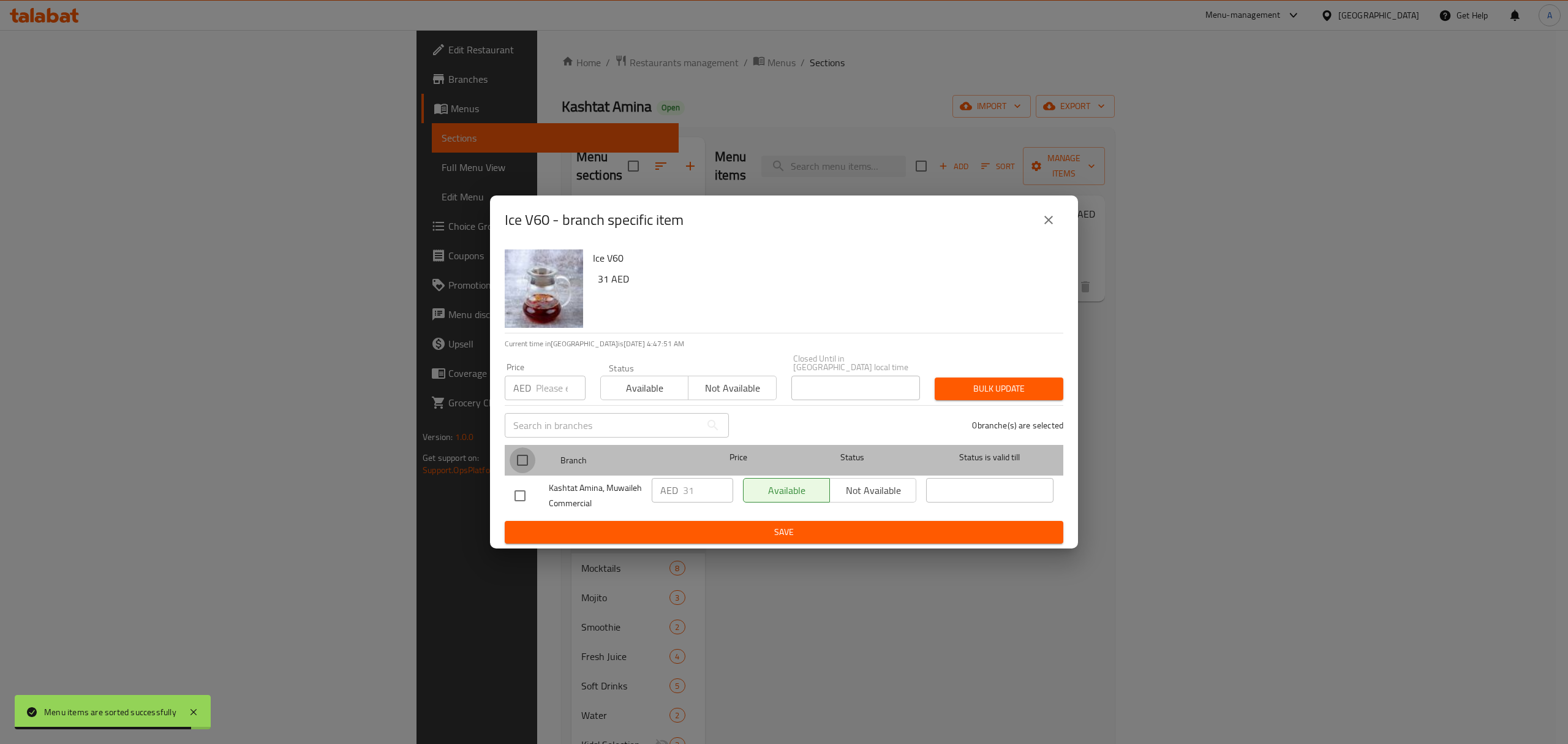
click at [527, 460] on input "checkbox" at bounding box center [522, 460] width 26 height 26
checkbox input "true"
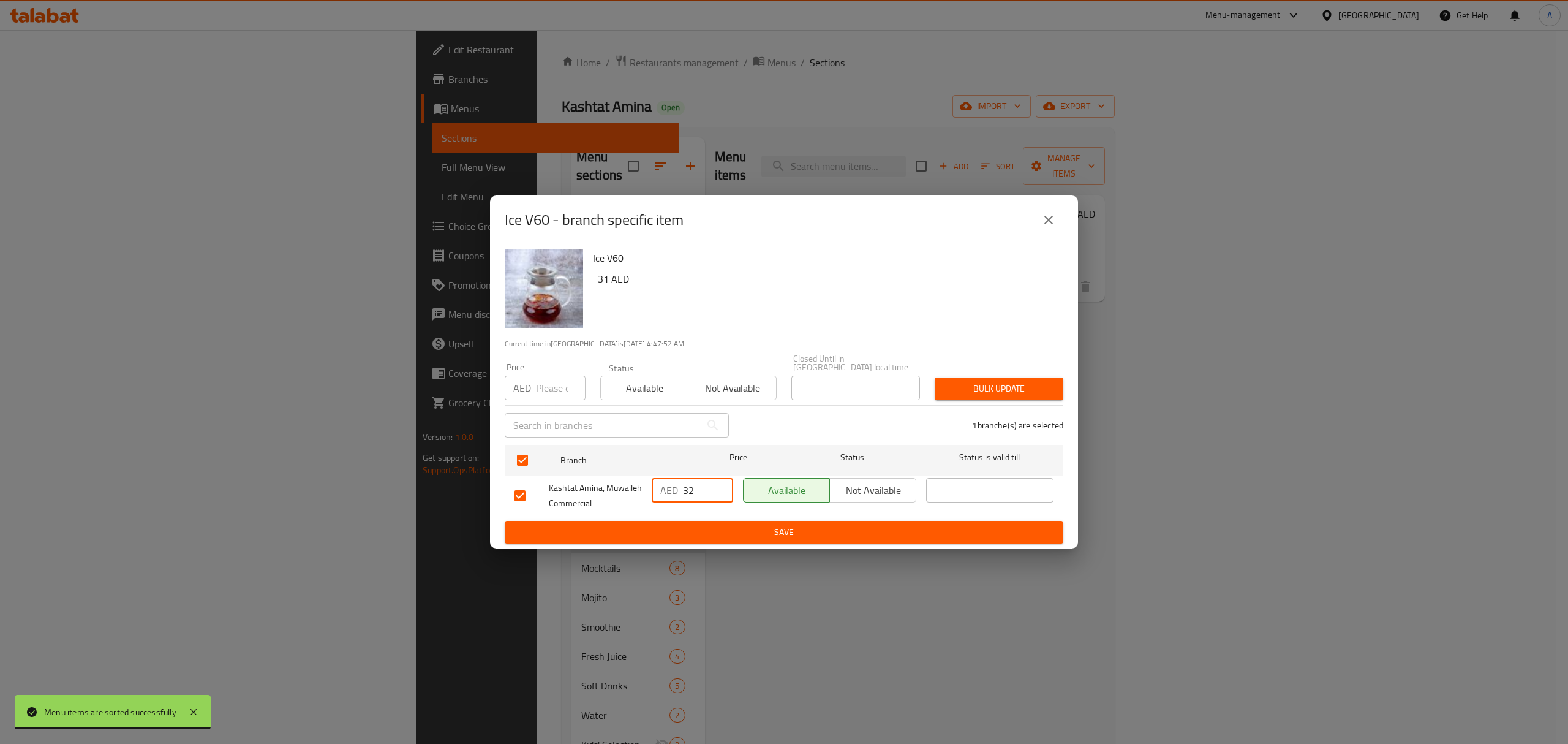
click at [719, 483] on input "32" at bounding box center [707, 490] width 50 height 25
click at [719, 483] on input "33" at bounding box center [707, 490] width 50 height 25
click at [719, 483] on input "34" at bounding box center [707, 490] width 50 height 25
type input "35"
click at [719, 483] on input "35" at bounding box center [707, 490] width 50 height 25
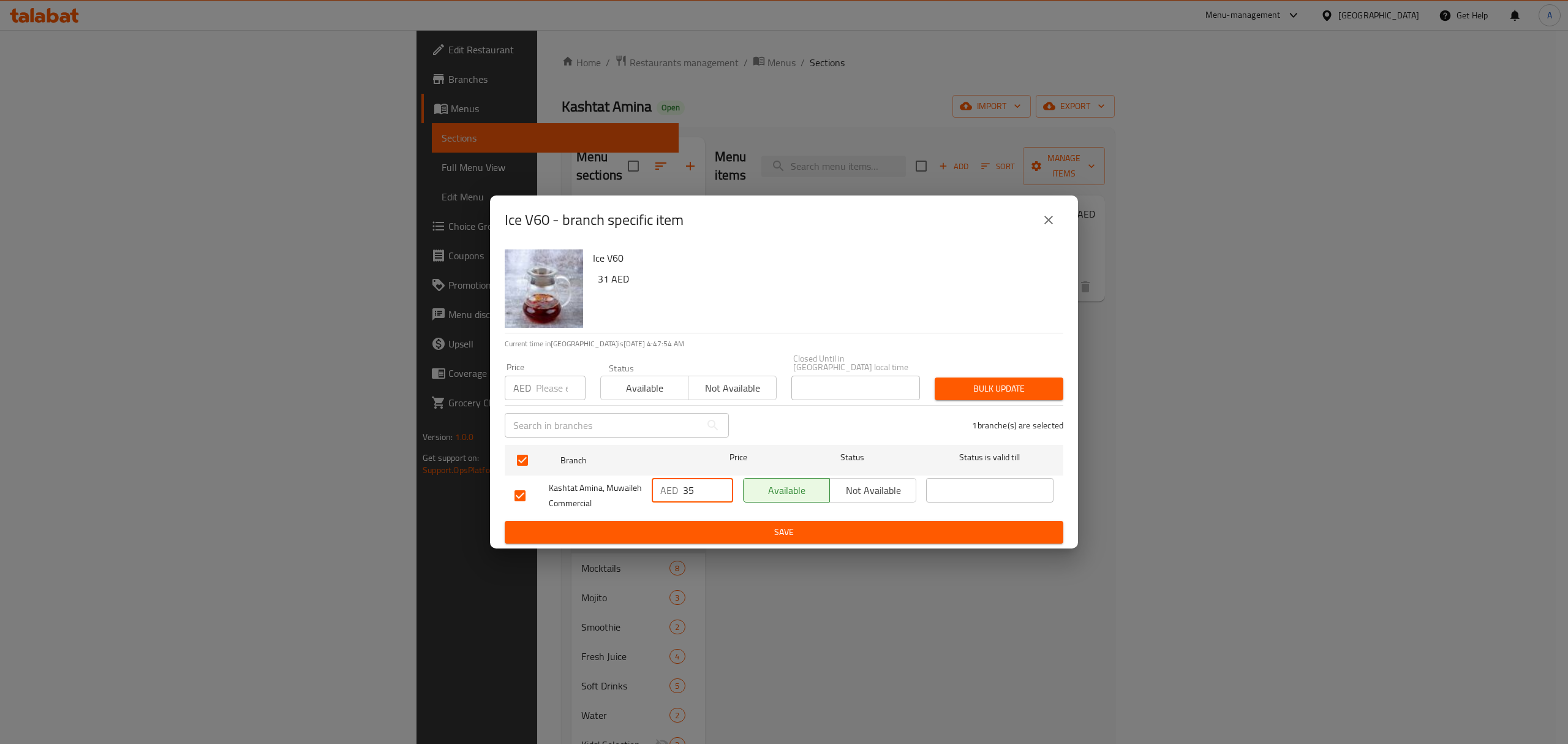
click at [723, 534] on span "Save" at bounding box center [783, 532] width 539 height 16
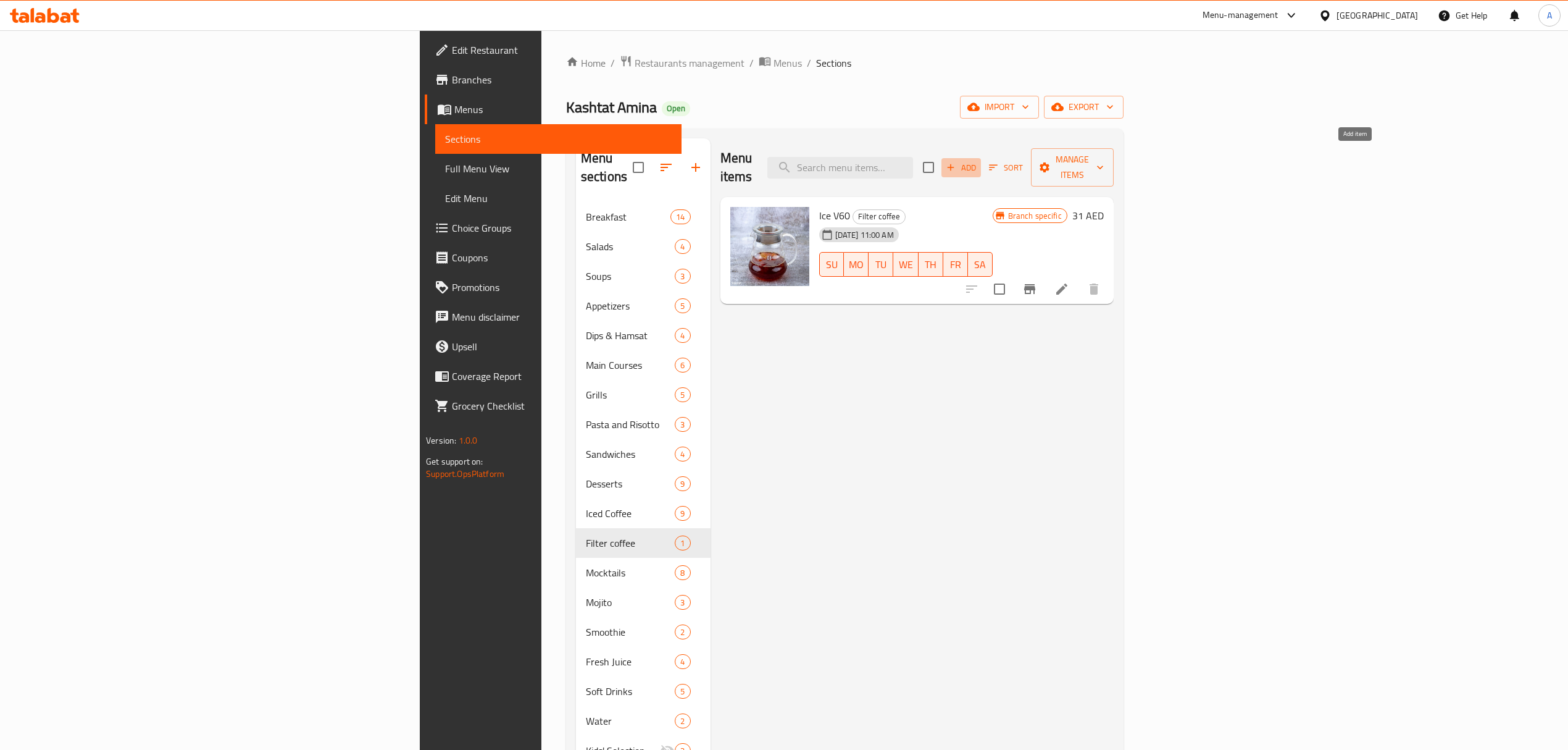
click at [978, 161] on span "Add" at bounding box center [961, 167] width 33 height 14
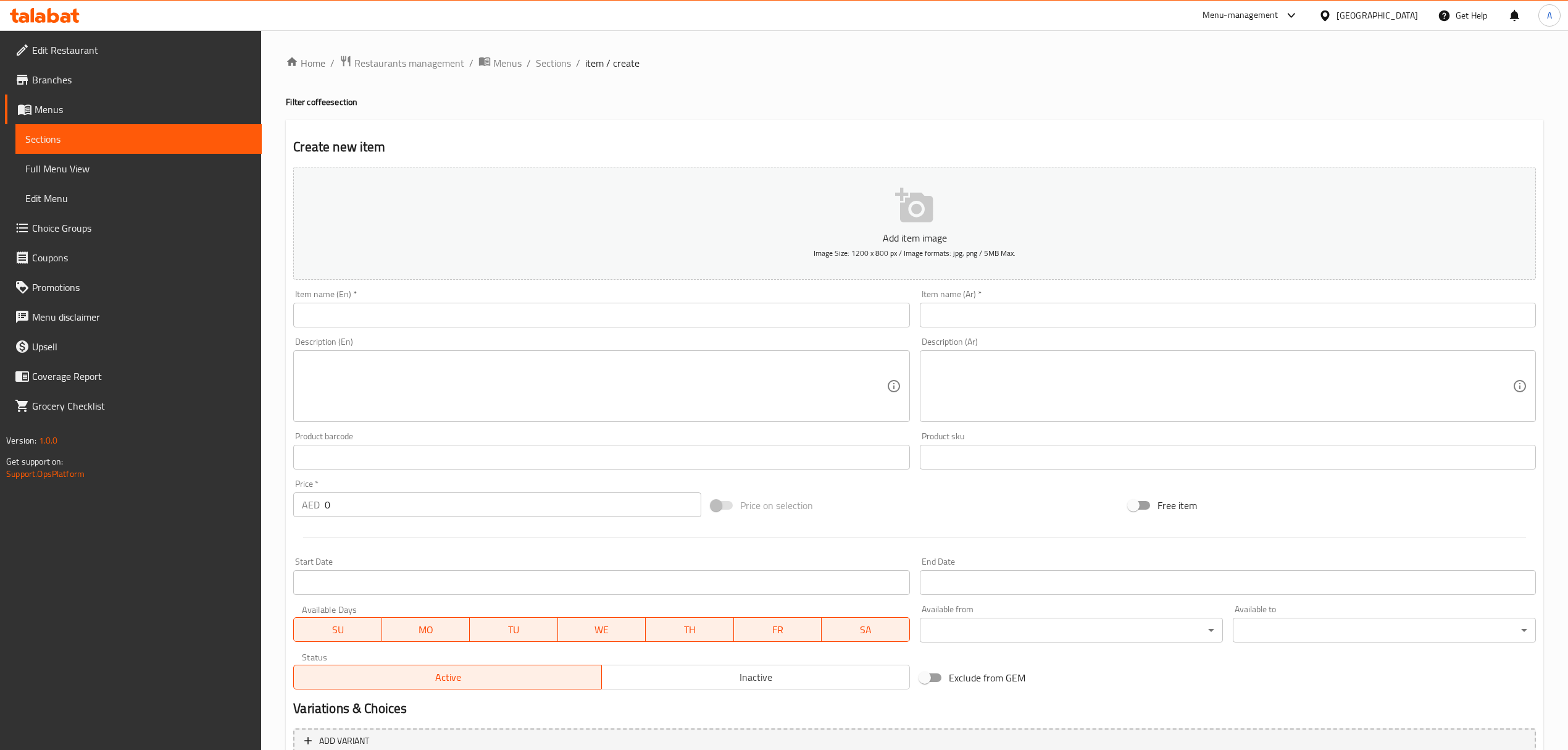
click at [676, 310] on input "text" at bounding box center [601, 314] width 616 height 25
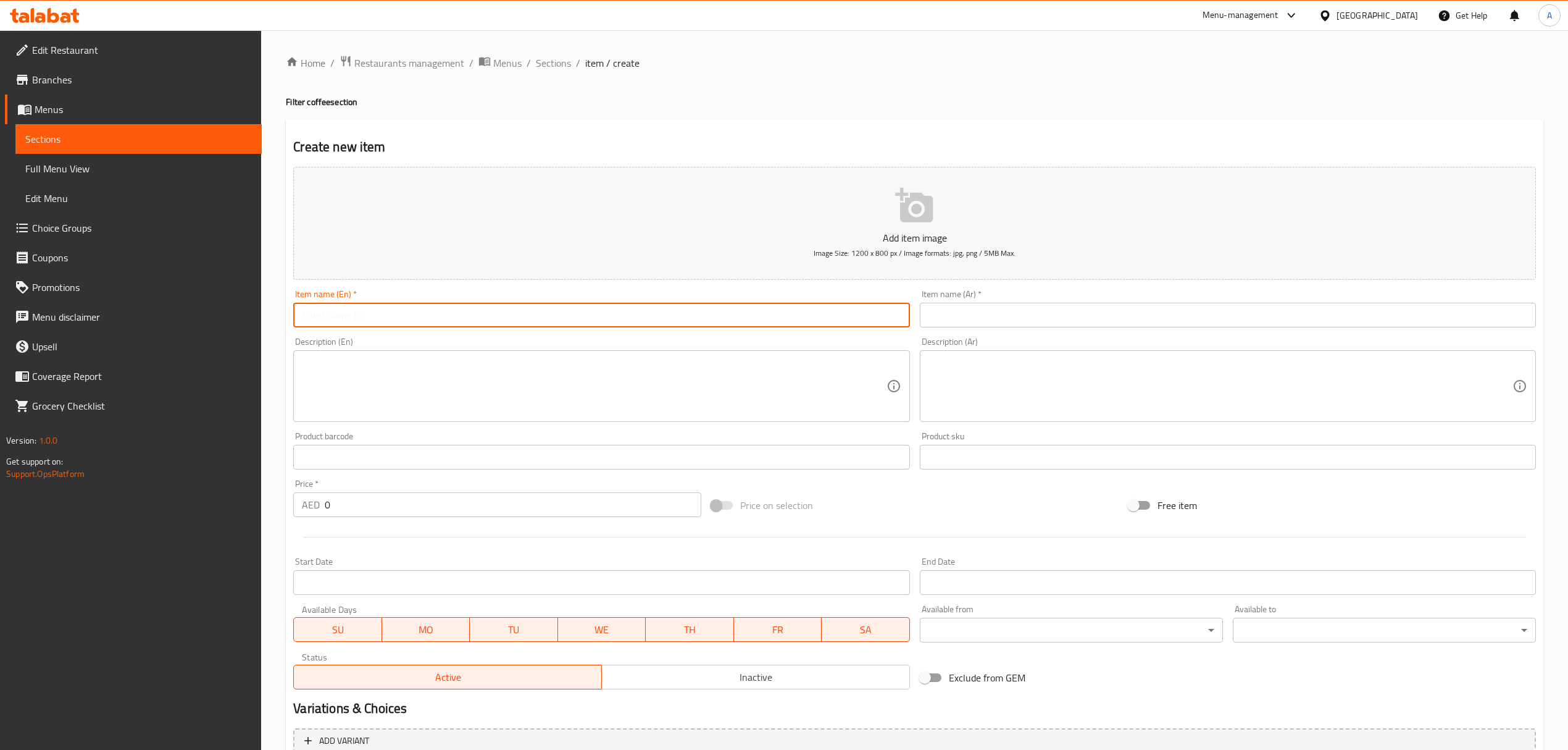
paste input "Ice V60 Columbia"
type input "Ice V60 Columbia"
click at [1003, 309] on input "text" at bounding box center [1228, 314] width 616 height 25
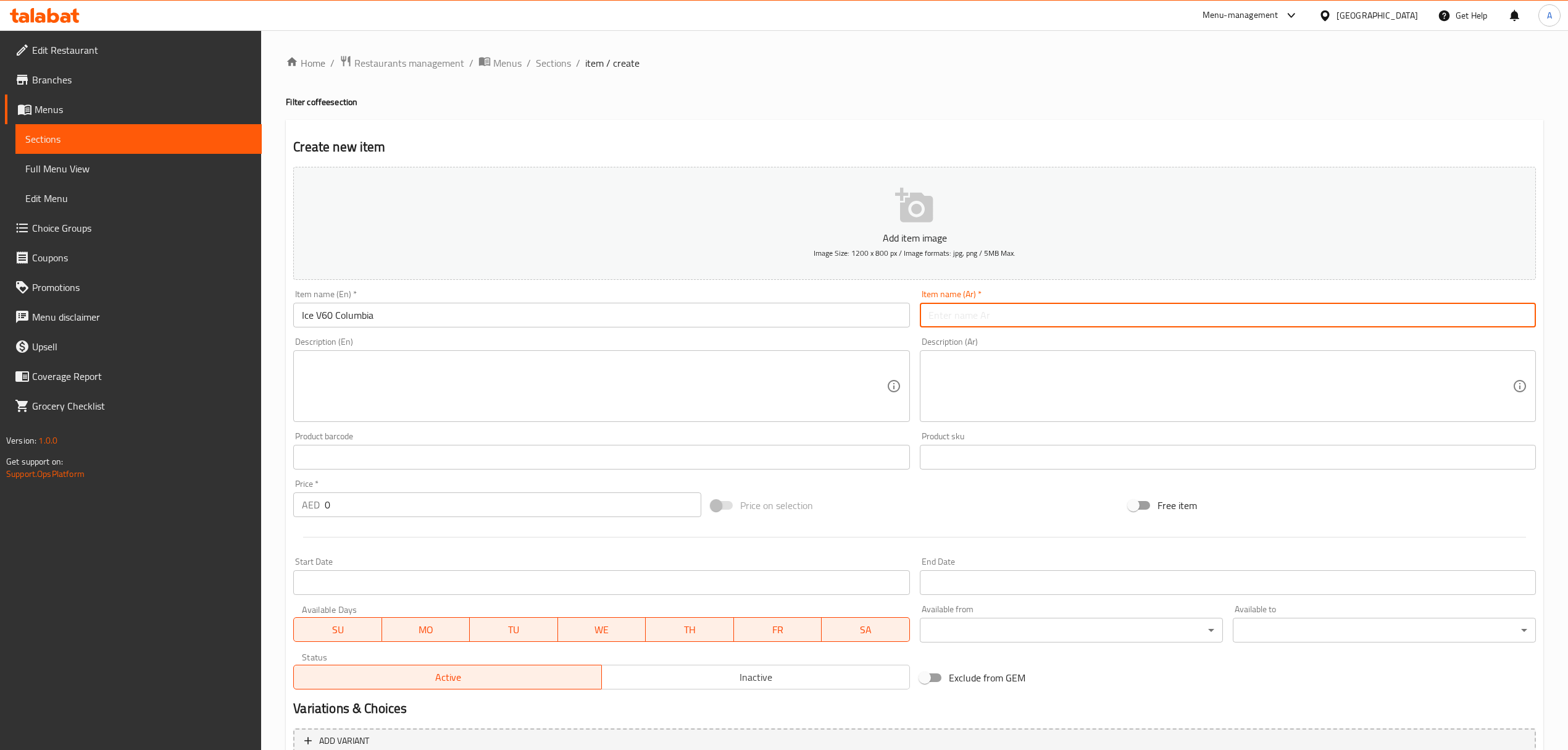
paste input "V60 مثلج"
click at [926, 319] on input "V60 مثلج" at bounding box center [1228, 314] width 616 height 25
click at [1079, 319] on input "في 60 مثلج" at bounding box center [1228, 314] width 616 height 25
type input "في 60 مثلج كولومبي"
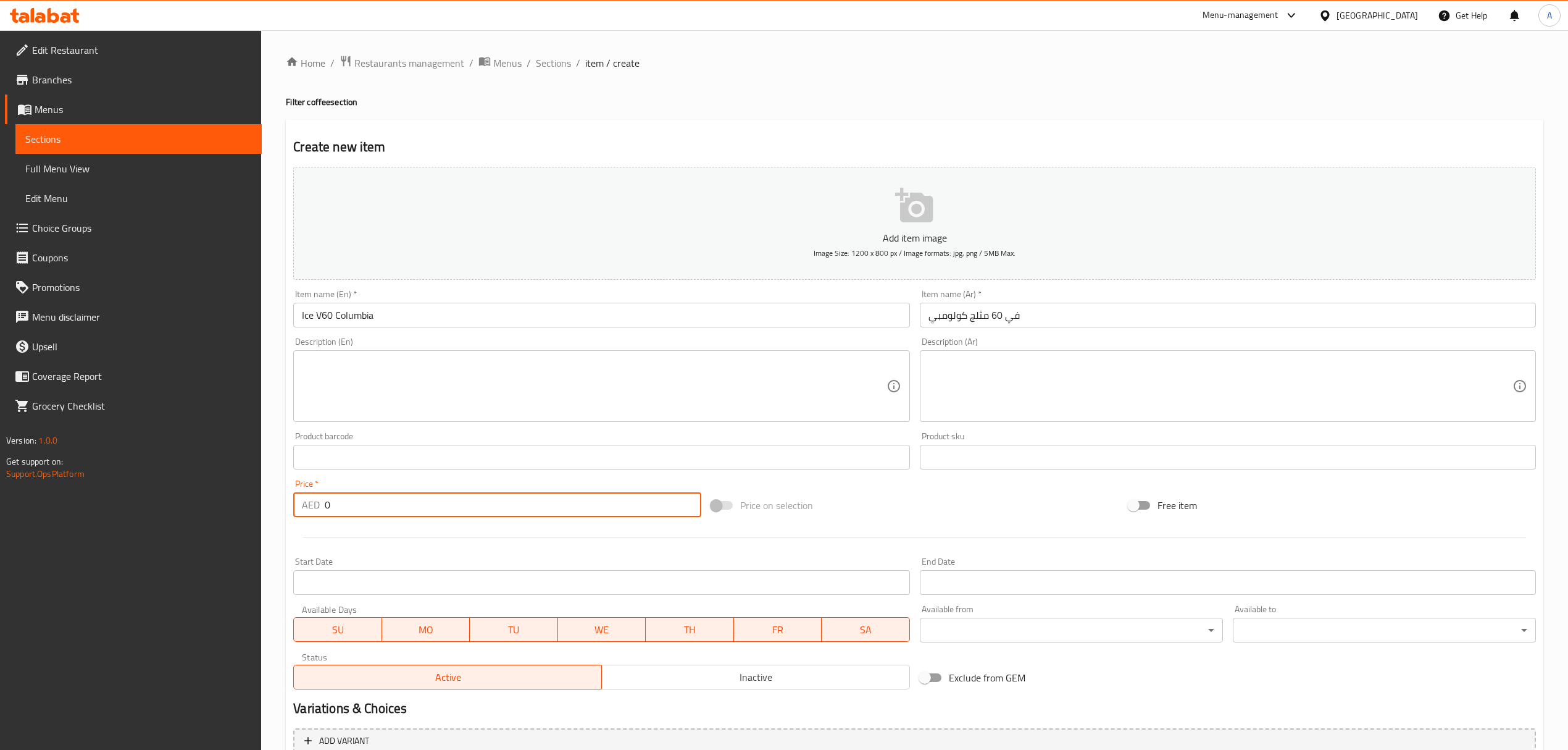
drag, startPoint x: 356, startPoint y: 496, endPoint x: 267, endPoint y: 497, distance: 89.0
click at [267, 497] on div "Home / Restaurants management / Menus / Sections / item / create Filter coffee …" at bounding box center [915, 451] width 1307 height 842
paste input "45."
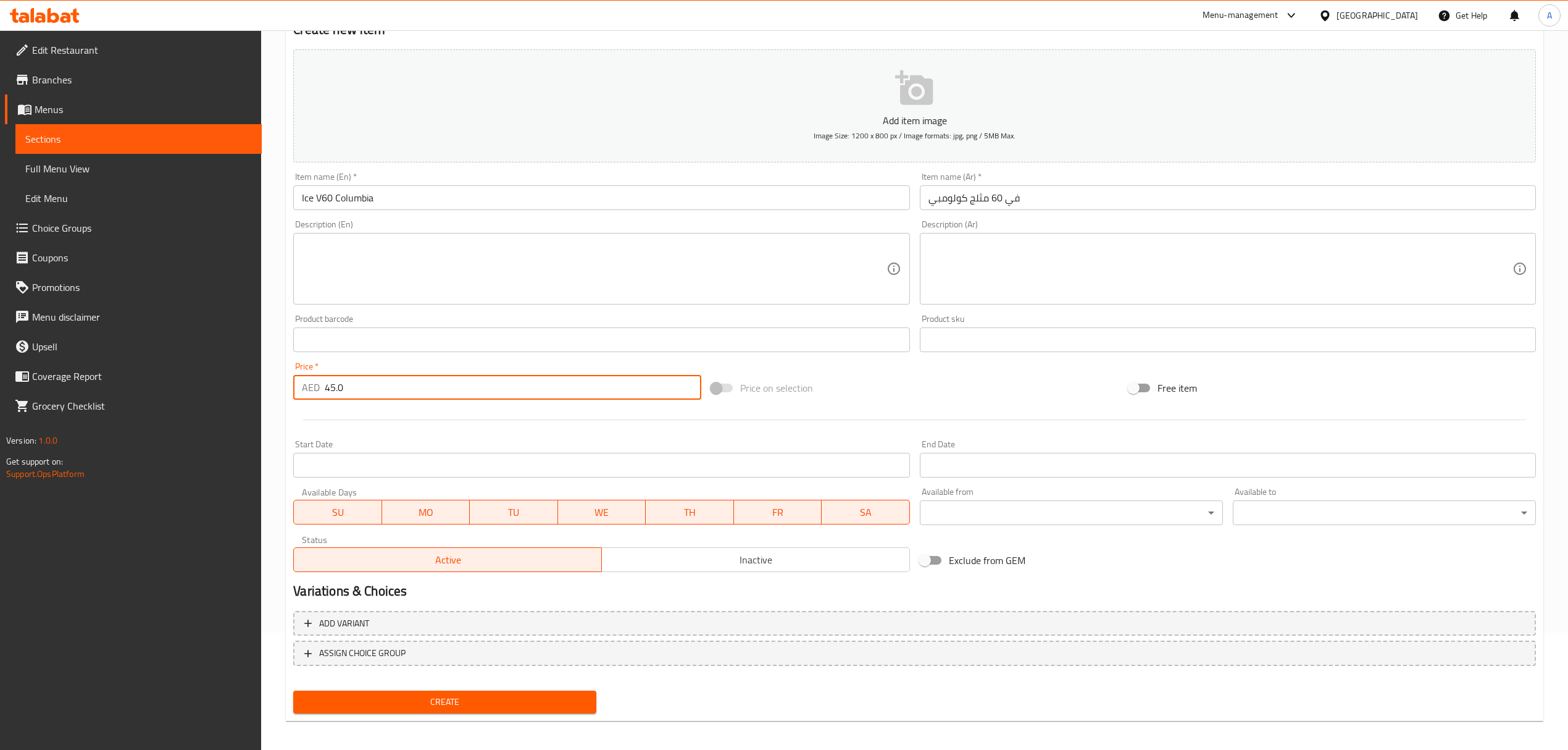
scroll to position [121, 0]
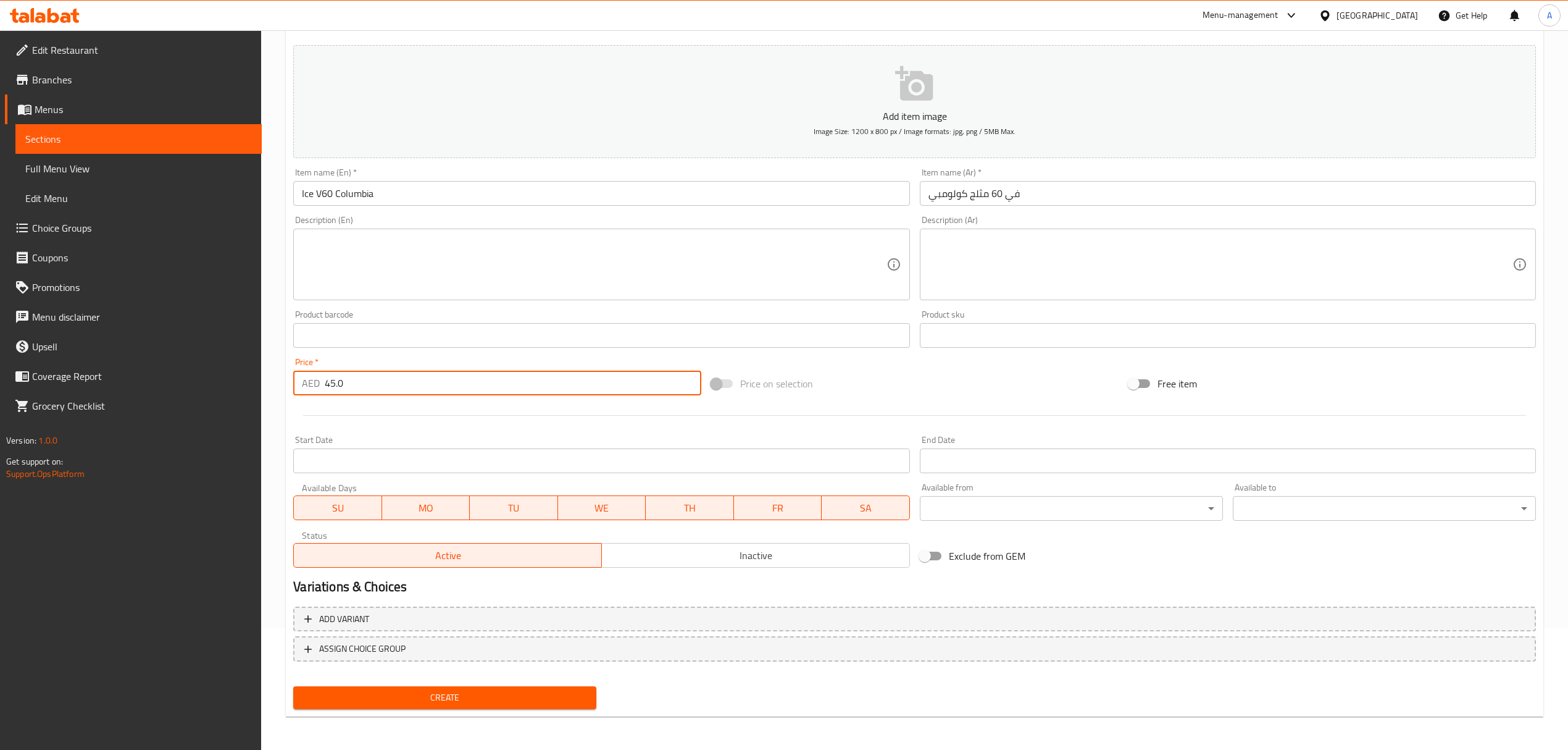
type input "45.0"
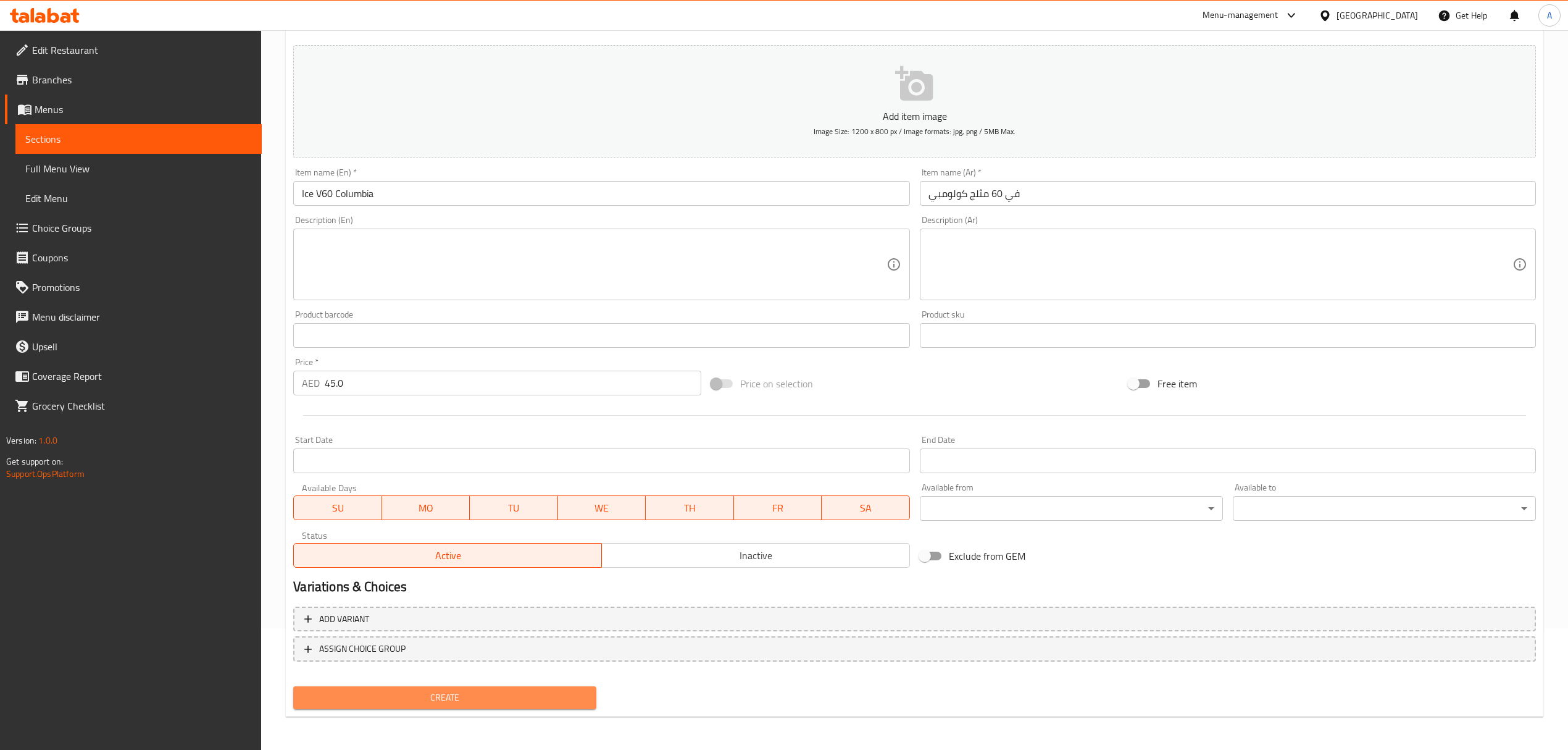
click at [515, 686] on button "Create" at bounding box center [445, 697] width 303 height 23
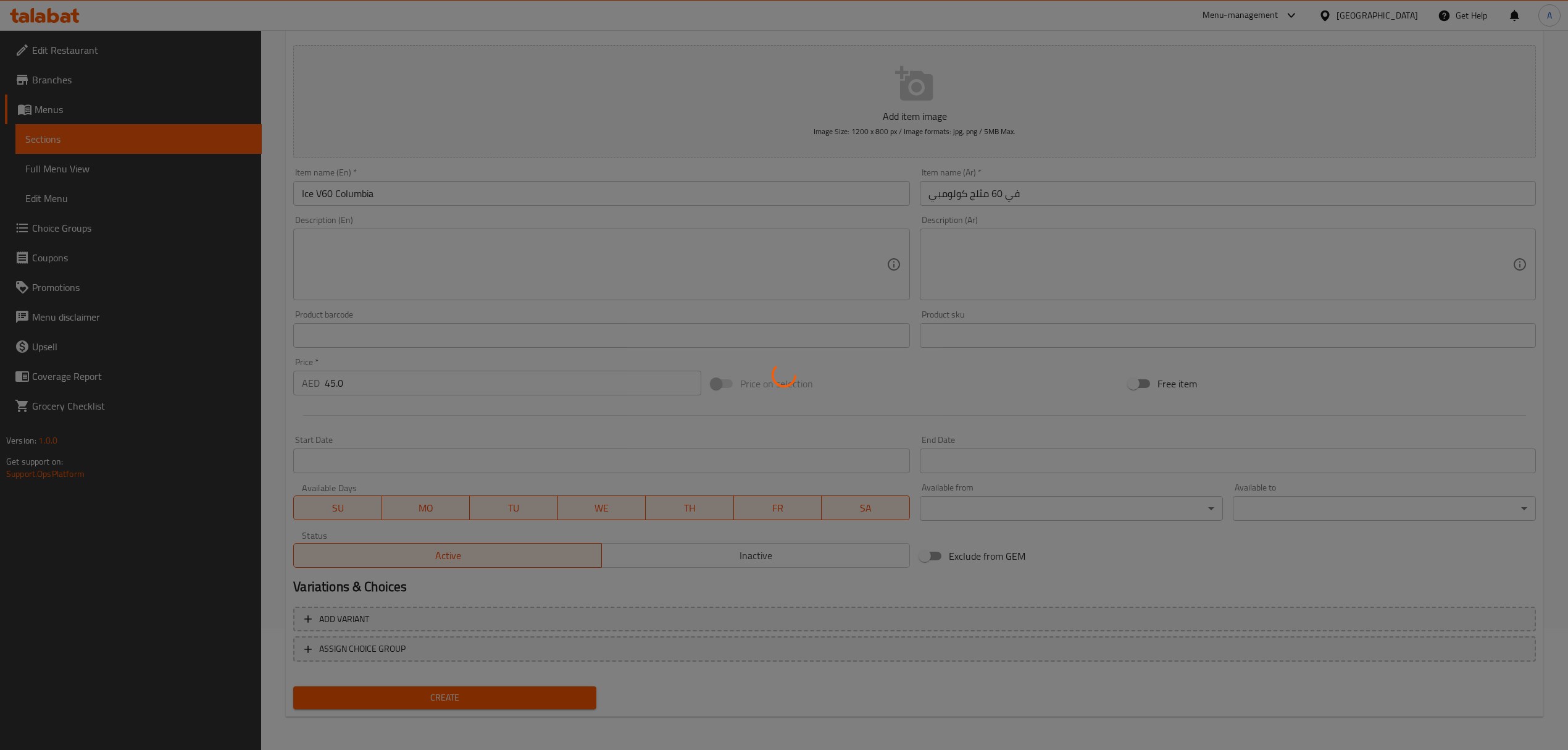
type input "0"
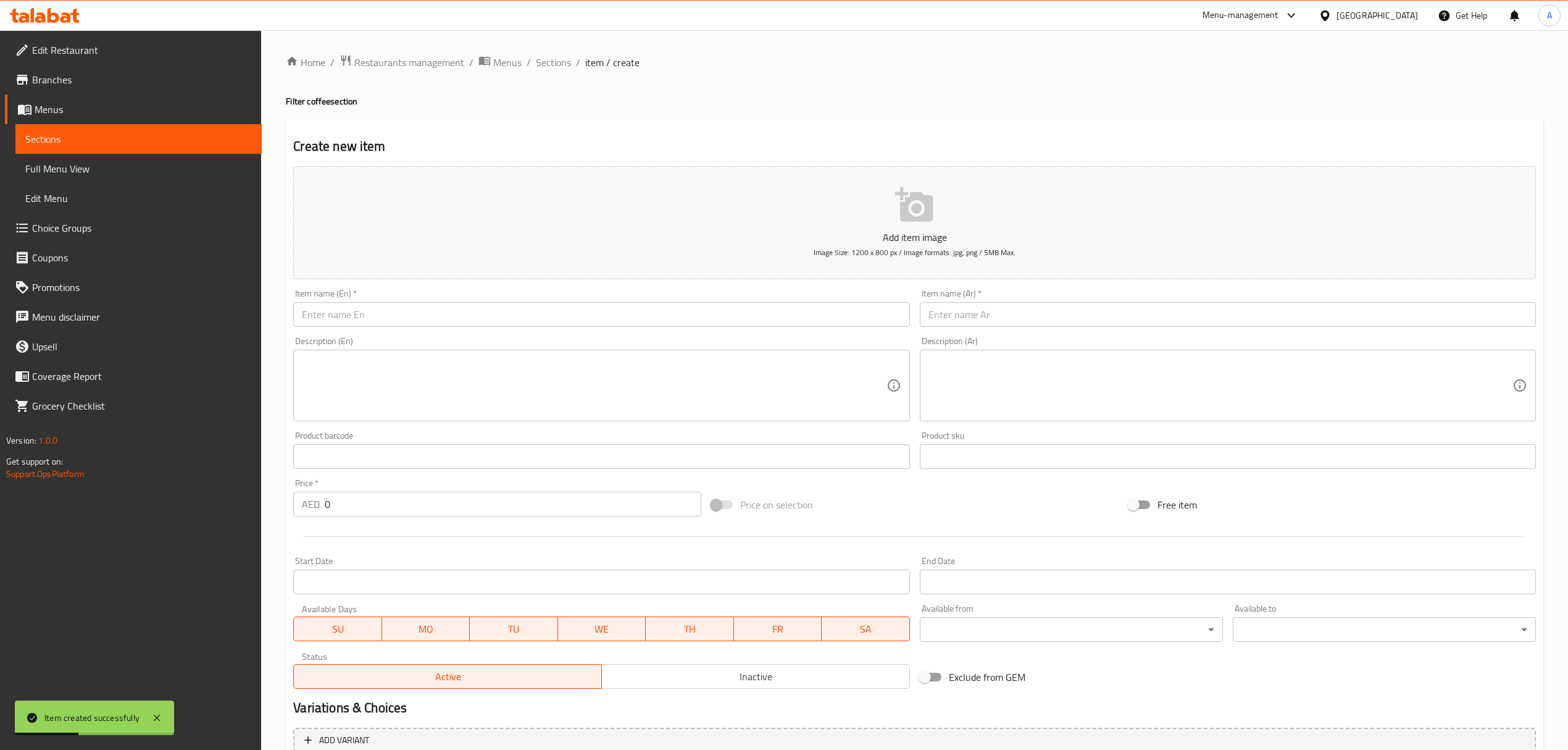
scroll to position [0, 0]
click at [550, 65] on span "Sections" at bounding box center [553, 62] width 35 height 15
